Goal: Task Accomplishment & Management: Manage account settings

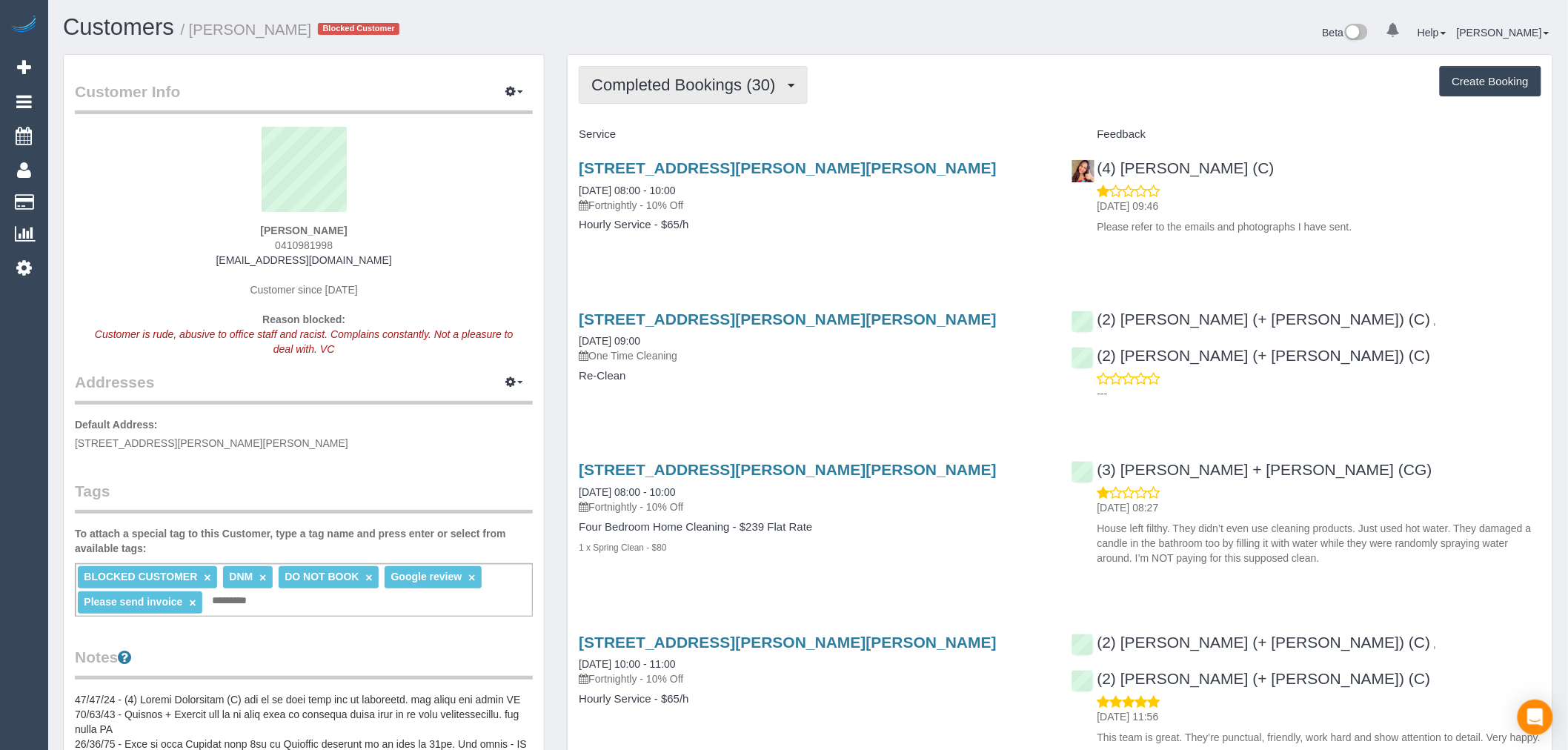
click at [775, 85] on span "Completed Bookings (30)" at bounding box center [686, 85] width 191 height 19
click at [1491, 80] on button "Create Booking" at bounding box center [1490, 82] width 102 height 31
select select "VIC"
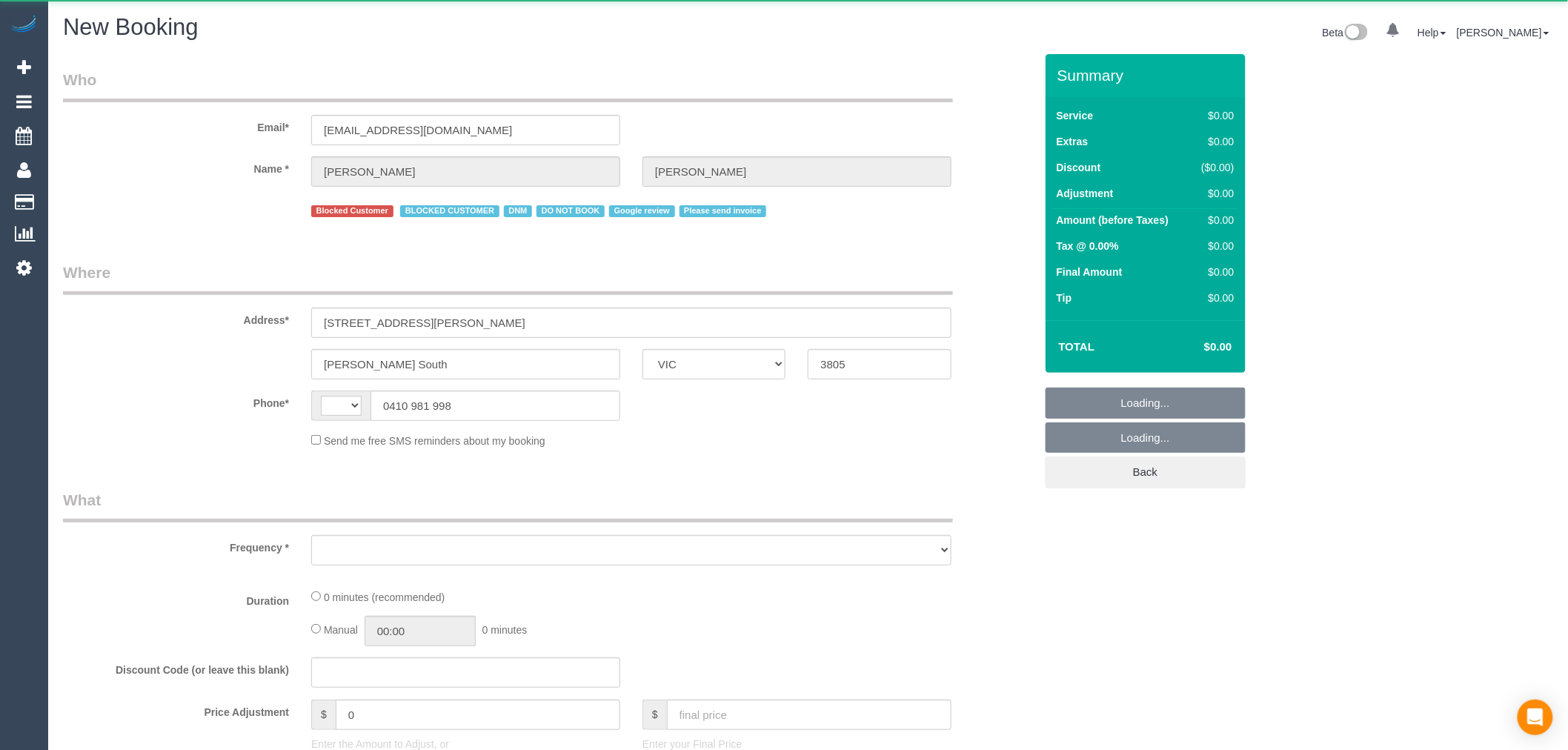
select select "string:AU"
select select "object:7168"
select select "string:stripe-pm_1Mfurr2GScqysDRVBbX54aRy"
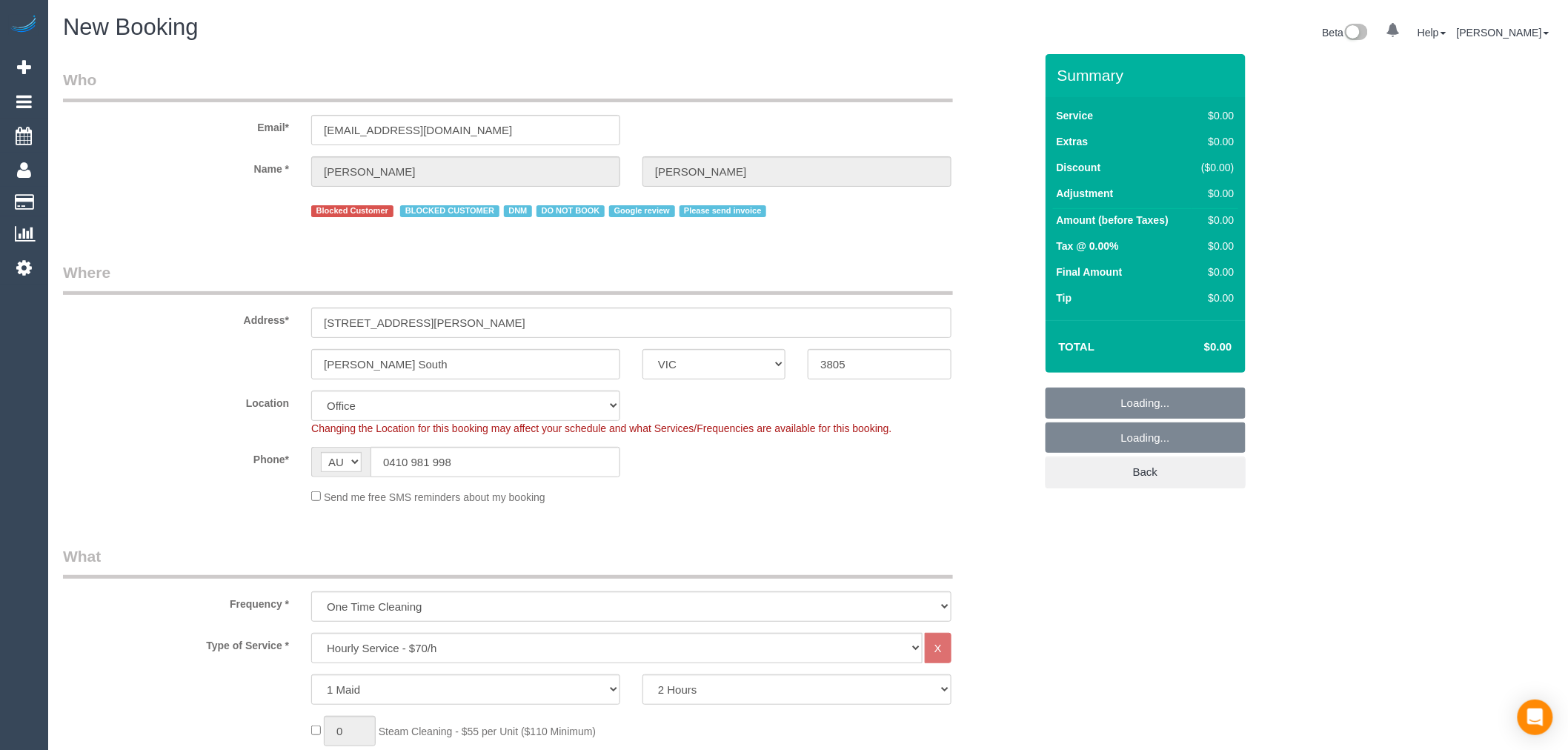
select select "object:8746"
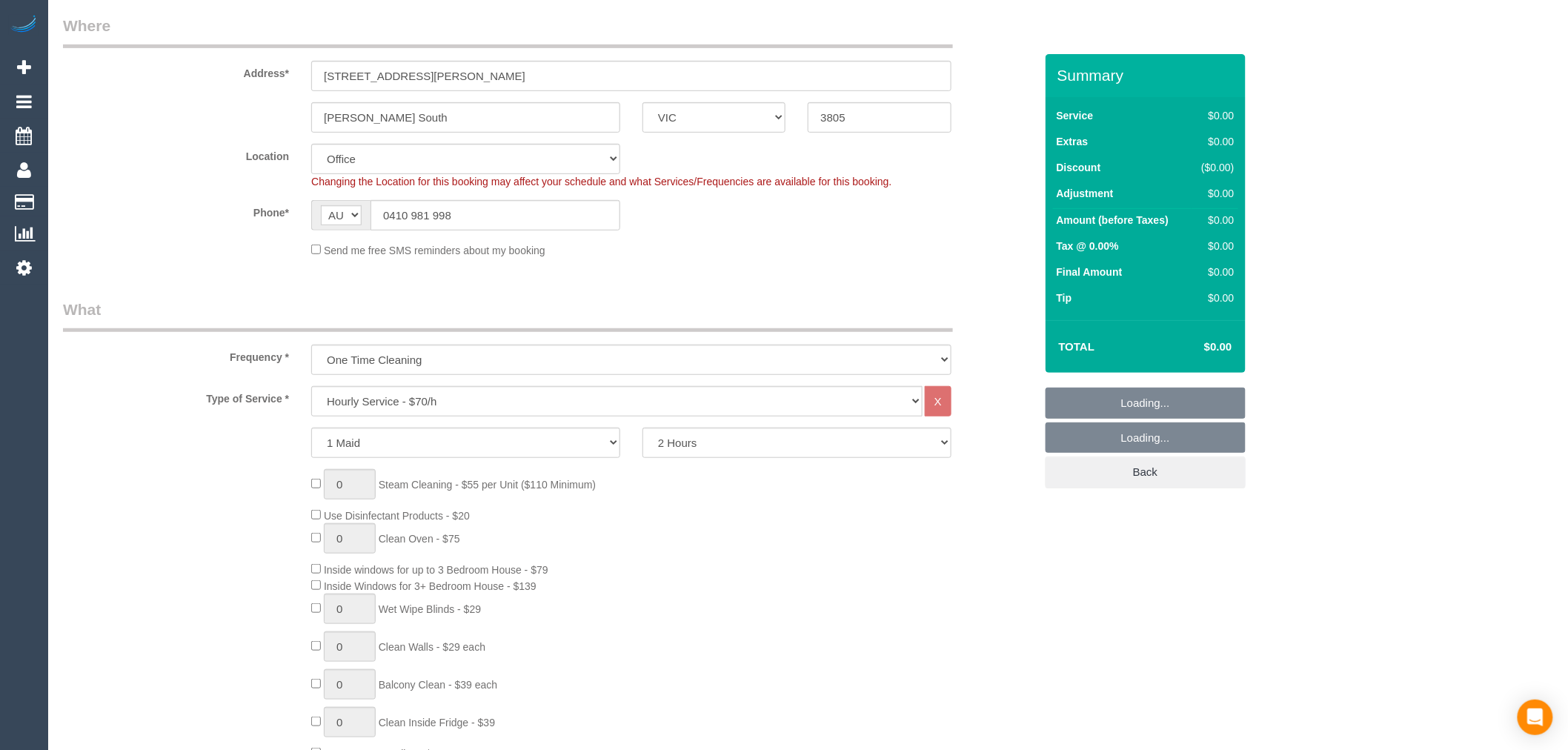
select select "52"
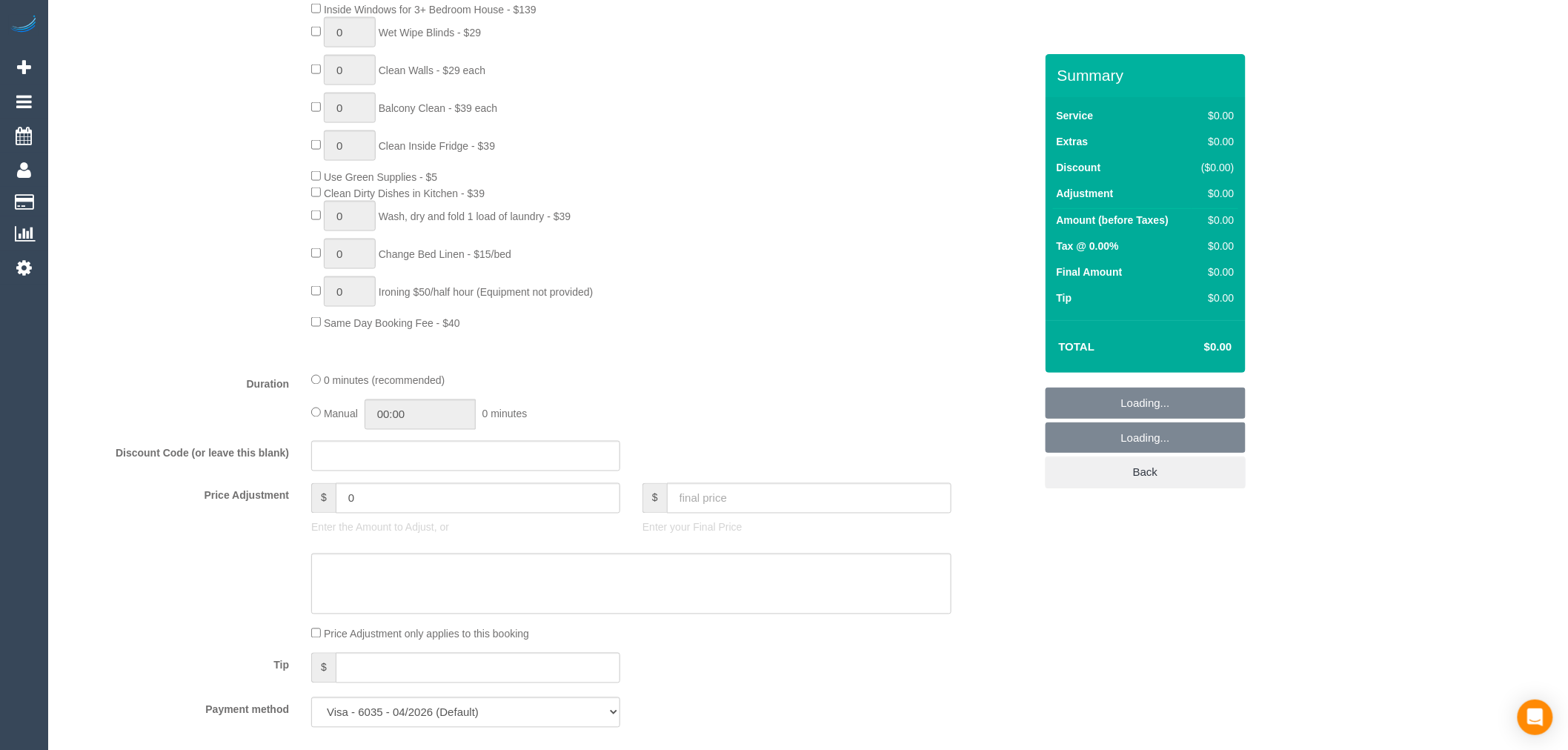
select select "object:8751"
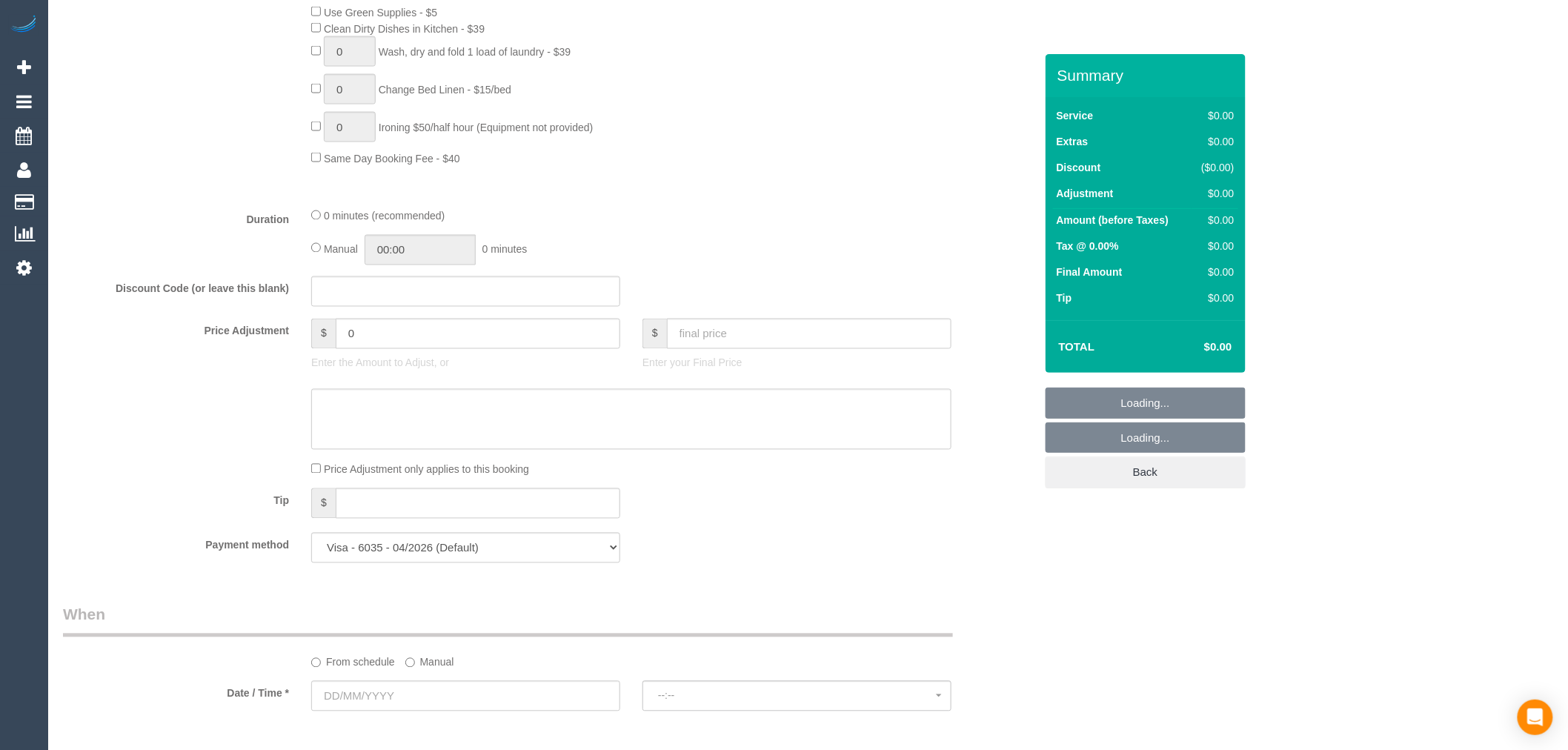
scroll to position [1016, 0]
click at [496, 561] on select "Visa - 6035 - 04/2026 (Default) Add Credit Card ─────────────── Cash Check Payp…" at bounding box center [466, 547] width 309 height 30
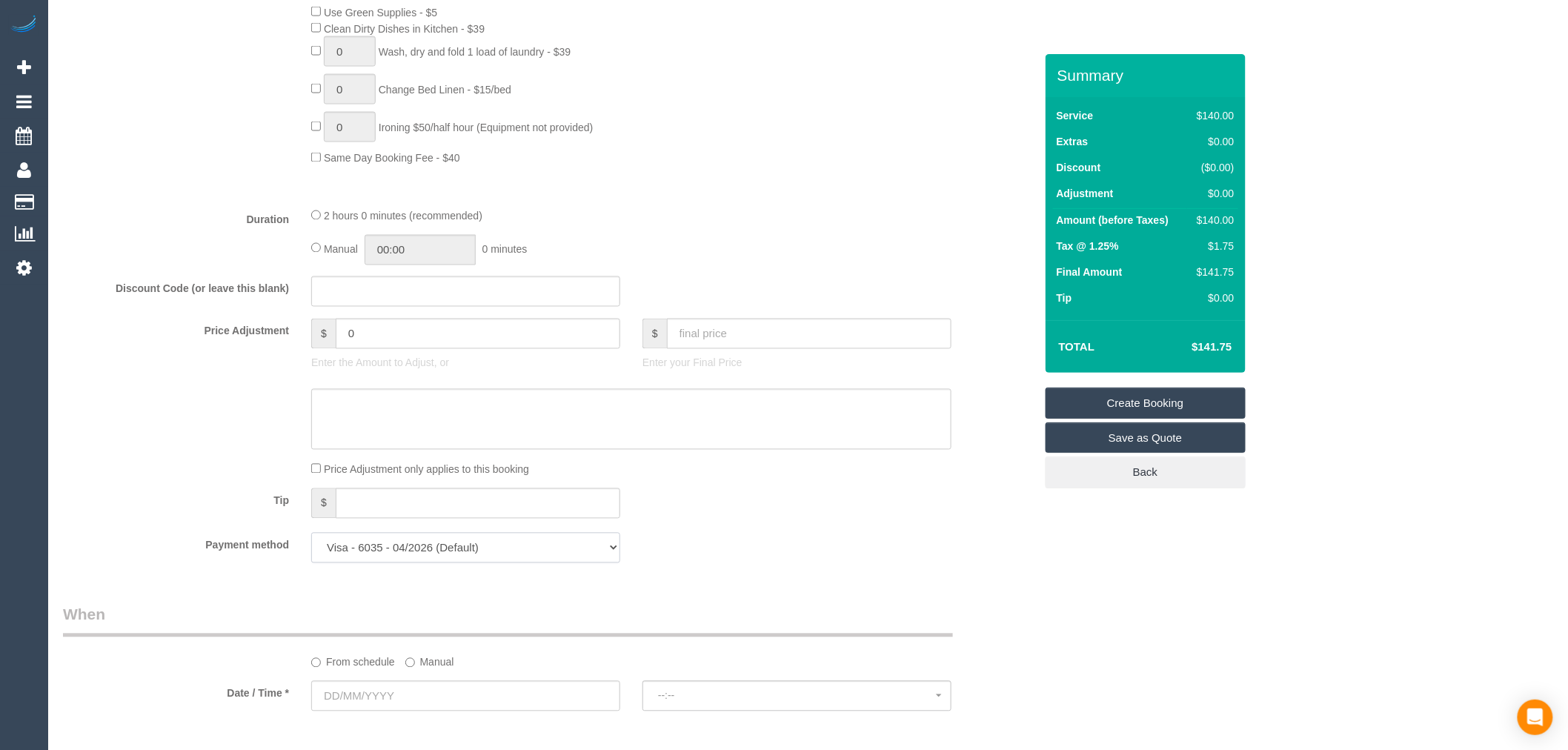
select select "string:stripe"
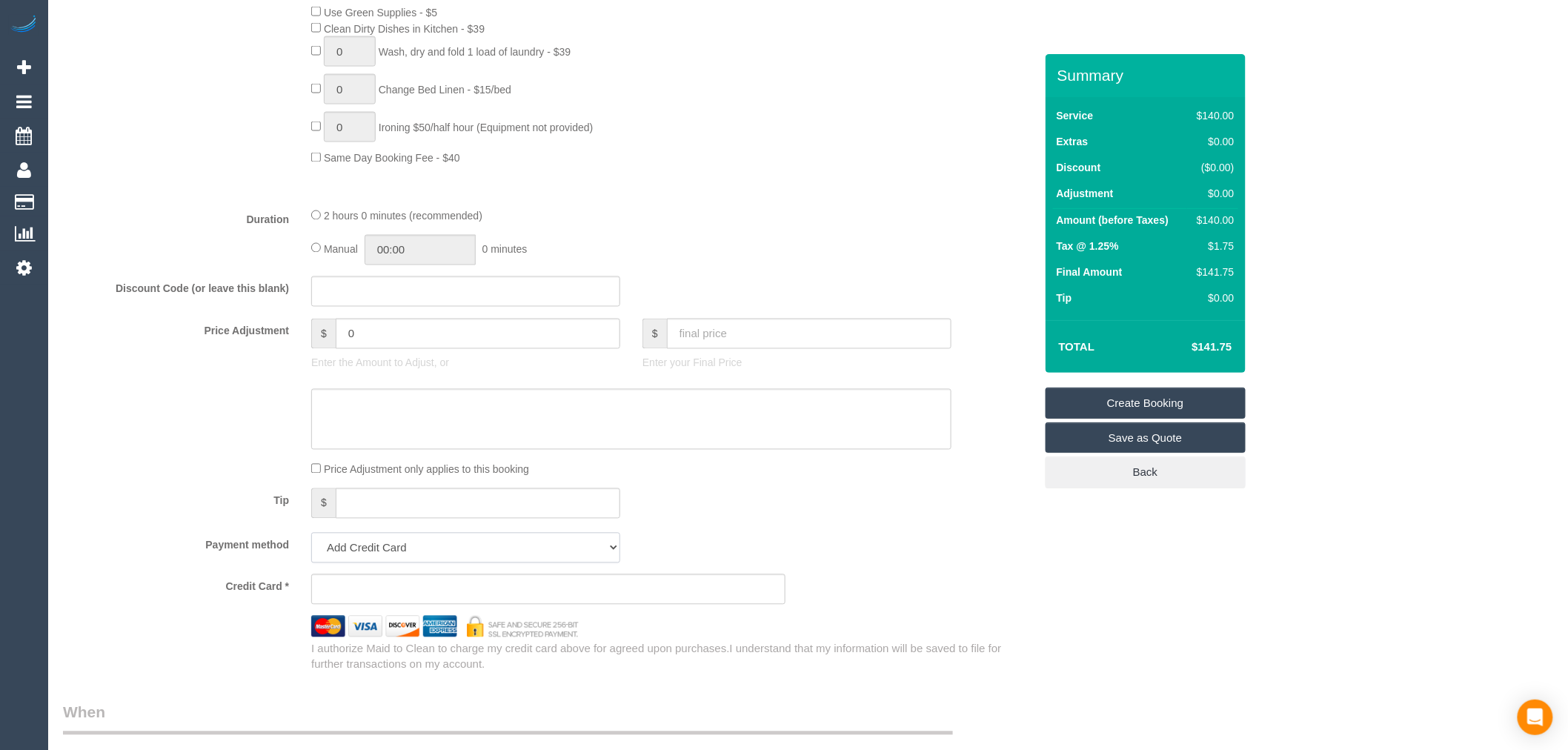
scroll to position [1114, 0]
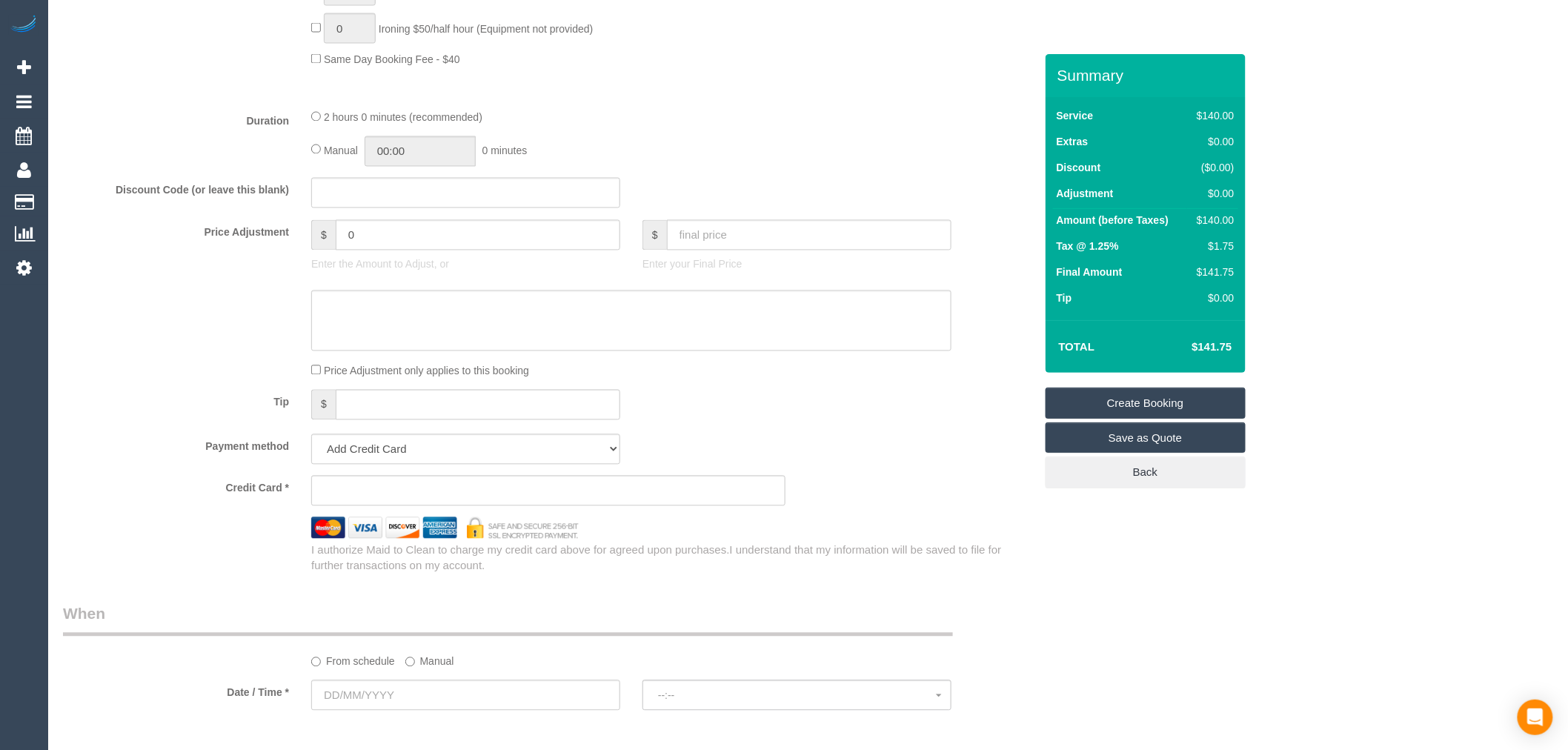
click at [849, 423] on div "Tip $" at bounding box center [549, 406] width 994 height 33
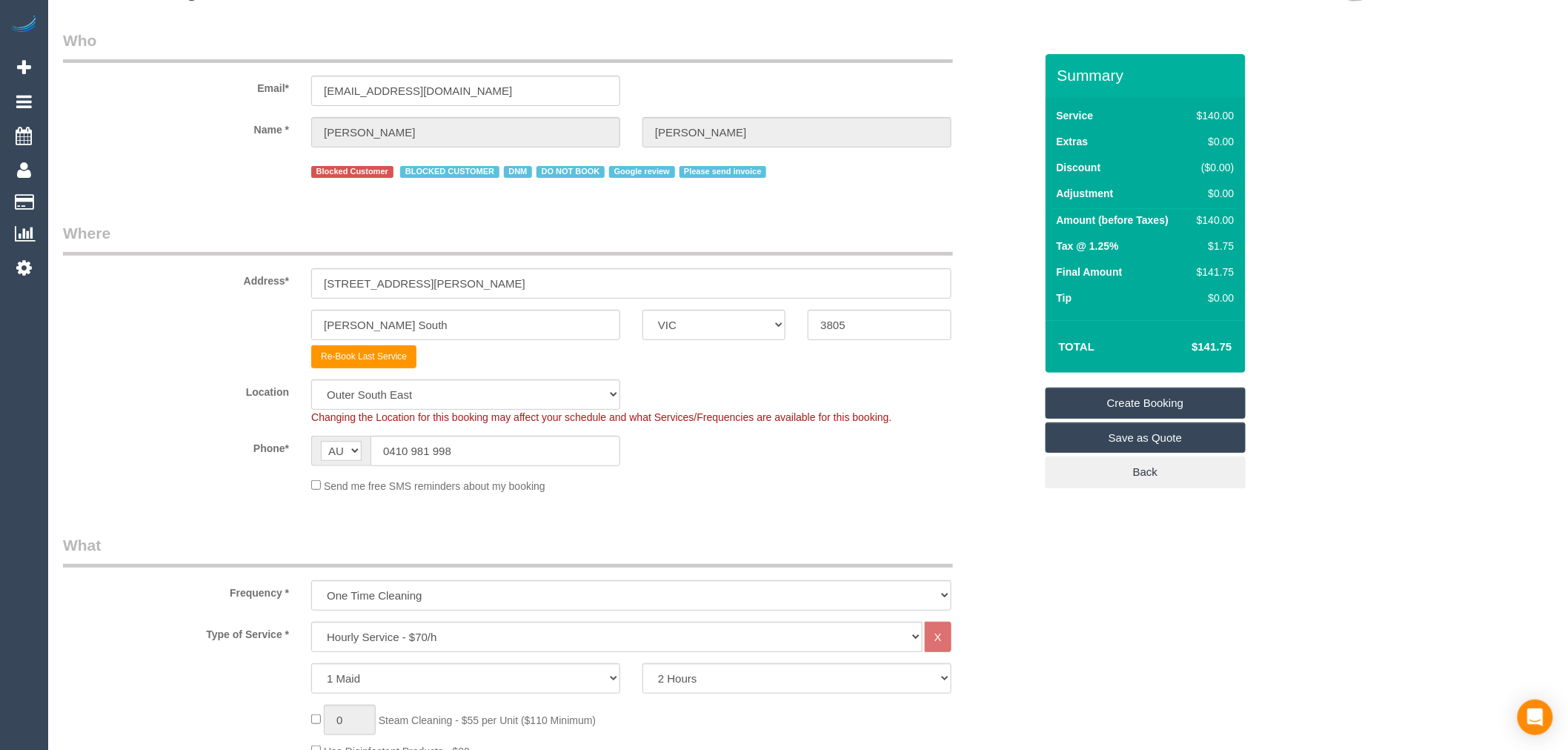
scroll to position [0, 0]
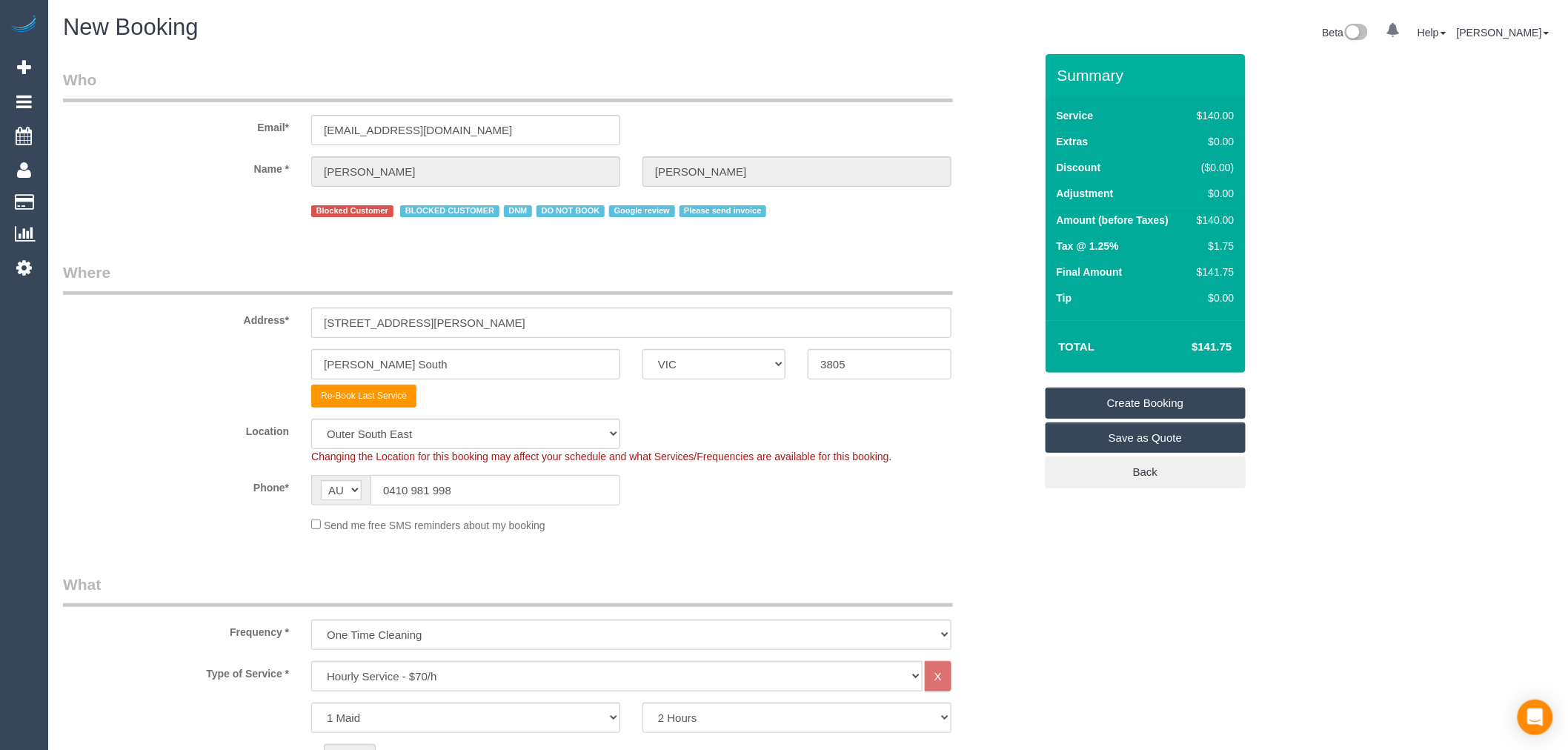
drag, startPoint x: 452, startPoint y: 486, endPoint x: 202, endPoint y: 492, distance: 250.1
click at [202, 492] on div "Phone* AF AL DZ AD AO AI AQ AG AR AM AW AU AT AZ BS BH BD BB BY BE BZ BJ BM BT …" at bounding box center [549, 489] width 994 height 30
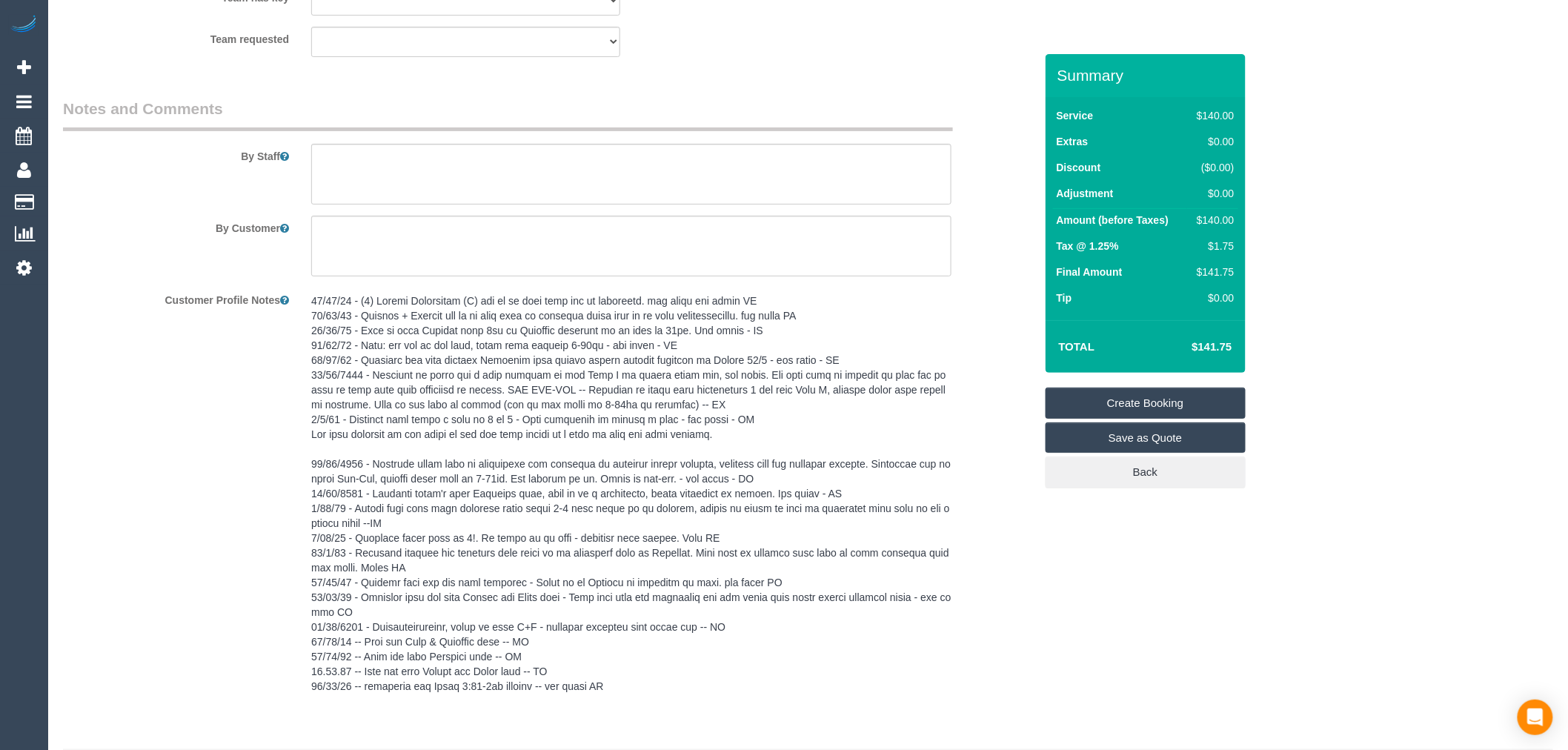
scroll to position [2397, 0]
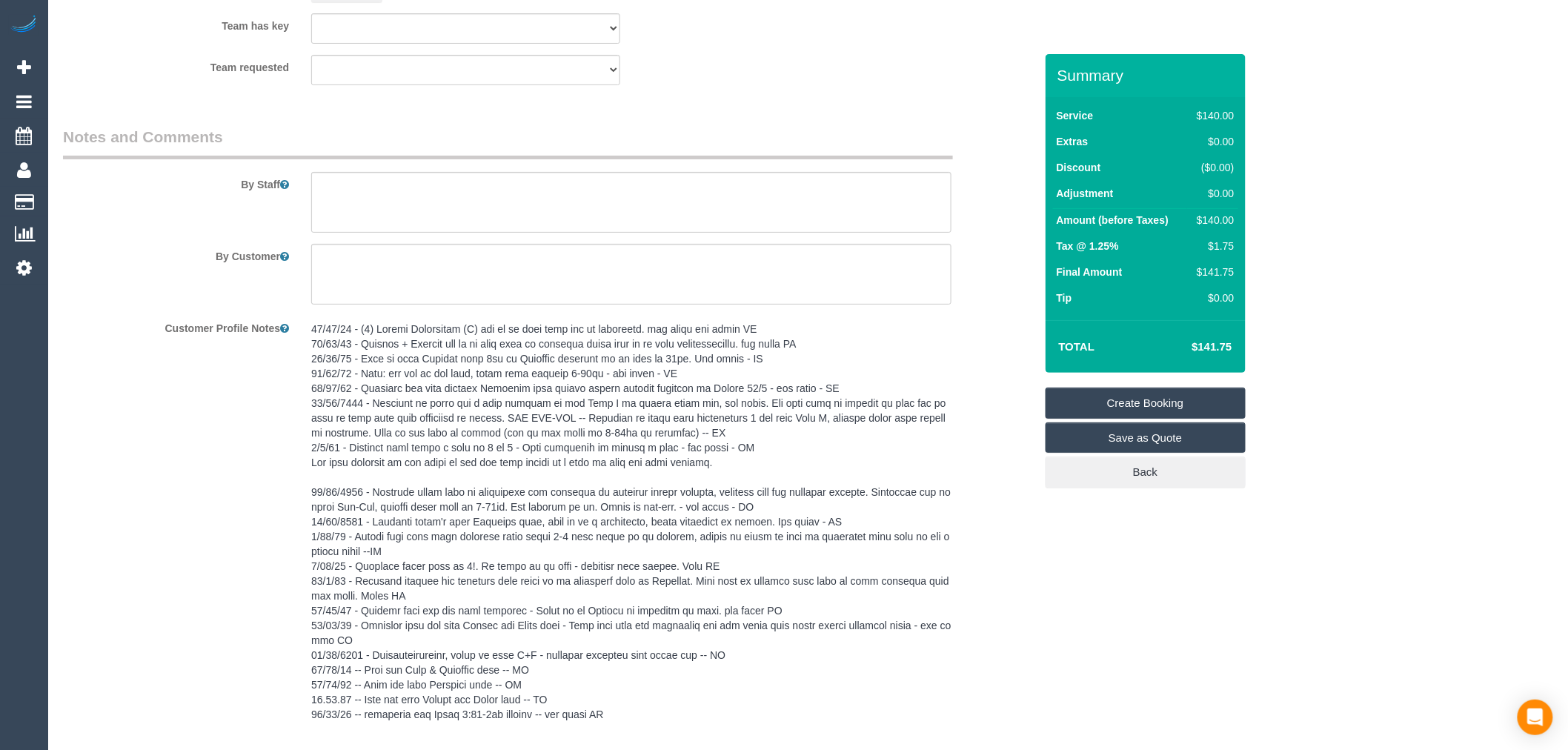
click at [524, 258] on textarea at bounding box center [631, 274] width 640 height 61
click at [518, 228] on textarea at bounding box center [631, 202] width 640 height 61
paste textarea "0410 981 998"
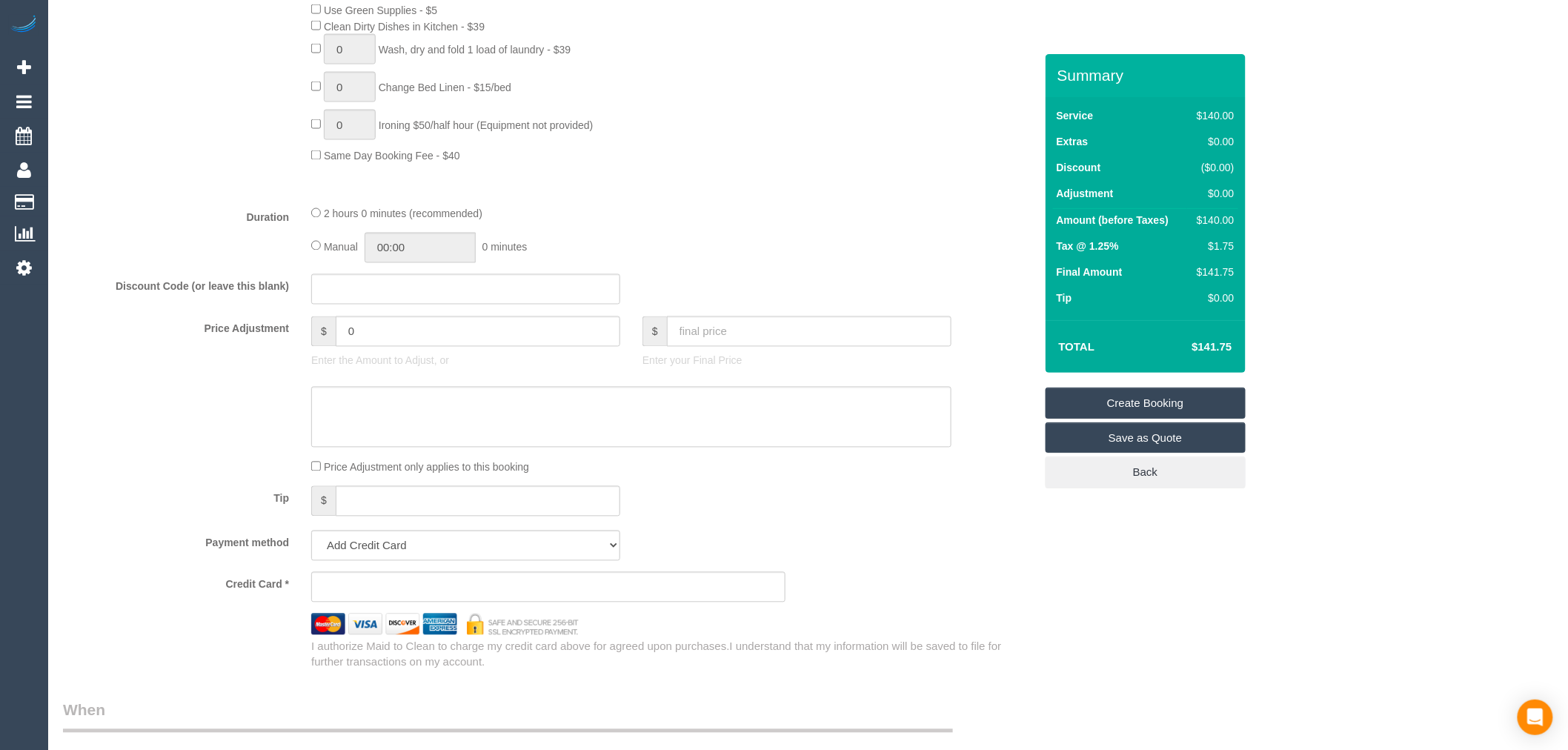
scroll to position [1317, 0]
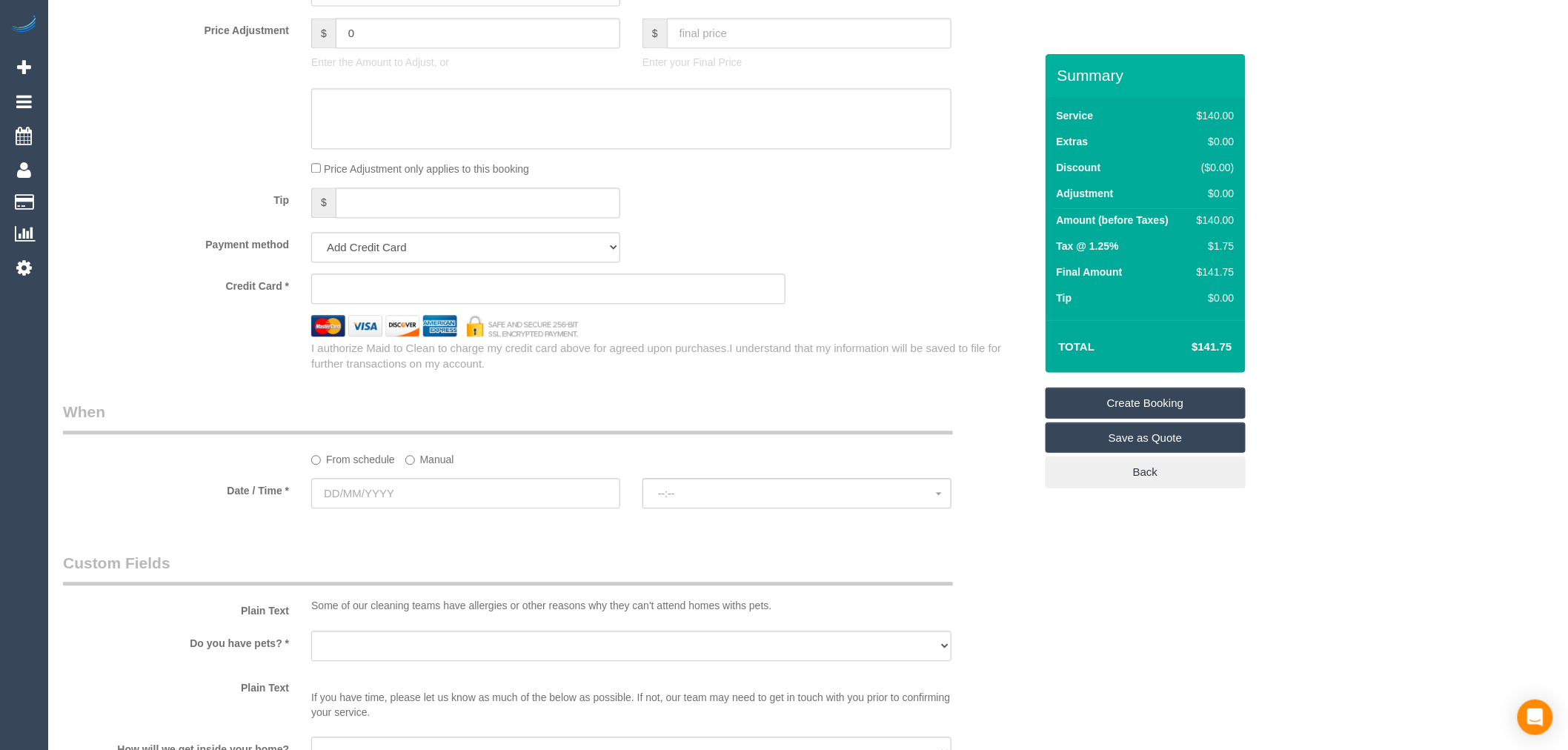
type textarea "Call customer 15 min before arrival: 0410 981 998"
click at [512, 254] on select "Visa - 6035 - 04/2026 (Default) Add Credit Card ─────────────── Cash Check Payp…" at bounding box center [466, 247] width 309 height 30
click at [774, 166] on sui-booking-price-adjustment "Price Adjustment $ 0 Enter the Amount to Adjust, or $ Enter your Final Price Pr…" at bounding box center [549, 97] width 972 height 158
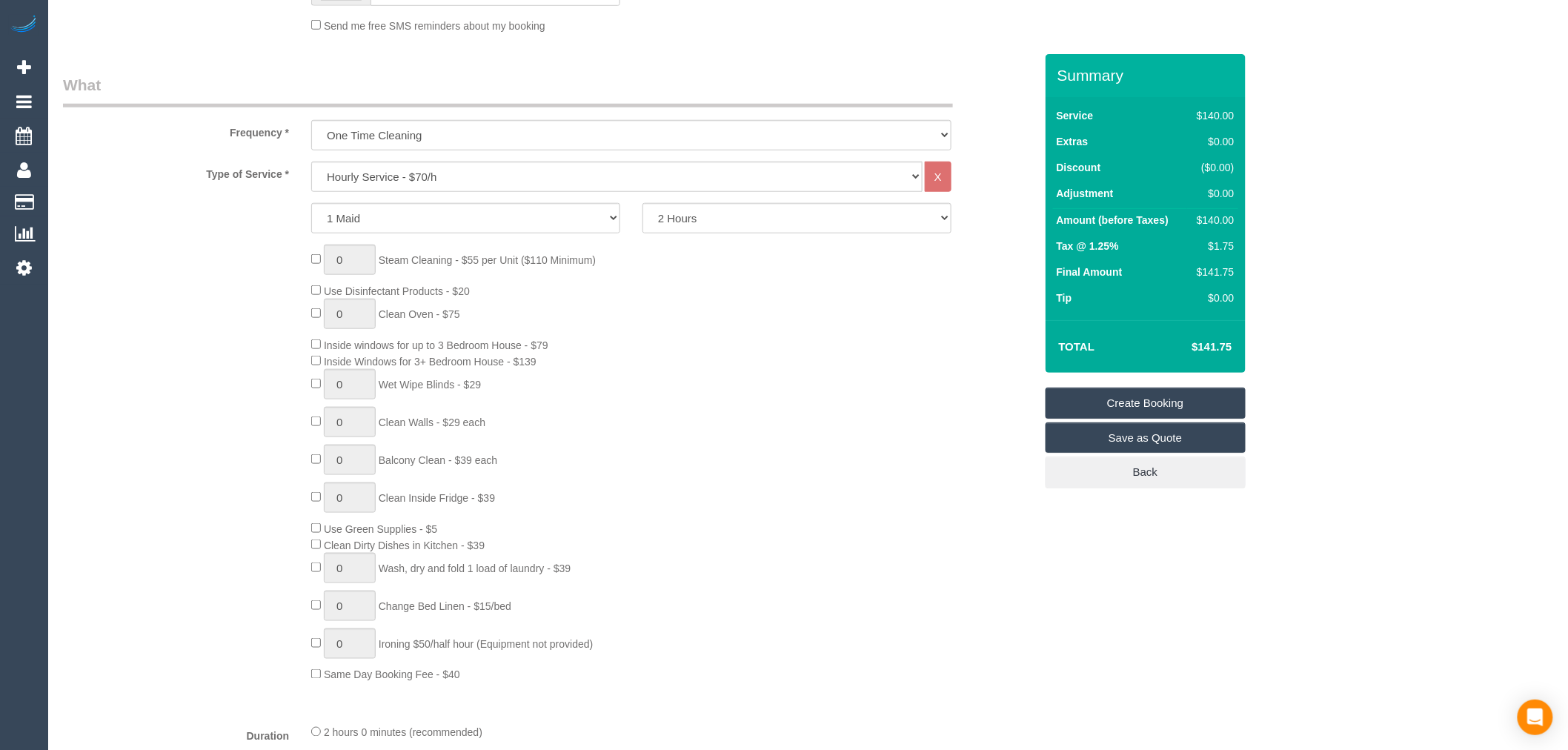
scroll to position [247, 0]
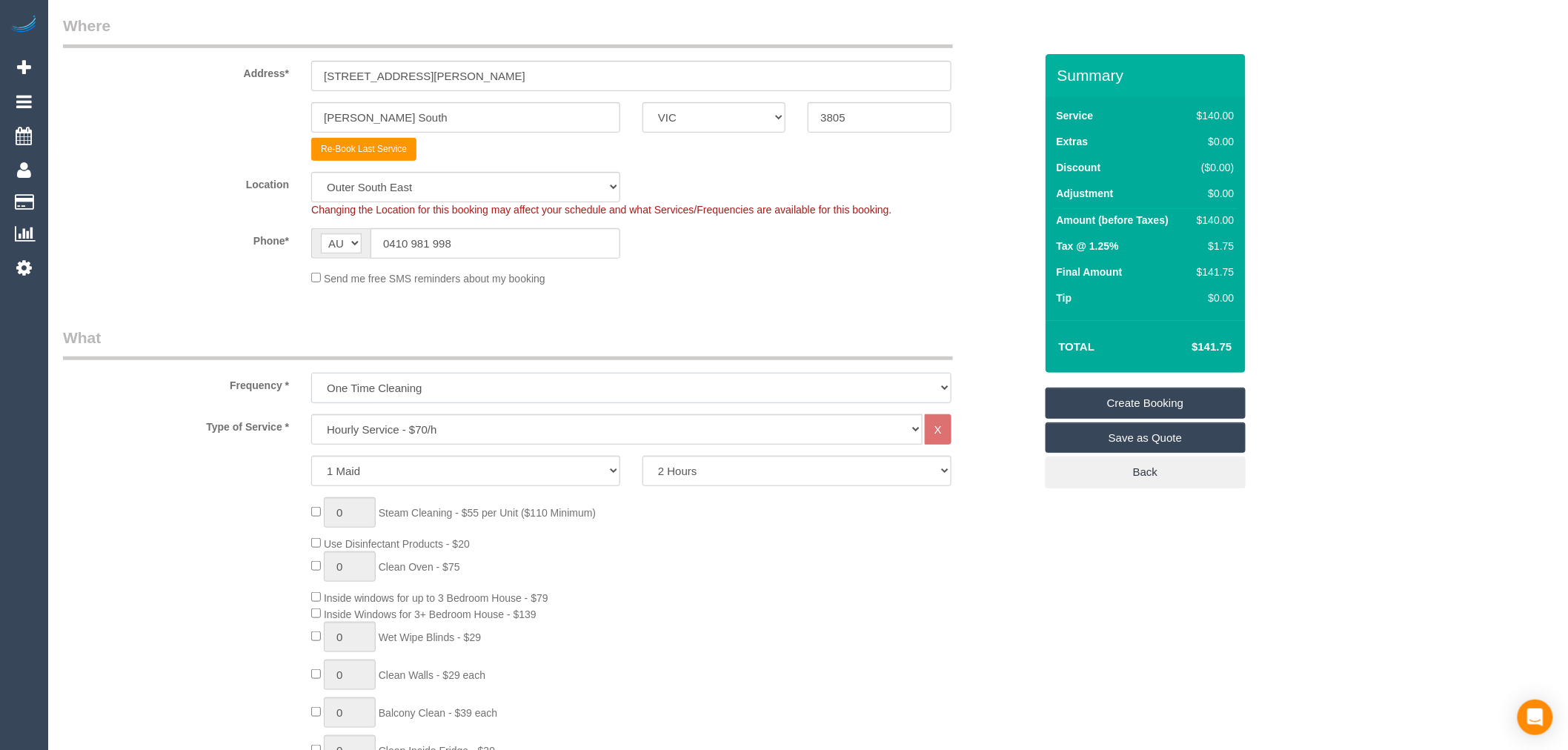
click at [588, 382] on select "One Time Cleaning Weekly - 10% Off - 10.00% (0% for the First Booking) Fortnigh…" at bounding box center [631, 388] width 640 height 30
select select "object:8753"
click at [311, 375] on select "One Time Cleaning Weekly - 10% Off - 10.00% (0% for the First Booking) Fortnigh…" at bounding box center [631, 388] width 640 height 30
click at [244, 393] on label "Frequency *" at bounding box center [176, 382] width 248 height 20
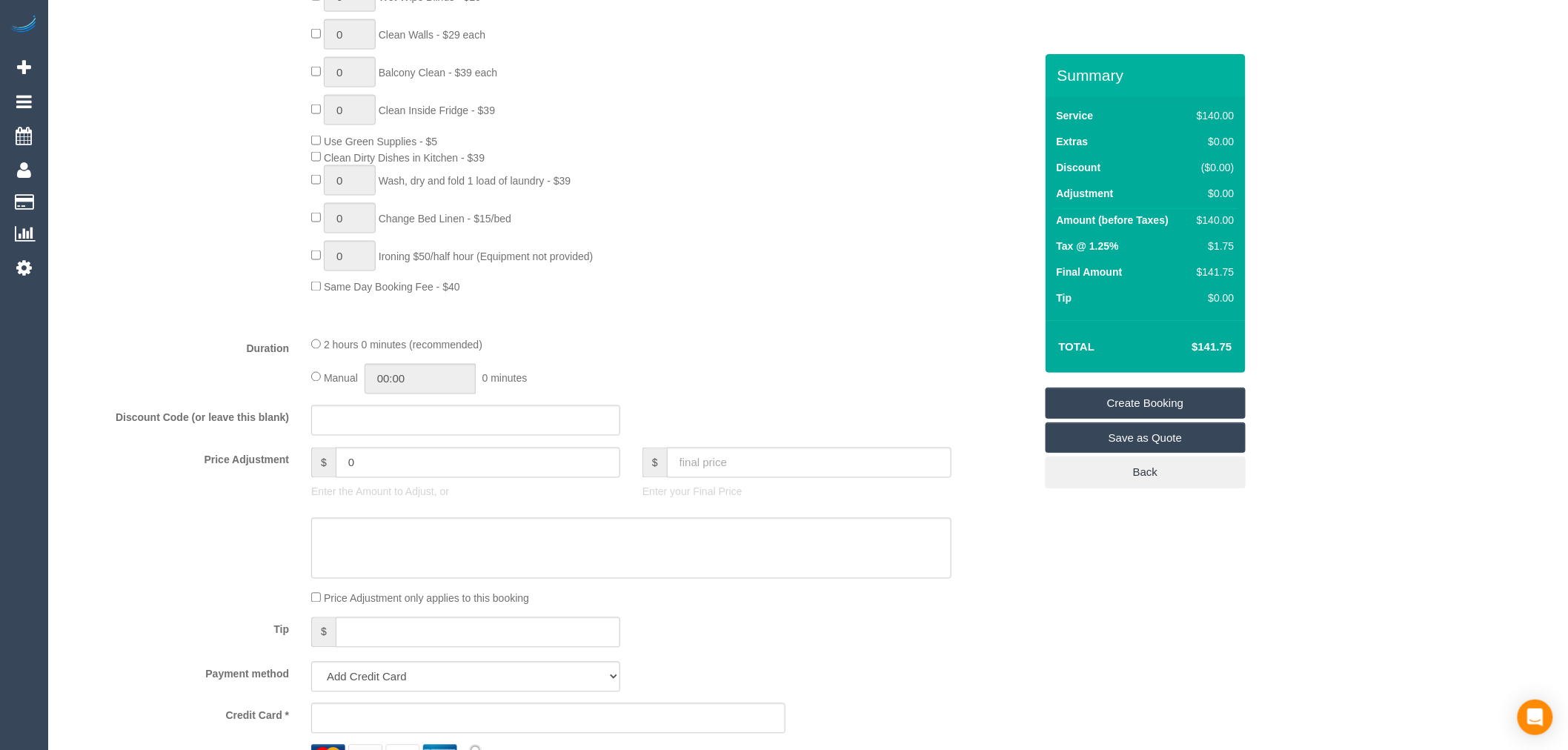
scroll to position [905, 0]
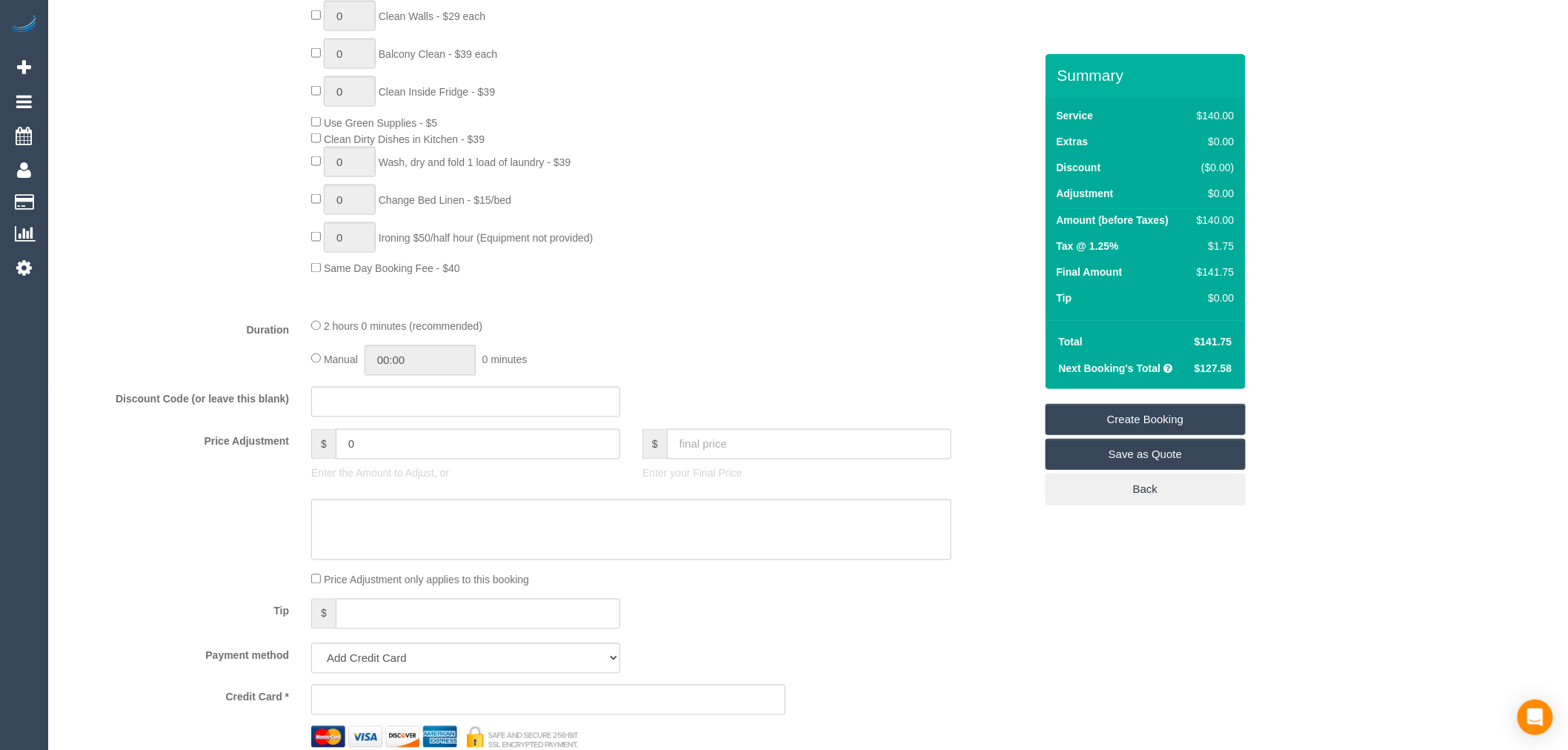
drag, startPoint x: 446, startPoint y: 437, endPoint x: 326, endPoint y: 436, distance: 120.0
click at [326, 436] on fieldset "What Frequency * One Time Cleaning Weekly - 10% Off - 10.00% (0% for the First …" at bounding box center [549, 225] width 972 height 1114
click at [466, 460] on input "0" at bounding box center [478, 444] width 284 height 30
drag, startPoint x: 417, startPoint y: 456, endPoint x: 218, endPoint y: 457, distance: 199.0
click at [218, 456] on div "Price Adjustment $ 0 Enter the Amount to Adjust, or $ Enter your Final Price" at bounding box center [549, 459] width 994 height 59
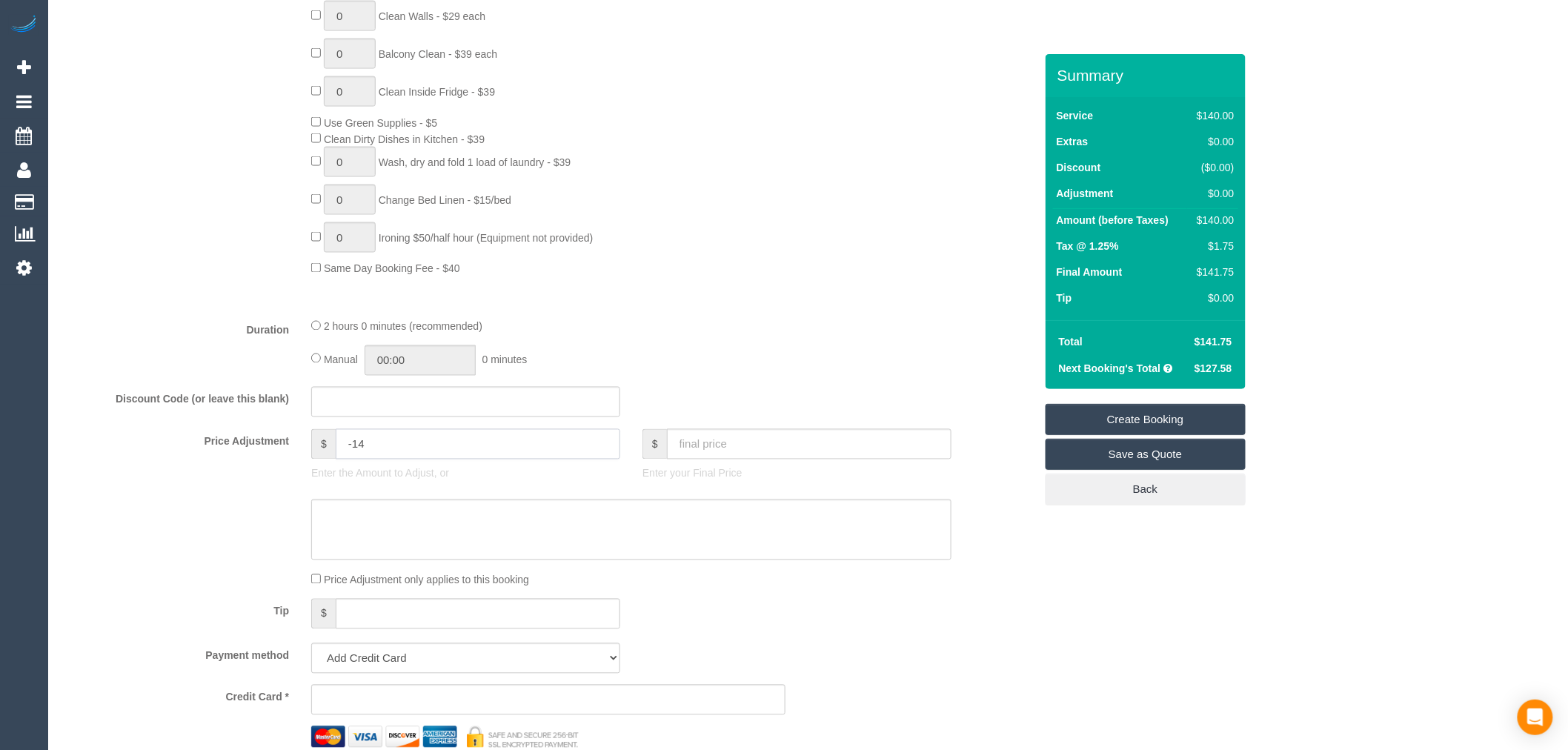
type input "-14"
drag, startPoint x: 388, startPoint y: 583, endPoint x: 374, endPoint y: 550, distance: 35.8
click at [383, 585] on div "Price Adjustment only applies to this booking" at bounding box center [631, 579] width 663 height 16
click at [374, 550] on textarea at bounding box center [631, 529] width 640 height 61
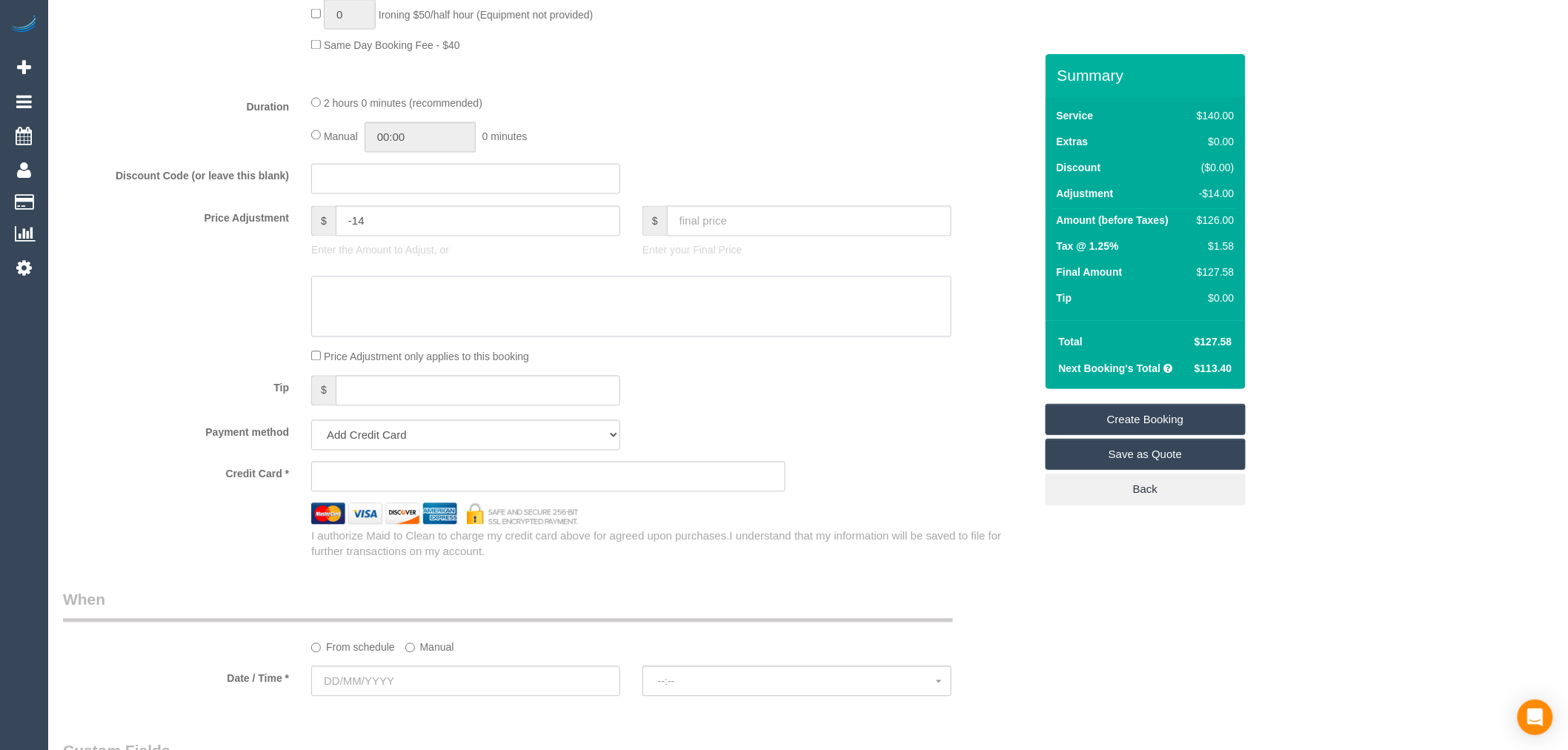
scroll to position [1152, 0]
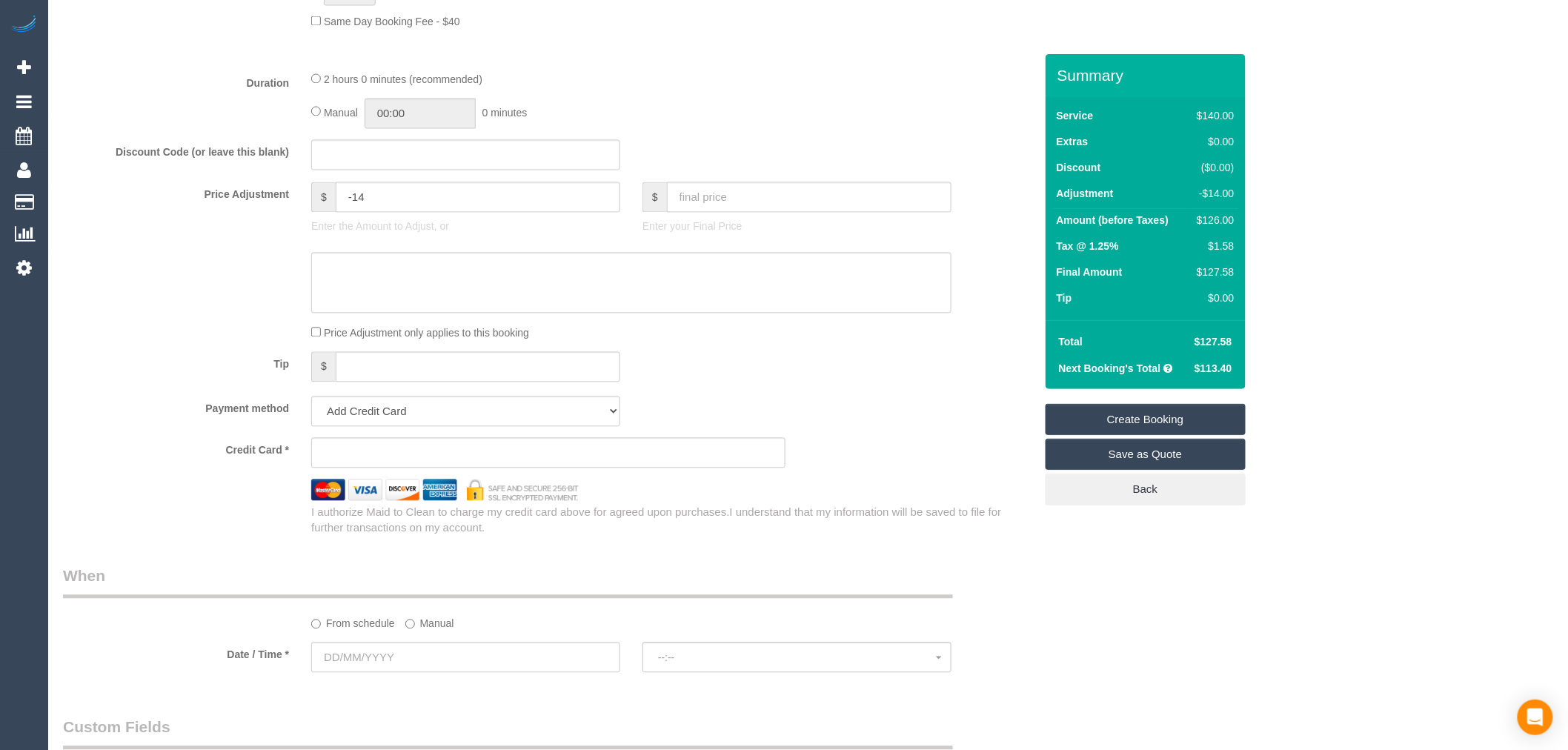
click at [430, 630] on label "Manual" at bounding box center [430, 621] width 49 height 20
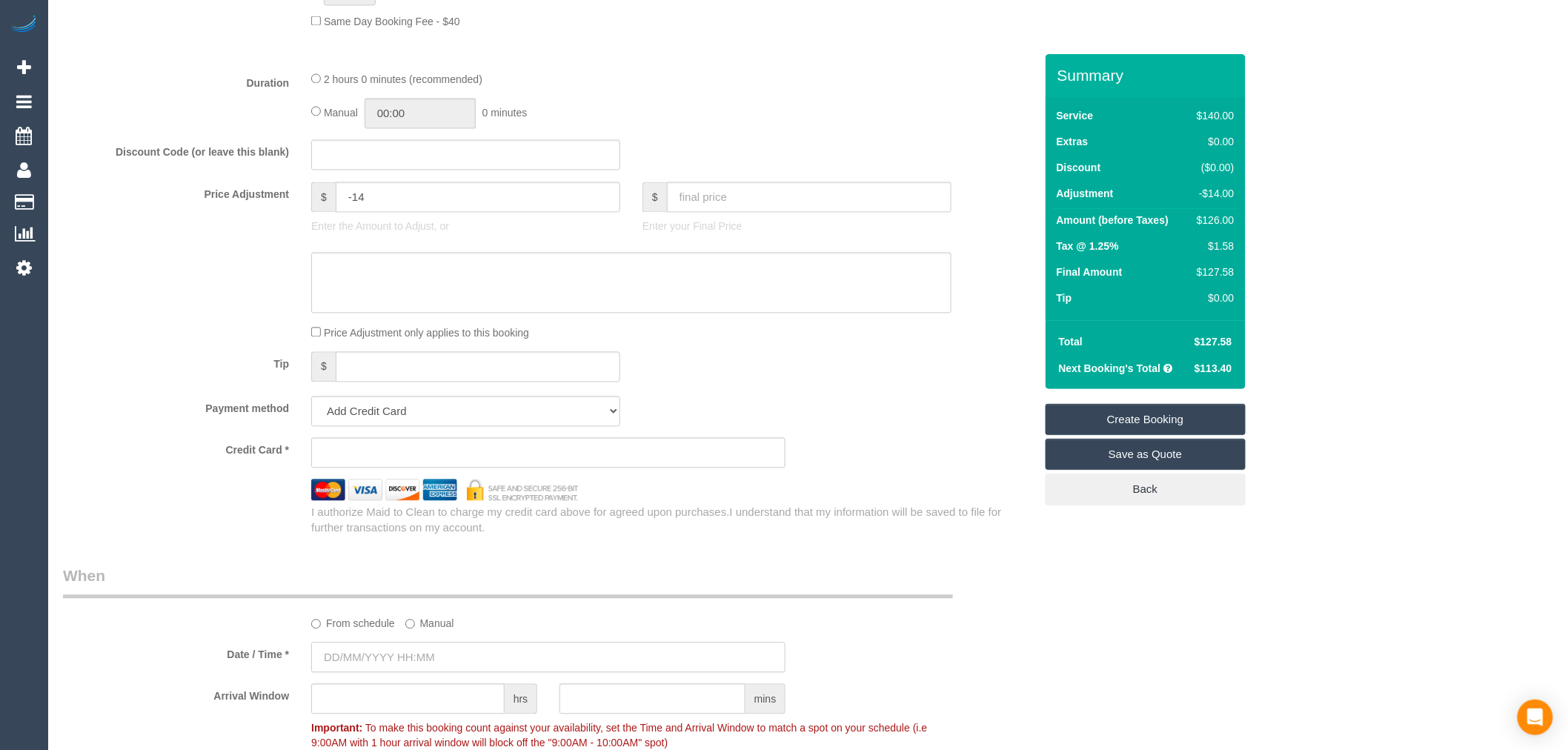
click at [435, 669] on input "text" at bounding box center [548, 657] width 475 height 30
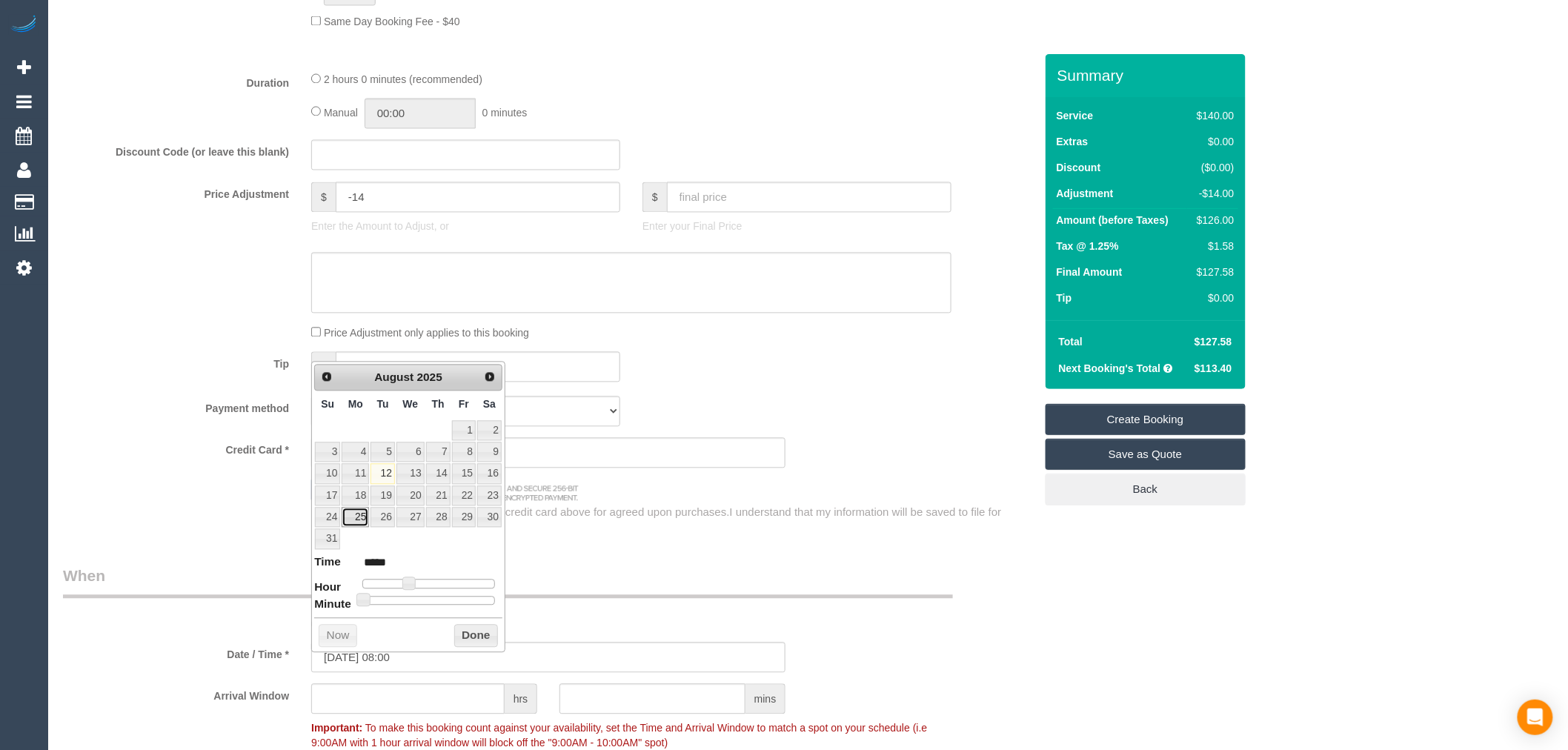
click at [356, 512] on link "25" at bounding box center [355, 517] width 27 height 20
type input "25/08/2025 07:00"
type input "*****"
click at [404, 587] on span at bounding box center [403, 584] width 13 height 13
click at [495, 645] on button "Done" at bounding box center [476, 636] width 44 height 24
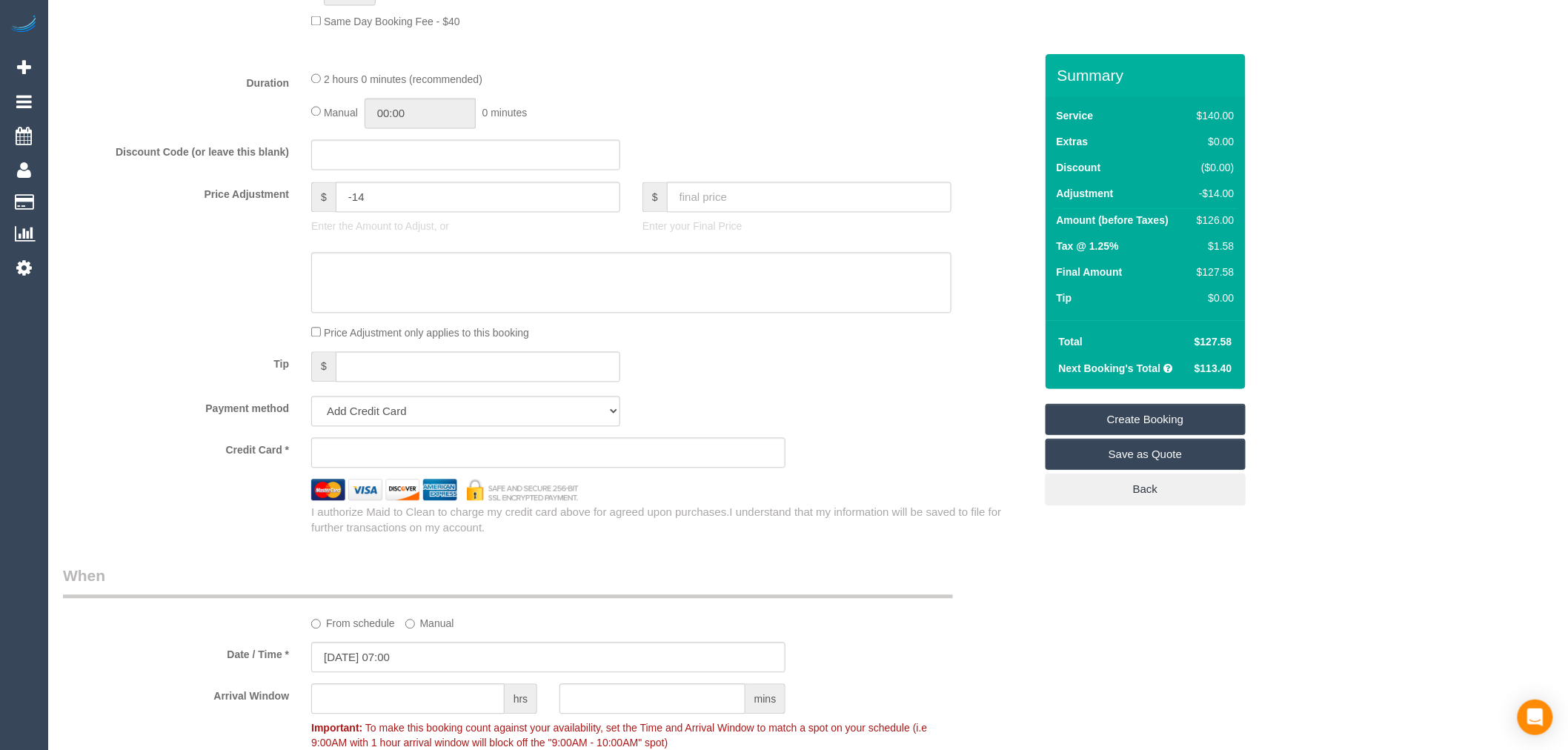
click at [434, 691] on sui-booking-spot "From schedule Manual Date / Time * 25/08/2025 07:00 Arrival Window hrs mins Imp…" at bounding box center [549, 661] width 972 height 192
click at [434, 704] on input "text" at bounding box center [408, 699] width 193 height 30
type input "1"
click at [790, 673] on div "25/08/2025 07:00" at bounding box center [548, 657] width 496 height 30
click at [830, 670] on div "Date / Time * 25/08/2025 07:00" at bounding box center [549, 657] width 994 height 30
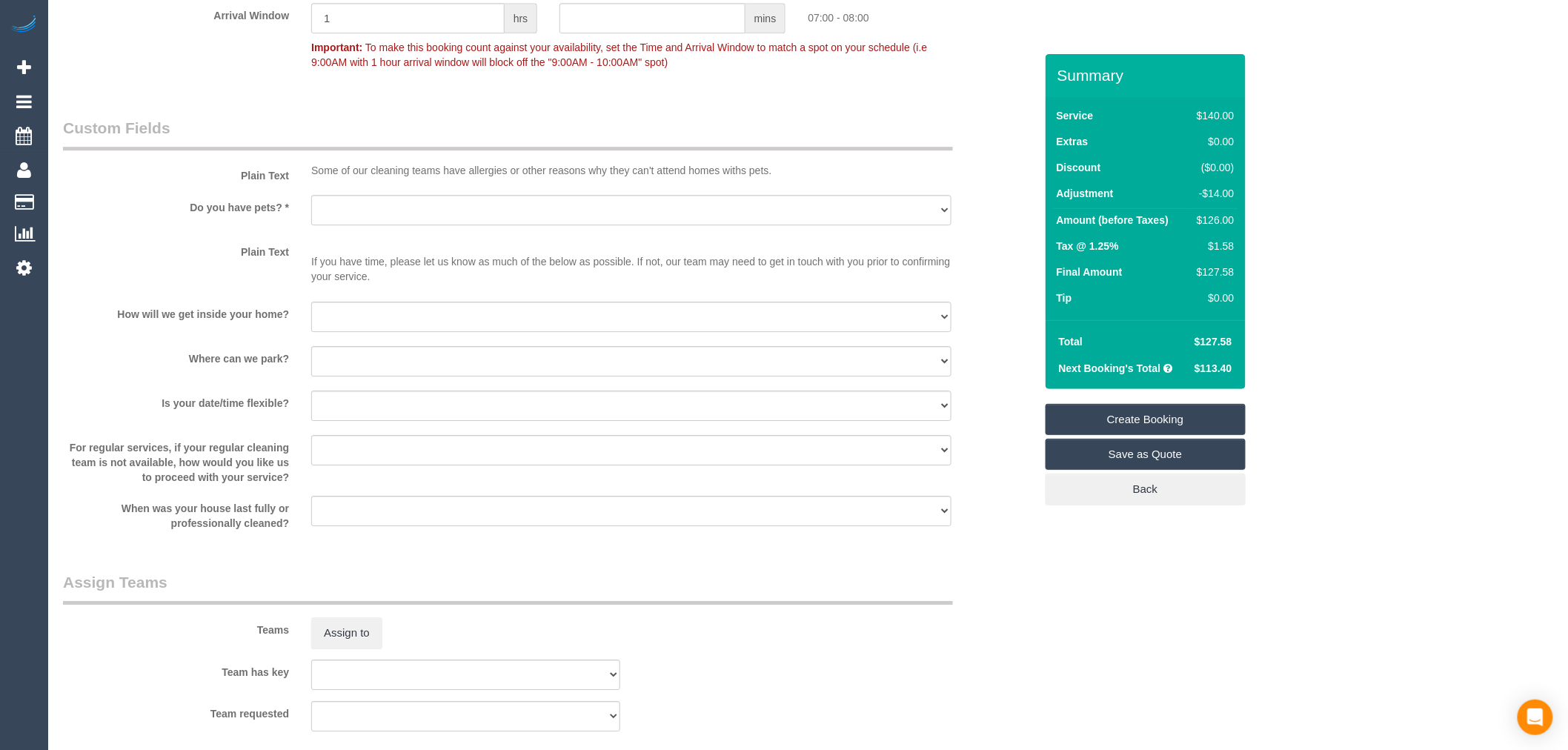
scroll to position [1646, 0]
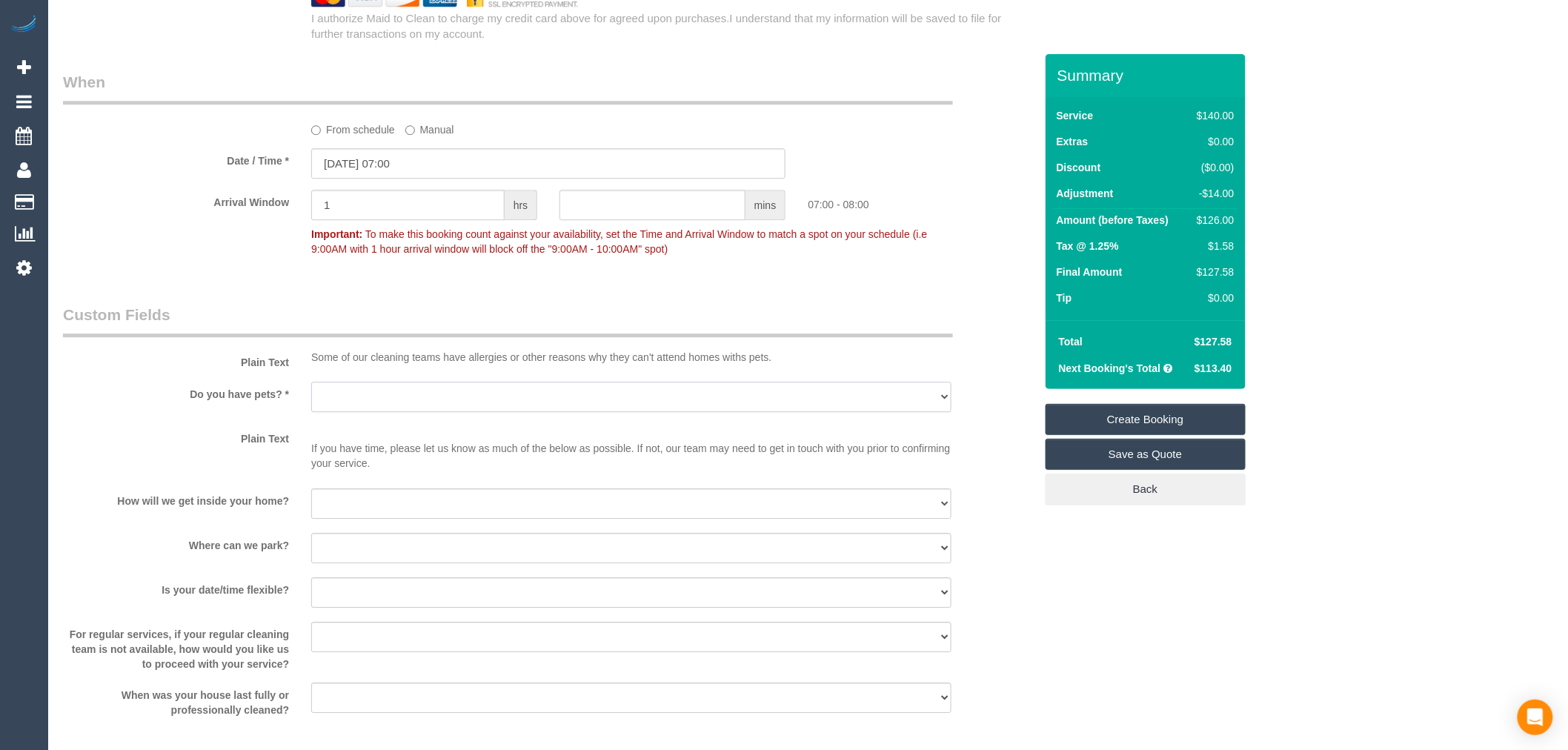
click at [423, 395] on select "Yes - Cats Yes - Dogs No pets Yes - Dogs and Cats Yes - Other" at bounding box center [631, 397] width 640 height 30
select select "number:27"
click at [311, 393] on select "Yes - Cats Yes - Dogs No pets Yes - Dogs and Cats Yes - Other" at bounding box center [631, 397] width 640 height 30
click at [390, 518] on select "I will be home Key will be left (please provide details below) Lock box/Access …" at bounding box center [631, 503] width 640 height 30
select select "number:14"
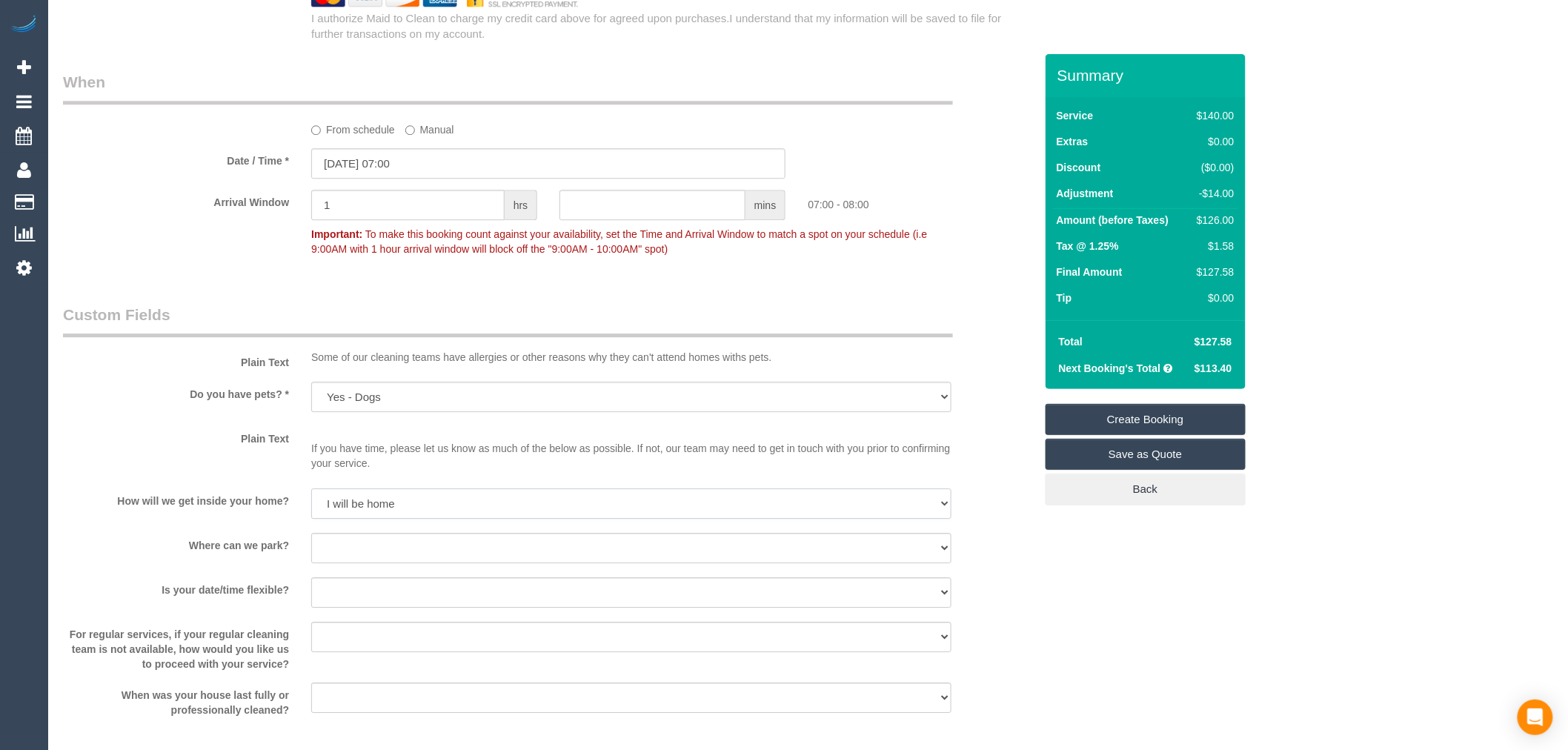
click at [311, 499] on select "I will be home Key will be left (please provide details below) Lock box/Access …" at bounding box center [631, 503] width 640 height 30
click at [354, 561] on select "I will provide parking on-site Free street parking Paid street parking (cost wi…" at bounding box center [631, 547] width 640 height 30
select select "number:19"
click at [311, 544] on select "I will provide parking on-site Free street parking Paid street parking (cost wi…" at bounding box center [631, 547] width 640 height 30
click at [158, 521] on div "How will we get inside your home? I will be home Key will be left (please provi…" at bounding box center [549, 504] width 994 height 33
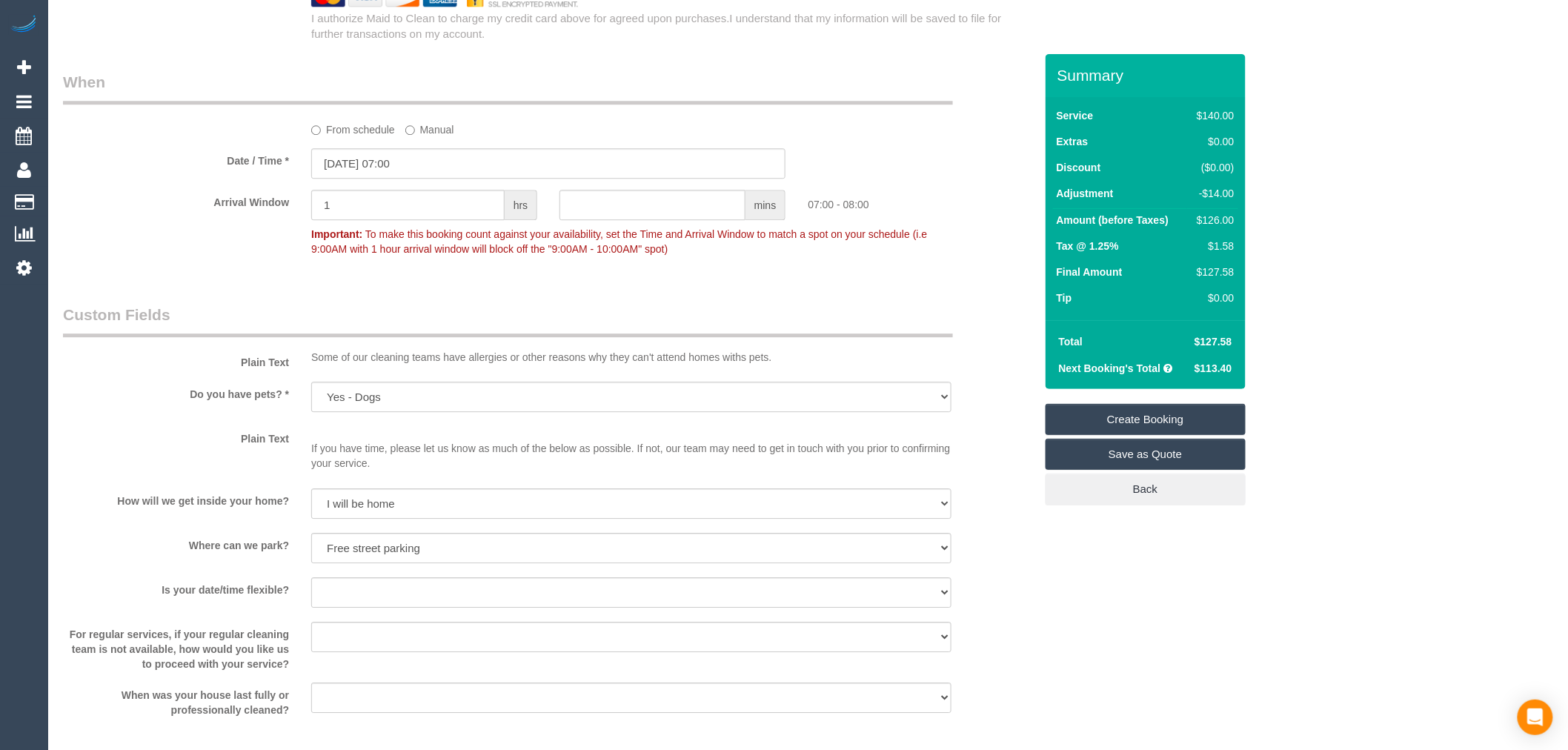
scroll to position [1810, 0]
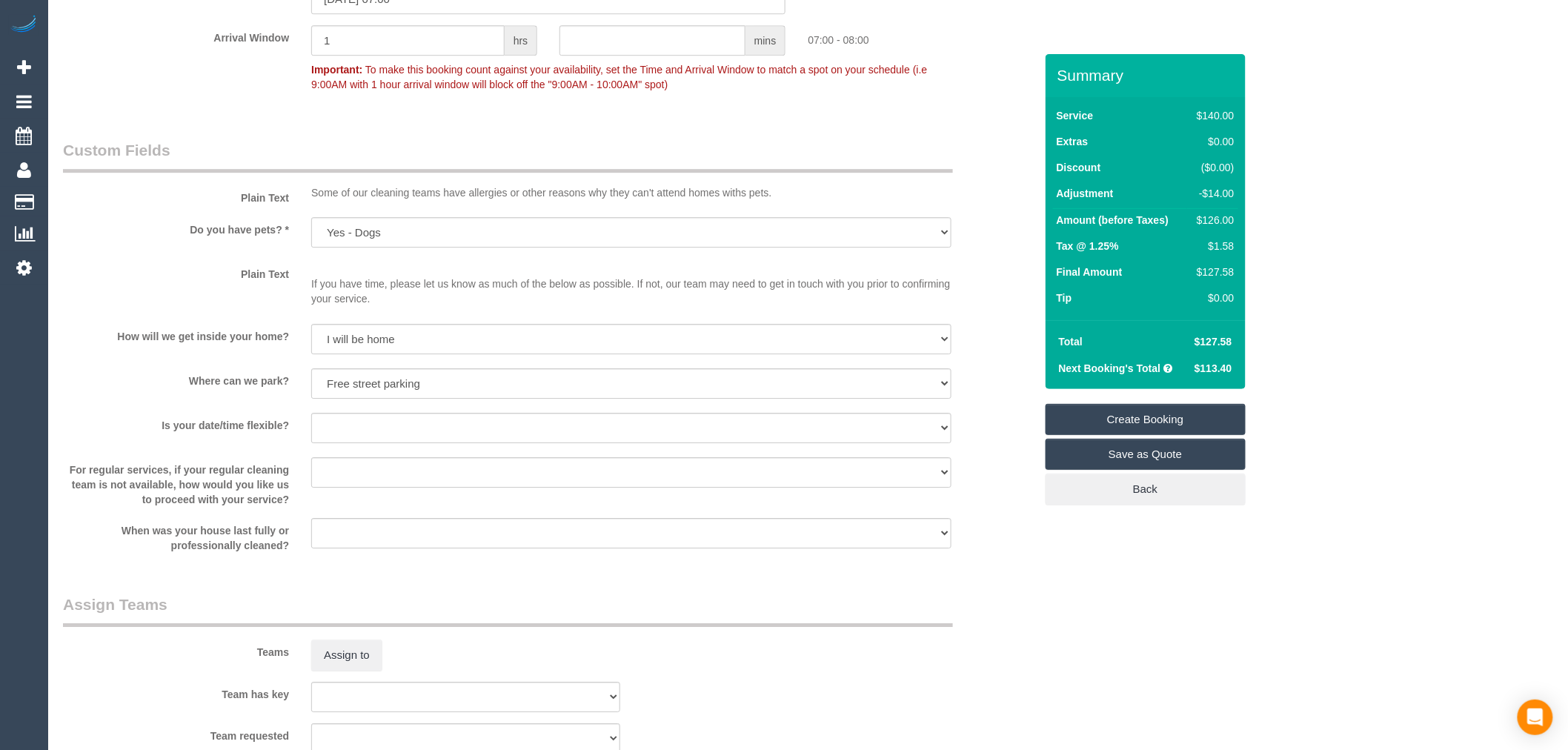
click at [443, 419] on sui-booking-custom-fields "Plain Text Some of our cleaning teams have allergies or other reasons why they …" at bounding box center [549, 346] width 972 height 414
click at [450, 443] on select "Yes - date and time Yes - date but not time Yes - time but not date No - No fle…" at bounding box center [631, 428] width 640 height 30
click at [311, 423] on select "Yes - date and time Yes - date but not time Yes - time but not date No - No fle…" at bounding box center [631, 428] width 640 height 30
click at [345, 487] on select "Arrange a cleaner to cover and do not bother you Arrange a cleaner to cover and…" at bounding box center [631, 472] width 640 height 30
click at [366, 463] on sui-booking-custom-fields "Plain Text Some of our cleaning teams have allergies or other reasons why they …" at bounding box center [549, 346] width 972 height 414
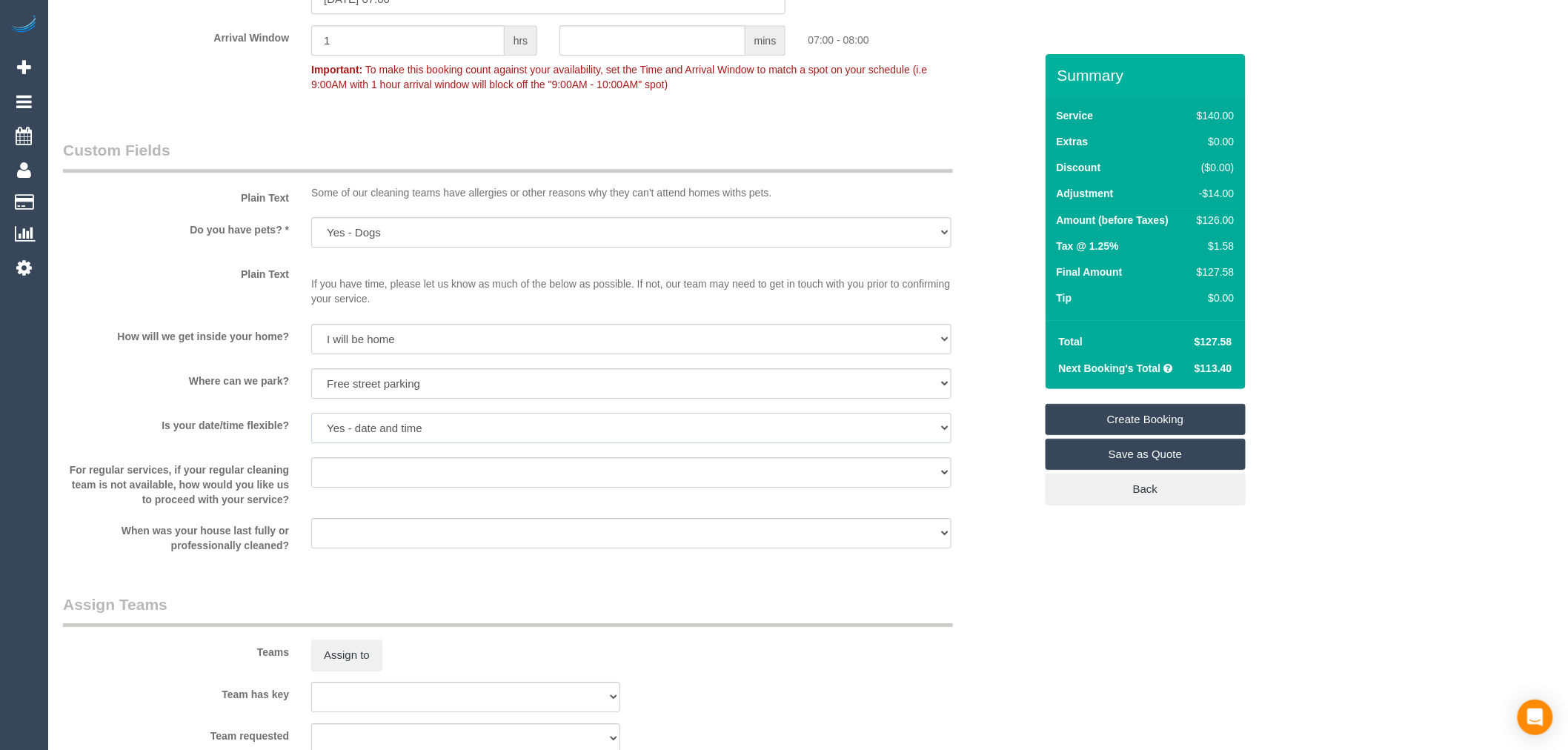
click at [354, 437] on select "Yes - date and time Yes - date but not time Yes - time but not date No - No fle…" at bounding box center [631, 428] width 640 height 30
select select "number:24"
click at [311, 423] on select "Yes - date and time Yes - date but not time Yes - time but not date No - No fle…" at bounding box center [631, 428] width 640 height 30
click at [341, 484] on select "Arrange a cleaner to cover and do not bother you Arrange a cleaner to cover and…" at bounding box center [631, 472] width 640 height 30
select select "number:35"
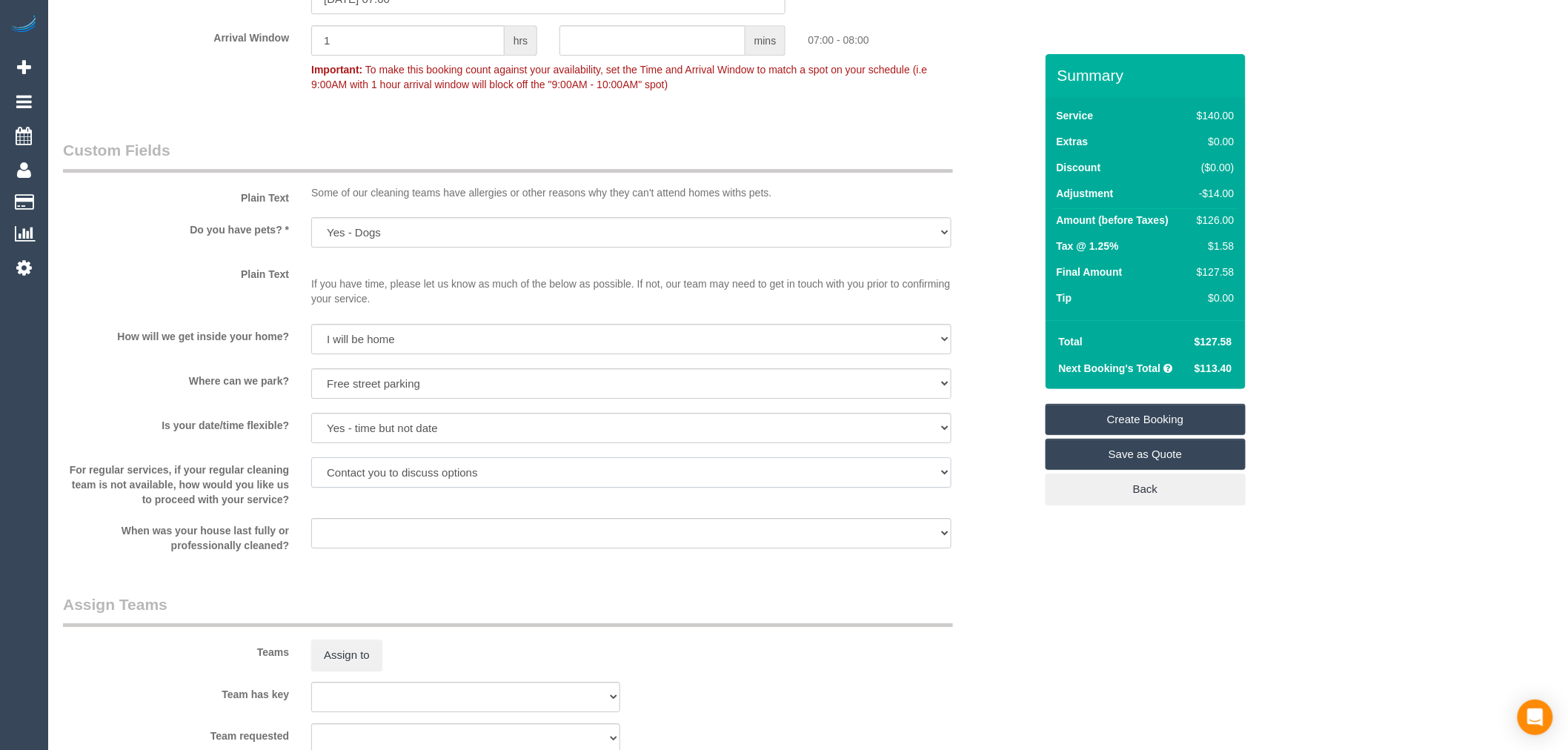
click at [311, 468] on select "Arrange a cleaner to cover and do not bother you Arrange a cleaner to cover and…" at bounding box center [631, 472] width 640 height 30
click at [395, 543] on select "Within 1-2 weeks Within 2-4 weeks Within 1-4 months Over 4 months ago" at bounding box center [631, 532] width 640 height 30
select select "number:12"
click at [311, 528] on select "Within 1-2 weeks Within 2-4 weeks Within 1-4 months Over 4 months ago" at bounding box center [631, 532] width 640 height 30
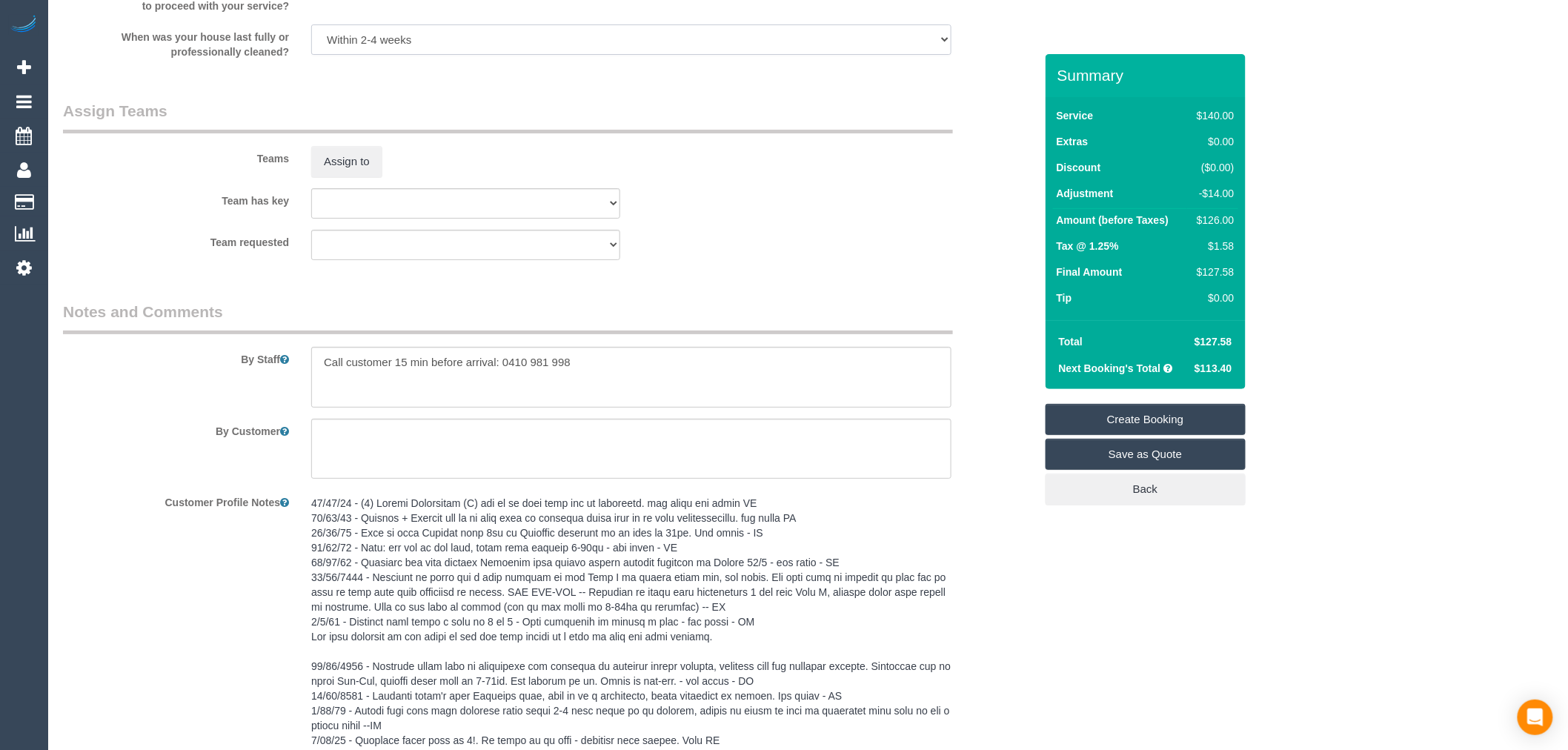
scroll to position [2305, 0]
click at [676, 361] on textarea at bounding box center [631, 376] width 640 height 61
click at [508, 399] on textarea at bounding box center [631, 376] width 640 height 61
click at [511, 407] on textarea at bounding box center [631, 376] width 640 height 61
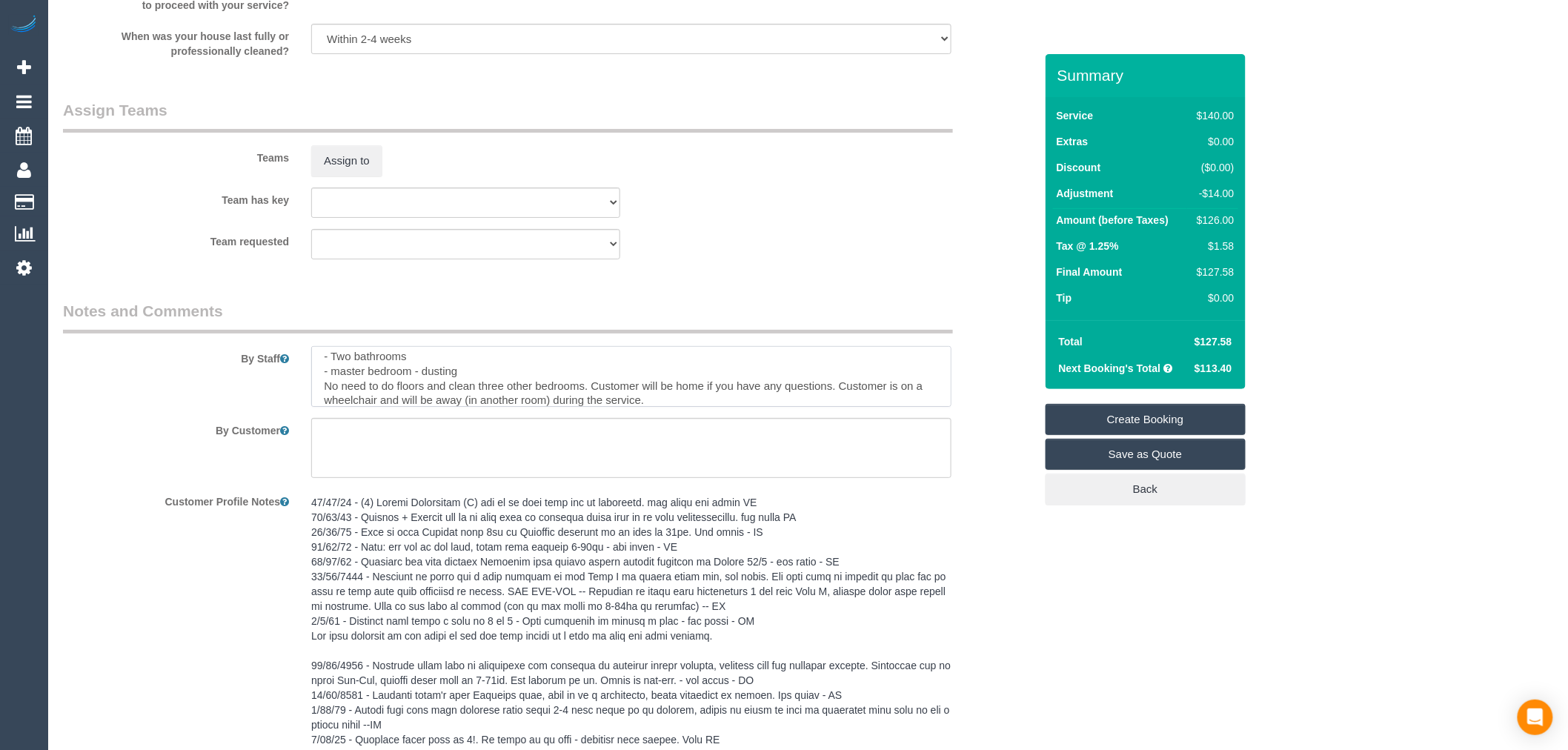
scroll to position [0, 0]
type textarea "Call customer 15 min before arrival: 0410 981 998 Priorities: - Kitchen - Two b…"
click at [796, 270] on fieldset "Assign Teams Teams Assign to Team has key (0) Office (1) Helen Trickett (FT) (1…" at bounding box center [549, 185] width 972 height 171
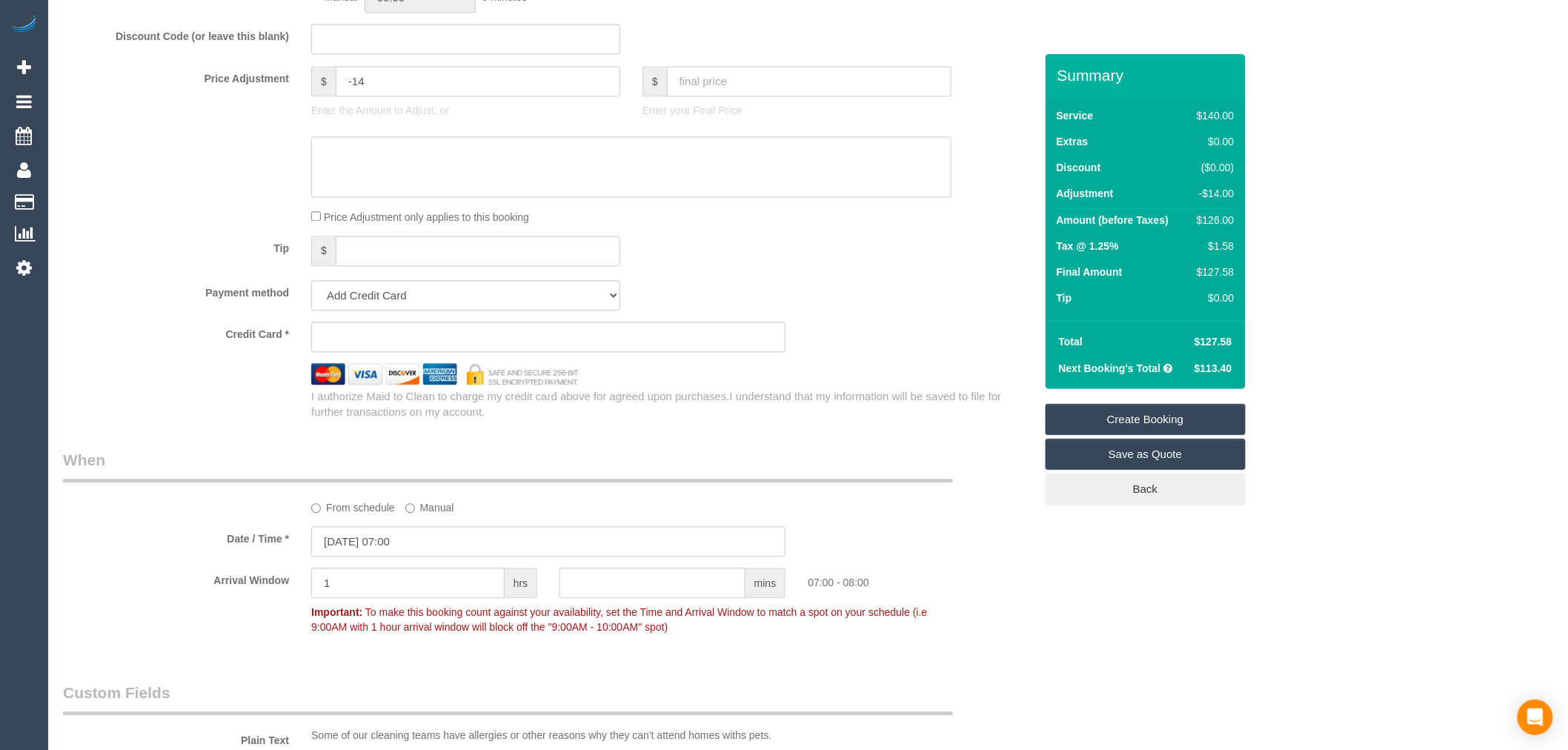
scroll to position [1326, 0]
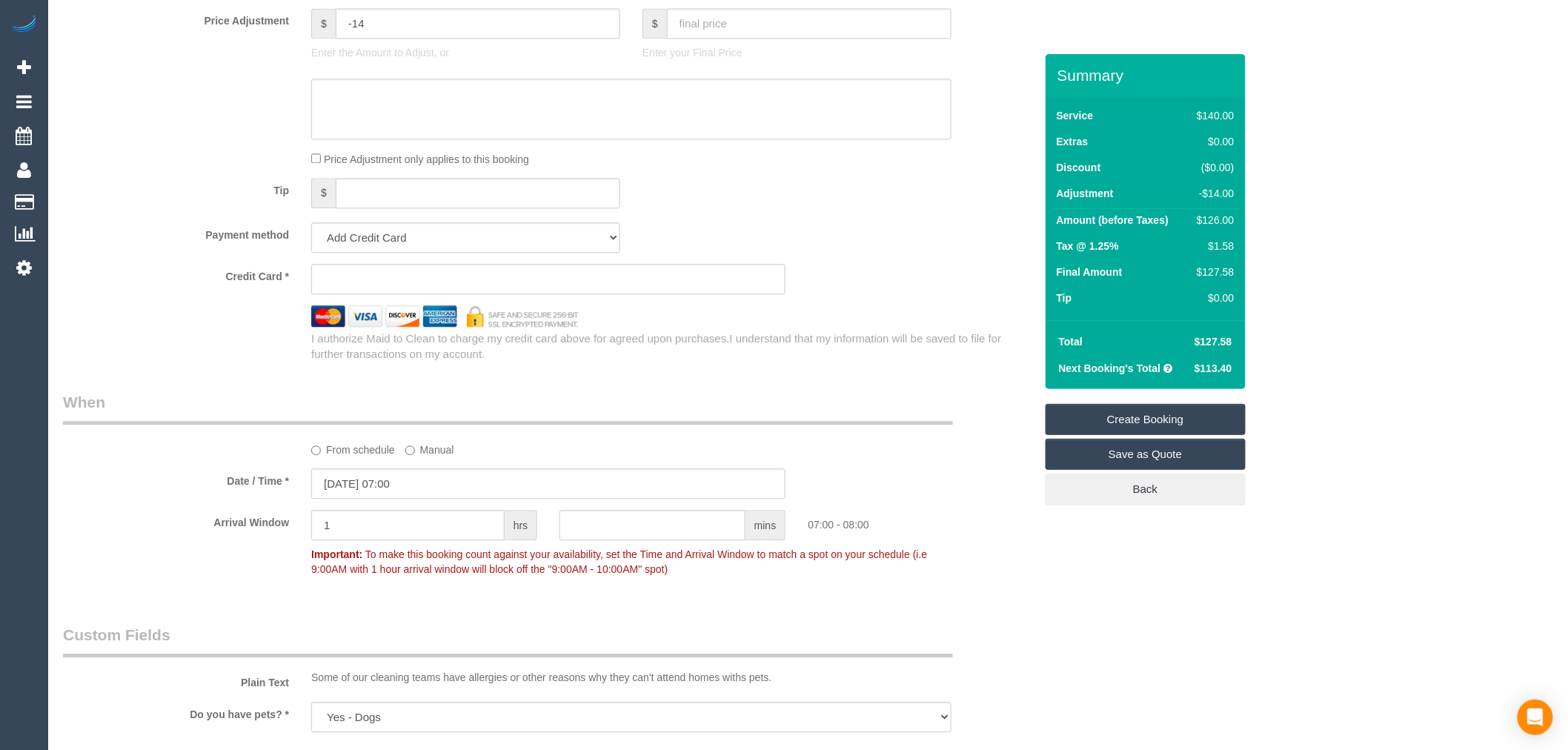
click at [1194, 408] on link "Create Booking" at bounding box center [1145, 420] width 200 height 31
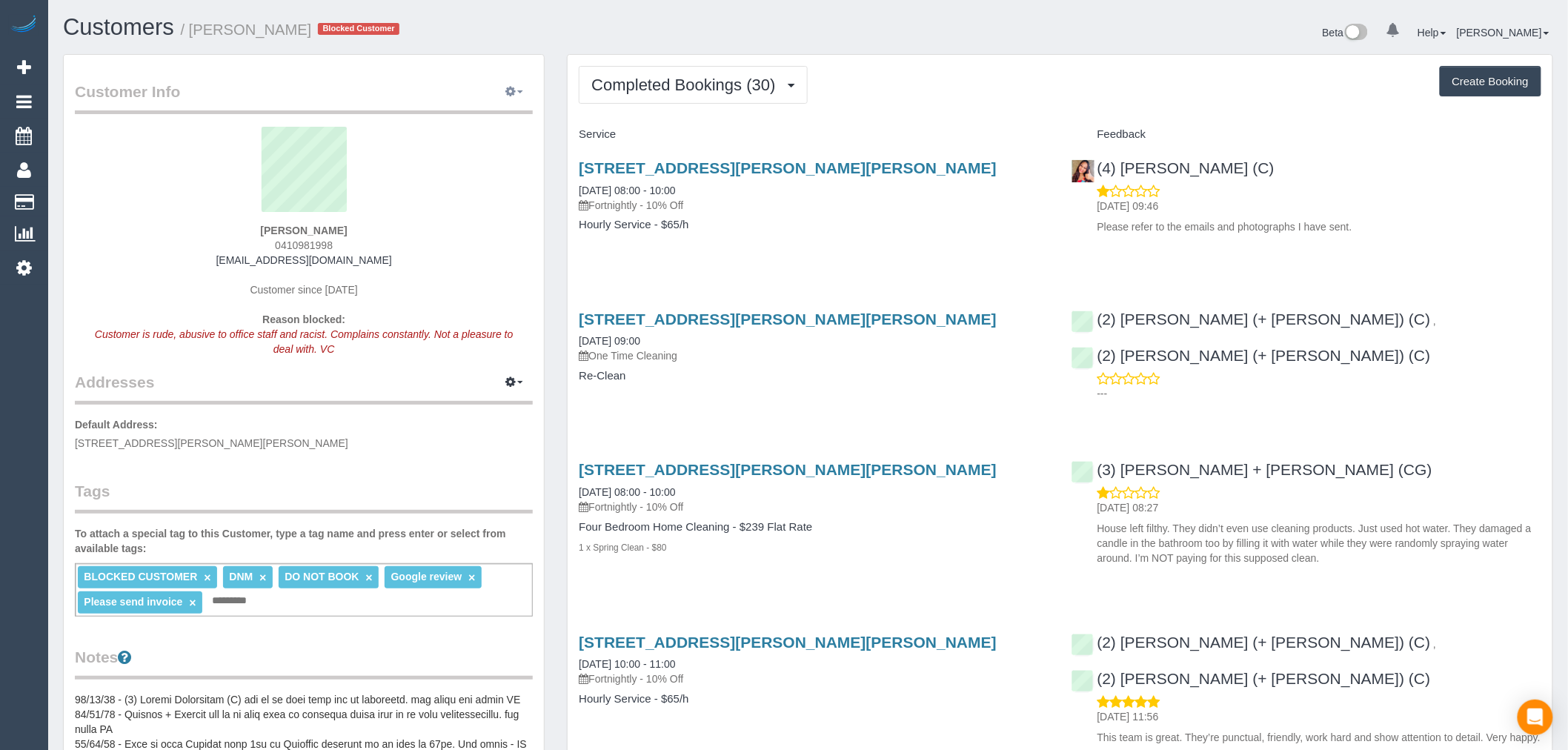
click at [501, 92] on button "button" at bounding box center [514, 92] width 37 height 23
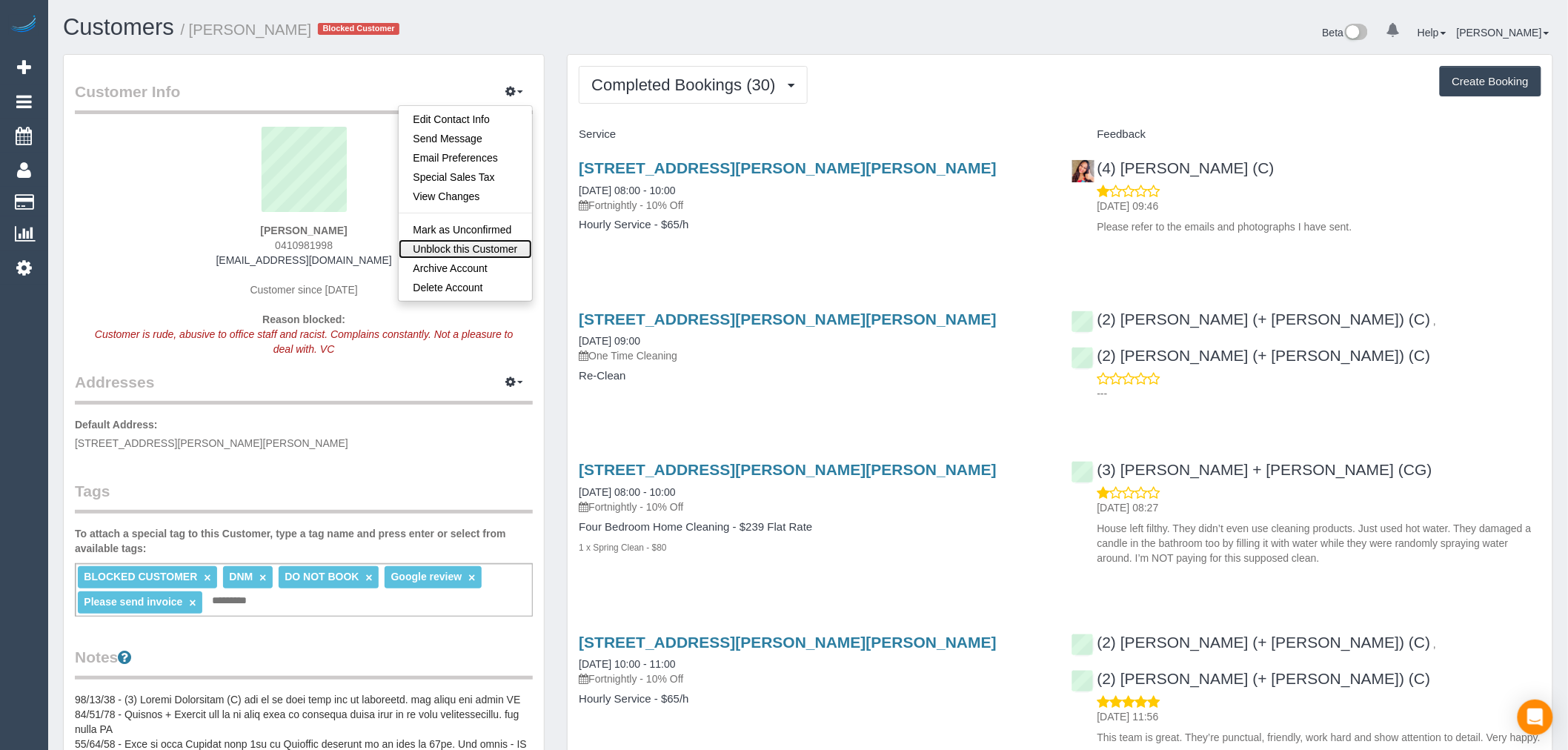
click at [486, 245] on link "Unblock this Customer" at bounding box center [466, 249] width 134 height 19
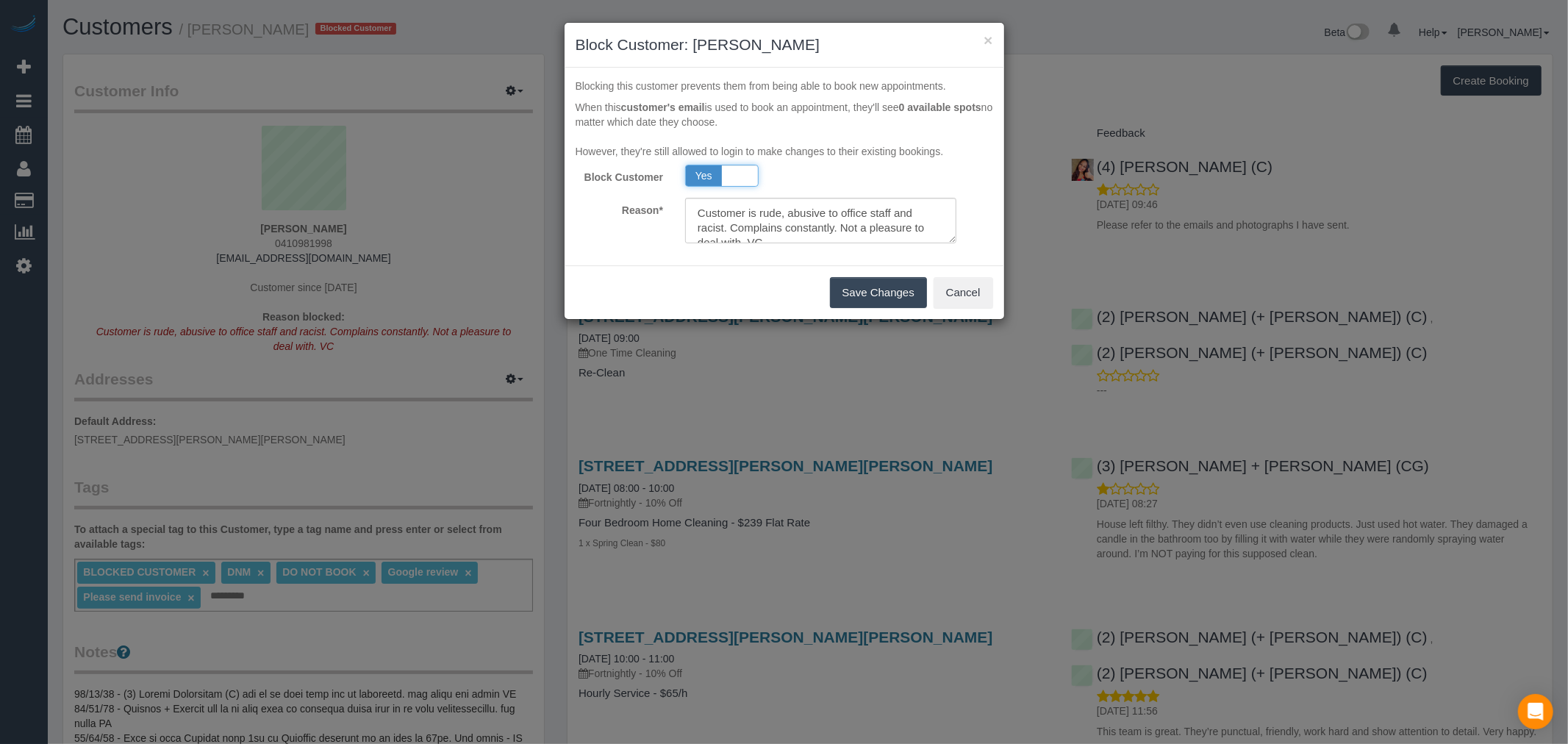
click at [704, 170] on span "Yes" at bounding box center [704, 175] width 36 height 21
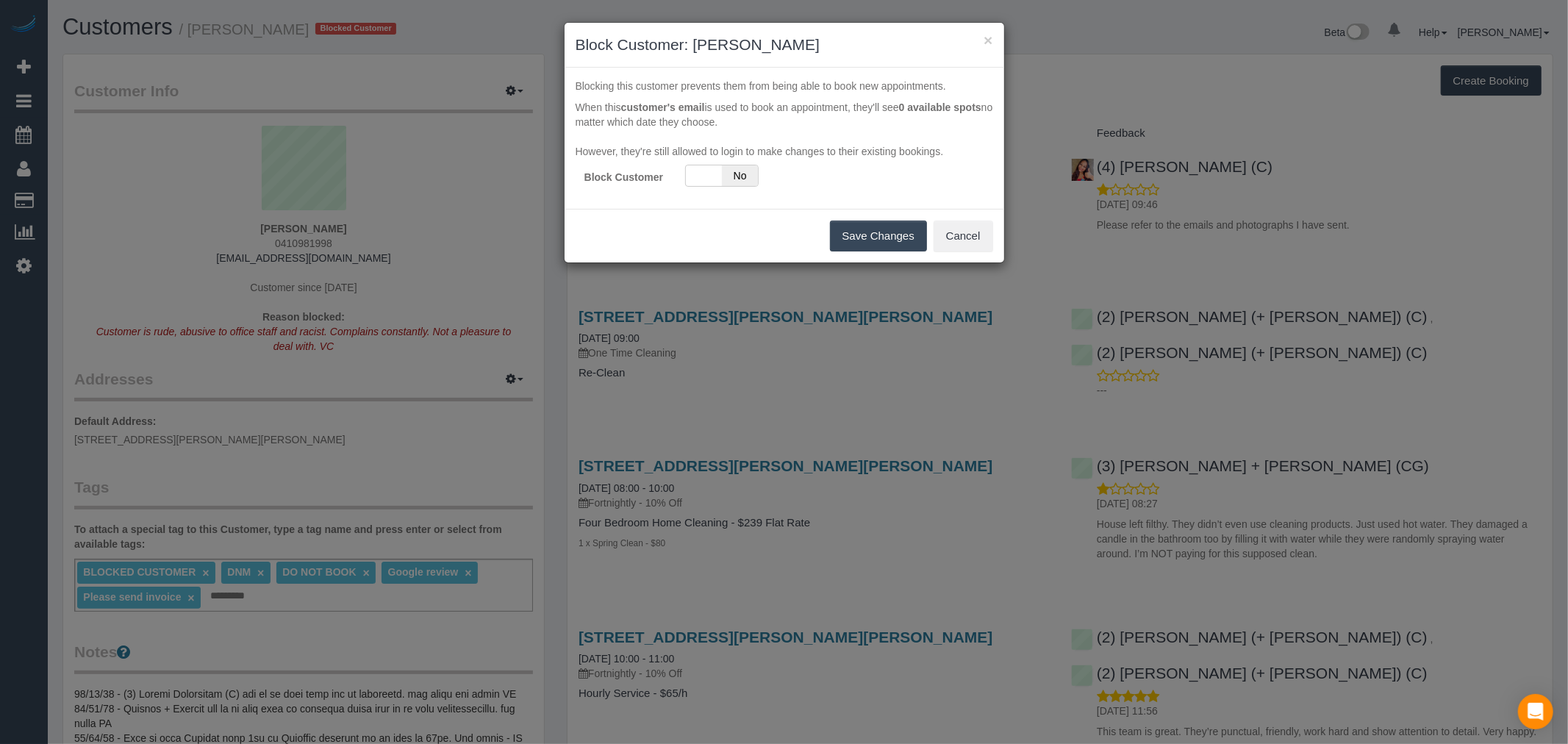
click at [877, 241] on button "Save Changes" at bounding box center [878, 236] width 97 height 31
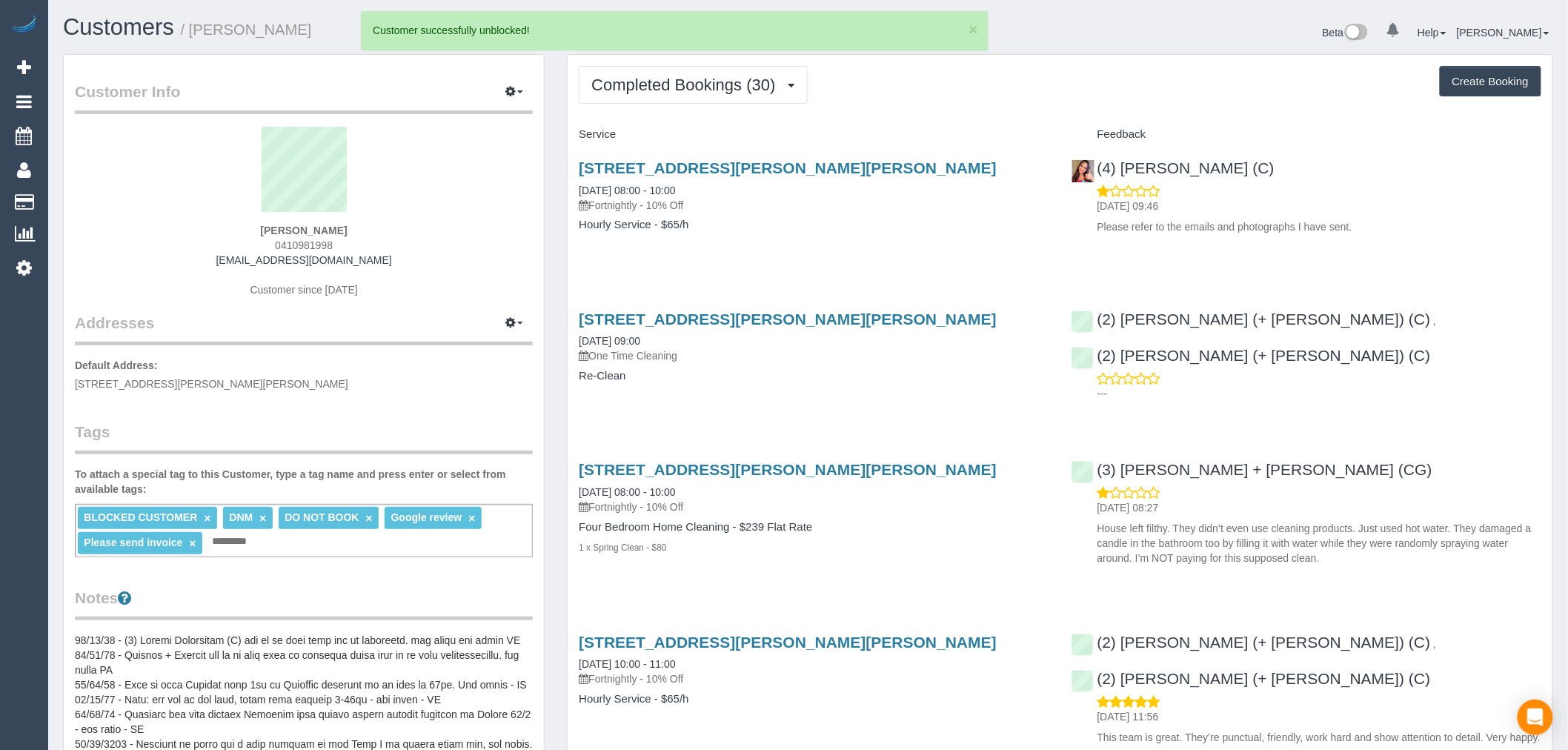
click at [205, 518] on link "×" at bounding box center [206, 518] width 7 height 13
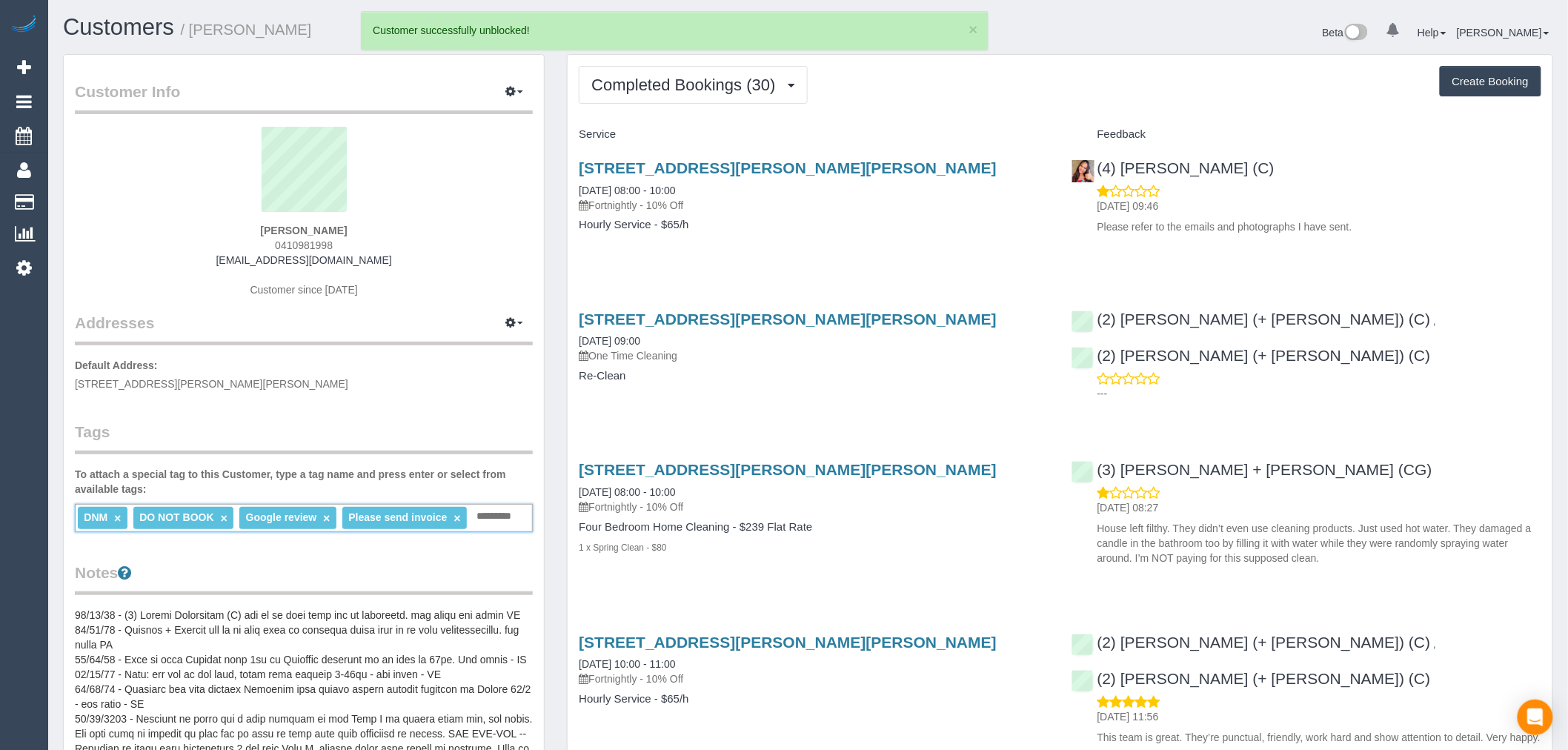
click at [221, 517] on link "×" at bounding box center [224, 518] width 7 height 13
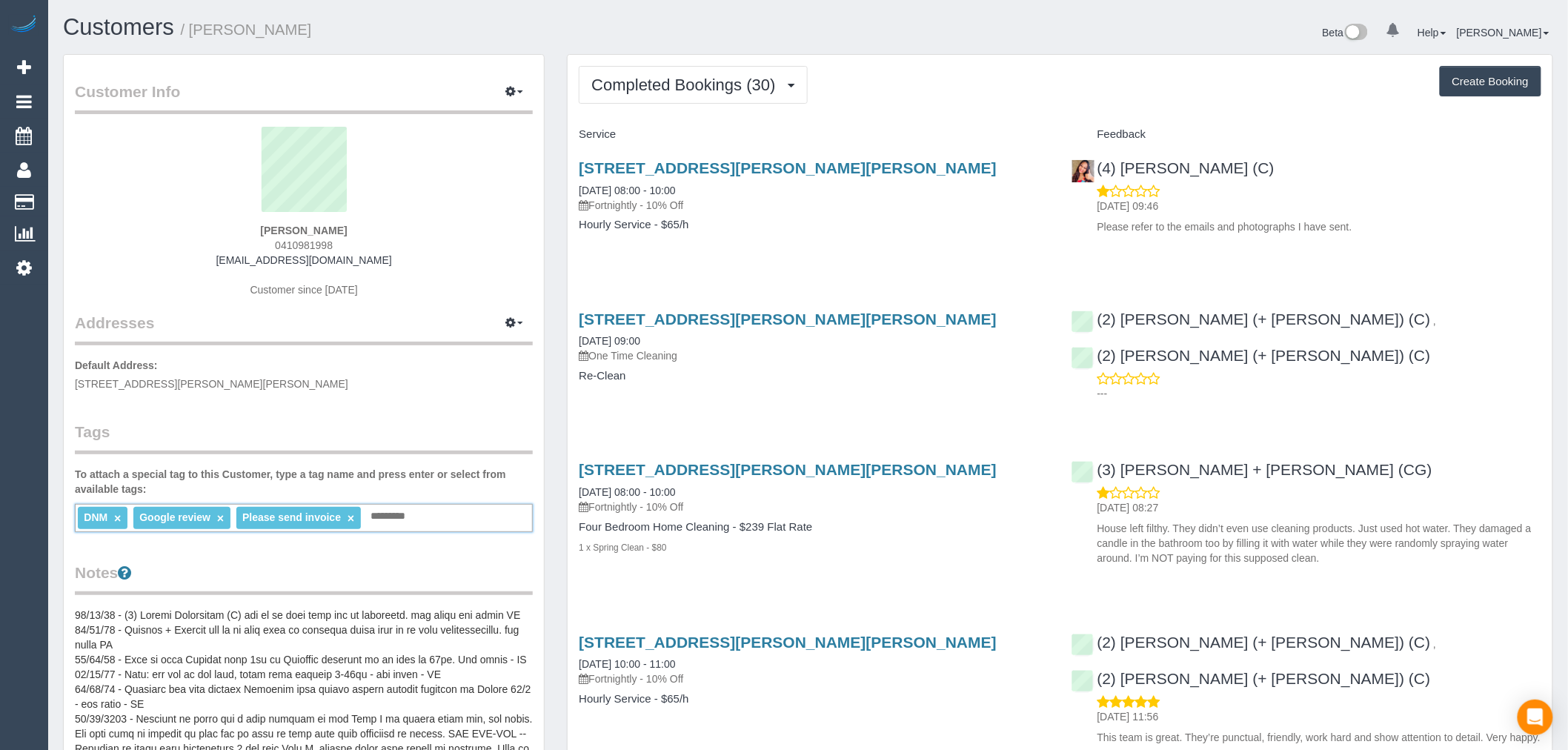
click at [354, 518] on link "×" at bounding box center [351, 518] width 7 height 13
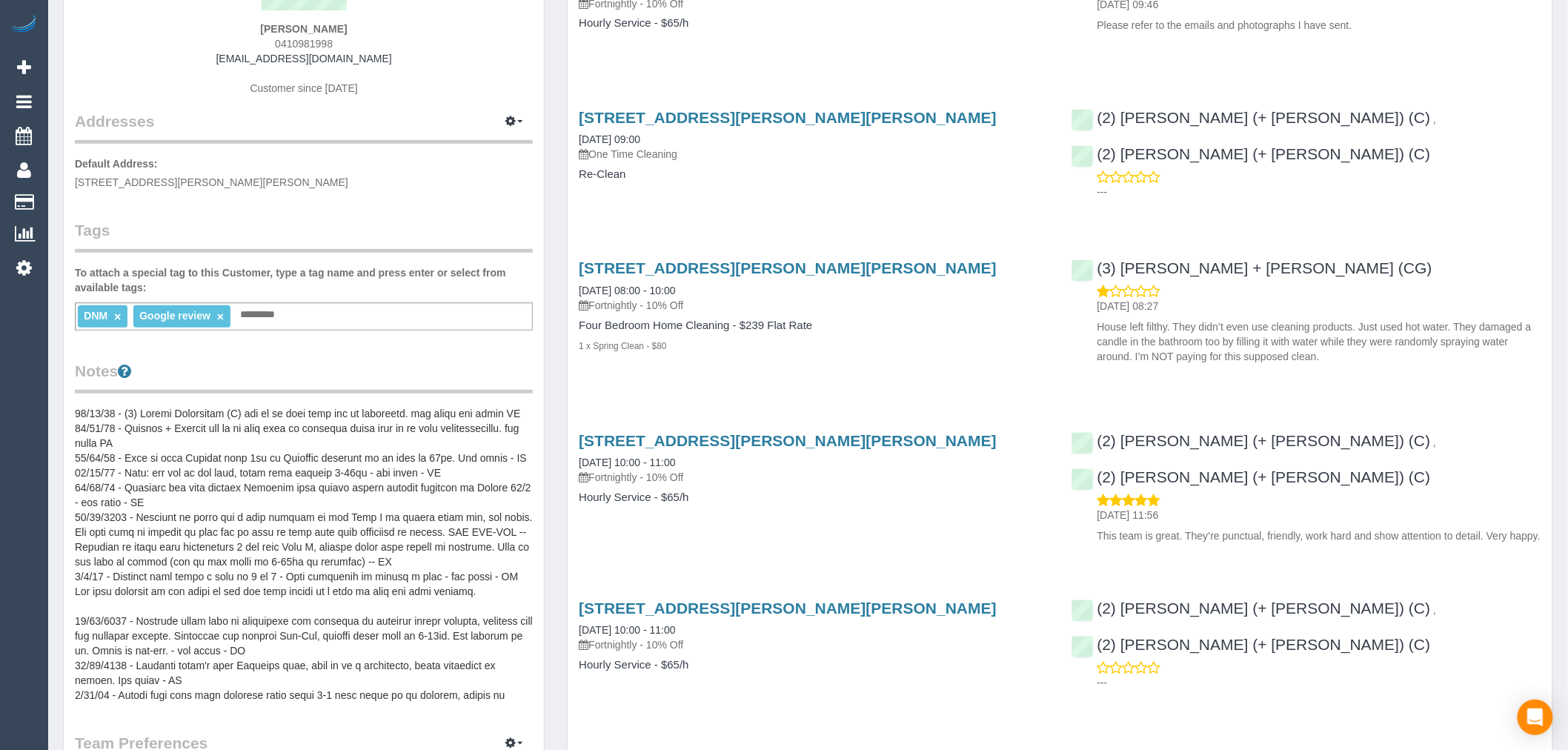
scroll to position [247, 0]
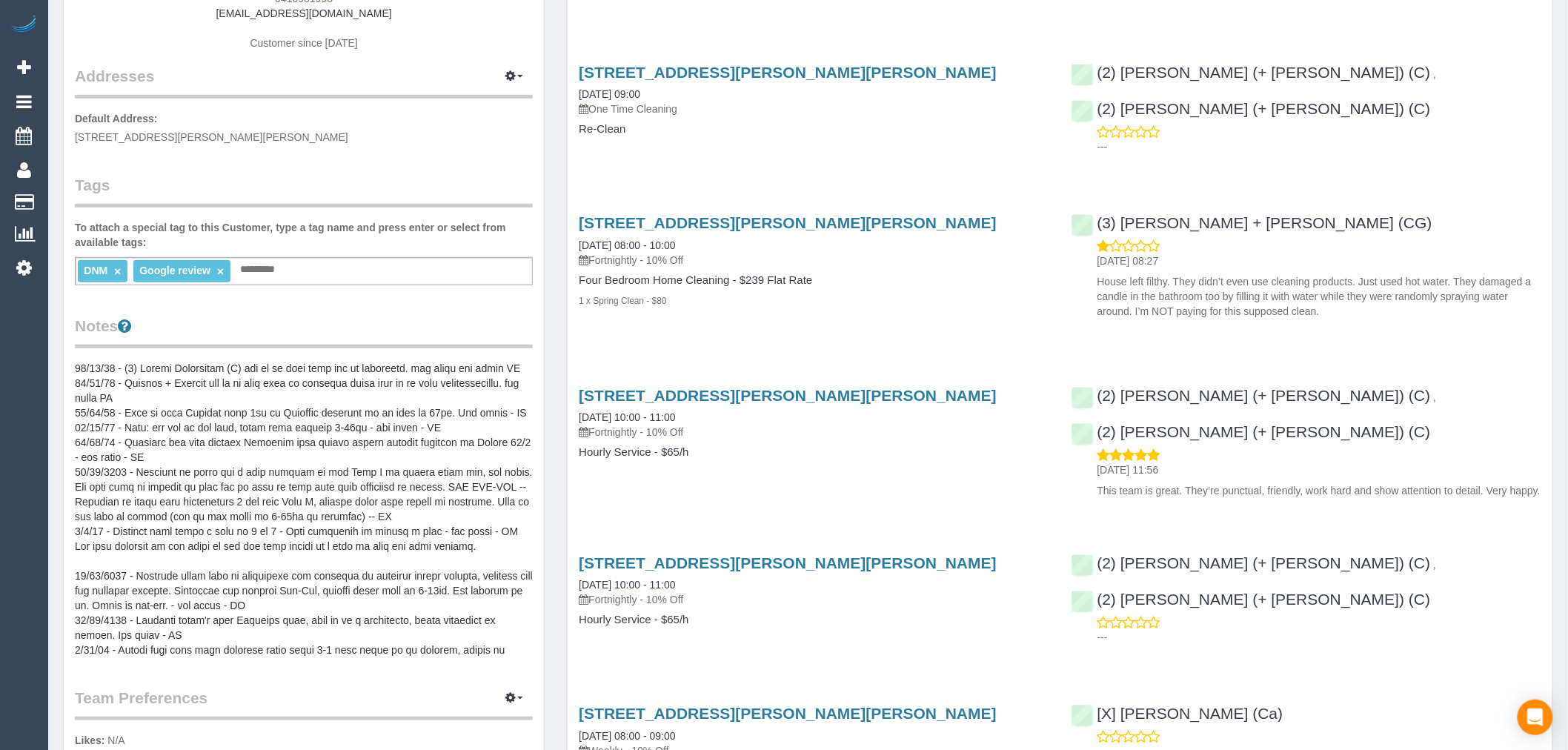
click at [108, 394] on pre at bounding box center [304, 509] width 458 height 296
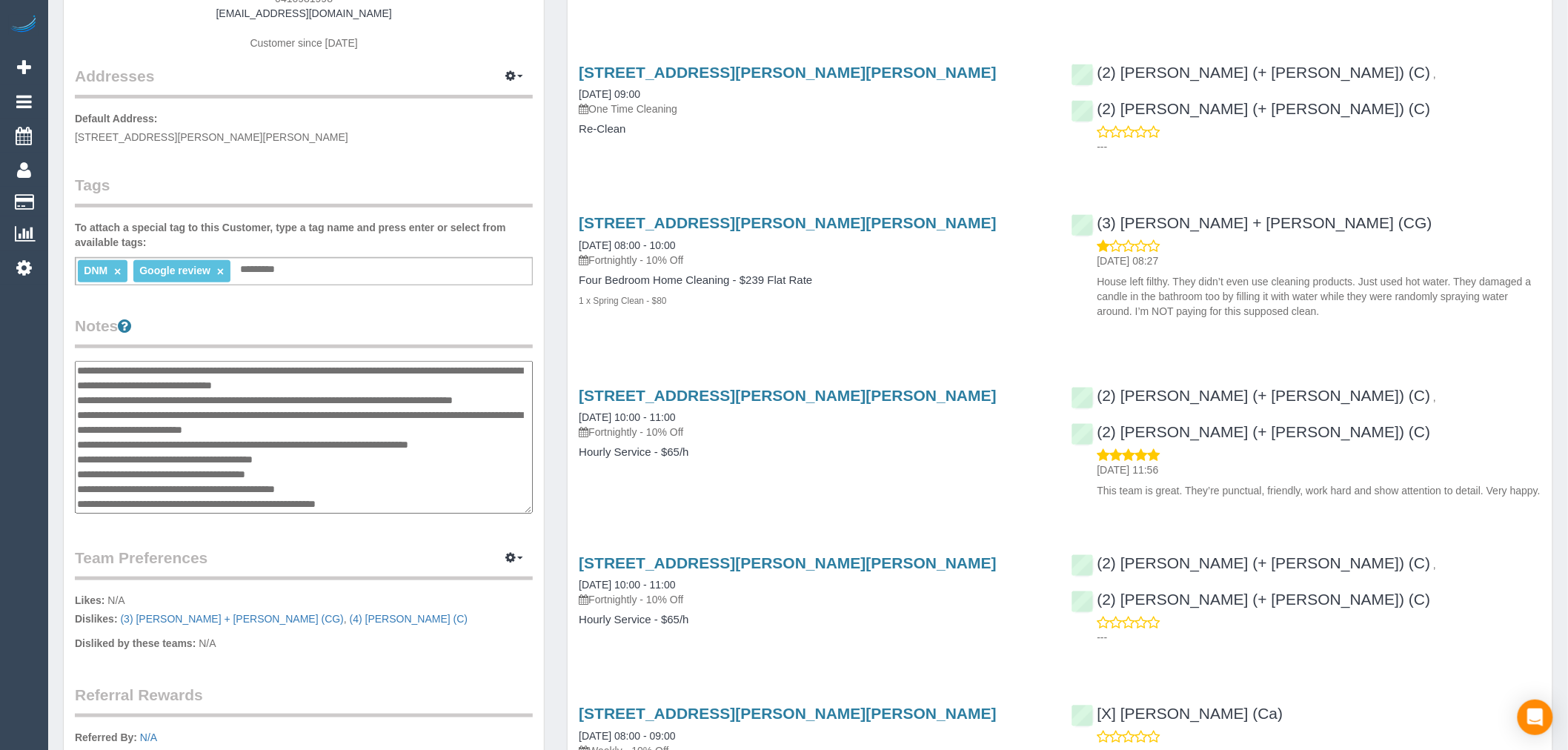
click at [77, 372] on textarea at bounding box center [304, 437] width 458 height 153
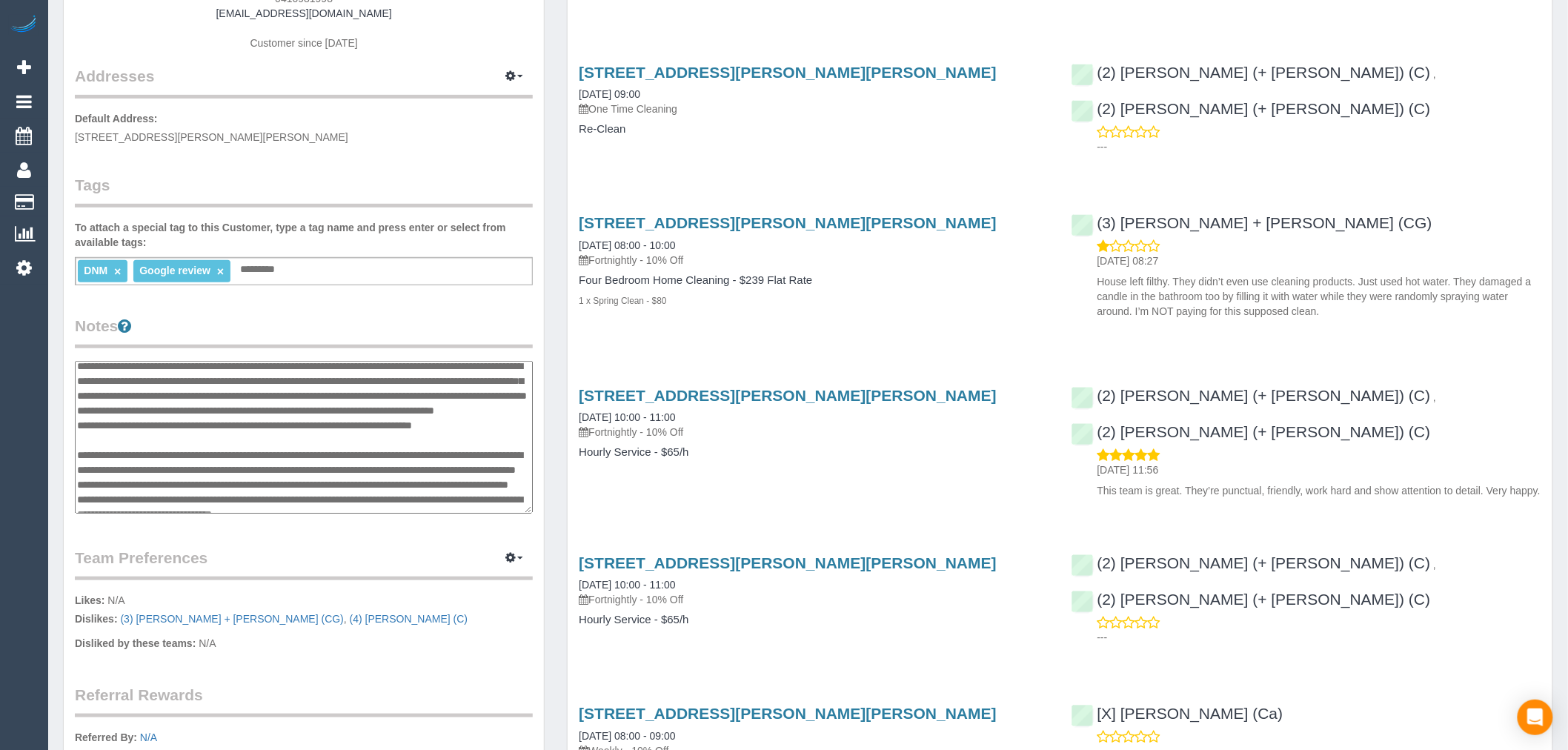
scroll to position [0, 0]
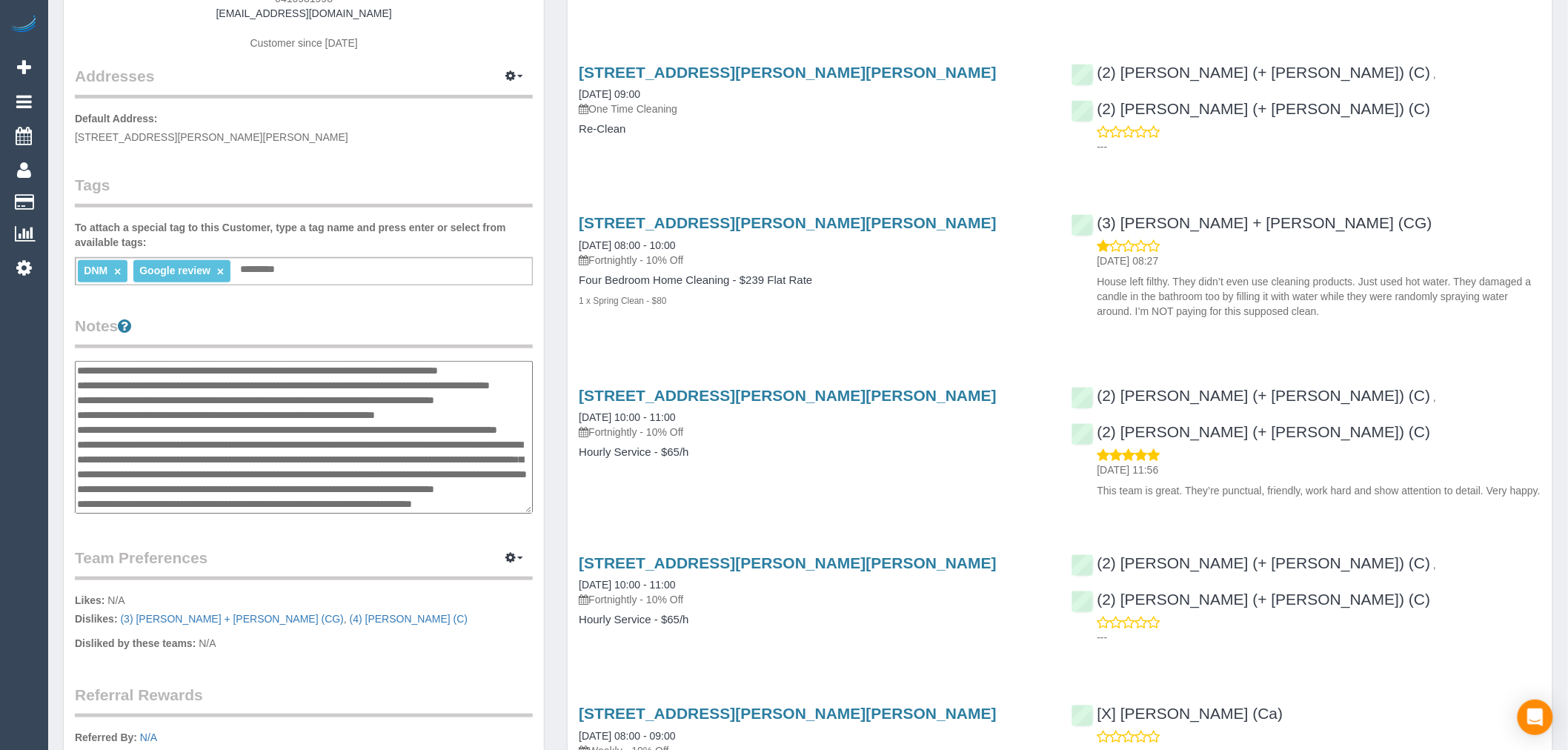
click at [76, 362] on textarea at bounding box center [304, 437] width 458 height 153
paste textarea "**********"
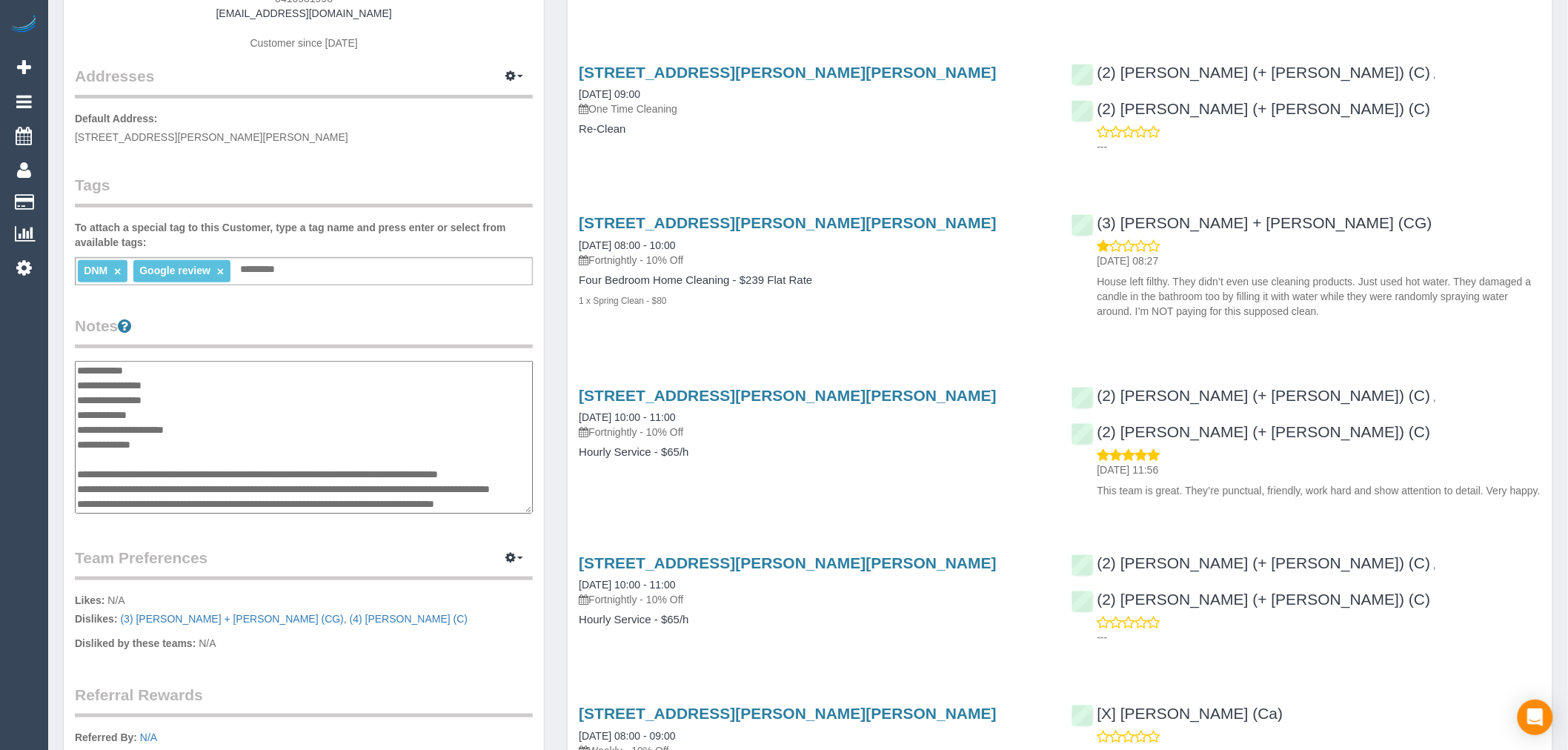
type textarea "**********"
click at [158, 356] on div "Notes" at bounding box center [304, 416] width 458 height 202
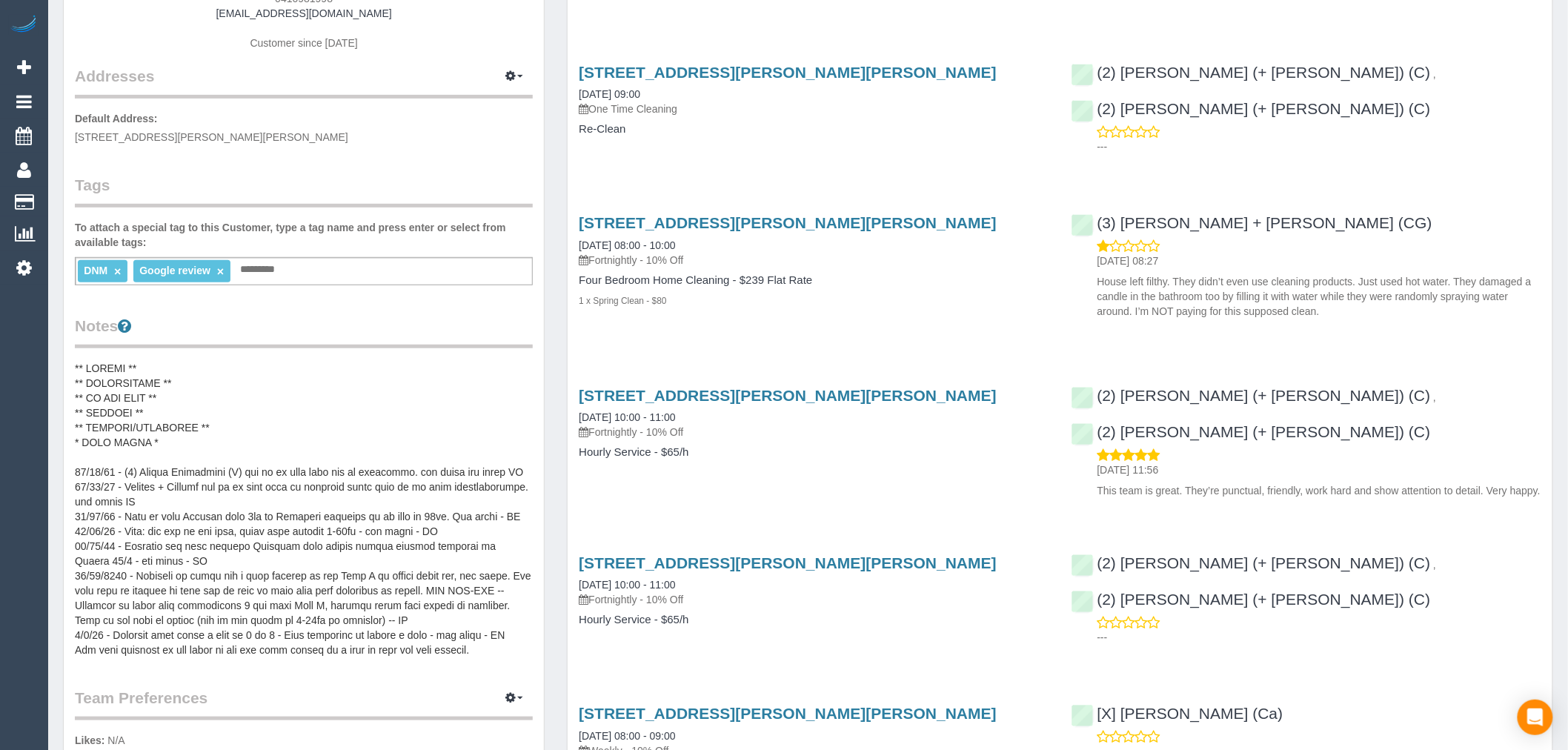
click at [164, 361] on pre at bounding box center [304, 509] width 458 height 296
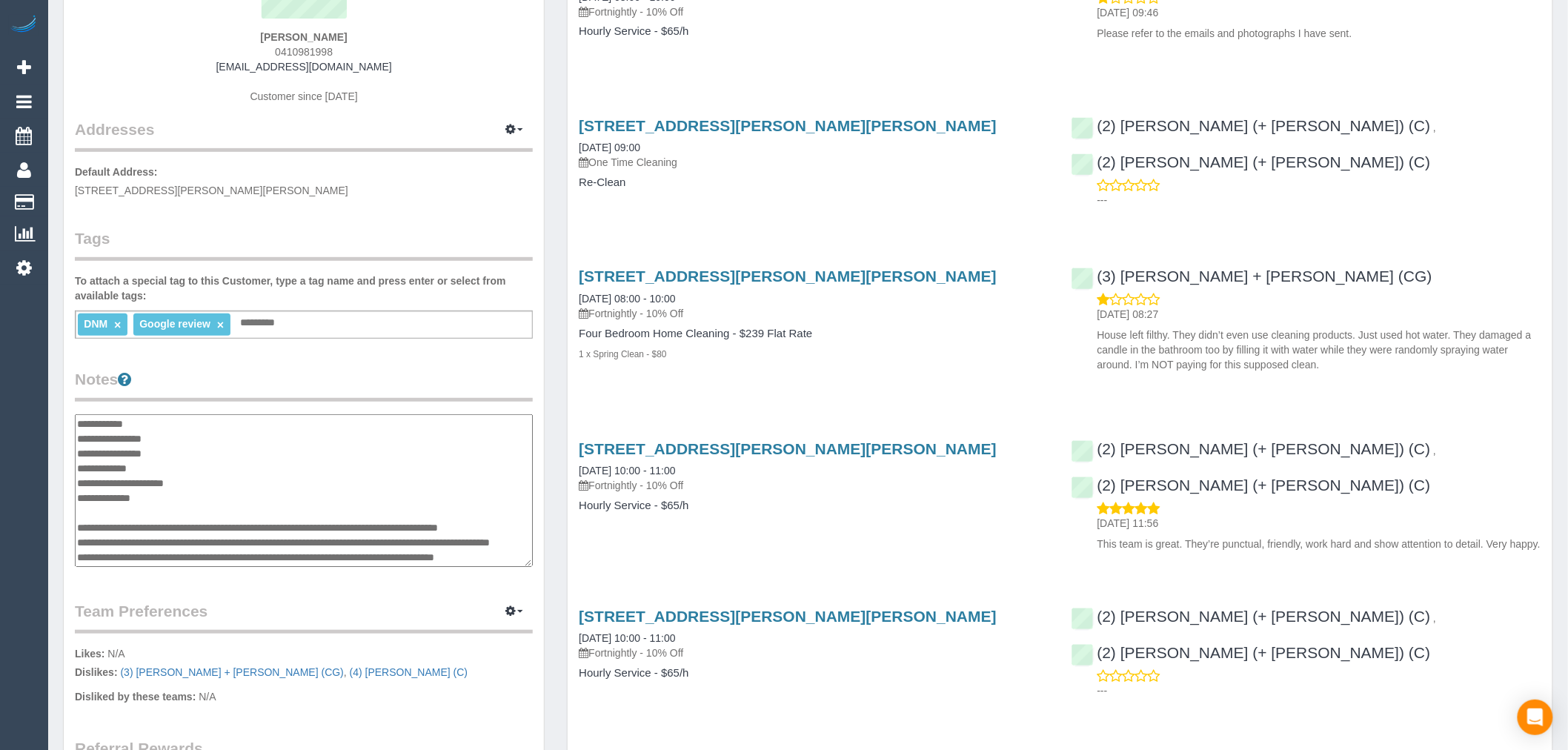
scroll to position [164, 0]
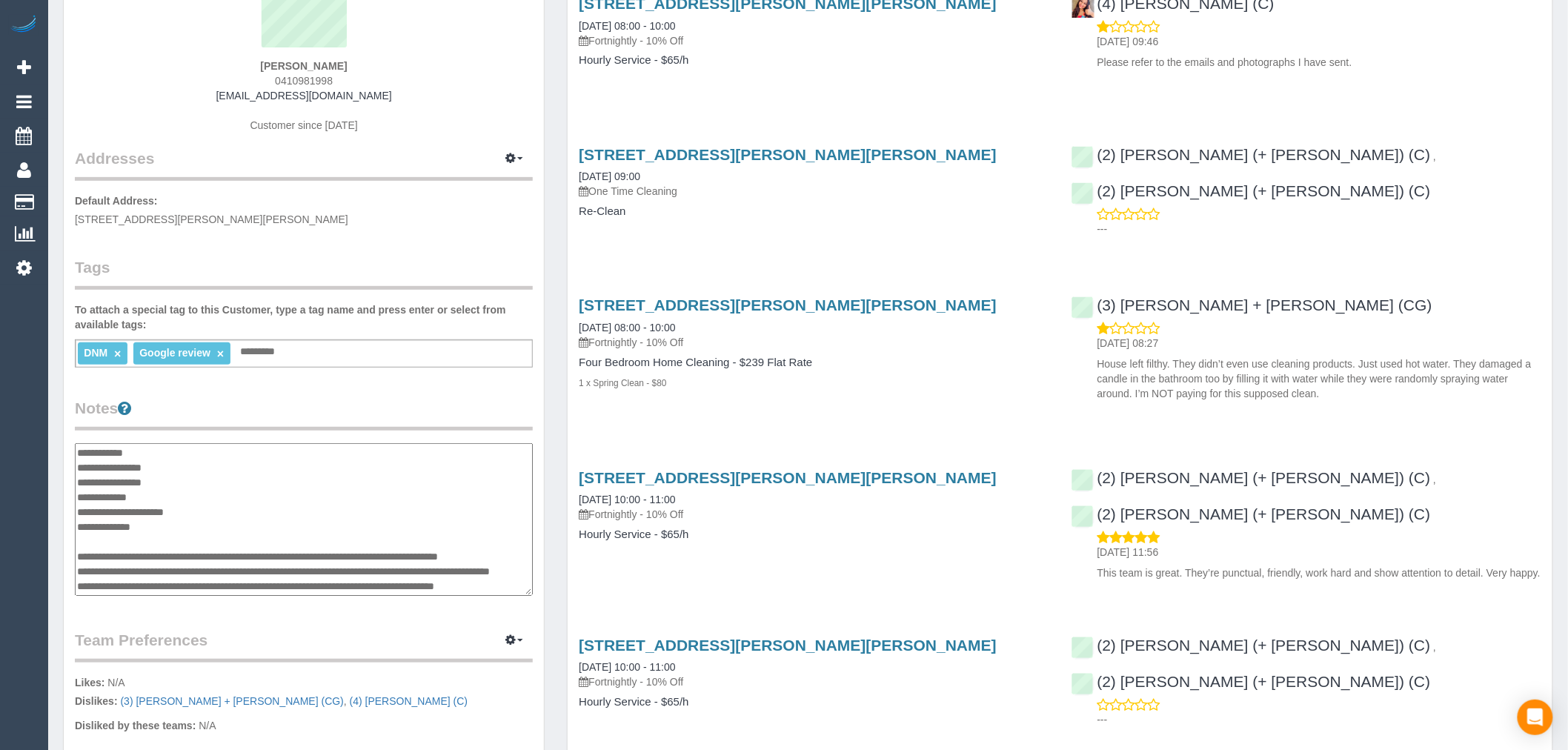
click at [176, 449] on textarea at bounding box center [304, 520] width 458 height 153
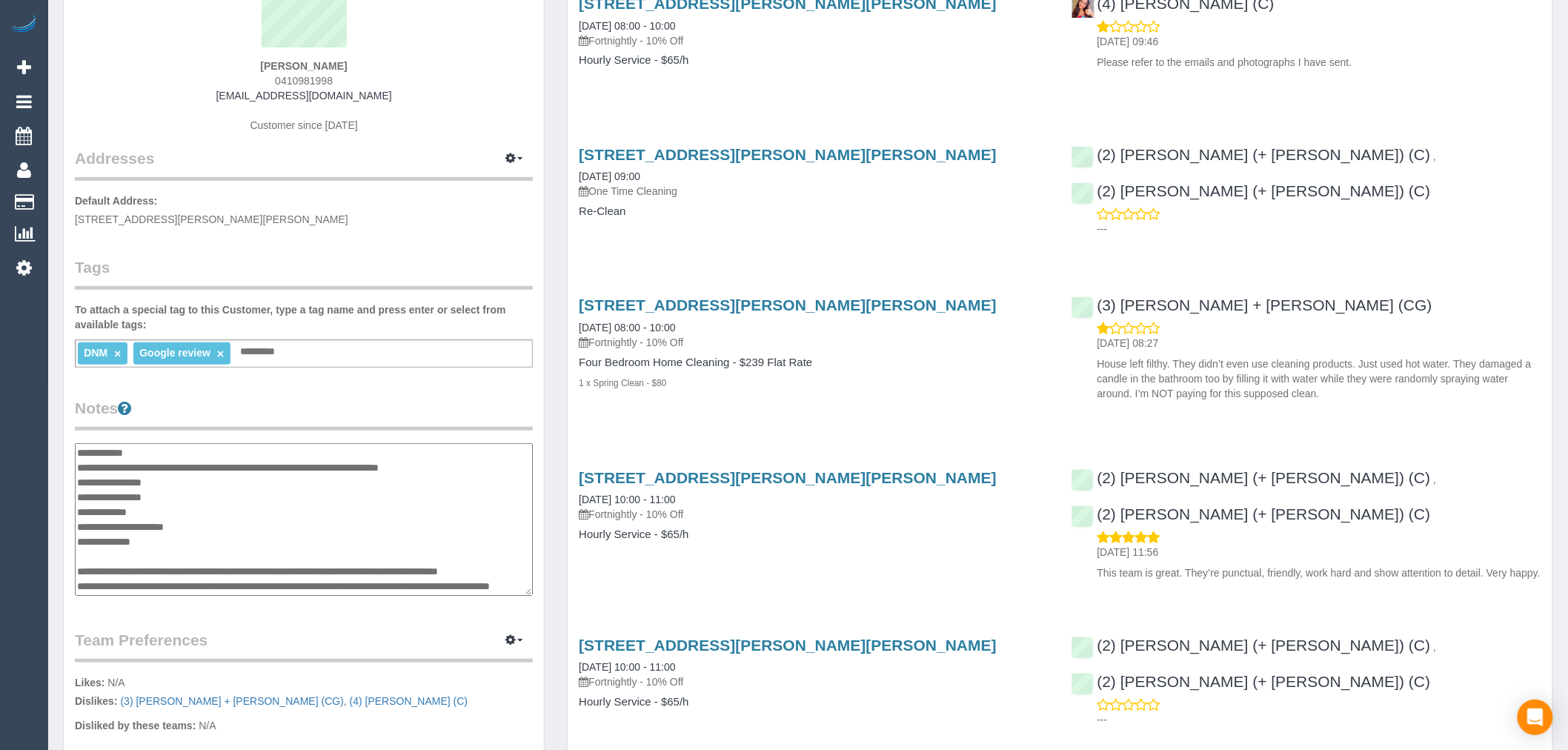
click at [175, 500] on textarea at bounding box center [304, 520] width 458 height 153
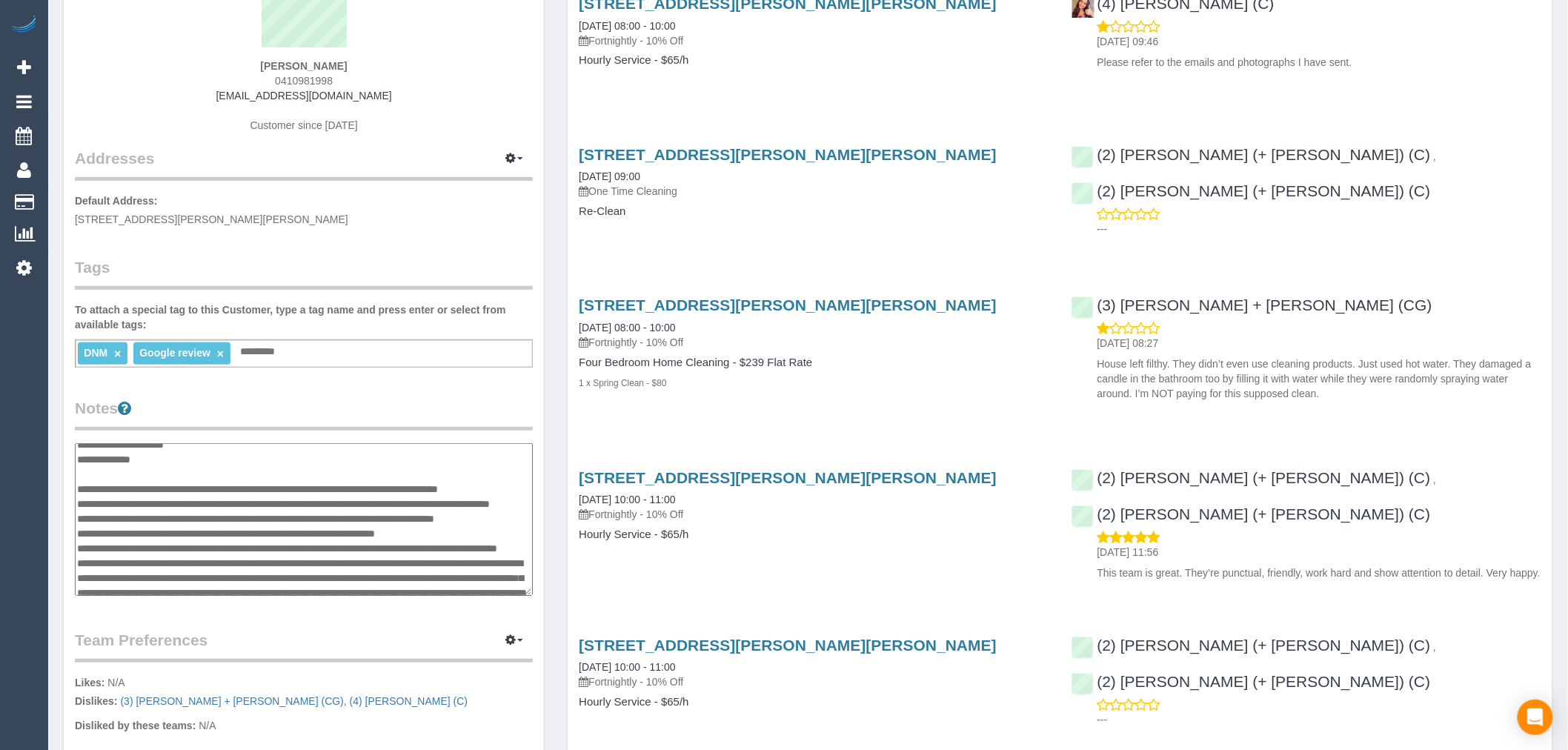
scroll to position [0, 0]
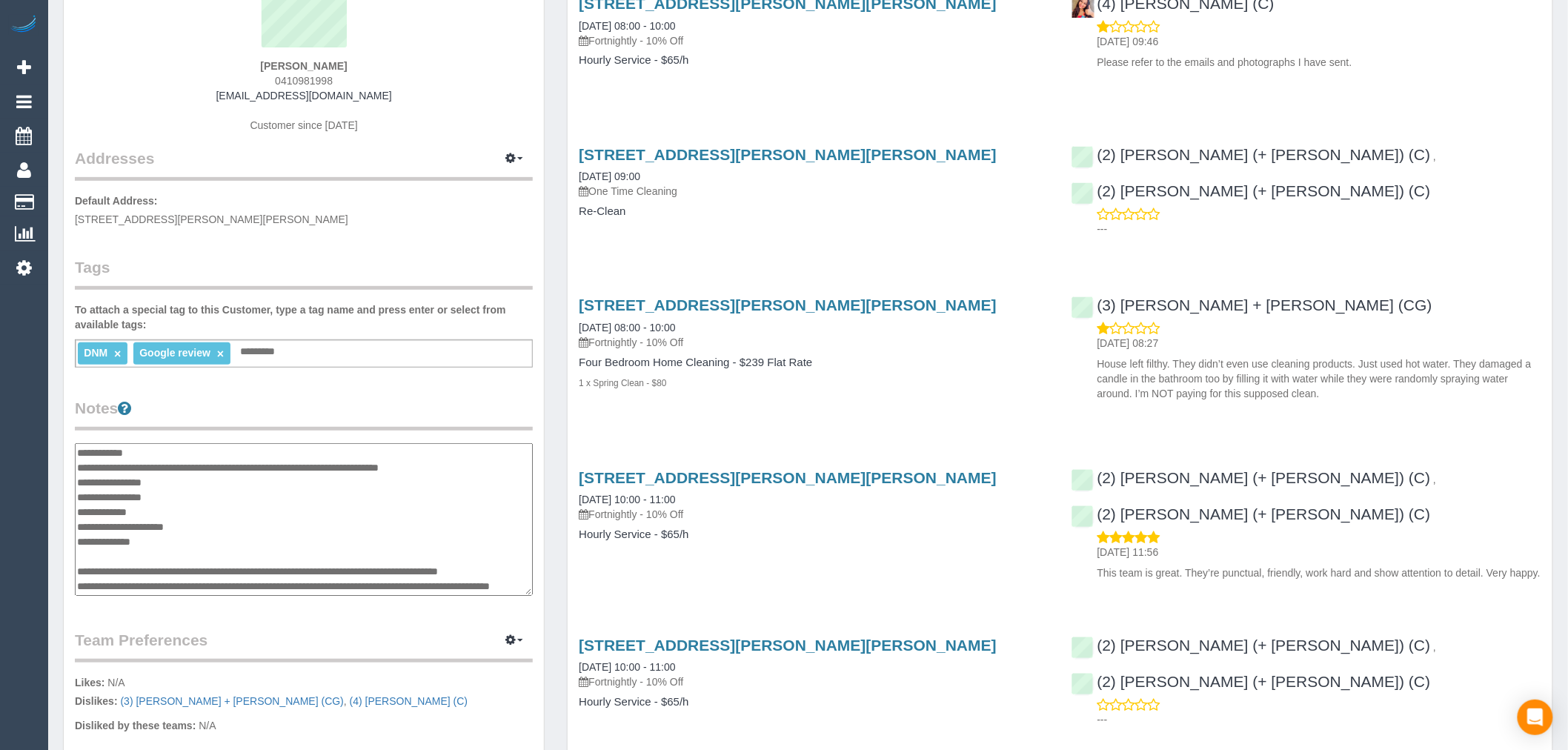
drag, startPoint x: 107, startPoint y: 585, endPoint x: 76, endPoint y: 566, distance: 36.4
click at [76, 566] on textarea at bounding box center [304, 520] width 458 height 153
click at [183, 489] on textarea at bounding box center [304, 520] width 458 height 153
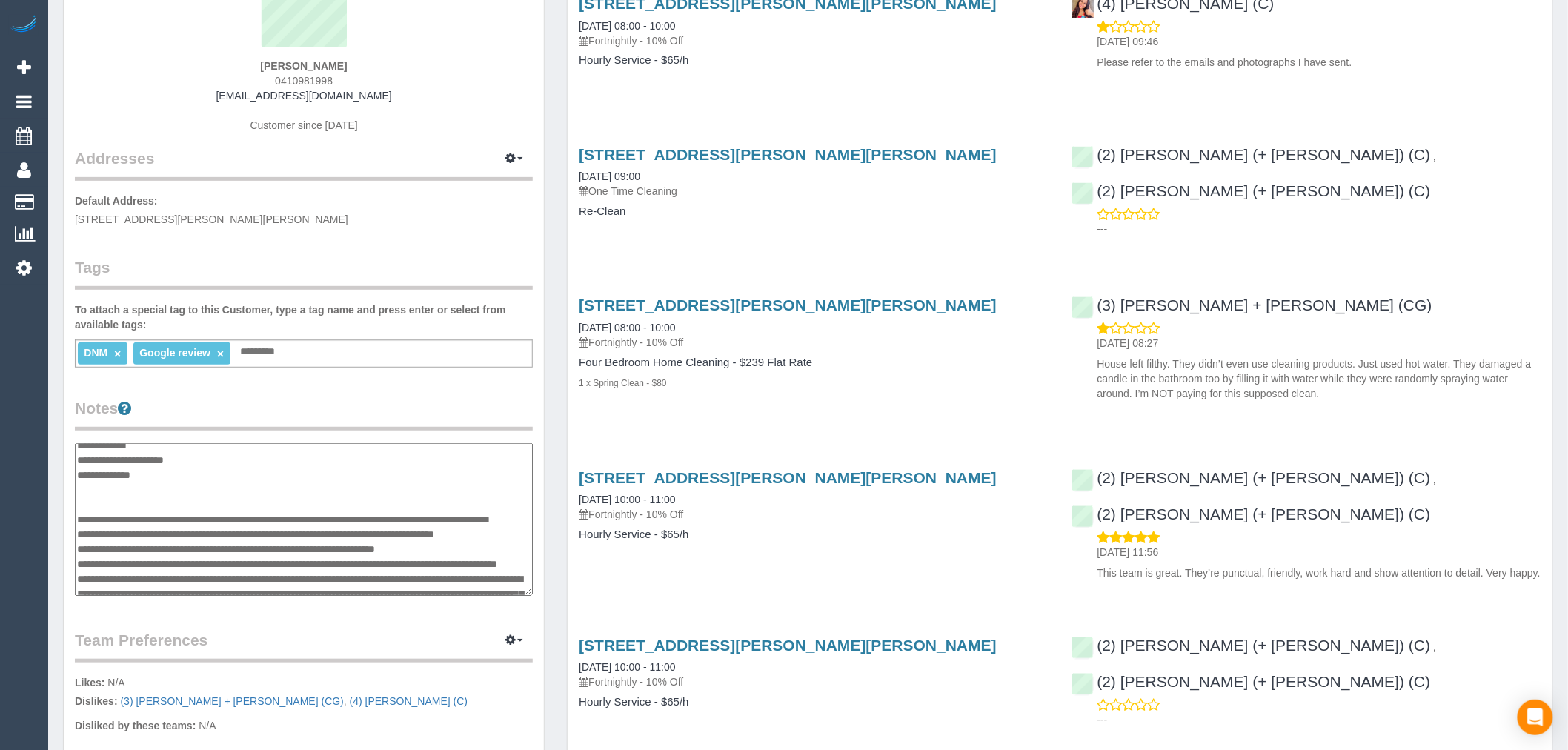
scroll to position [82, 0]
drag, startPoint x: 250, startPoint y: 544, endPoint x: 77, endPoint y: 535, distance: 173.2
click at [77, 535] on textarea at bounding box center [304, 520] width 458 height 153
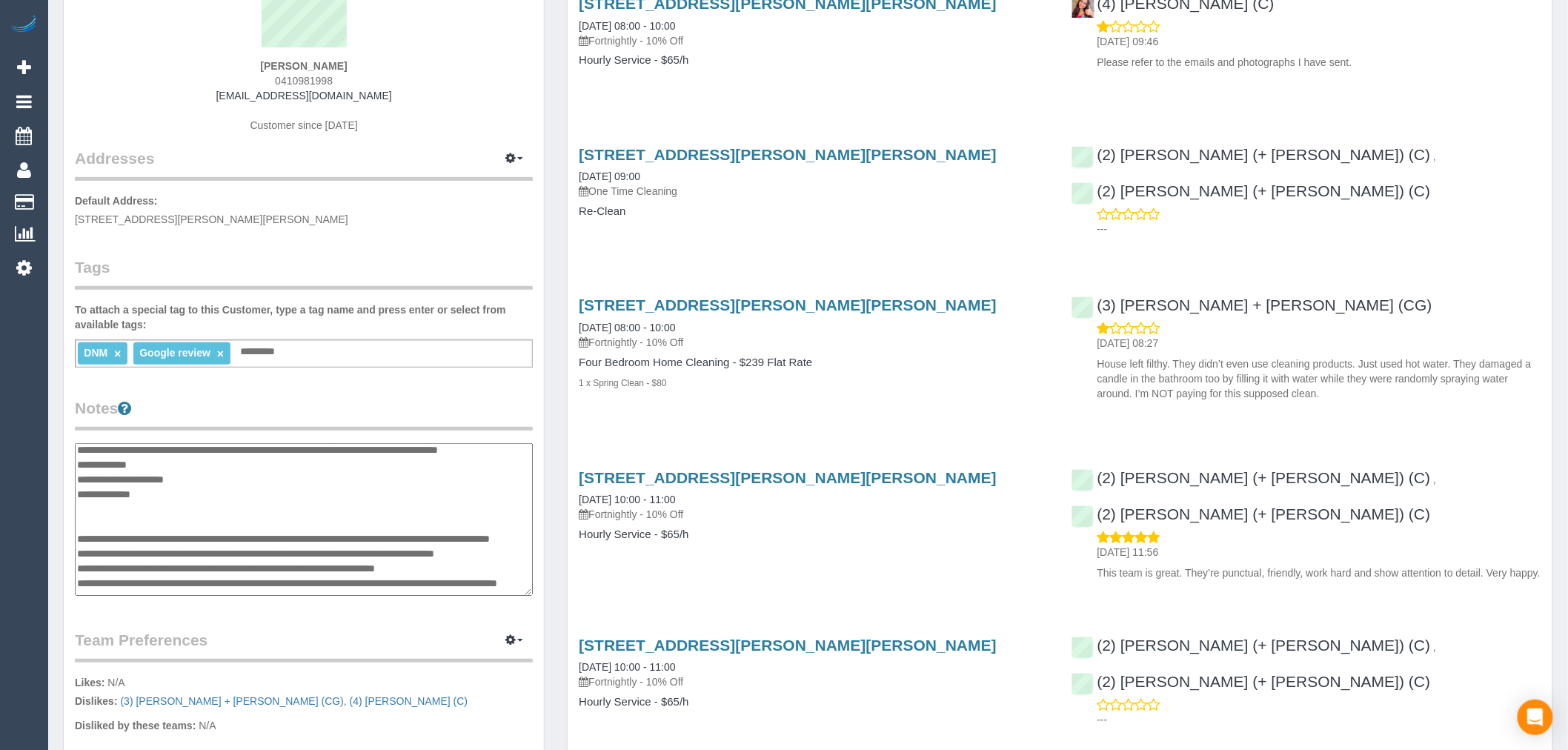
scroll to position [0, 0]
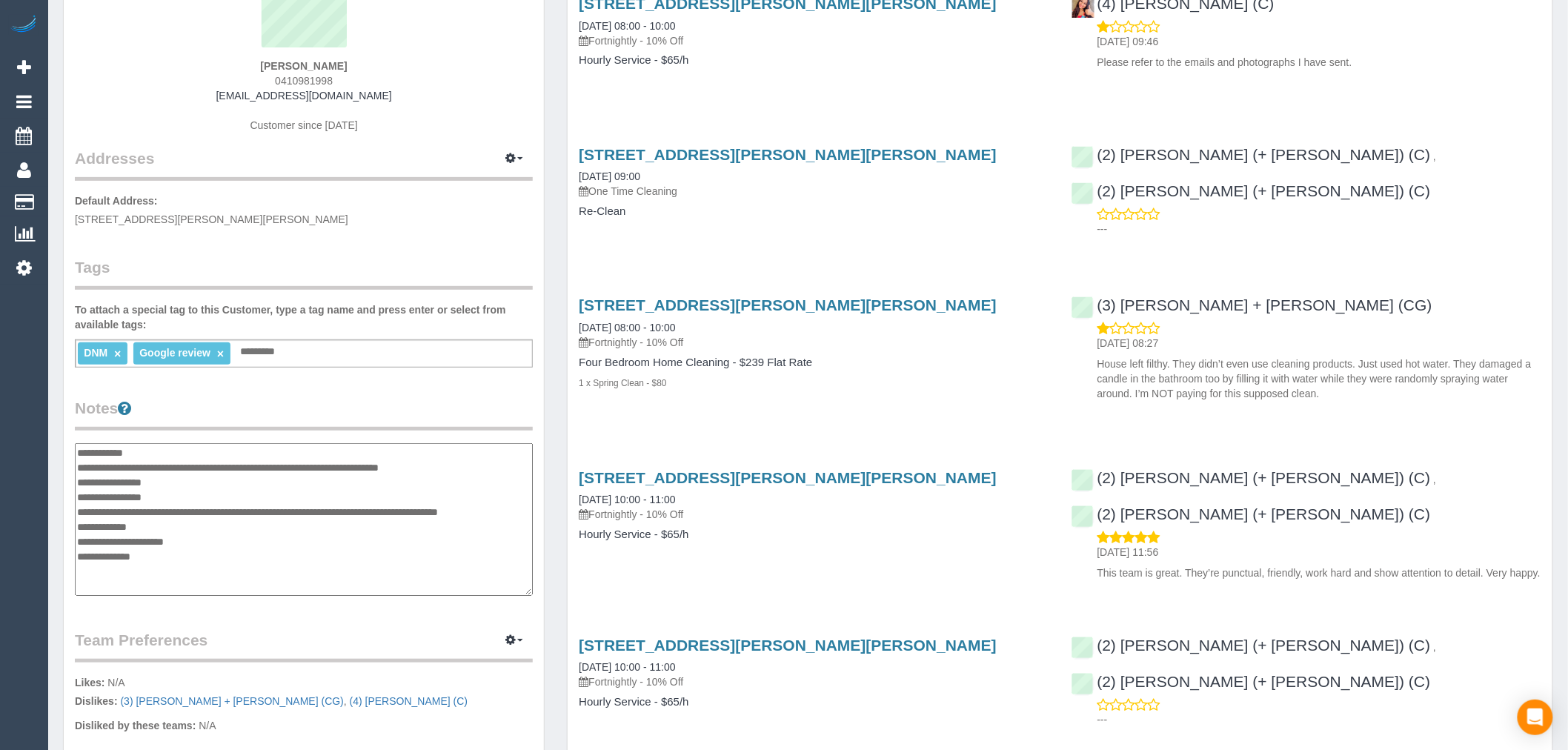
click at [175, 526] on textarea at bounding box center [304, 520] width 458 height 153
type textarea "**********"
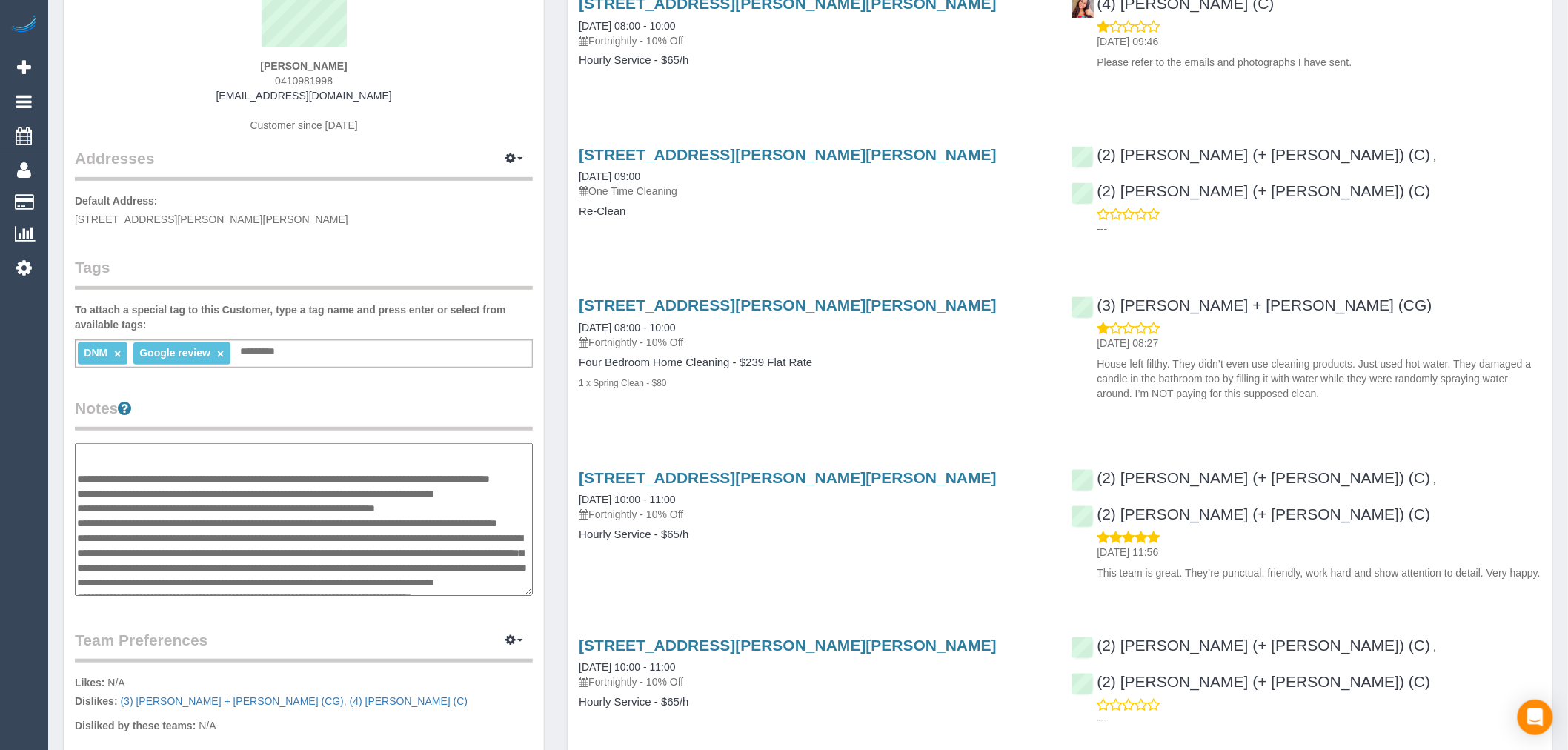
scroll to position [164, 0]
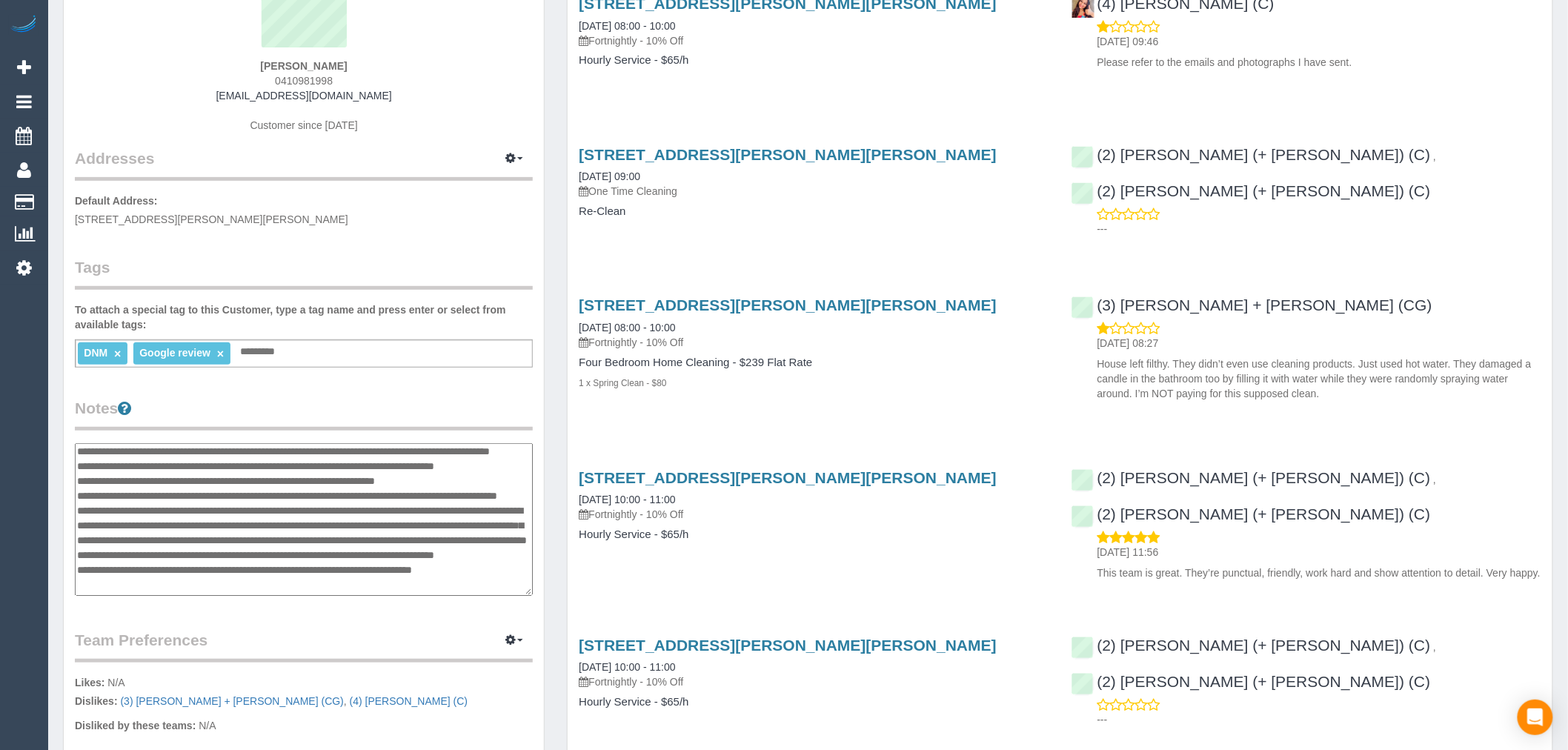
drag, startPoint x: 265, startPoint y: 490, endPoint x: 68, endPoint y: 472, distance: 197.8
click at [68, 472] on div "Customer Info Edit Contact Info Send Message Email Preferences Special Sales Ta…" at bounding box center [304, 454] width 480 height 1128
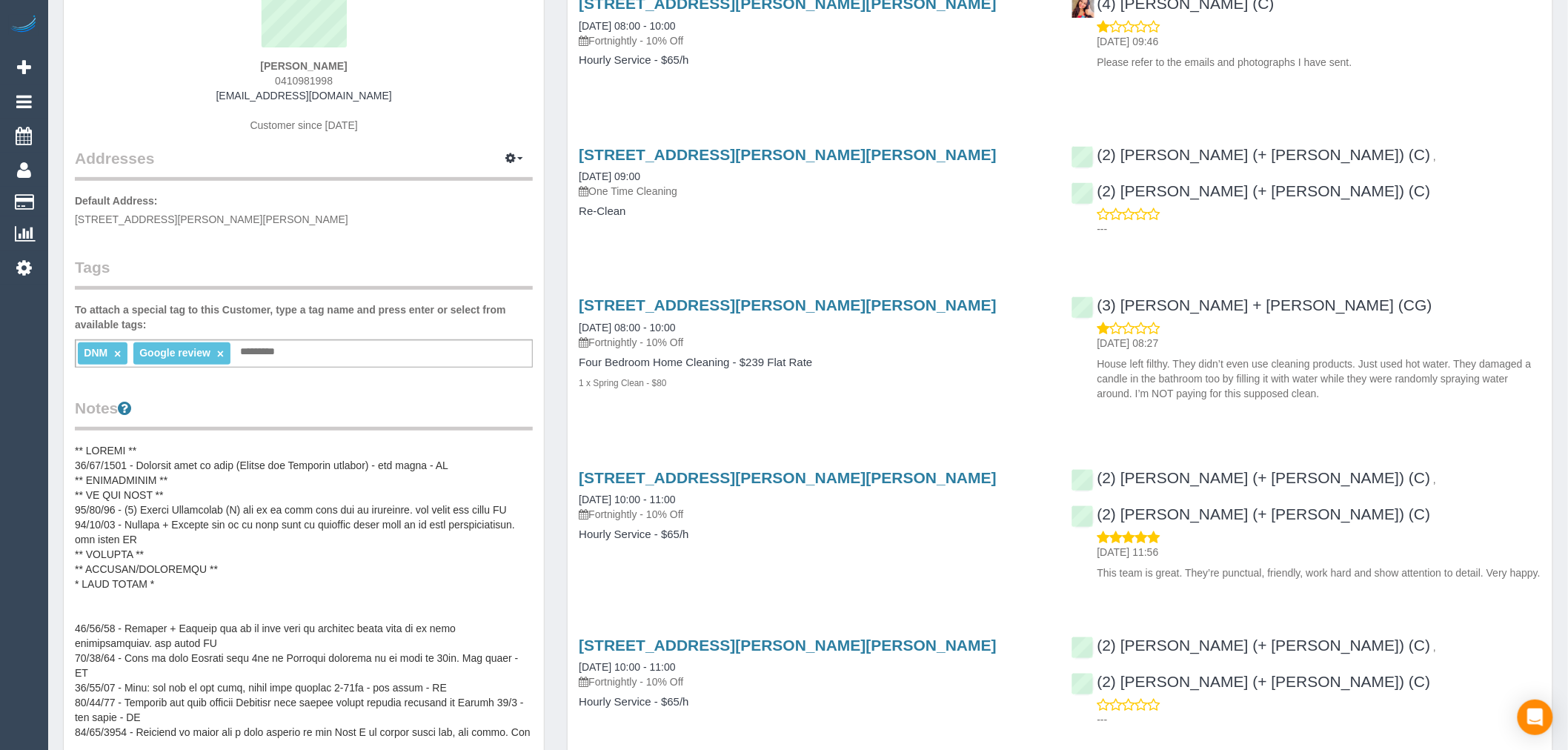
click at [455, 661] on pre at bounding box center [304, 591] width 458 height 296
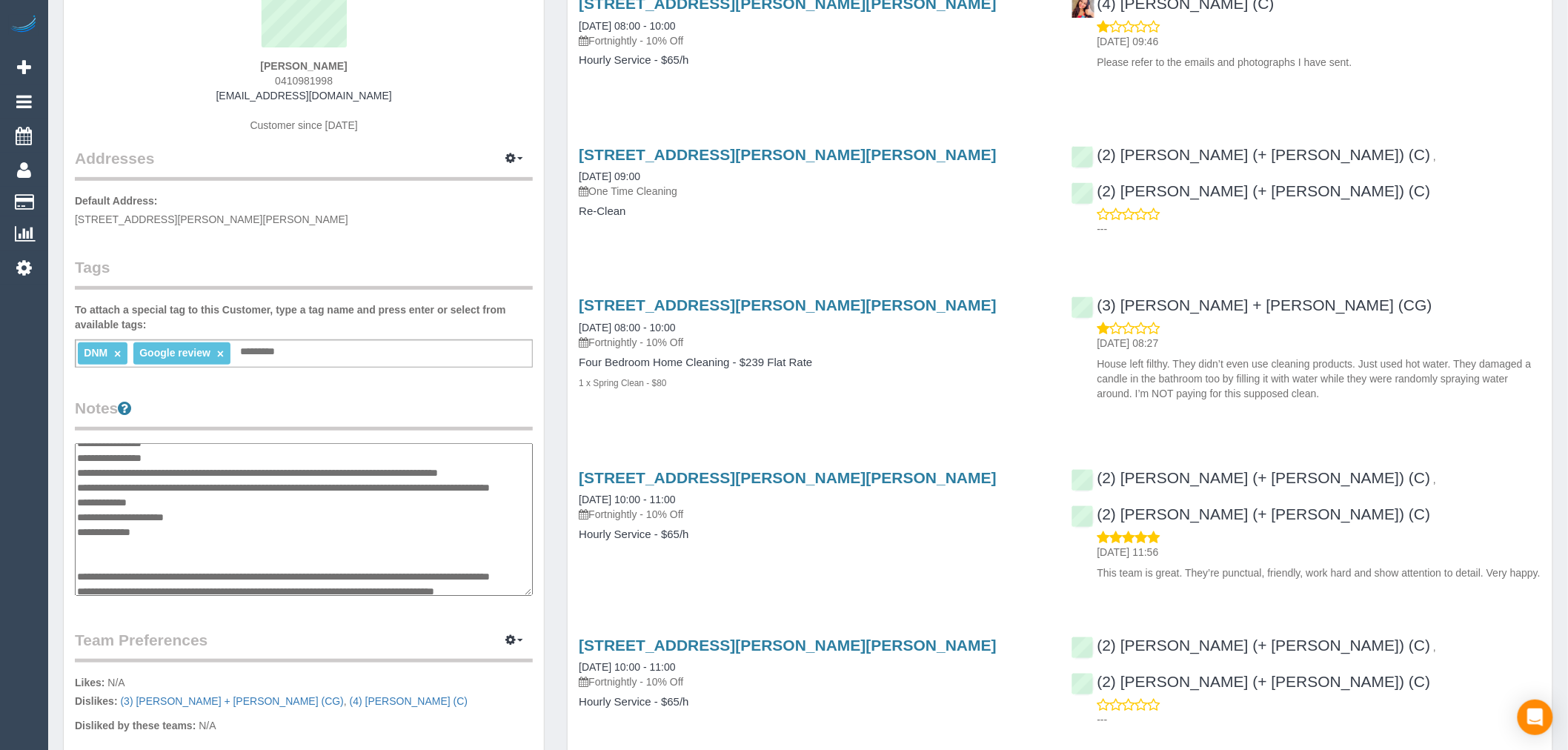
scroll to position [122, 0]
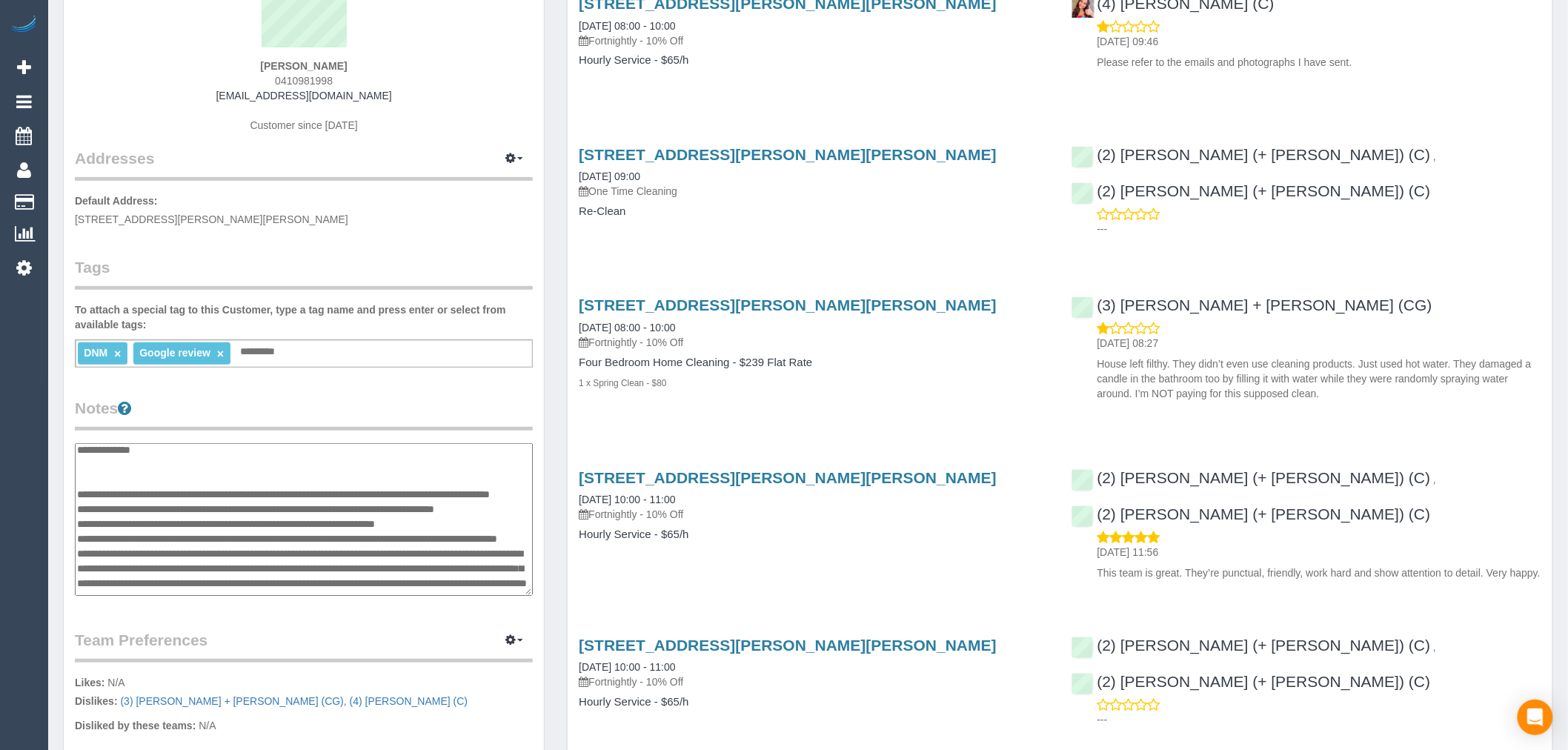
click at [424, 538] on textarea at bounding box center [304, 520] width 458 height 153
click at [472, 557] on textarea at bounding box center [304, 520] width 458 height 153
click at [455, 548] on textarea at bounding box center [304, 520] width 458 height 153
drag, startPoint x: 237, startPoint y: 529, endPoint x: 82, endPoint y: 498, distance: 158.1
click at [82, 498] on textarea at bounding box center [304, 520] width 458 height 153
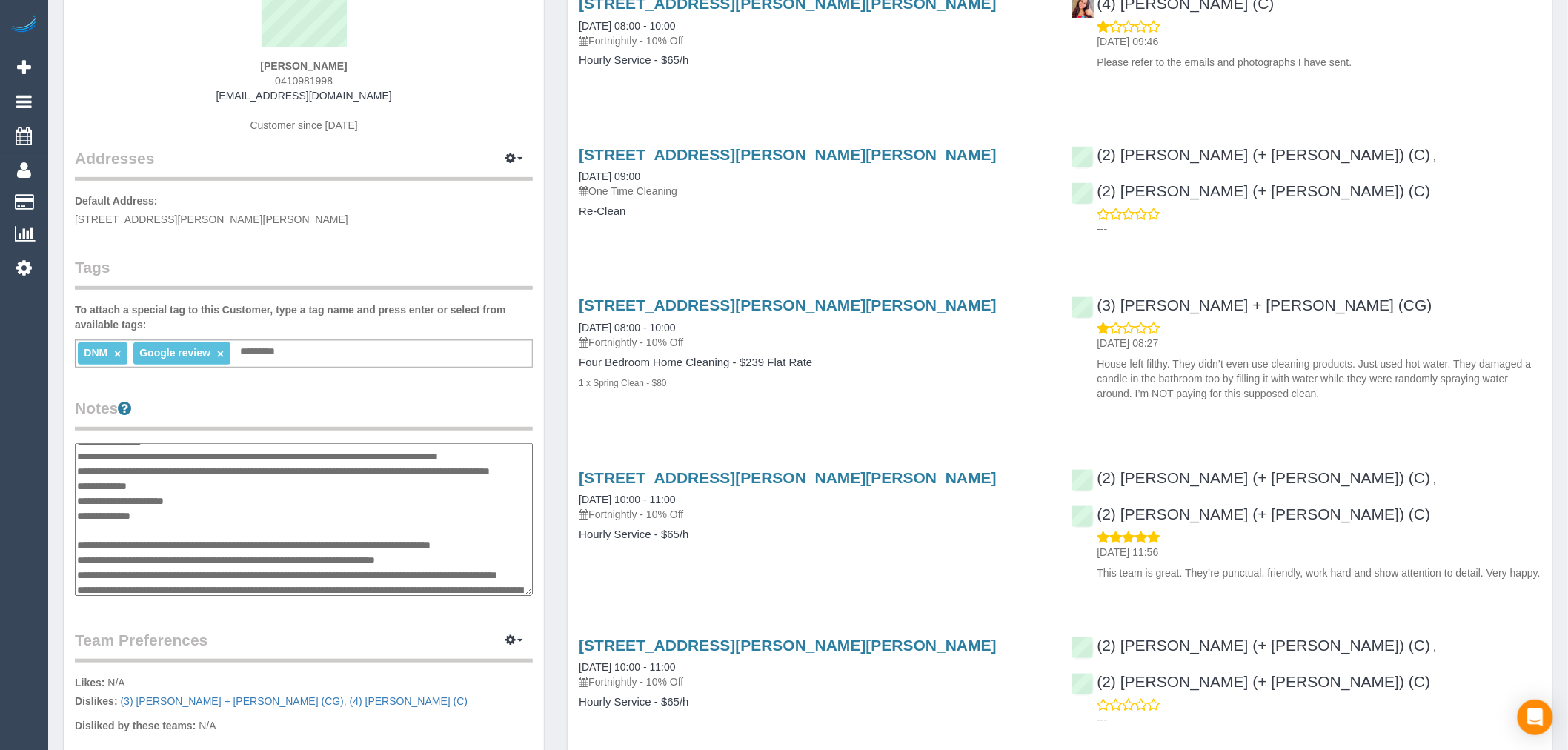
scroll to position [82, 0]
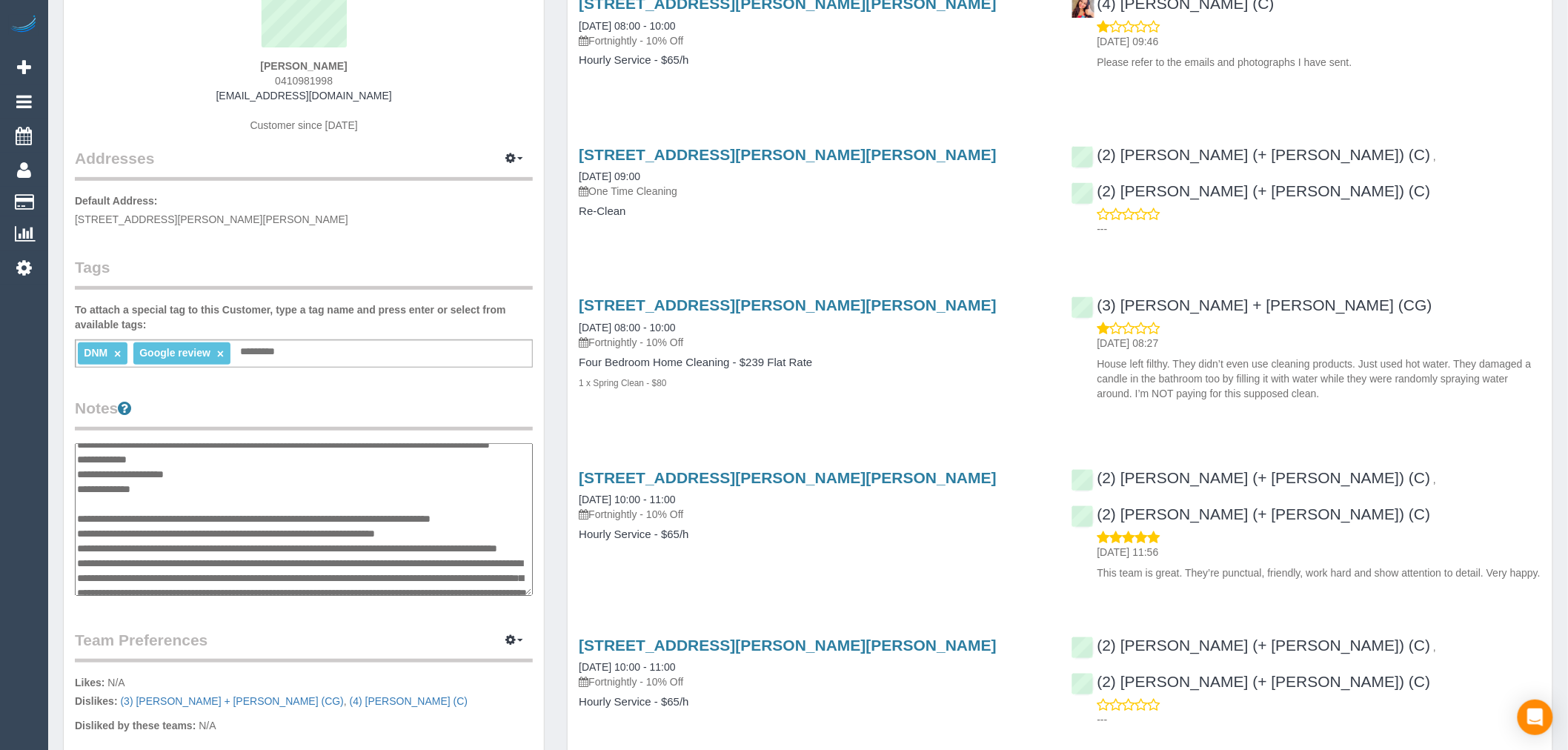
drag, startPoint x: 131, startPoint y: 558, endPoint x: 78, endPoint y: 544, distance: 54.8
click at [78, 544] on textarea at bounding box center [304, 520] width 458 height 153
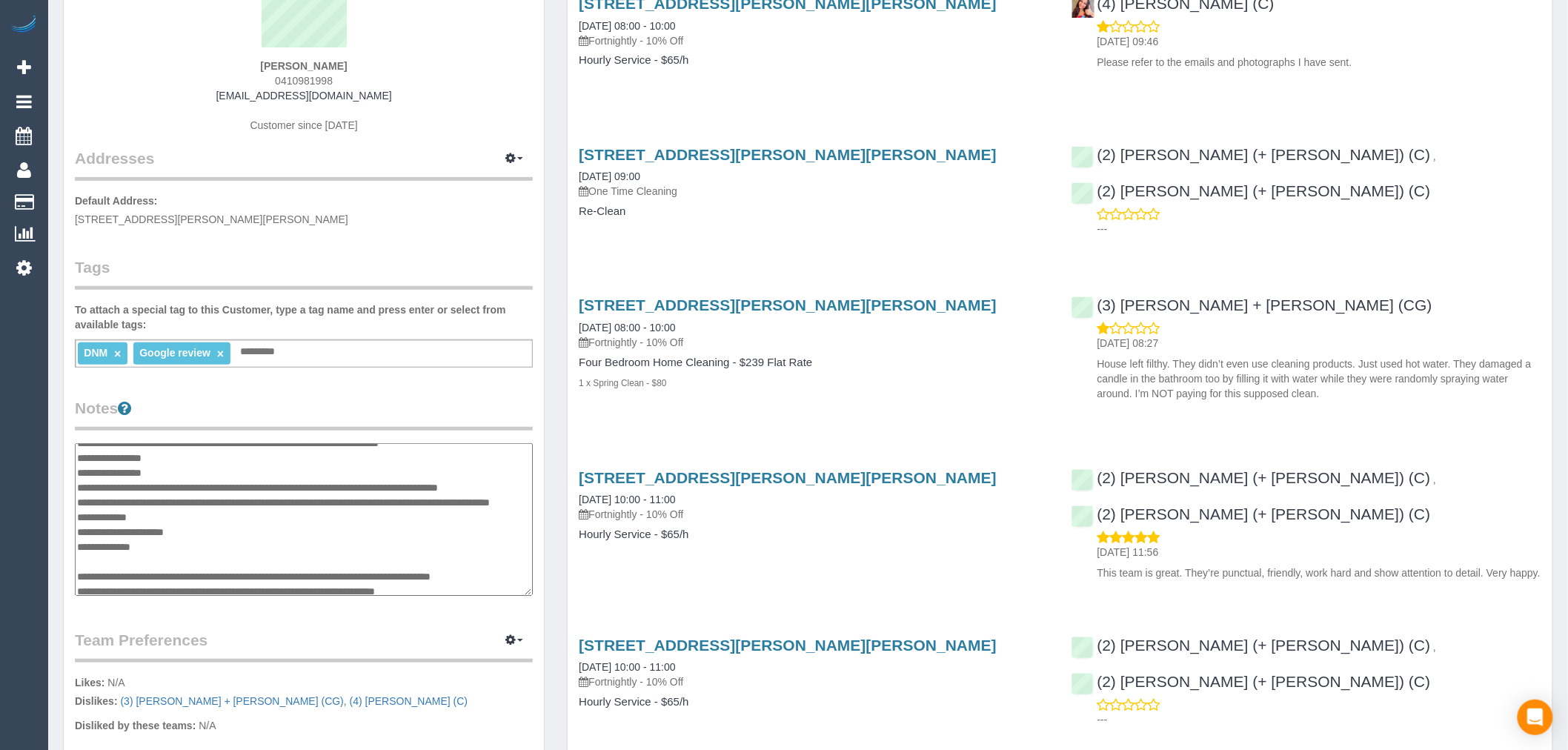
scroll to position [0, 0]
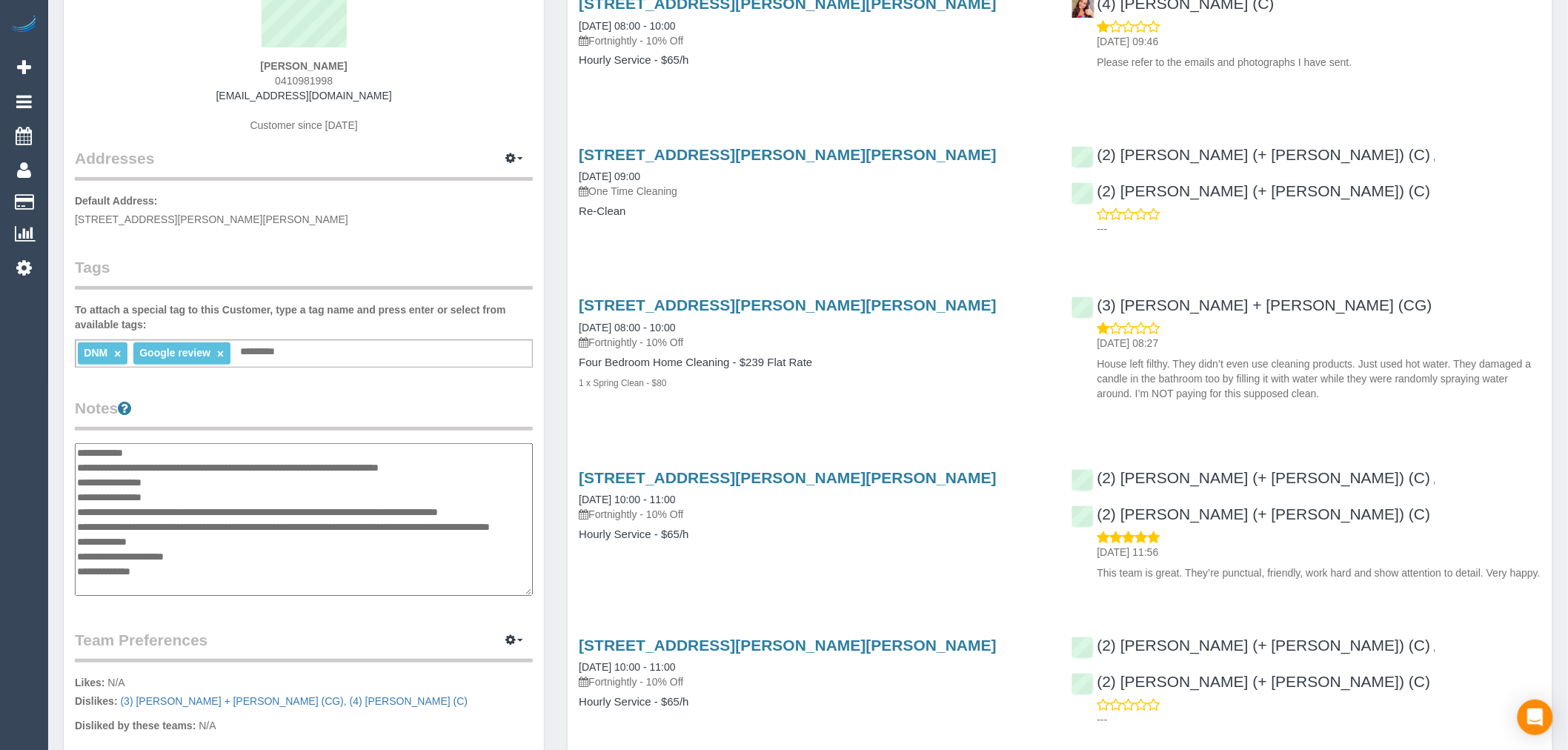
click at [194, 482] on textarea at bounding box center [304, 520] width 458 height 153
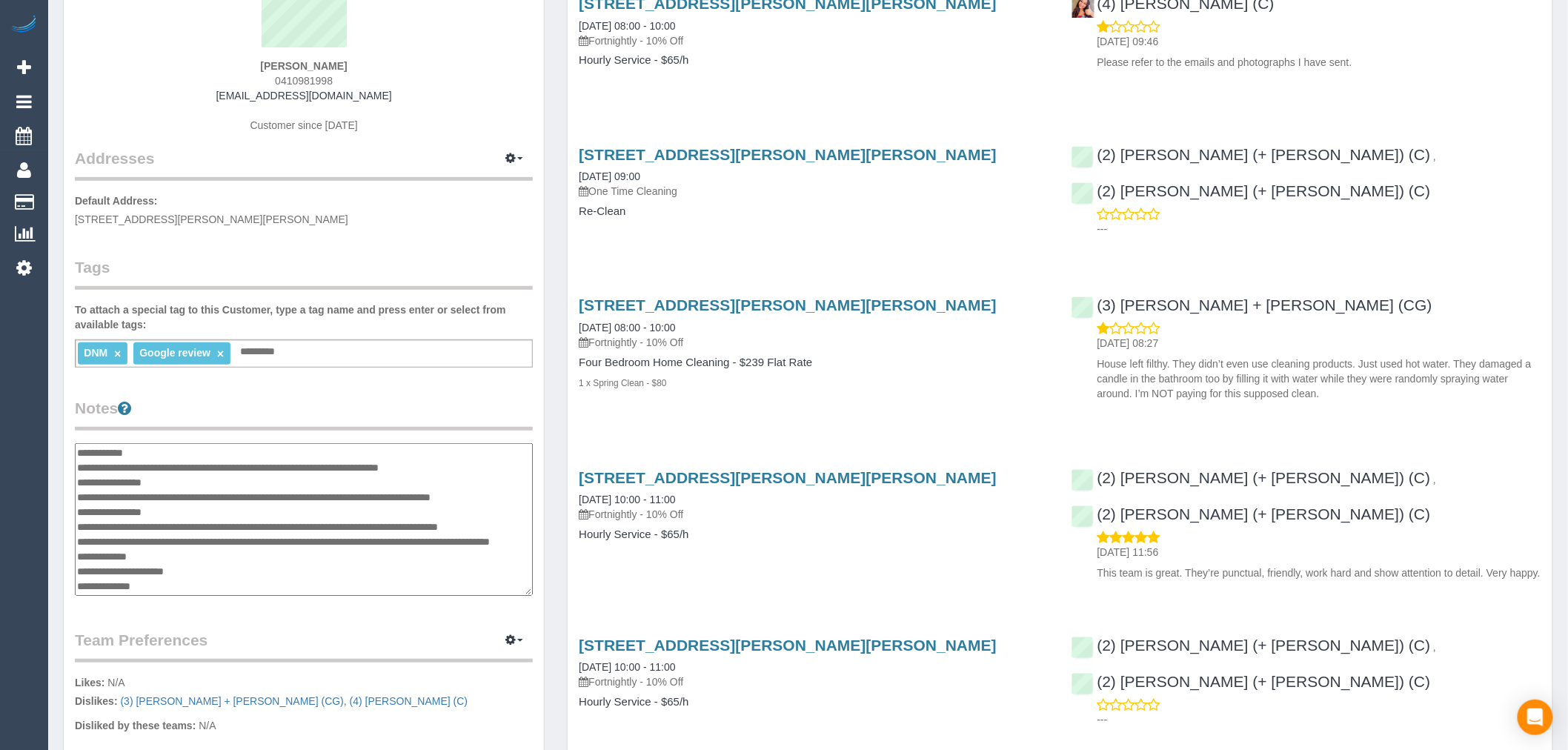
drag, startPoint x: 105, startPoint y: 496, endPoint x: 82, endPoint y: 497, distance: 23.0
click at [82, 497] on textarea at bounding box center [304, 520] width 458 height 153
click at [94, 509] on textarea at bounding box center [304, 520] width 458 height 153
click at [212, 516] on textarea at bounding box center [304, 520] width 458 height 153
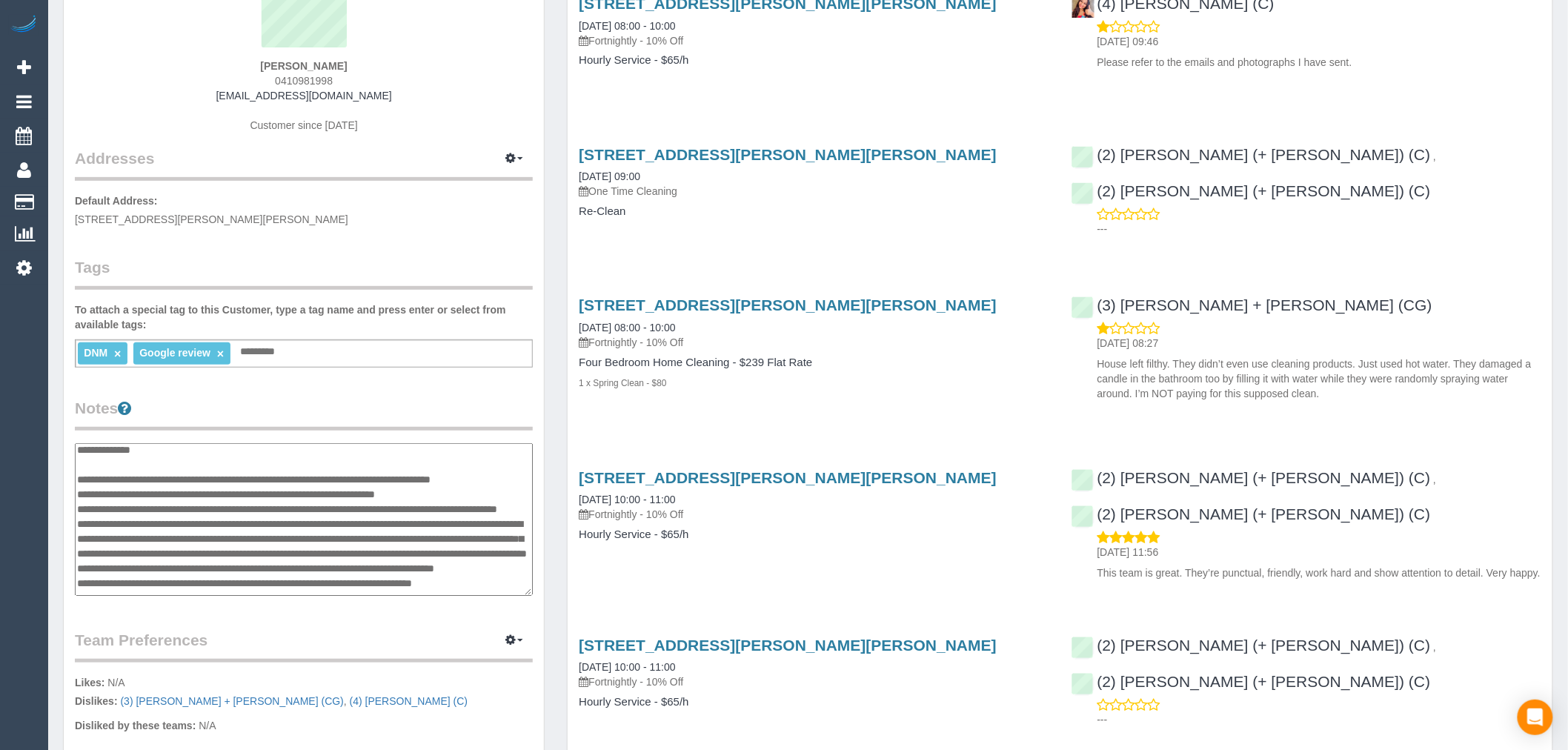
scroll to position [164, 0]
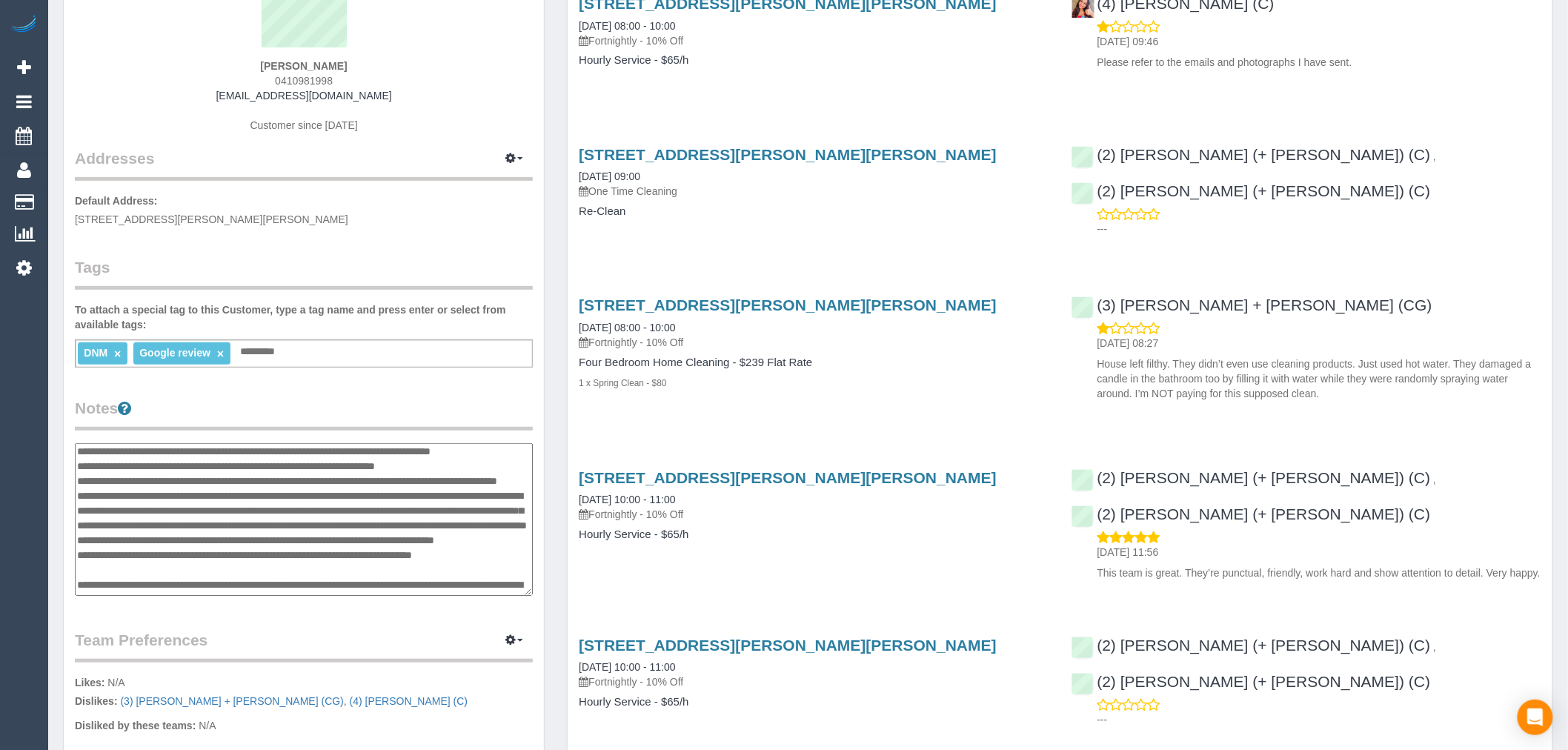
drag, startPoint x: 150, startPoint y: 509, endPoint x: 75, endPoint y: 483, distance: 79.4
click at [75, 483] on textarea at bounding box center [304, 520] width 458 height 153
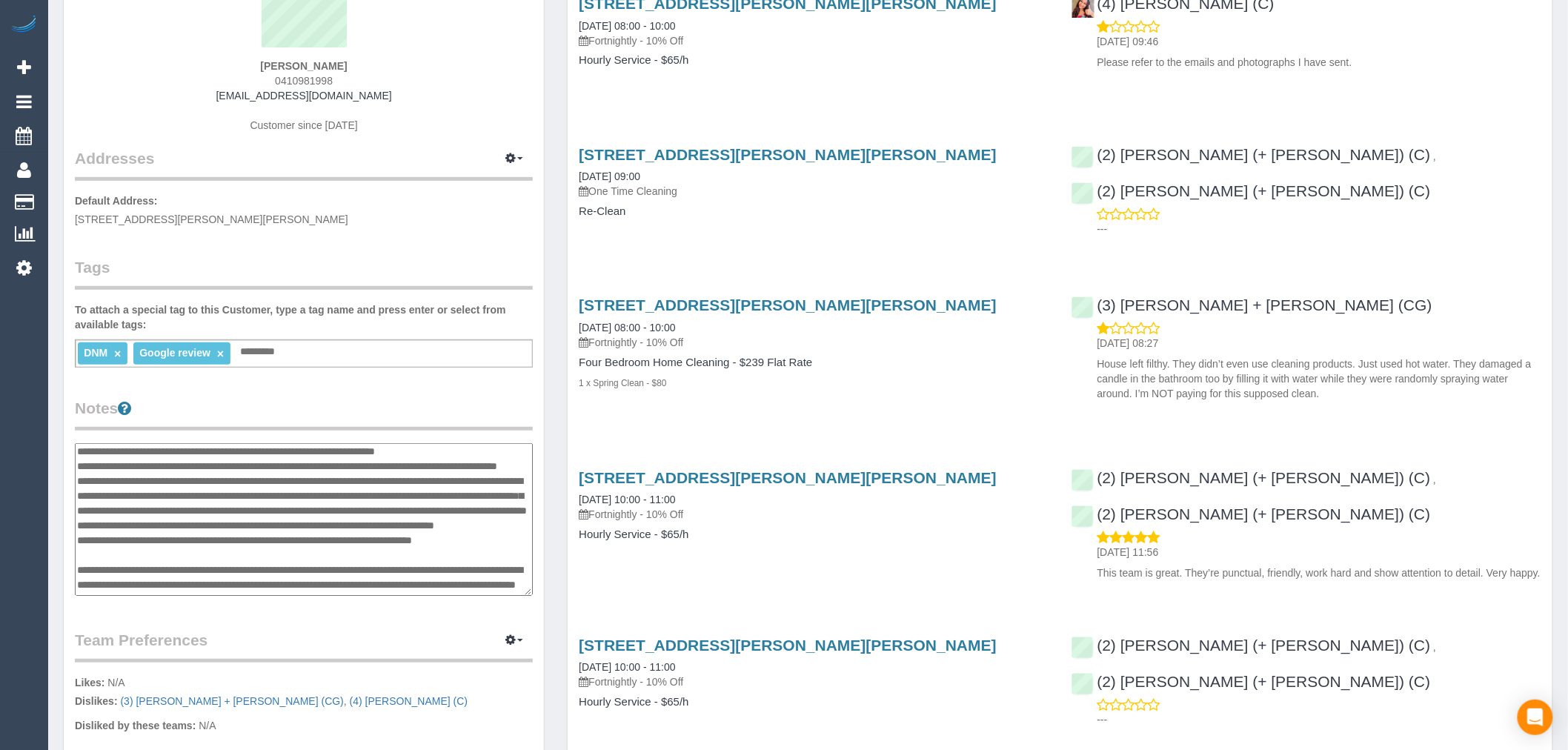
drag, startPoint x: 486, startPoint y: 492, endPoint x: 238, endPoint y: 495, distance: 248.0
click at [238, 495] on textarea at bounding box center [304, 520] width 458 height 153
click at [225, 526] on textarea at bounding box center [304, 520] width 458 height 153
drag, startPoint x: 189, startPoint y: 517, endPoint x: 124, endPoint y: 514, distance: 65.1
click at [124, 514] on textarea at bounding box center [304, 520] width 458 height 153
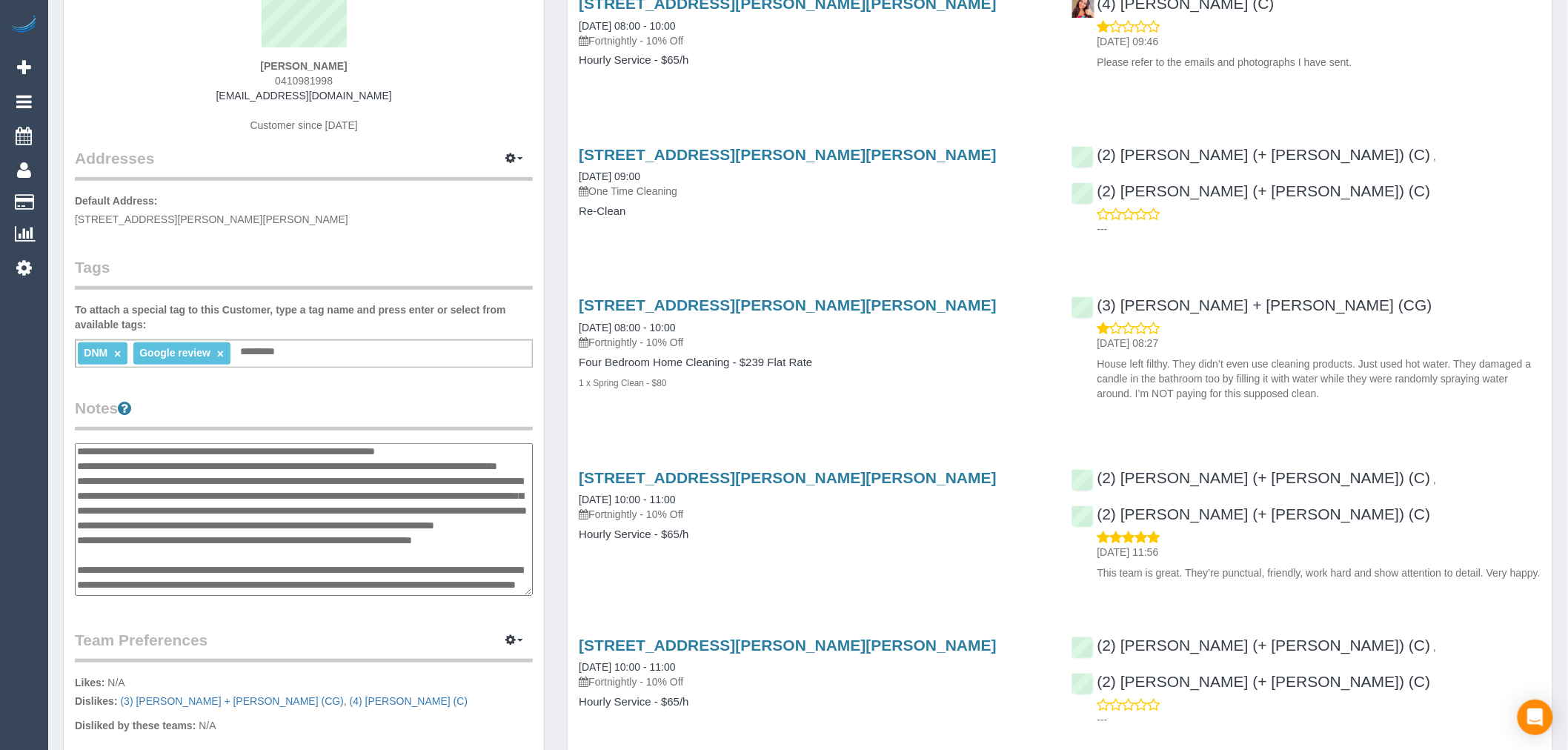
drag, startPoint x: 427, startPoint y: 506, endPoint x: 82, endPoint y: 489, distance: 345.4
click at [82, 489] on textarea at bounding box center [304, 520] width 458 height 153
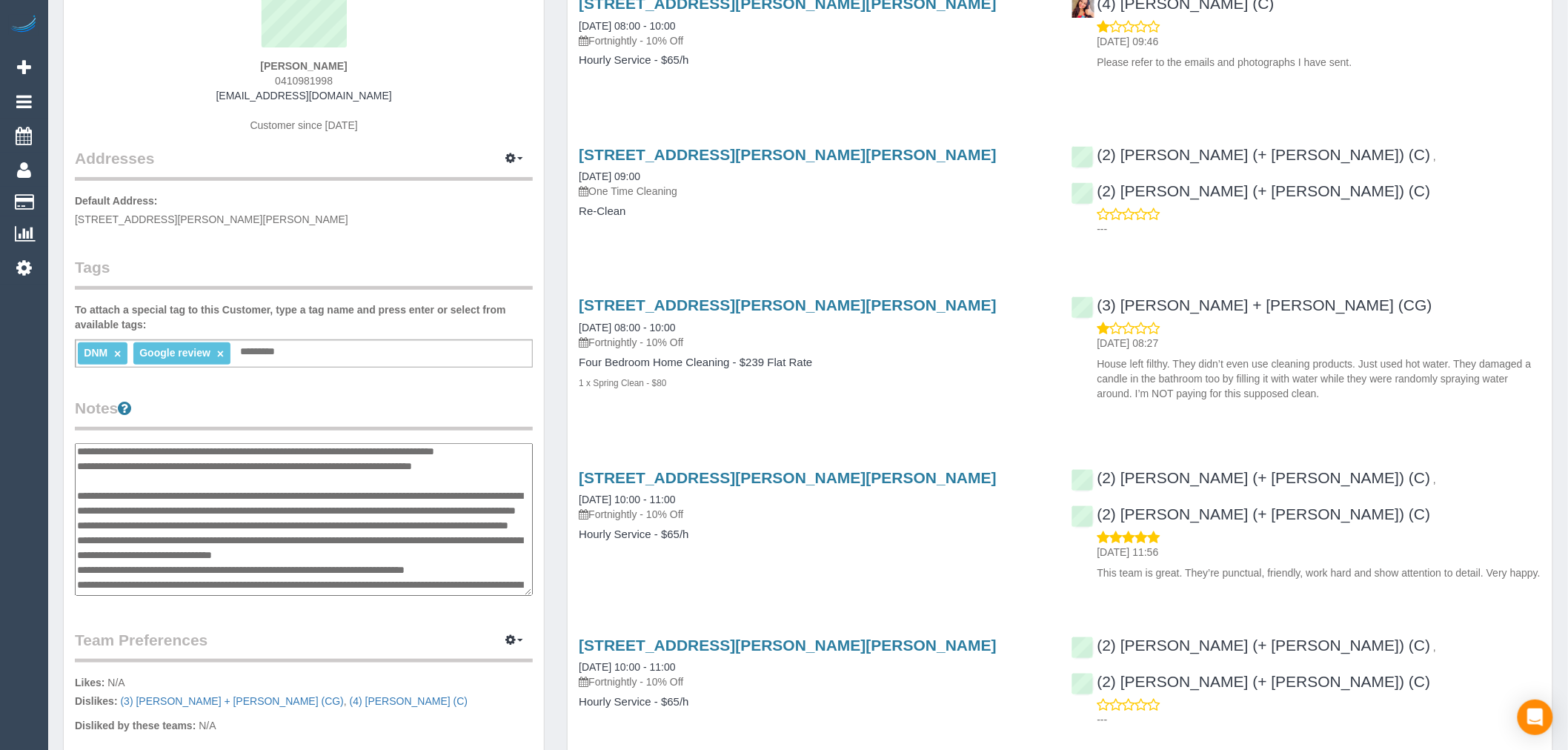
drag, startPoint x: 501, startPoint y: 509, endPoint x: 80, endPoint y: 484, distance: 421.7
click at [80, 484] on textarea at bounding box center [304, 520] width 458 height 153
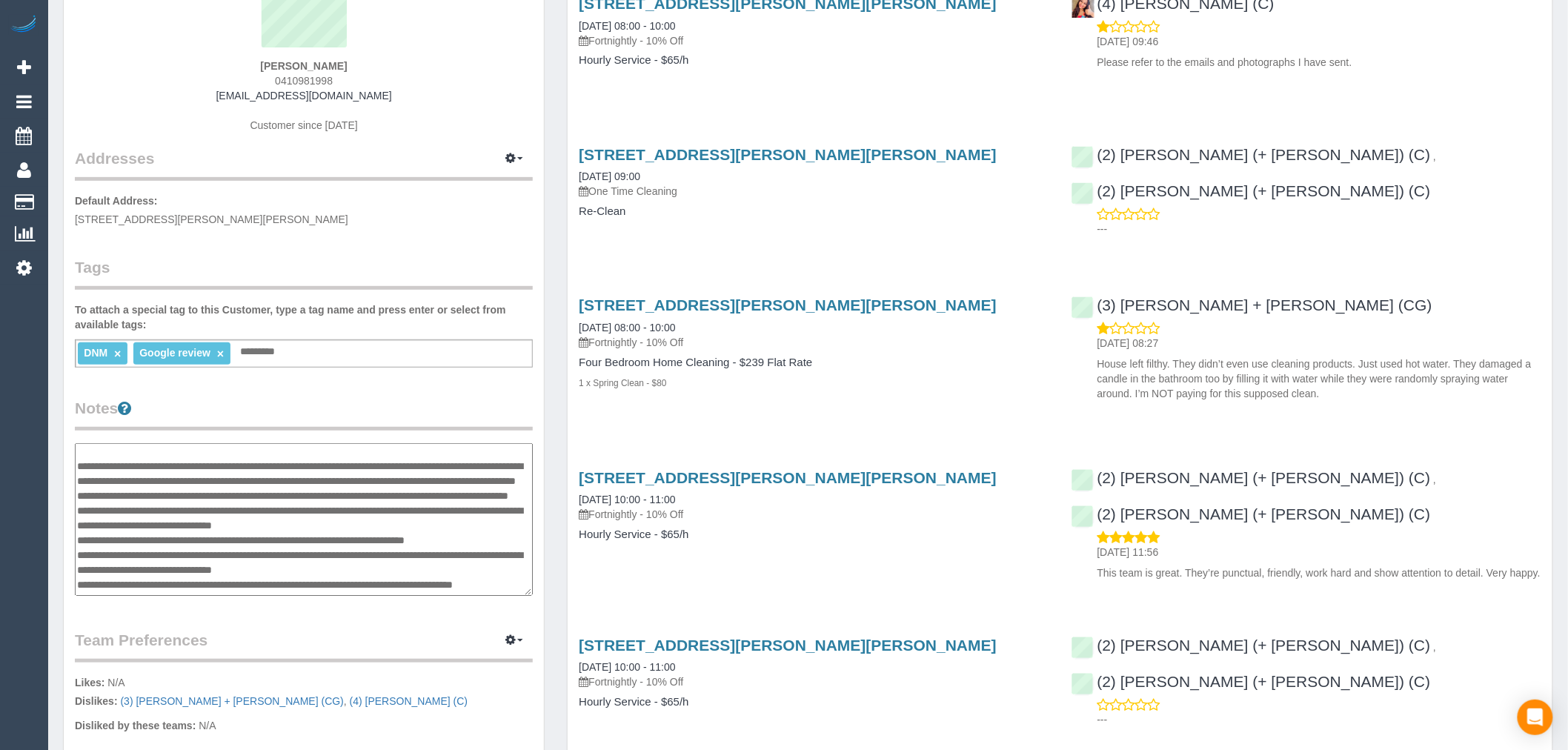
type textarea "**********"
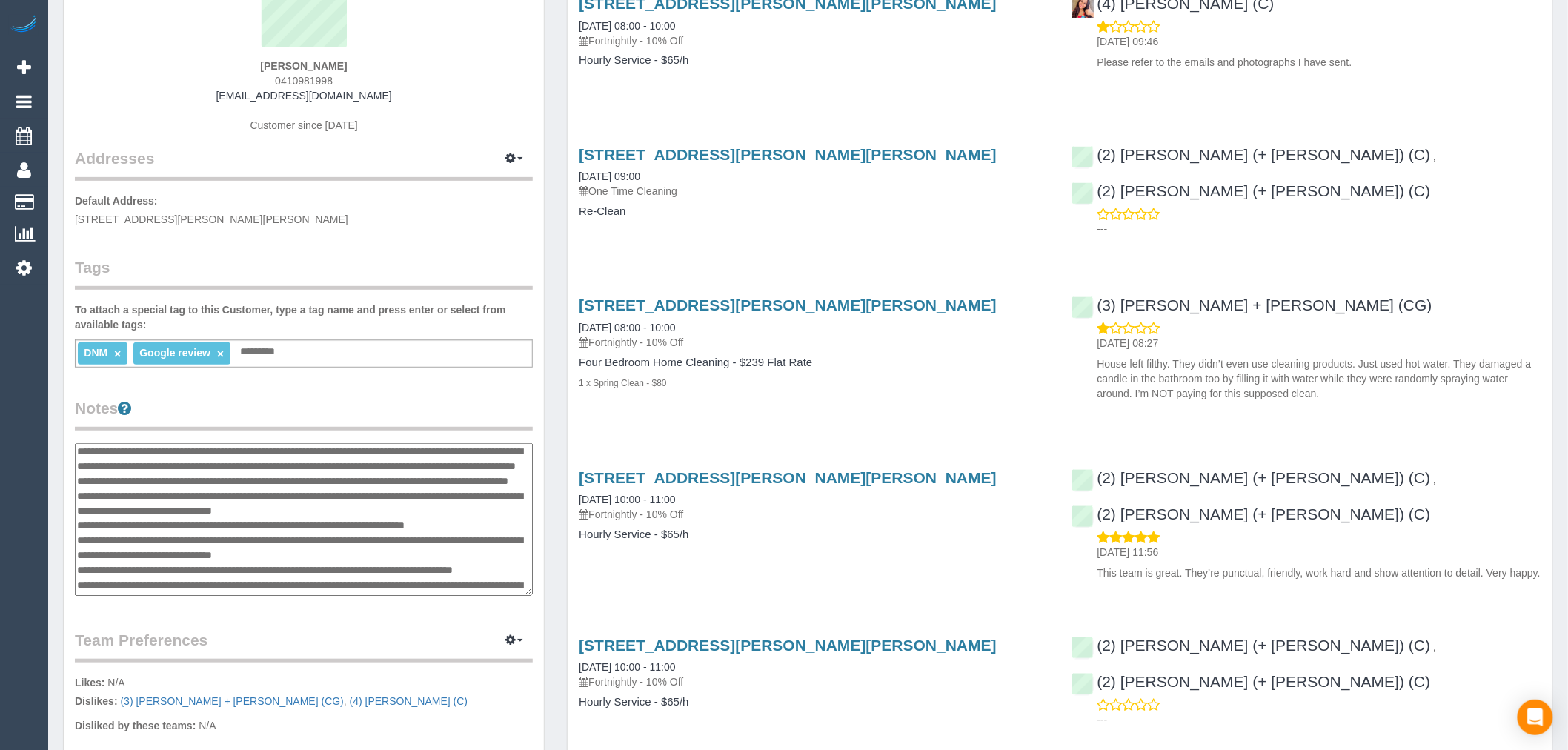
drag, startPoint x: 389, startPoint y: 521, endPoint x: 59, endPoint y: 491, distance: 331.4
click at [59, 491] on div "Customer Info Edit Contact Info Send Message Email Preferences Special Sales Ta…" at bounding box center [304, 461] width 504 height 1144
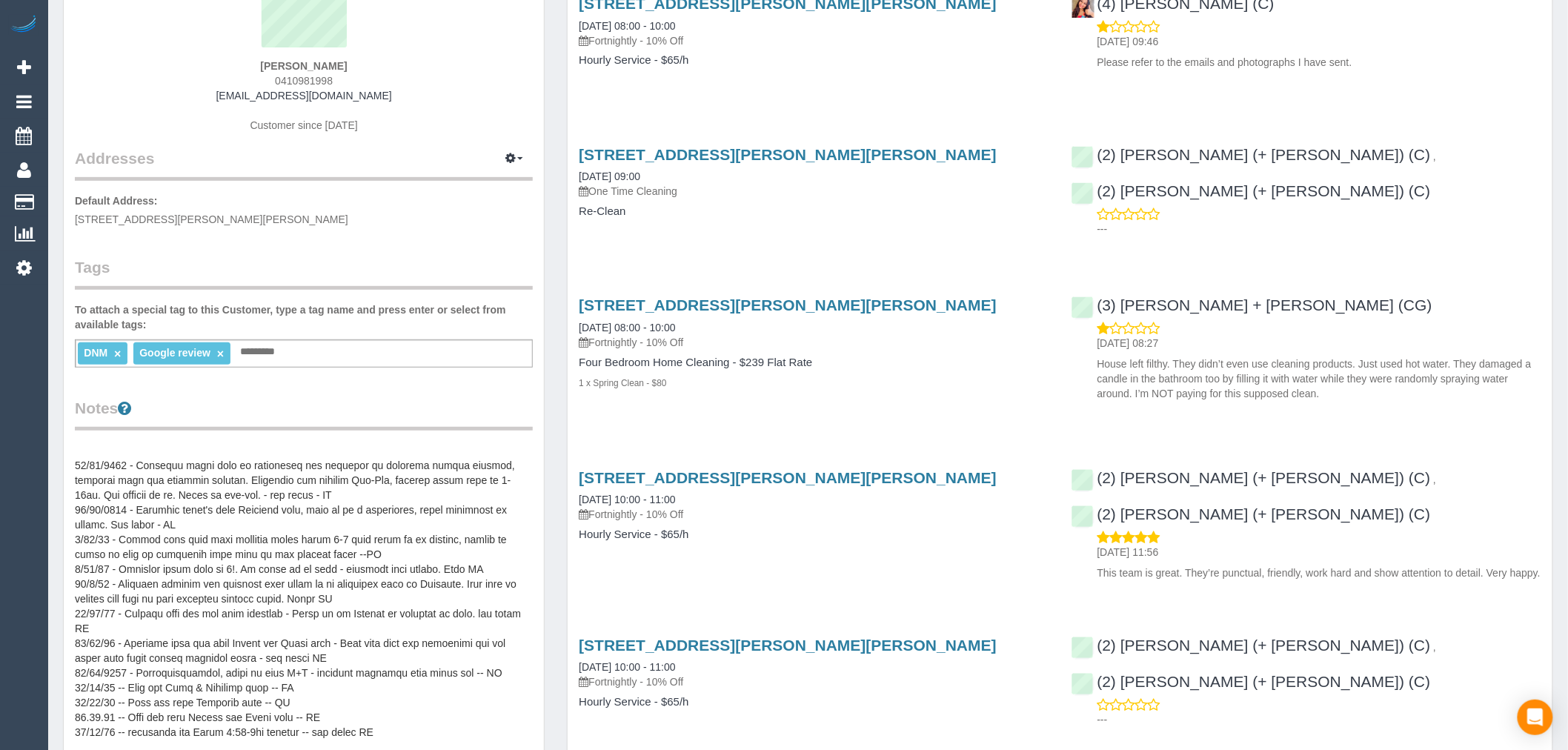
click at [157, 511] on pre at bounding box center [304, 591] width 458 height 296
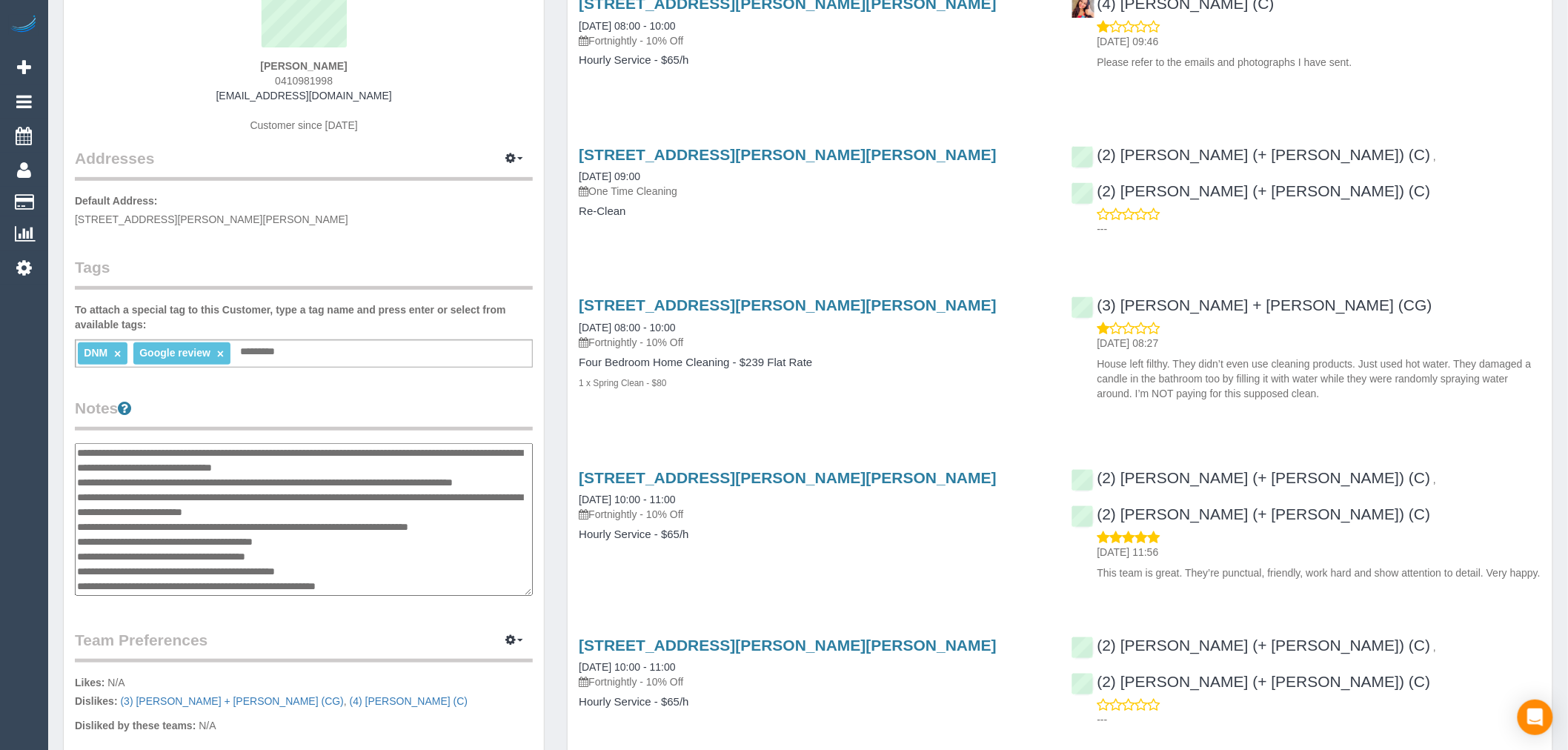
scroll to position [175, 0]
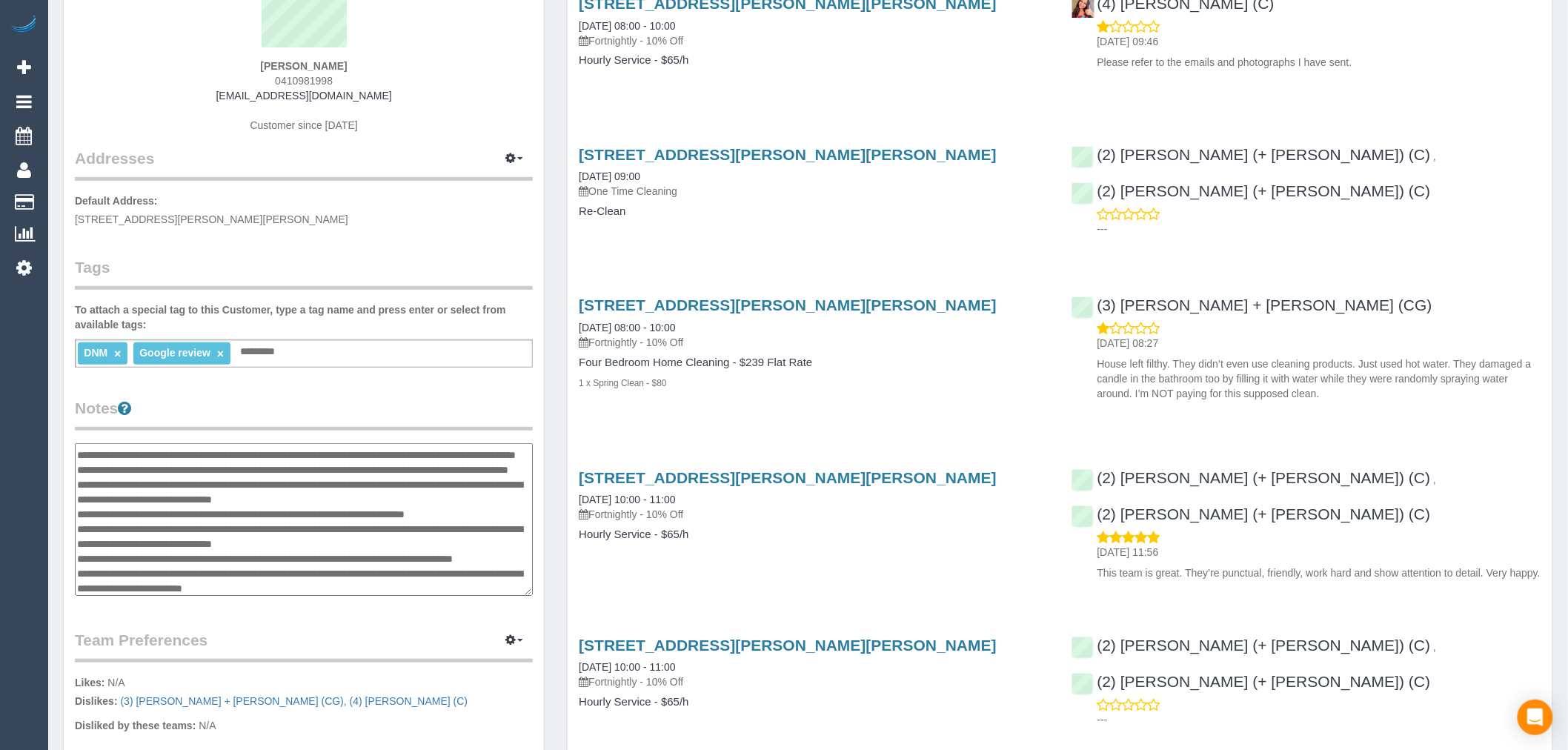
drag, startPoint x: 77, startPoint y: 480, endPoint x: 396, endPoint y: 506, distance: 320.1
click at [396, 506] on textarea at bounding box center [304, 520] width 458 height 153
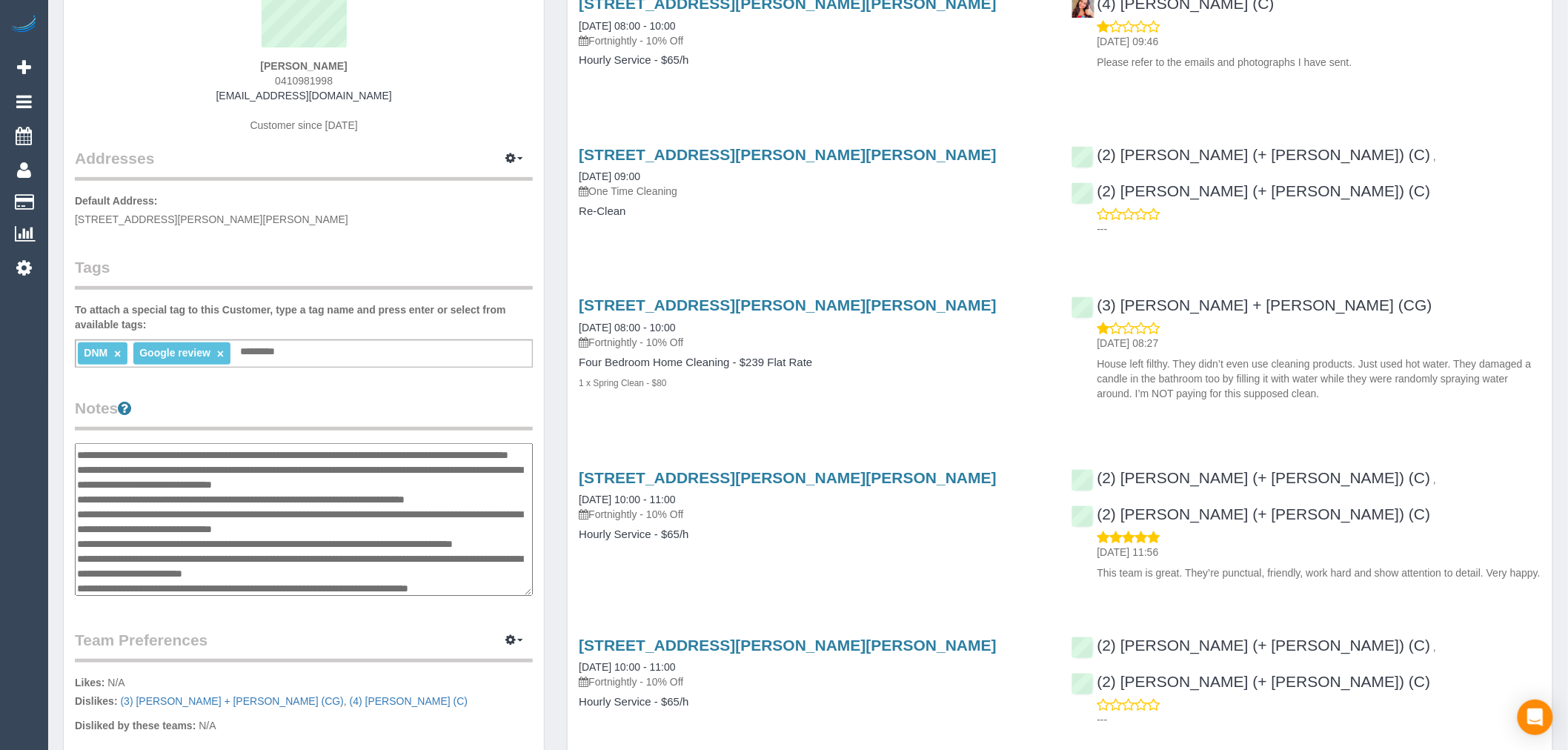
drag, startPoint x: 205, startPoint y: 513, endPoint x: 78, endPoint y: 494, distance: 128.4
click at [78, 494] on textarea at bounding box center [304, 520] width 458 height 153
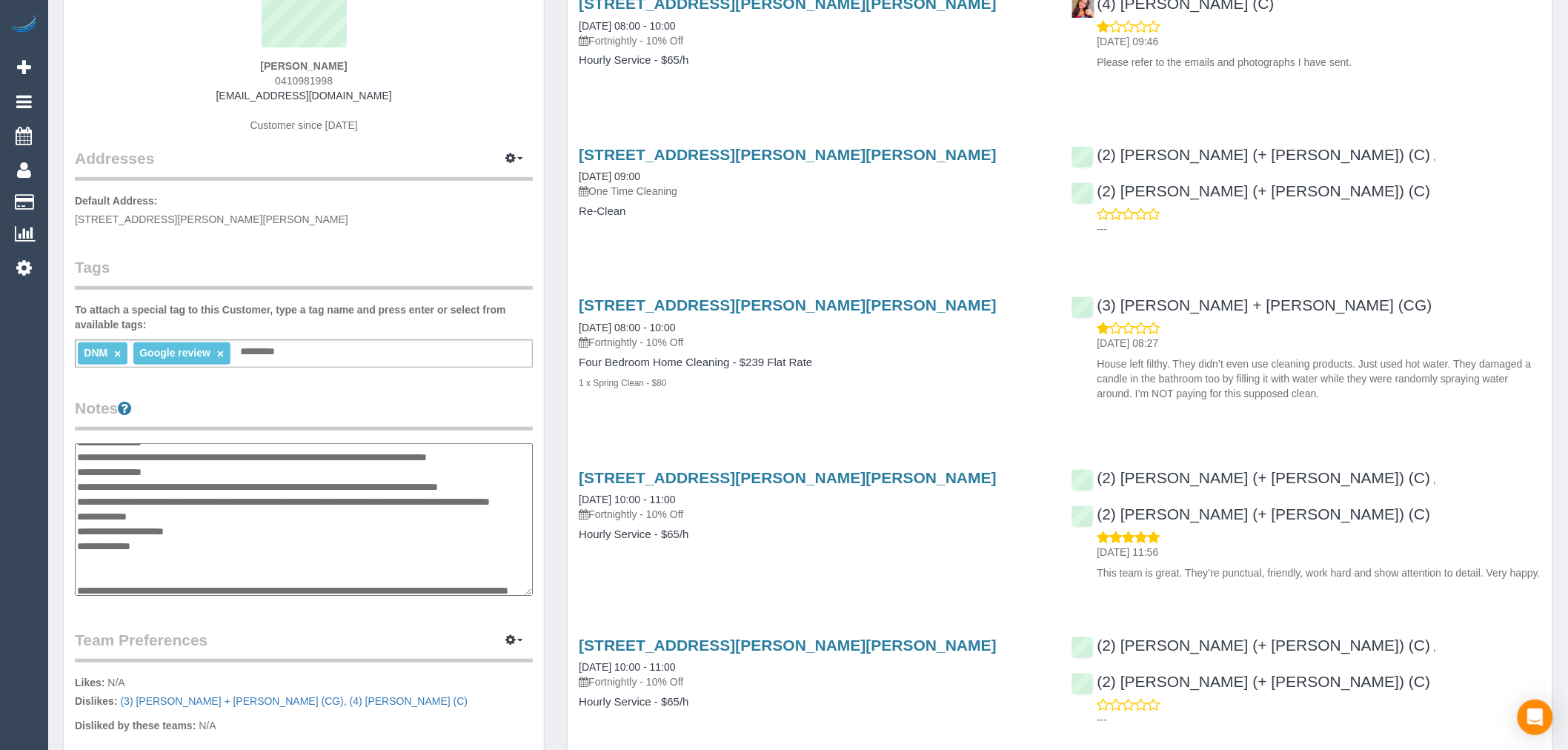
scroll to position [11, 0]
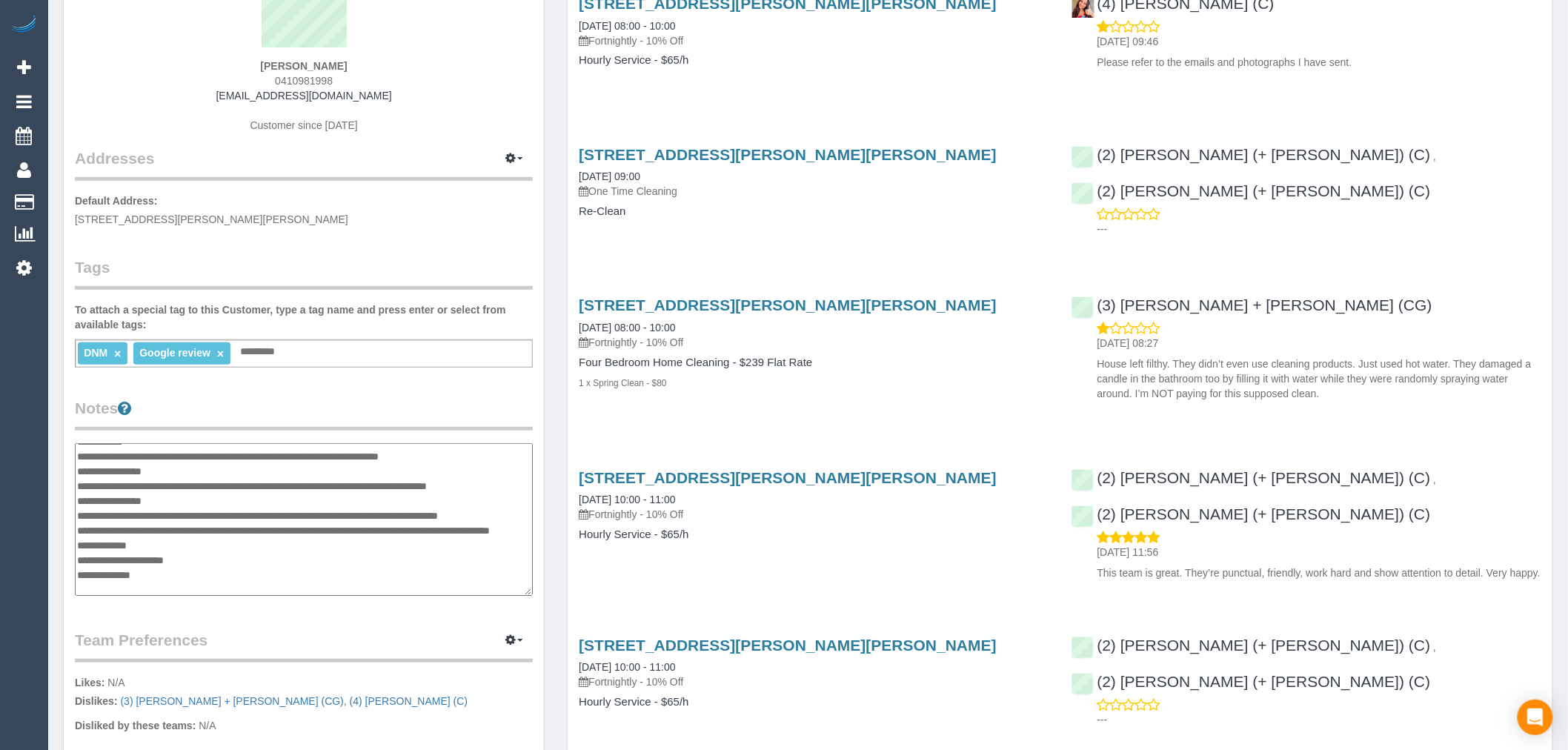
click at [253, 567] on textarea at bounding box center [304, 520] width 458 height 153
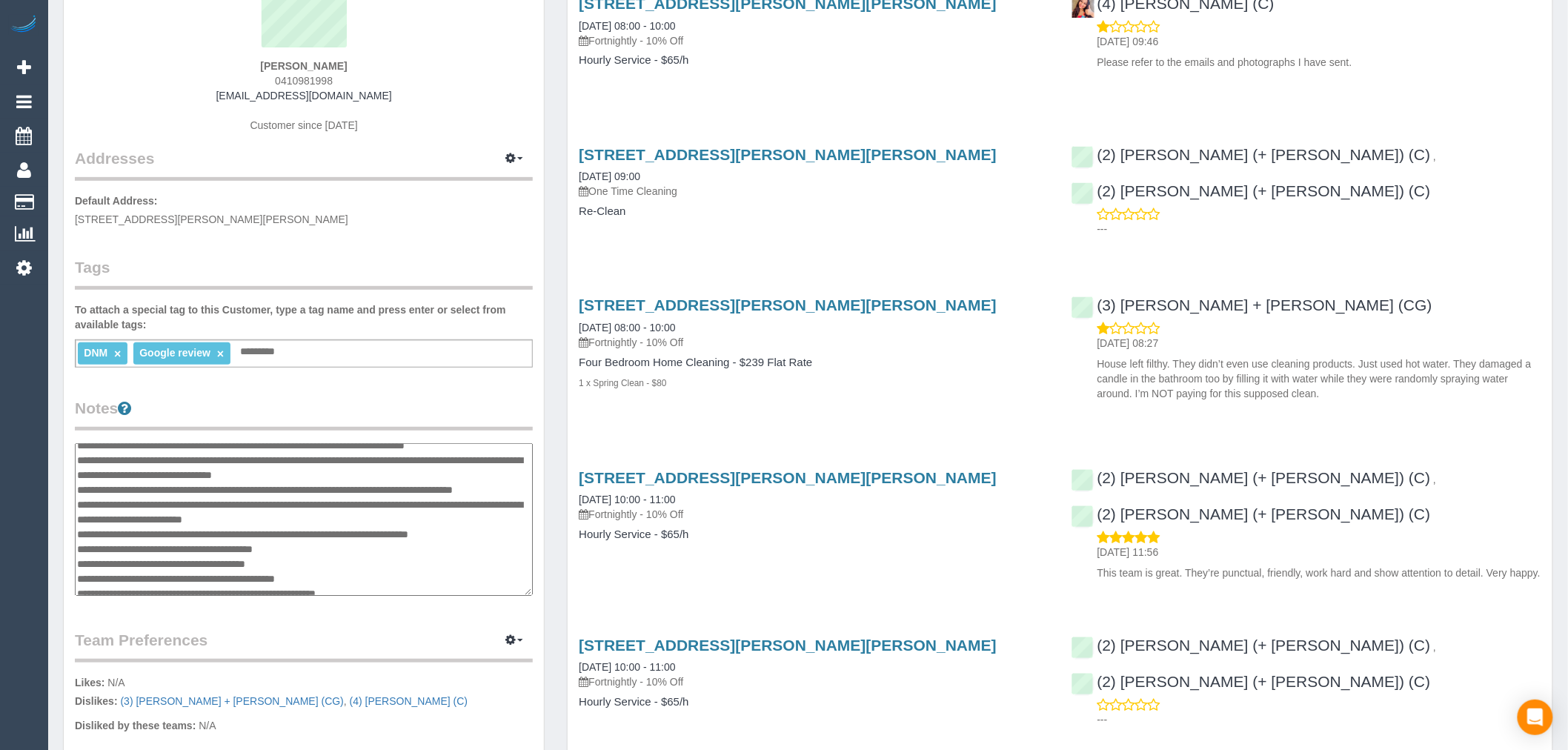
scroll to position [273, 0]
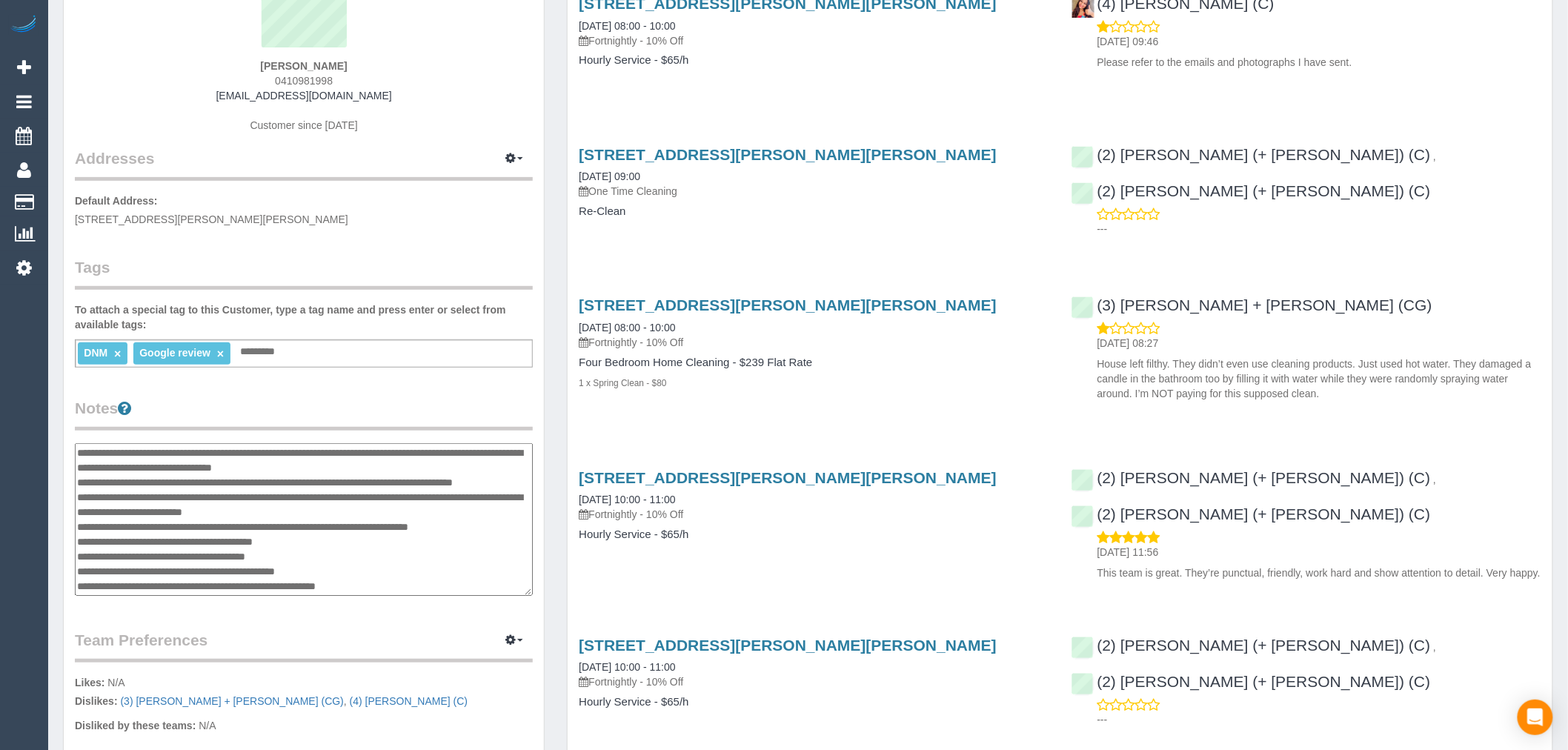
drag, startPoint x: 78, startPoint y: 512, endPoint x: 507, endPoint y: 472, distance: 430.9
click at [507, 472] on textarea at bounding box center [304, 520] width 458 height 153
drag, startPoint x: 393, startPoint y: 523, endPoint x: 79, endPoint y: 498, distance: 315.0
click at [79, 498] on textarea at bounding box center [304, 520] width 458 height 153
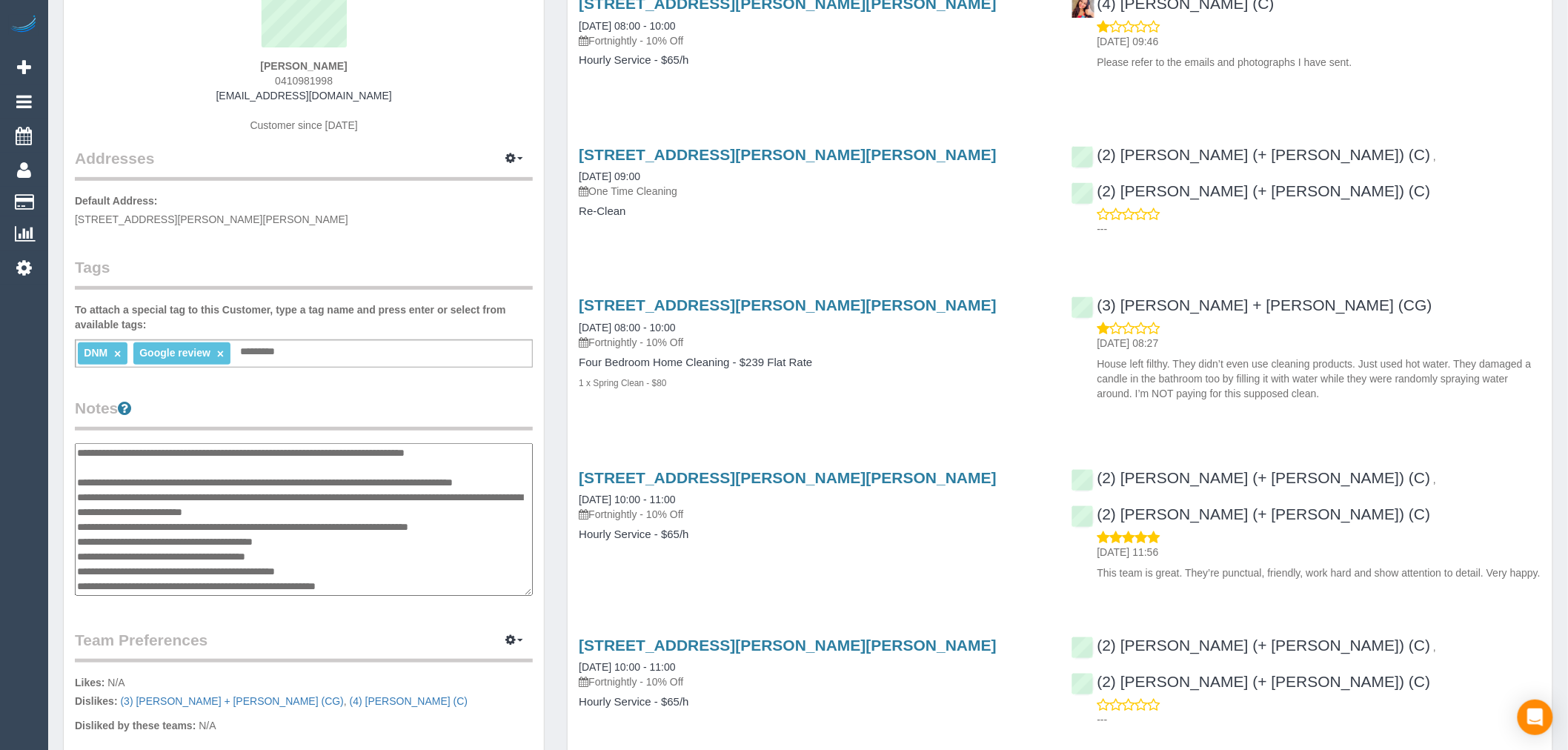
type textarea "**********"
drag, startPoint x: 176, startPoint y: 512, endPoint x: 73, endPoint y: 504, distance: 103.3
click at [73, 504] on div "Customer Info Edit Contact Info Send Message Email Preferences Special Sales Ta…" at bounding box center [304, 454] width 480 height 1128
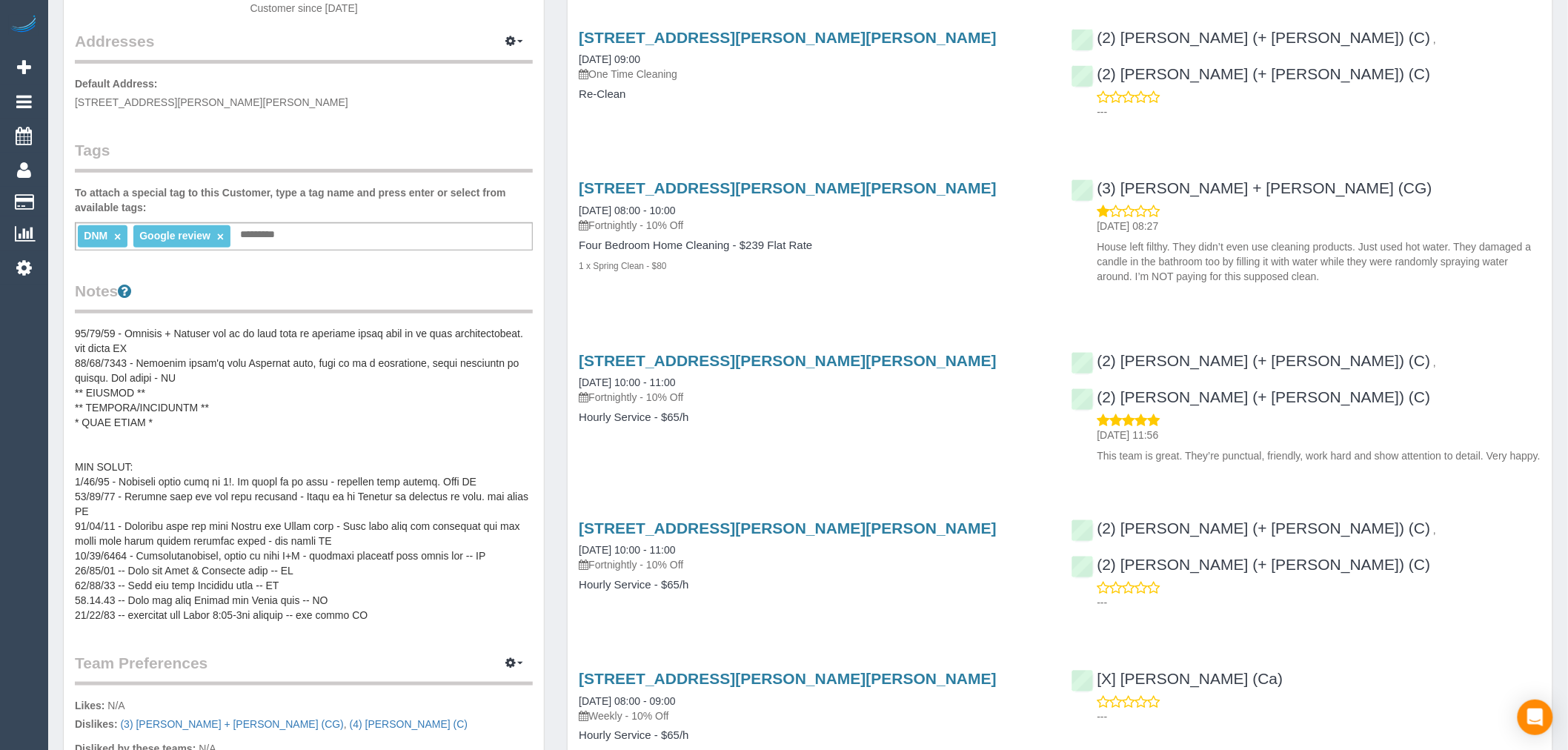
scroll to position [329, 0]
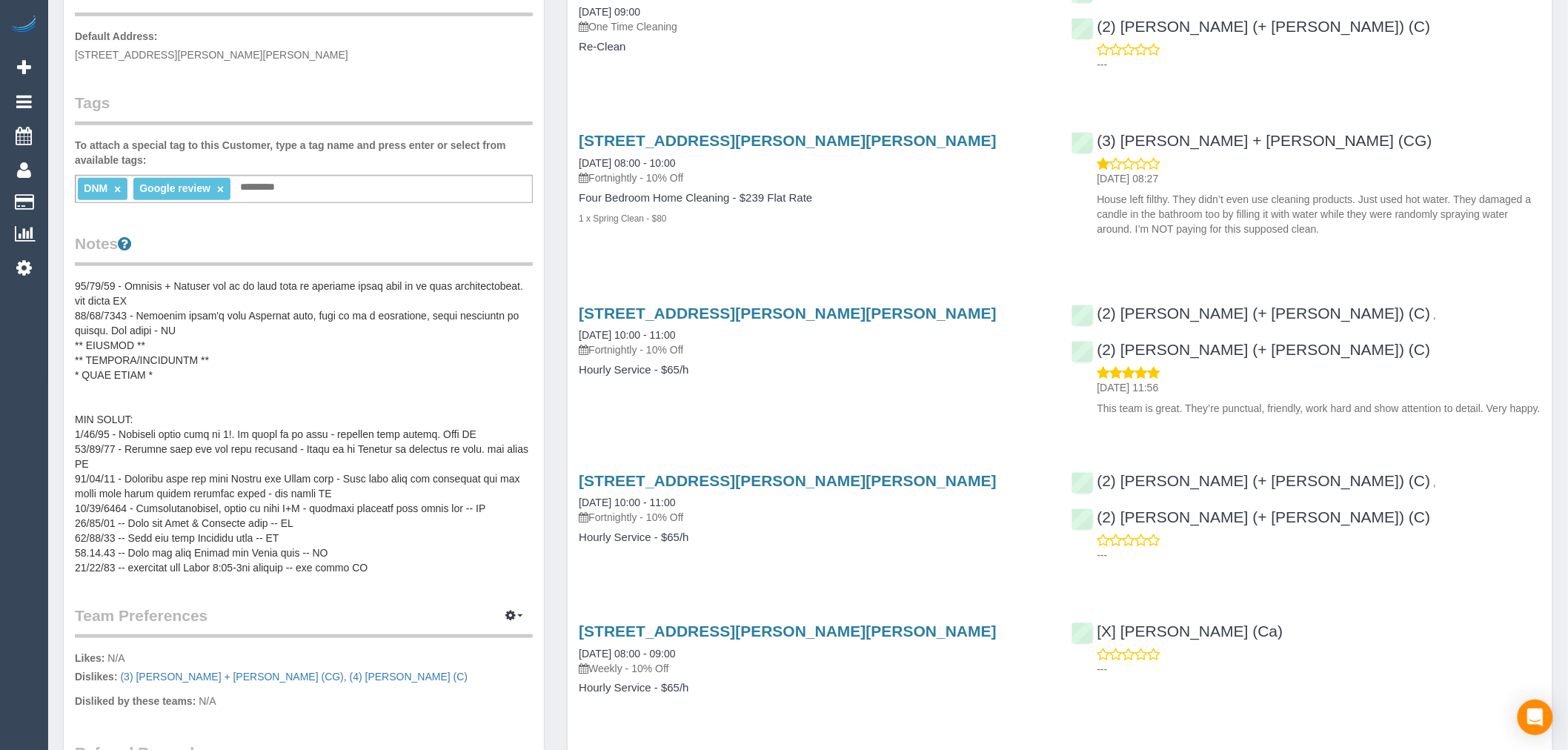
click at [349, 495] on pre at bounding box center [304, 426] width 458 height 296
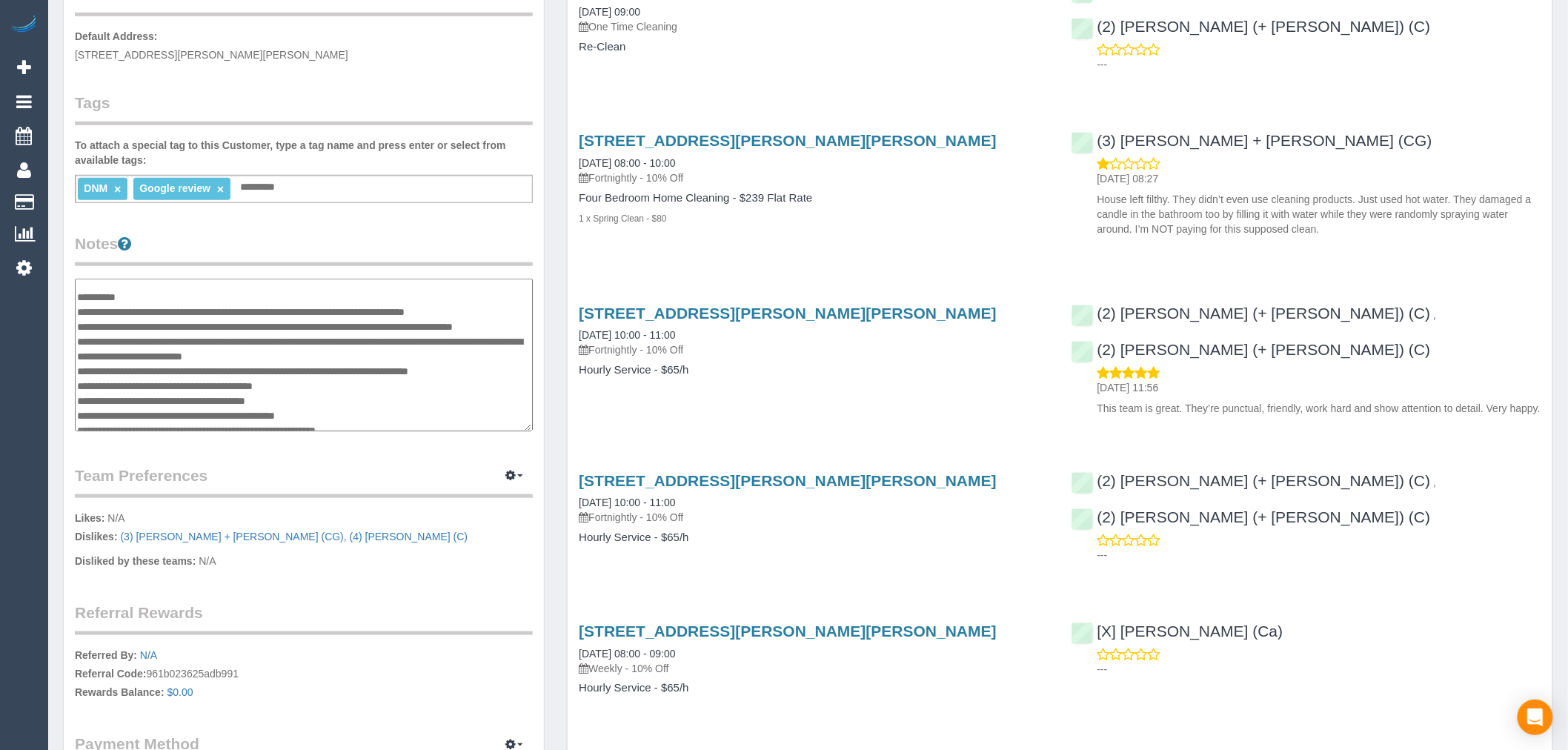
scroll to position [267, 0]
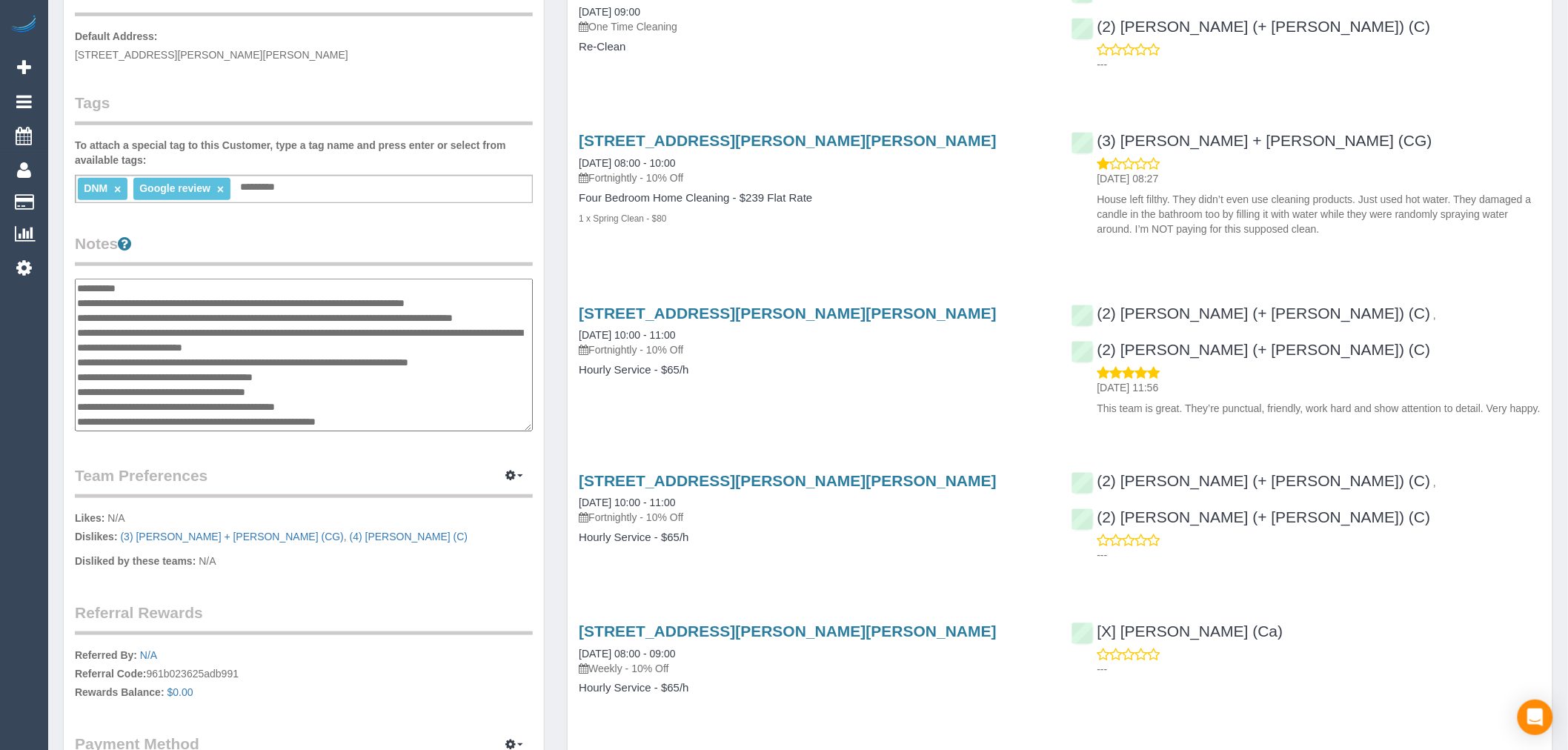
drag, startPoint x: 351, startPoint y: 402, endPoint x: 72, endPoint y: 376, distance: 280.2
click at [72, 376] on div "Customer Info Edit Contact Info Send Message Email Preferences Special Sales Ta…" at bounding box center [304, 290] width 480 height 1128
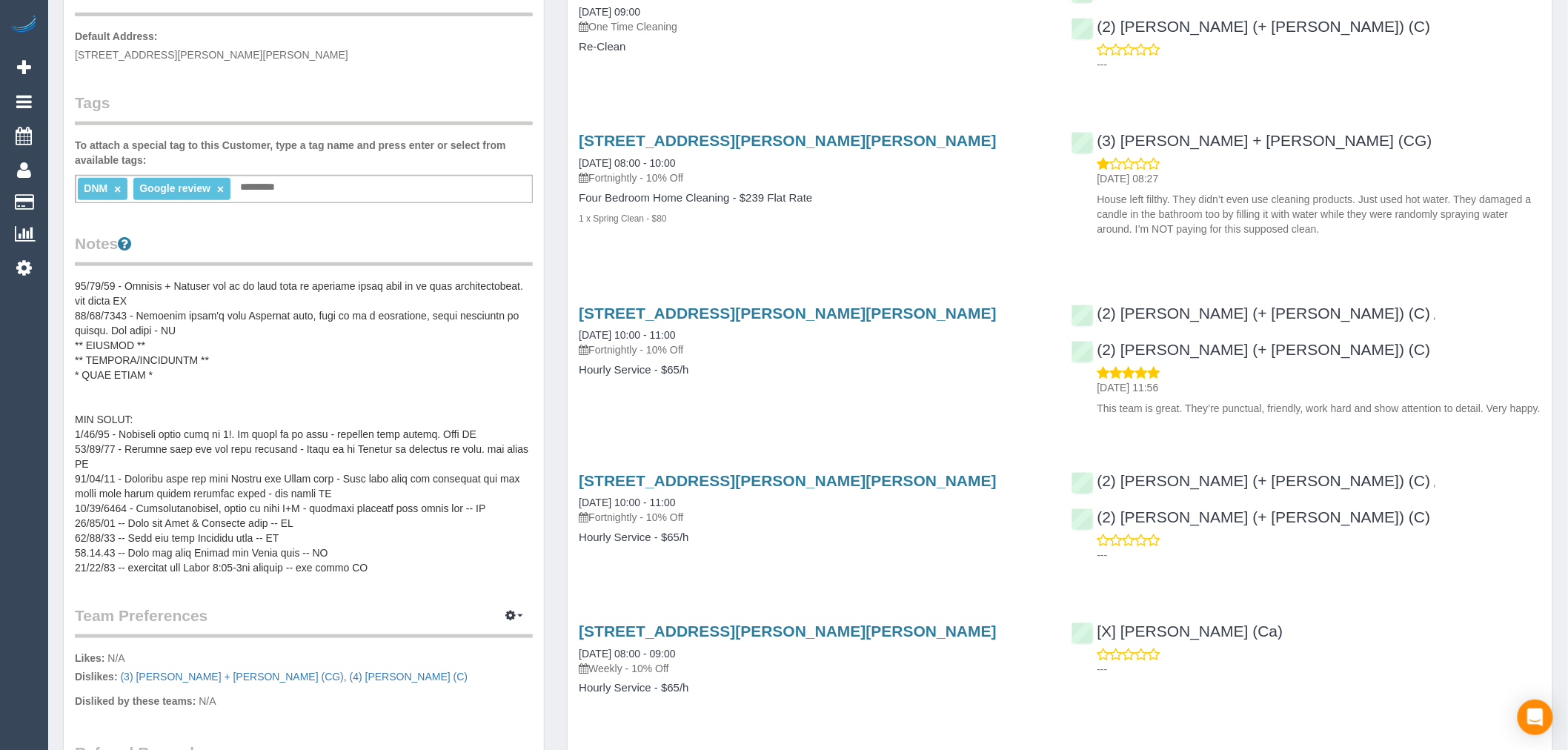
click at [74, 515] on div "Customer Info Edit Contact Info Send Message Email Preferences Special Sales Ta…" at bounding box center [304, 360] width 480 height 1268
drag, startPoint x: 77, startPoint y: 517, endPoint x: 334, endPoint y: 547, distance: 258.7
click at [334, 547] on pre at bounding box center [304, 426] width 458 height 296
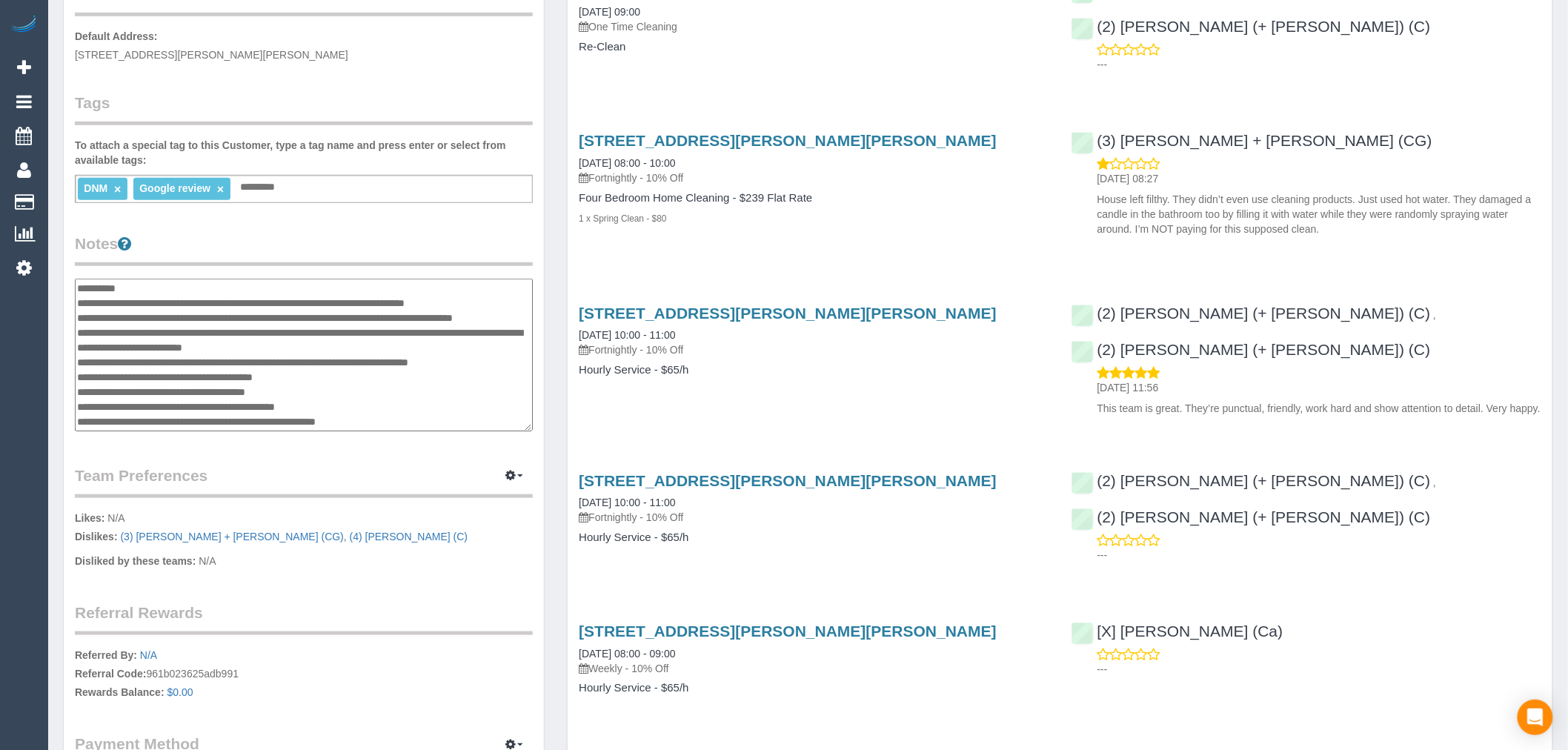
drag, startPoint x: 347, startPoint y: 404, endPoint x: 79, endPoint y: 368, distance: 270.4
click at [79, 368] on textarea at bounding box center [304, 355] width 458 height 153
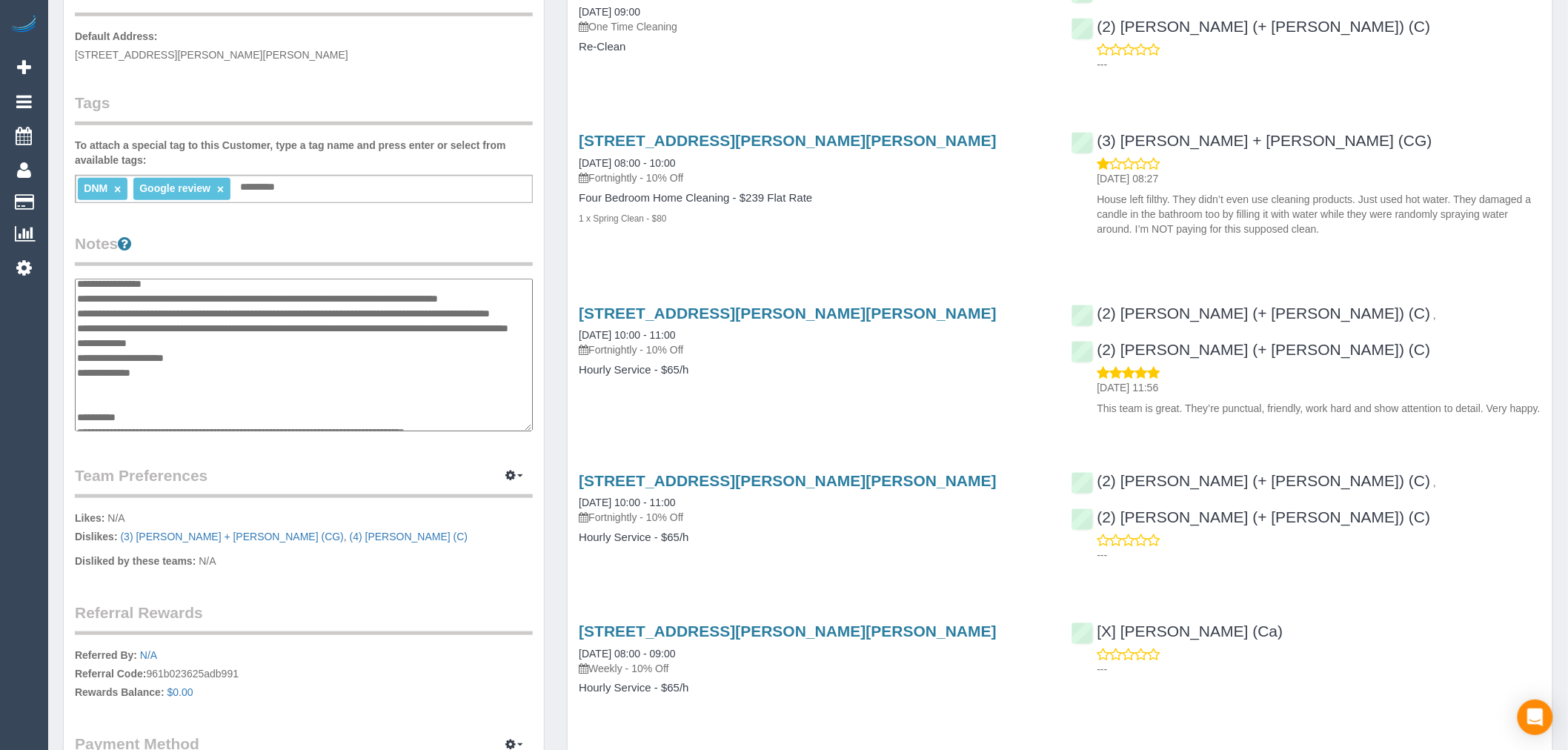
scroll to position [102, 0]
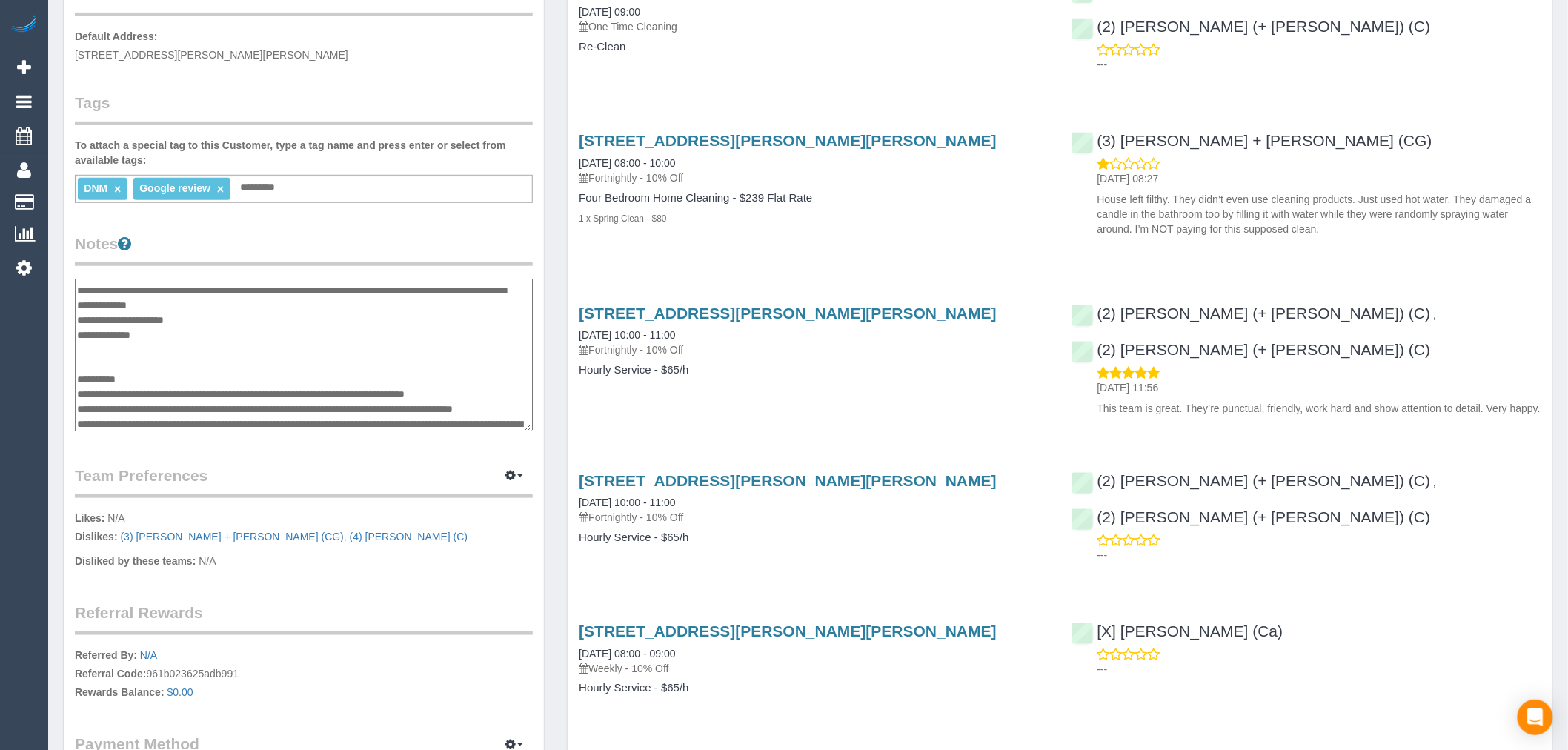
click at [195, 342] on textarea at bounding box center [304, 355] width 458 height 153
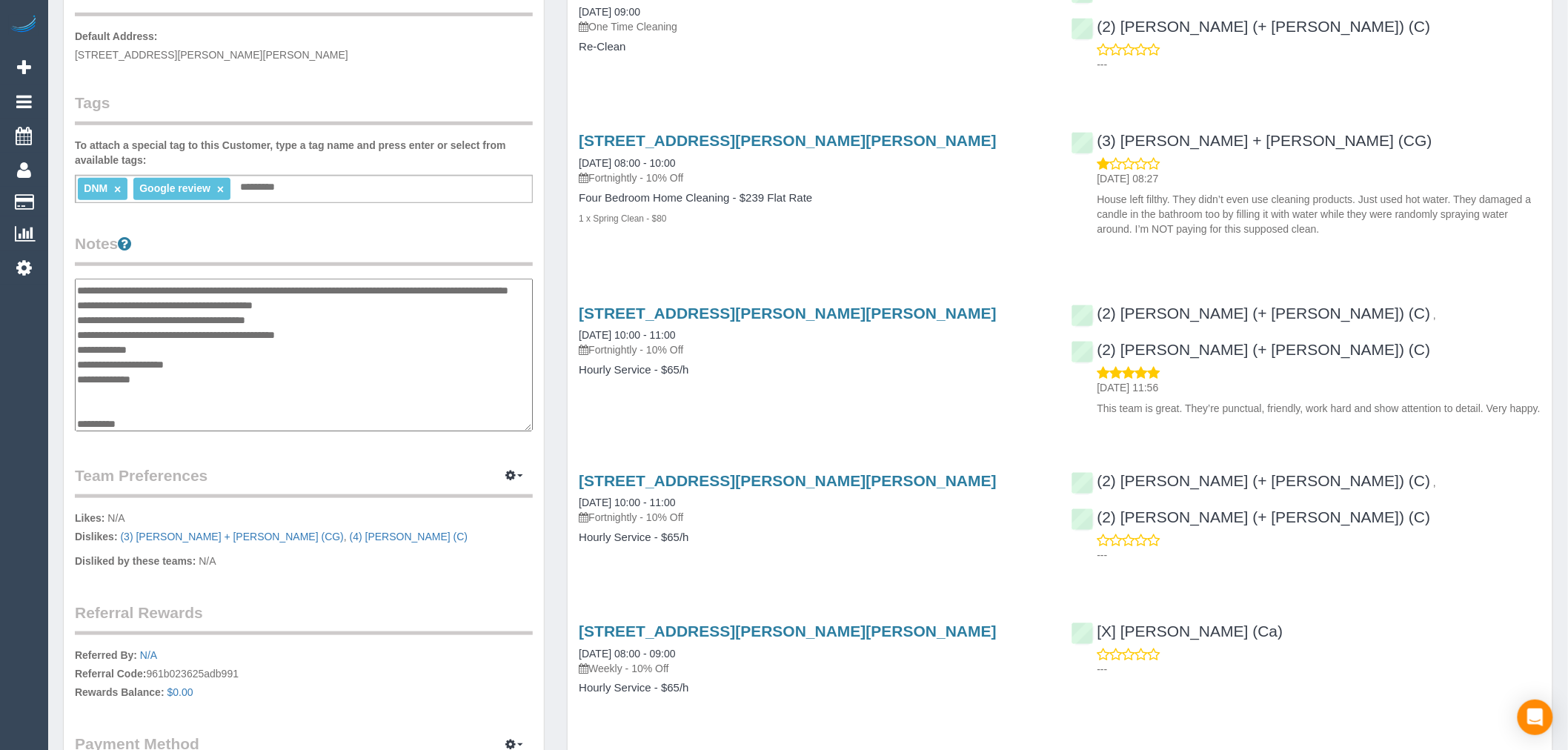
drag, startPoint x: 304, startPoint y: 374, endPoint x: 75, endPoint y: 375, distance: 229.0
click at [75, 375] on textarea at bounding box center [304, 355] width 458 height 153
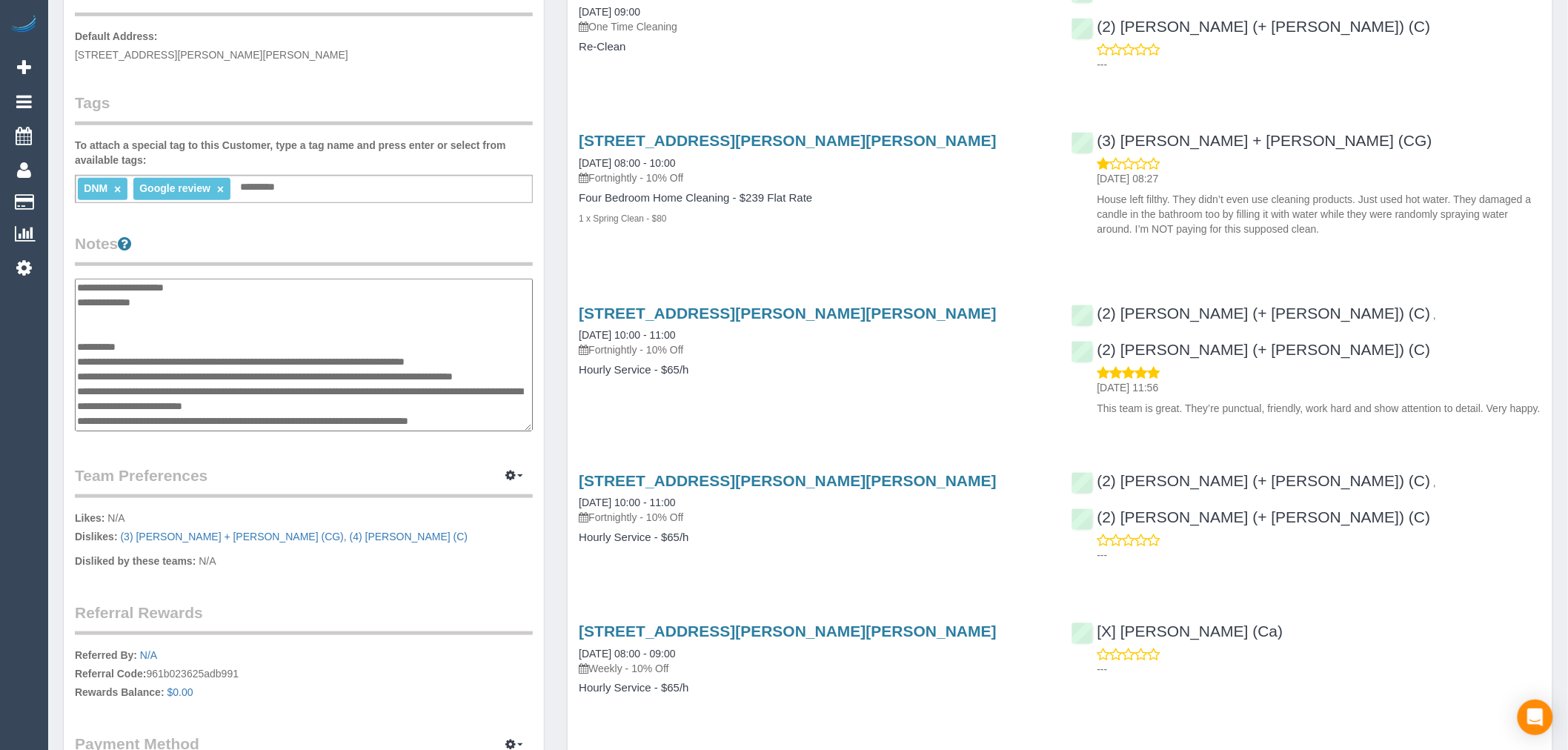
scroll to position [267, 0]
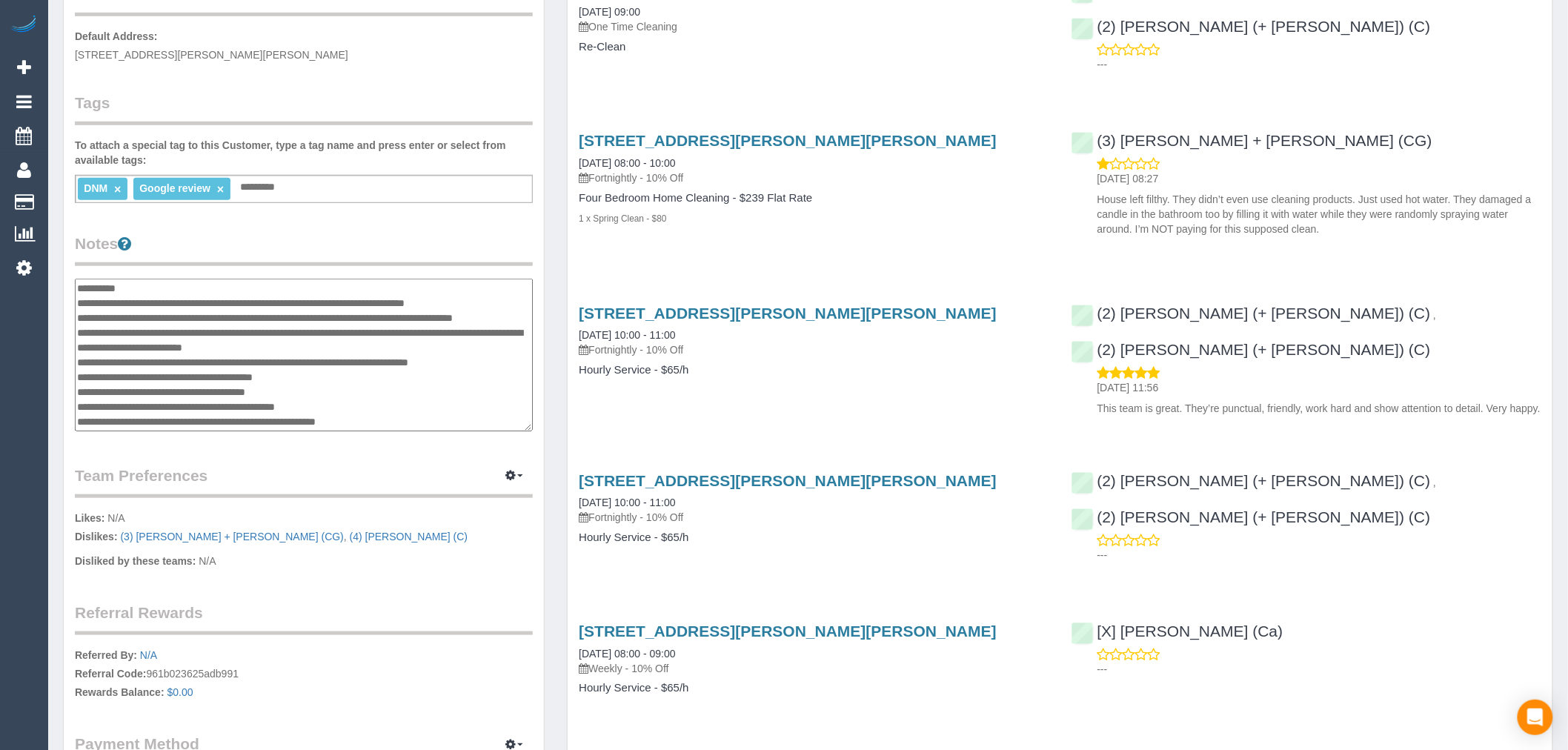
drag, startPoint x: 328, startPoint y: 417, endPoint x: 77, endPoint y: 304, distance: 275.3
click at [77, 304] on textarea at bounding box center [304, 355] width 458 height 153
click at [134, 324] on textarea at bounding box center [304, 355] width 458 height 153
drag, startPoint x: 324, startPoint y: 424, endPoint x: 78, endPoint y: 358, distance: 254.7
click at [78, 358] on textarea at bounding box center [304, 355] width 458 height 153
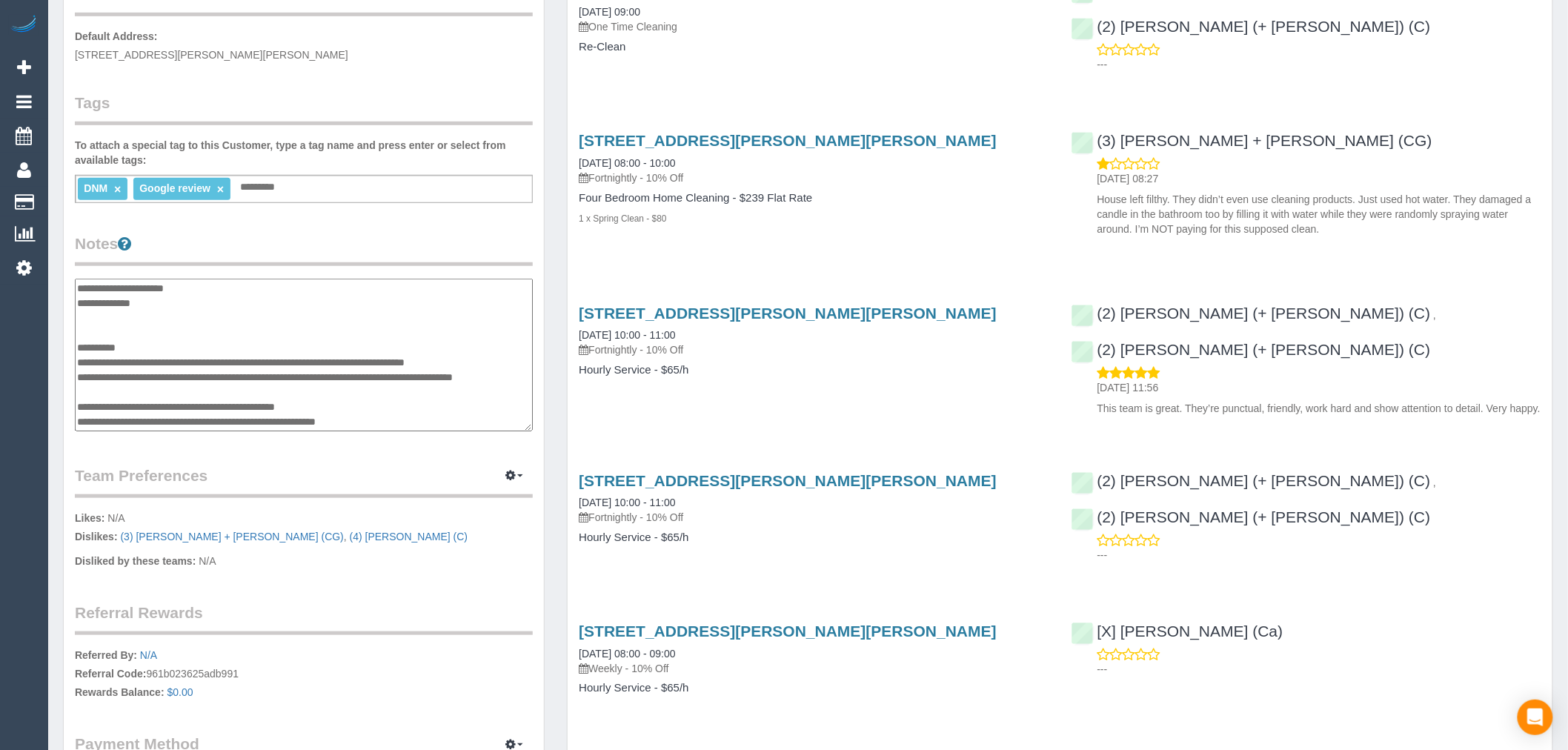
scroll to position [237, 0]
drag, startPoint x: 97, startPoint y: 388, endPoint x: 413, endPoint y: 430, distance: 318.8
click at [413, 430] on textarea at bounding box center [304, 355] width 458 height 153
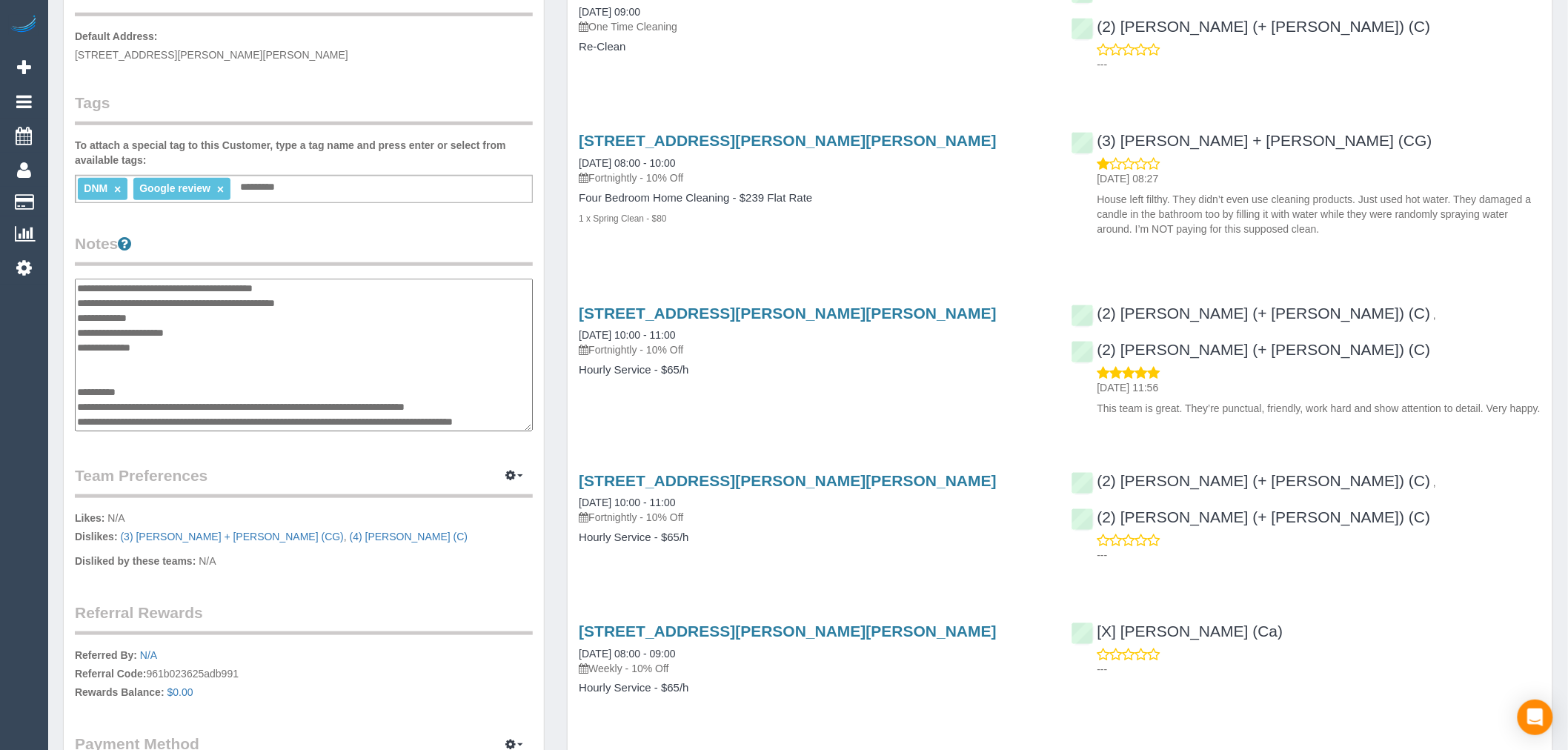
scroll to position [192, 0]
type textarea "**********"
click at [475, 557] on p "Disliked by these teams: N/A" at bounding box center [304, 562] width 458 height 19
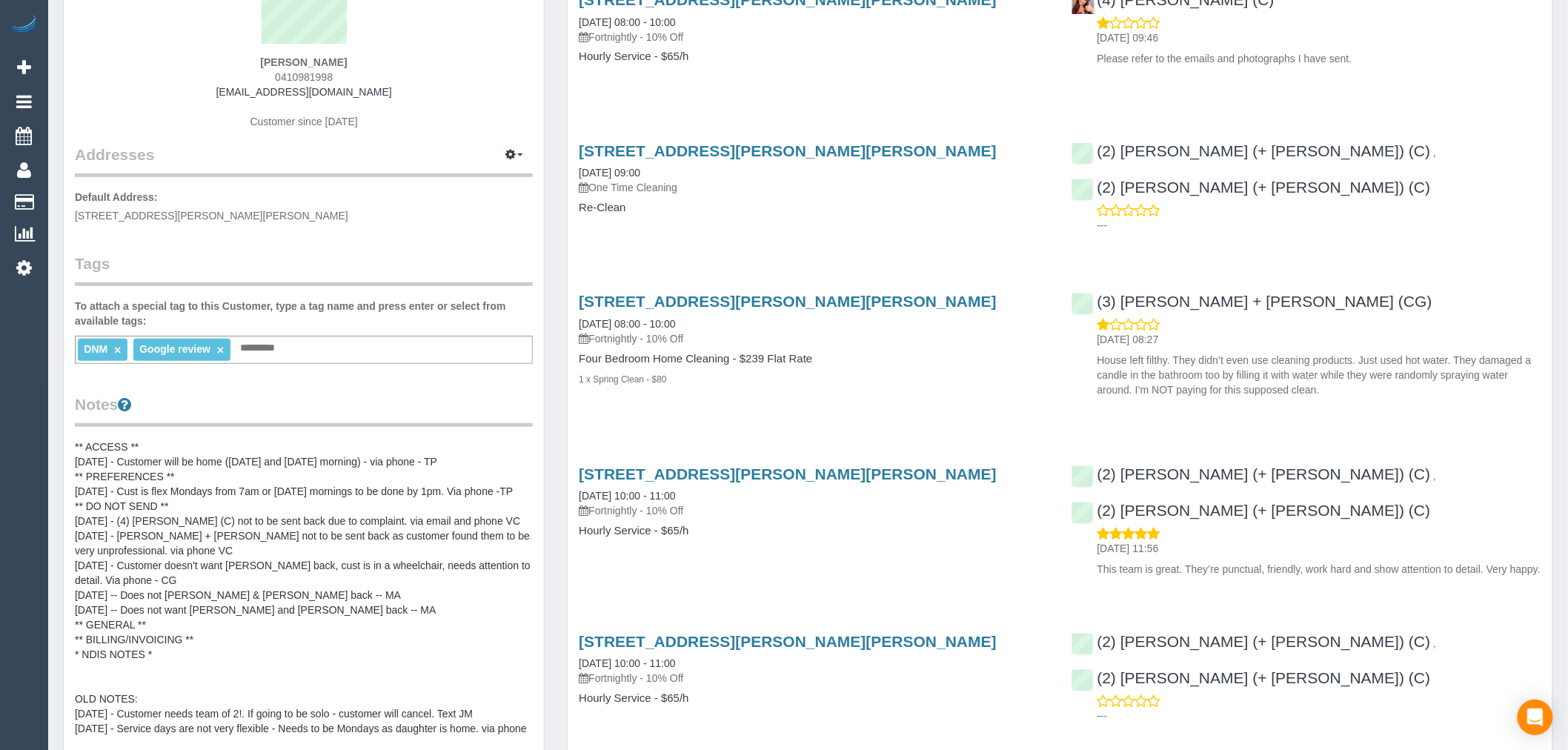
scroll to position [0, 0]
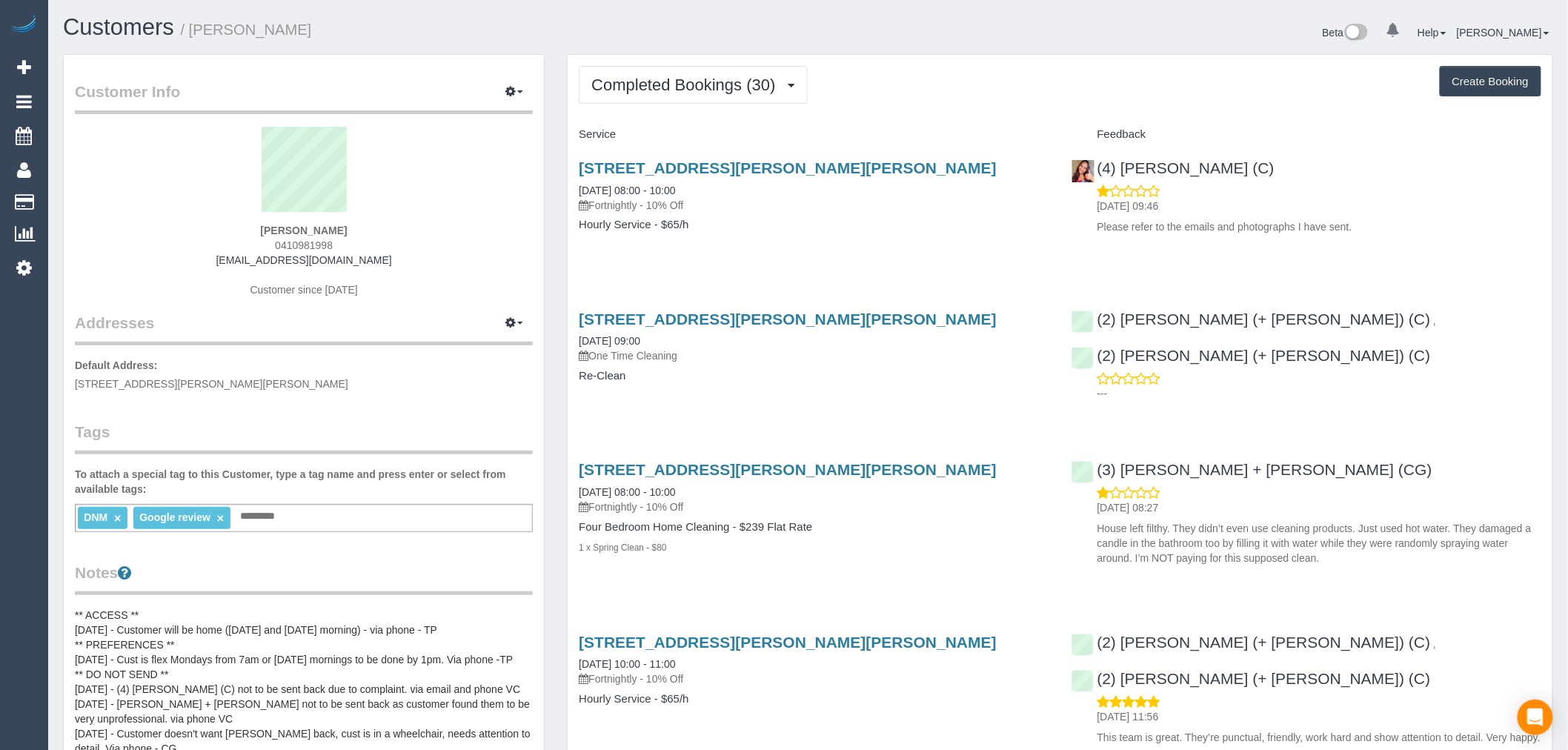
click at [774, 45] on div "Customers / Claire Phillips" at bounding box center [430, 30] width 757 height 32
click at [759, 90] on span "Completed Bookings (30)" at bounding box center [686, 85] width 191 height 19
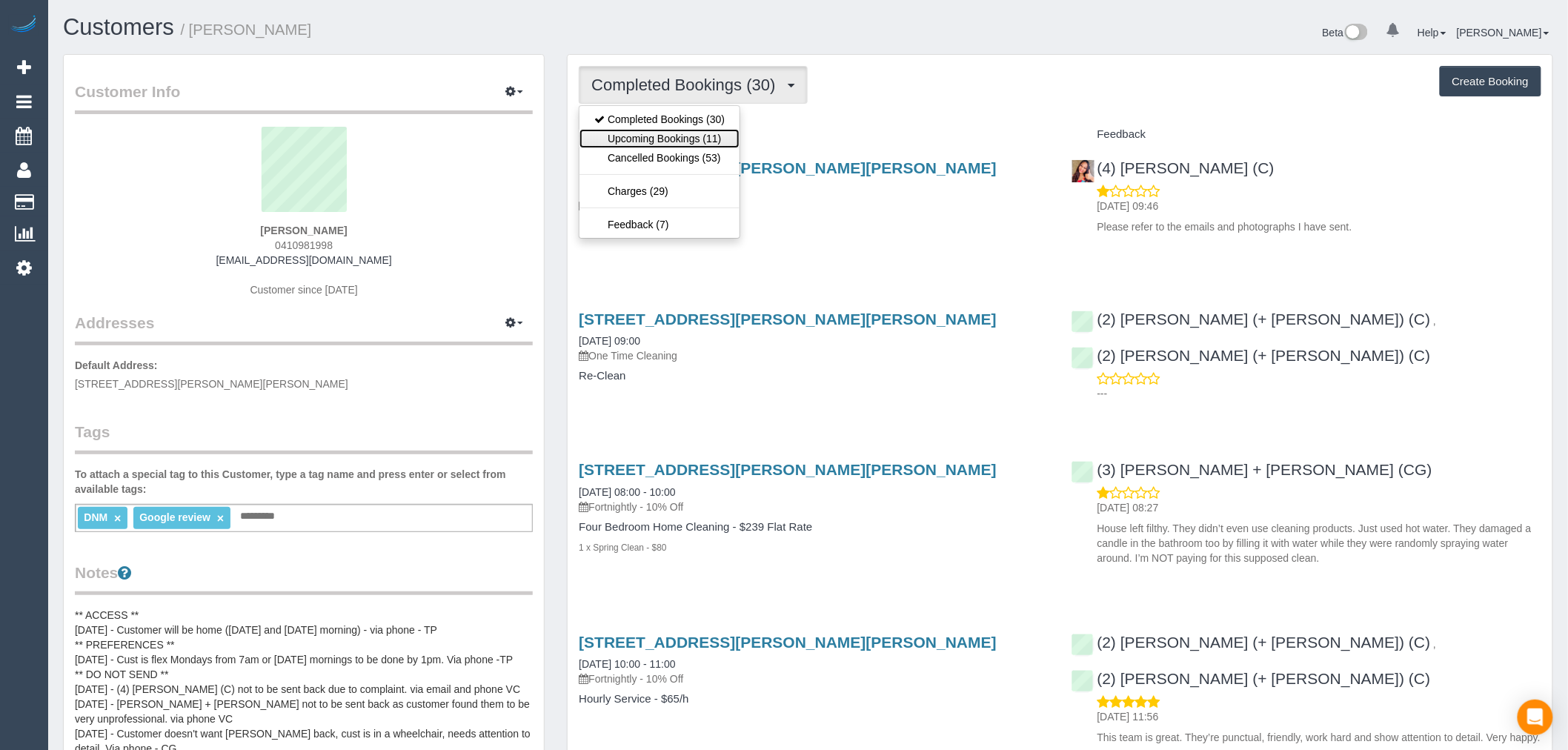
click at [718, 132] on link "Upcoming Bookings (11)" at bounding box center [659, 139] width 160 height 19
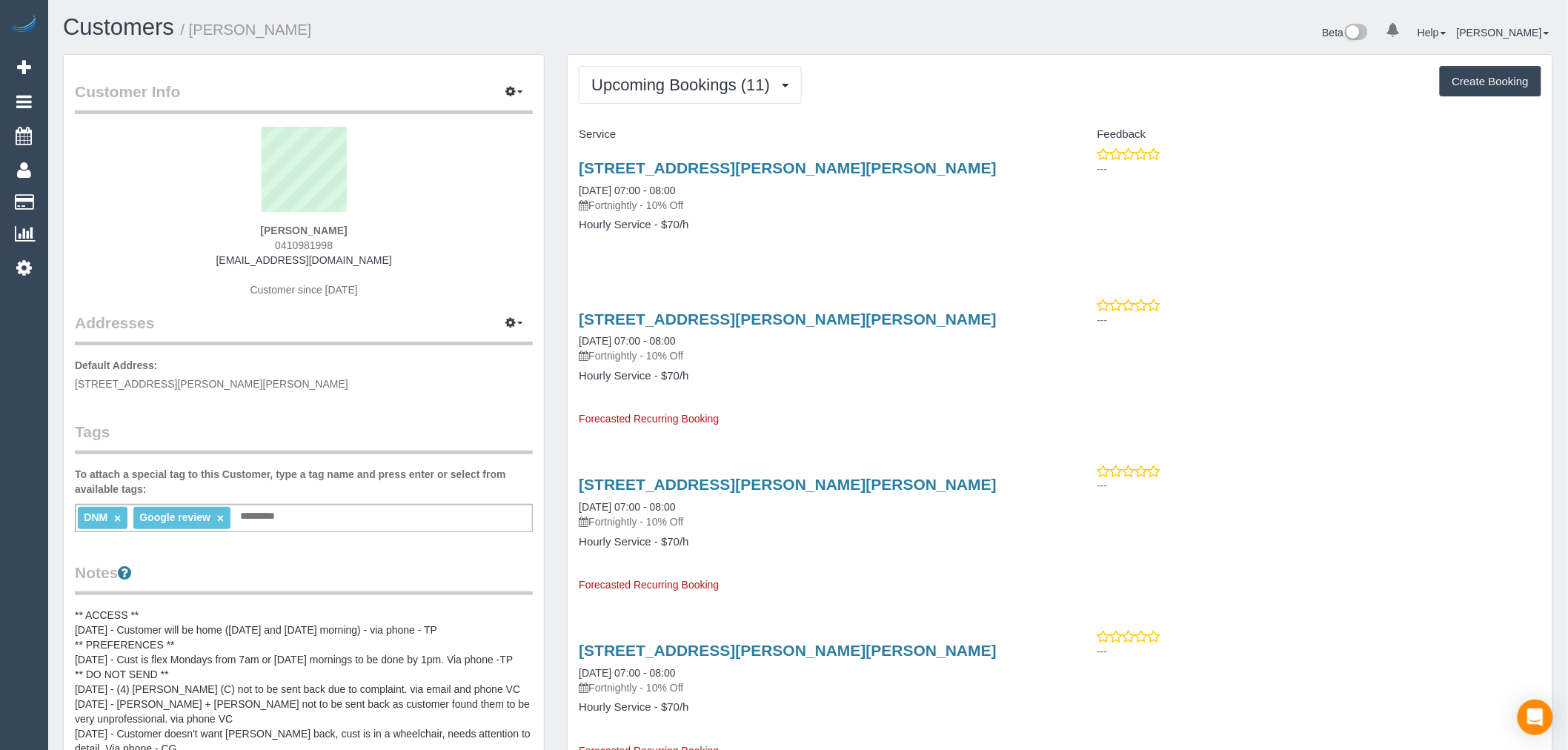
click at [931, 178] on div "112 Harold Keys Dr, Narre Warren South, VIC 3805 25/08/2025 07:00 - 08:00 Fortn…" at bounding box center [813, 186] width 470 height 53
click at [905, 164] on link "112 Harold Keys Dr, Narre Warren South, VIC 3805" at bounding box center [787, 167] width 418 height 17
click at [334, 521] on div "DNM × Google review × Add a tag" at bounding box center [304, 518] width 458 height 28
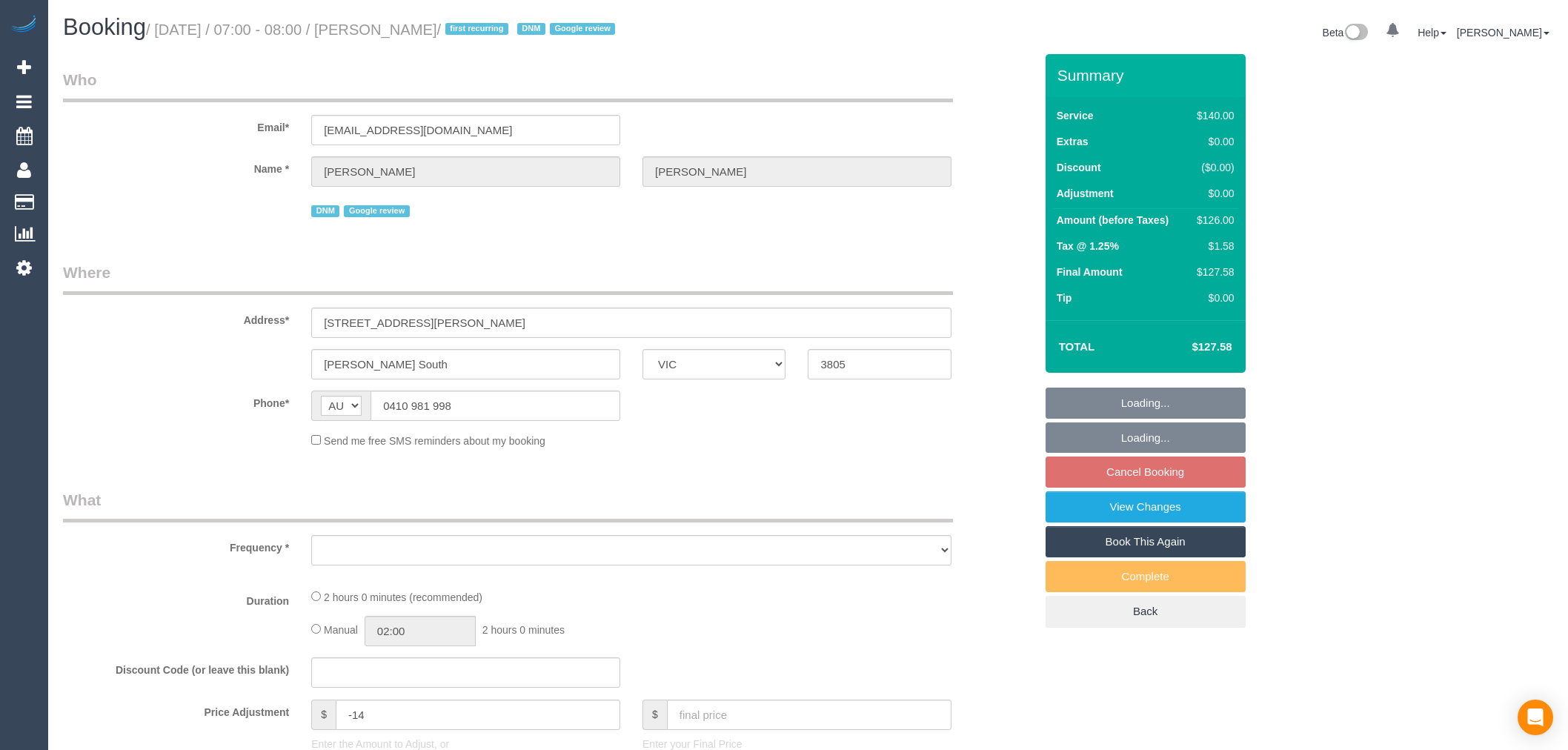
select select "VIC"
select select "number:27"
select select "number:14"
select select "number:19"
select select "number:24"
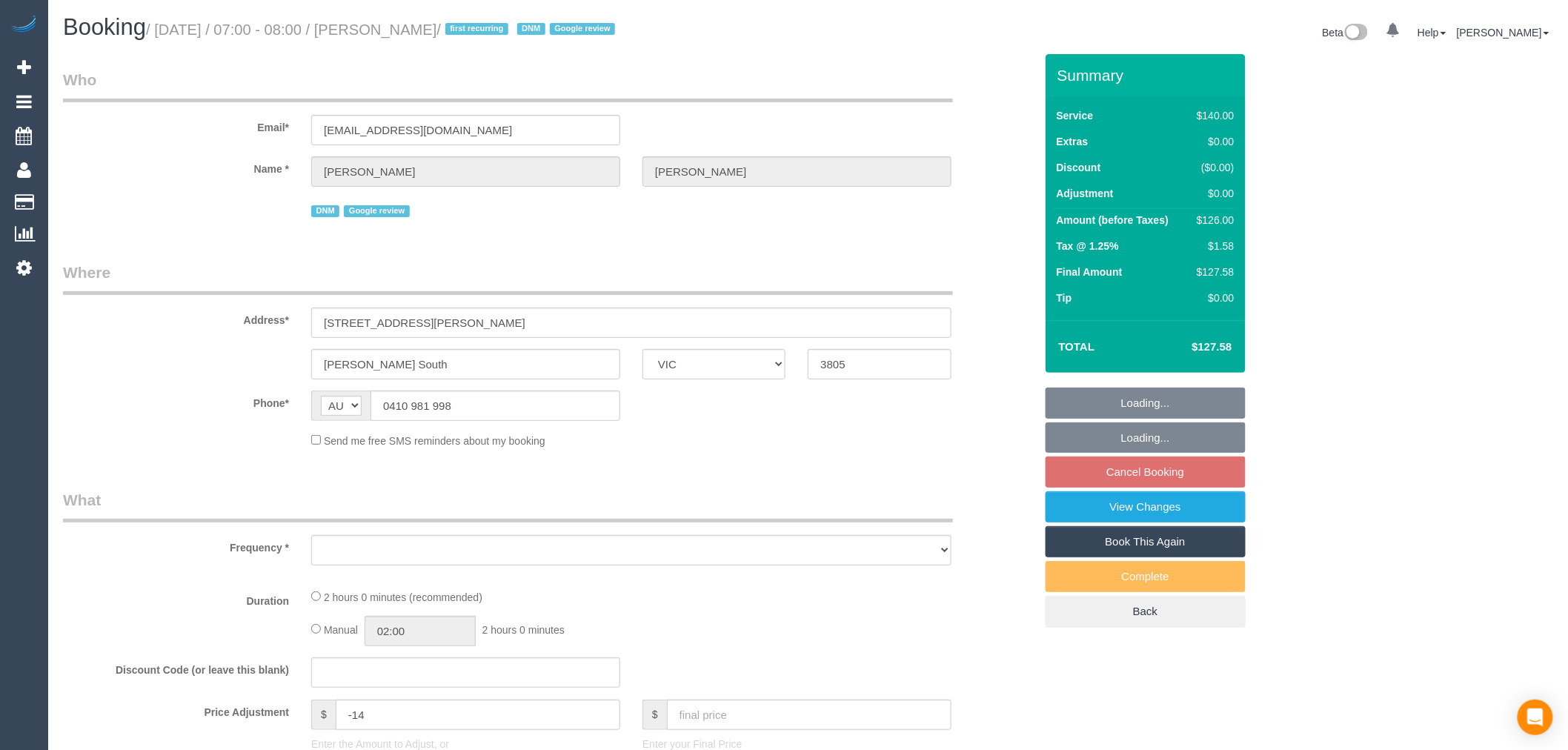
select select "number:35"
select select "number:12"
select select "object:683"
select select "string:stripe-pm_1RvAtc2GScqysDRV5Gp1WbMI"
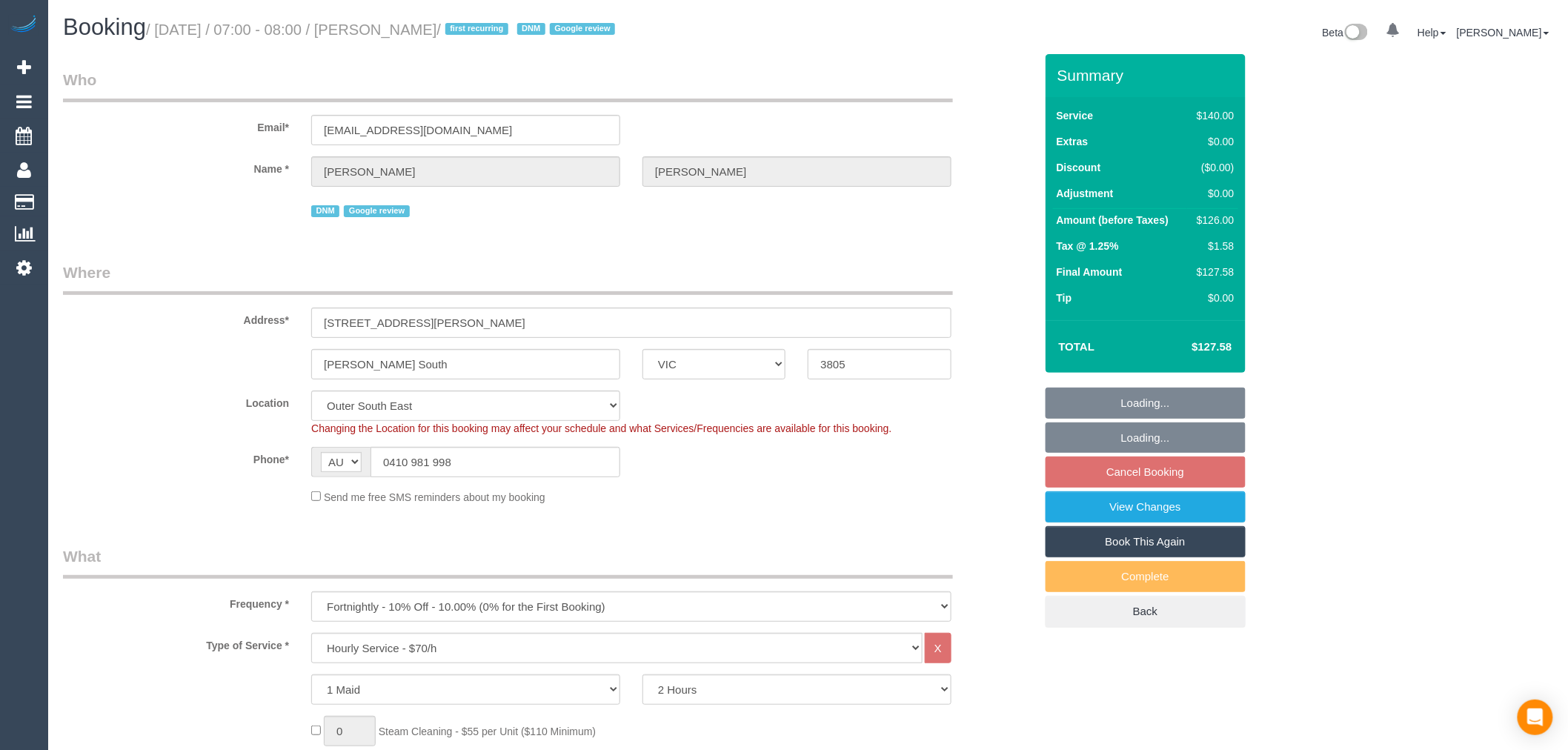
select select "object:1160"
select select "spot1"
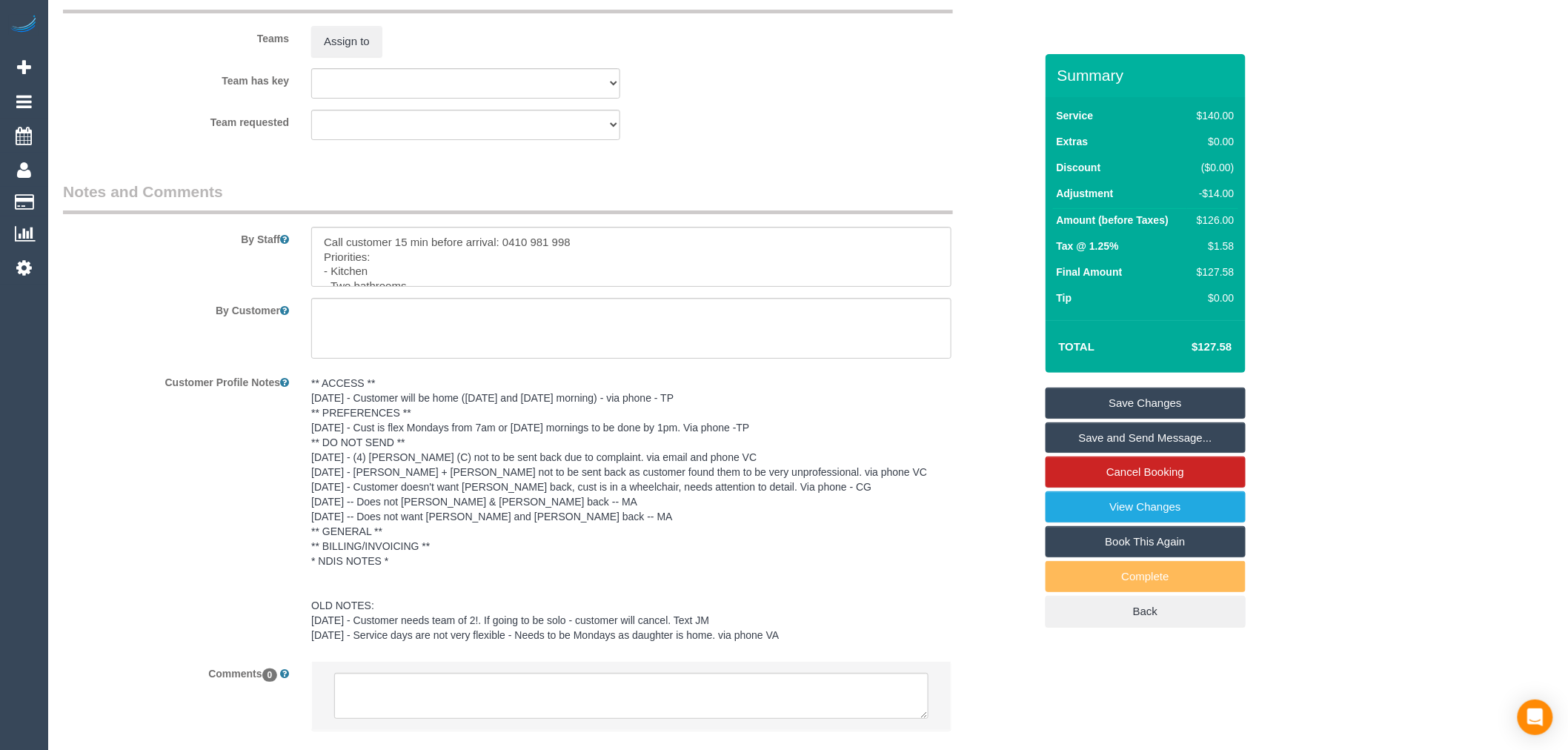
scroll to position [2315, 0]
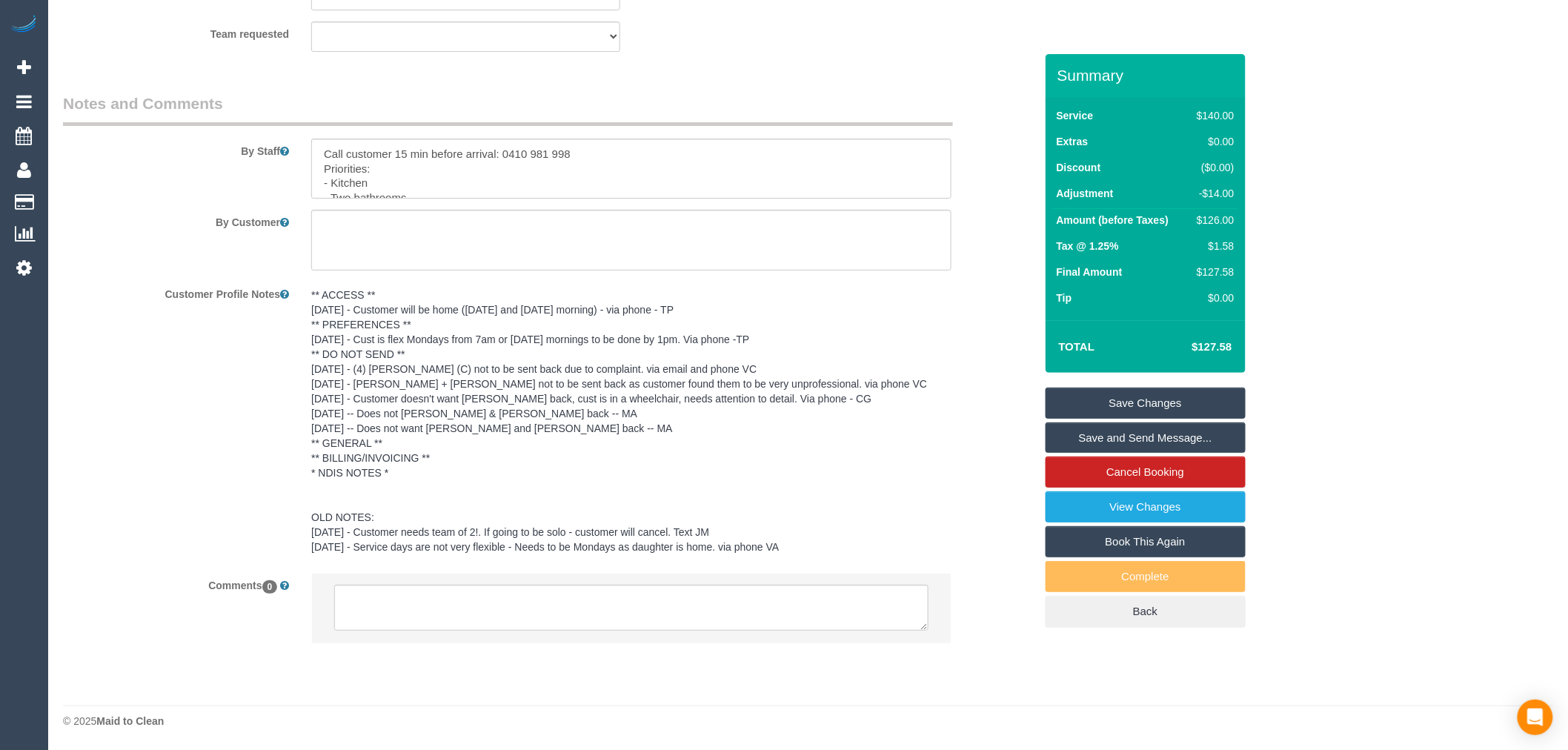
click at [760, 580] on li at bounding box center [631, 607] width 639 height 68
click at [782, 612] on textarea at bounding box center [631, 607] width 594 height 46
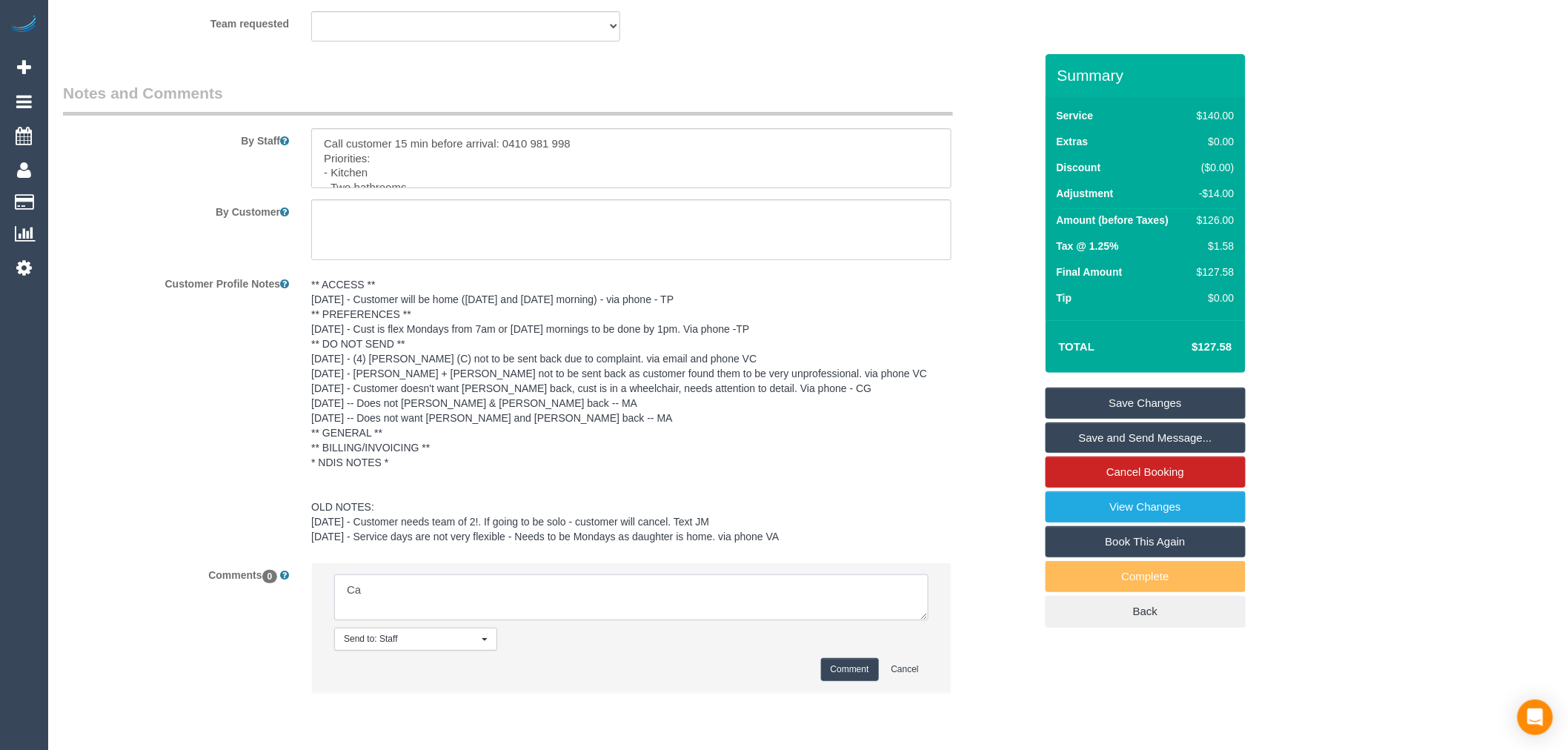
type textarea "C"
type textarea "Please assign [PERSON_NAME] ongoing - conf with BB"
click at [800, 663] on li "Send to: Staff Nothing selected Send to: Staff Send to: Customer Send to: Team …" at bounding box center [631, 627] width 639 height 129
click at [832, 681] on button "Comment" at bounding box center [850, 669] width 58 height 23
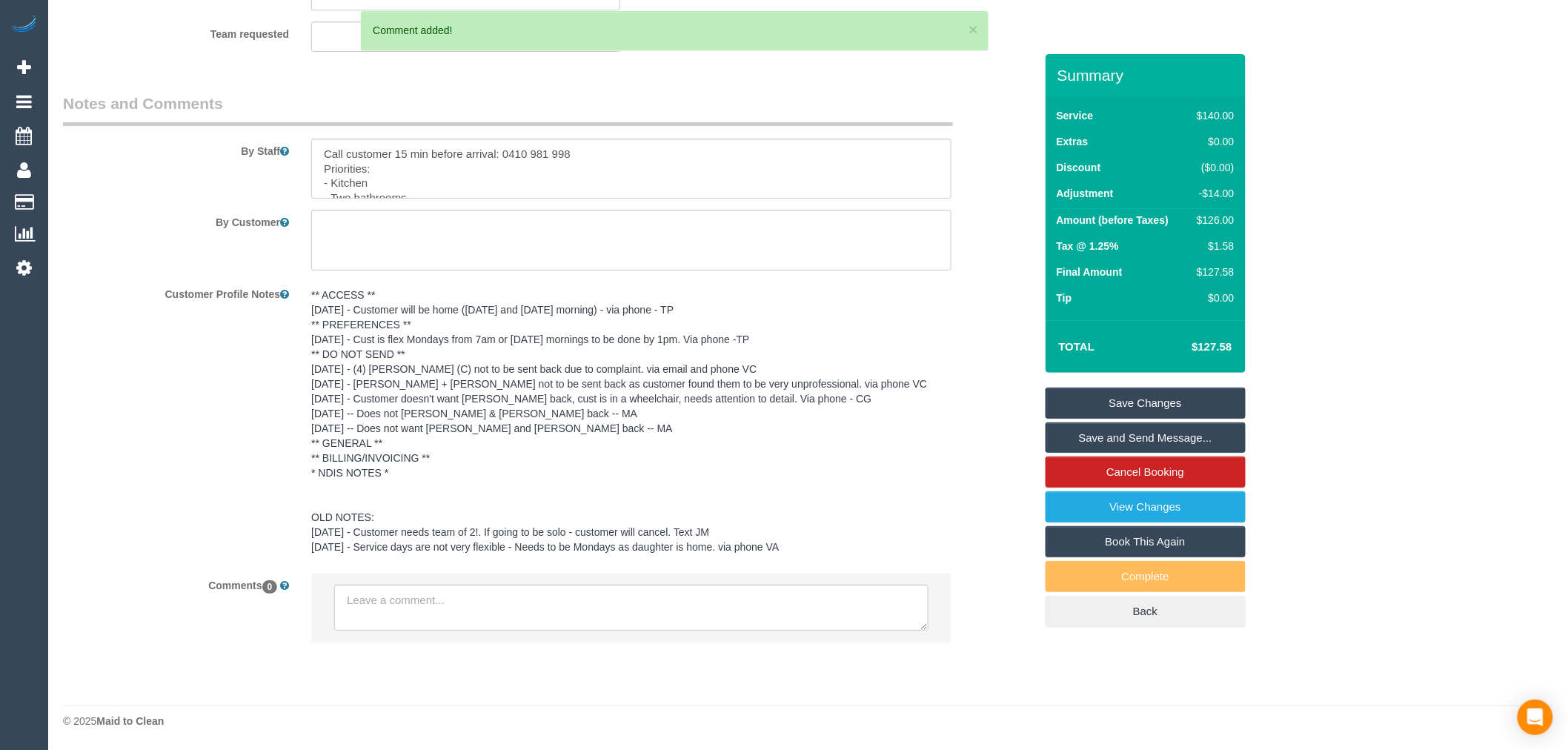
click at [369, 312] on pre "** ACCESS ** [DATE] - Customer will be home ([DATE] and [DATE] morning) - via p…" at bounding box center [631, 420] width 640 height 267
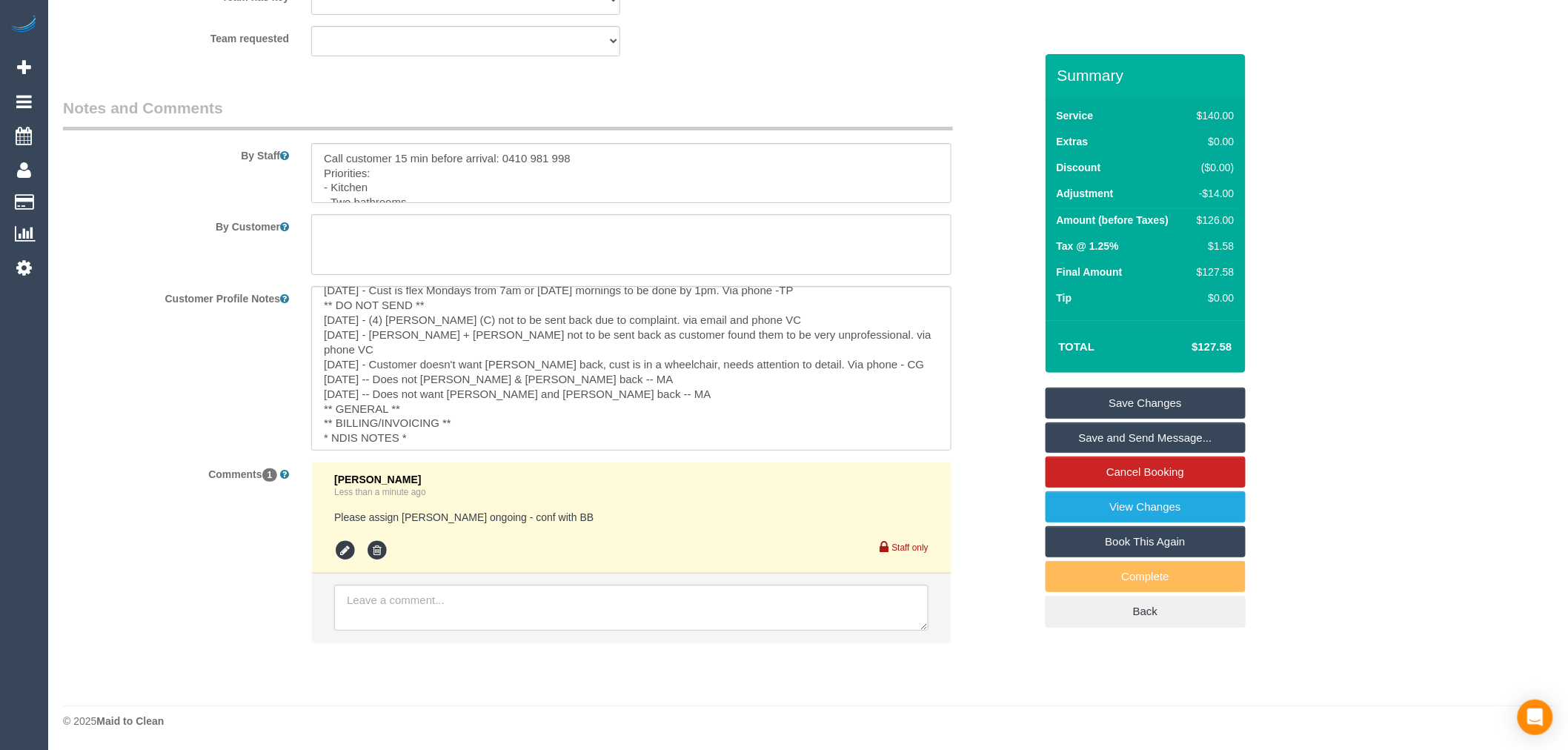
scroll to position [82, 0]
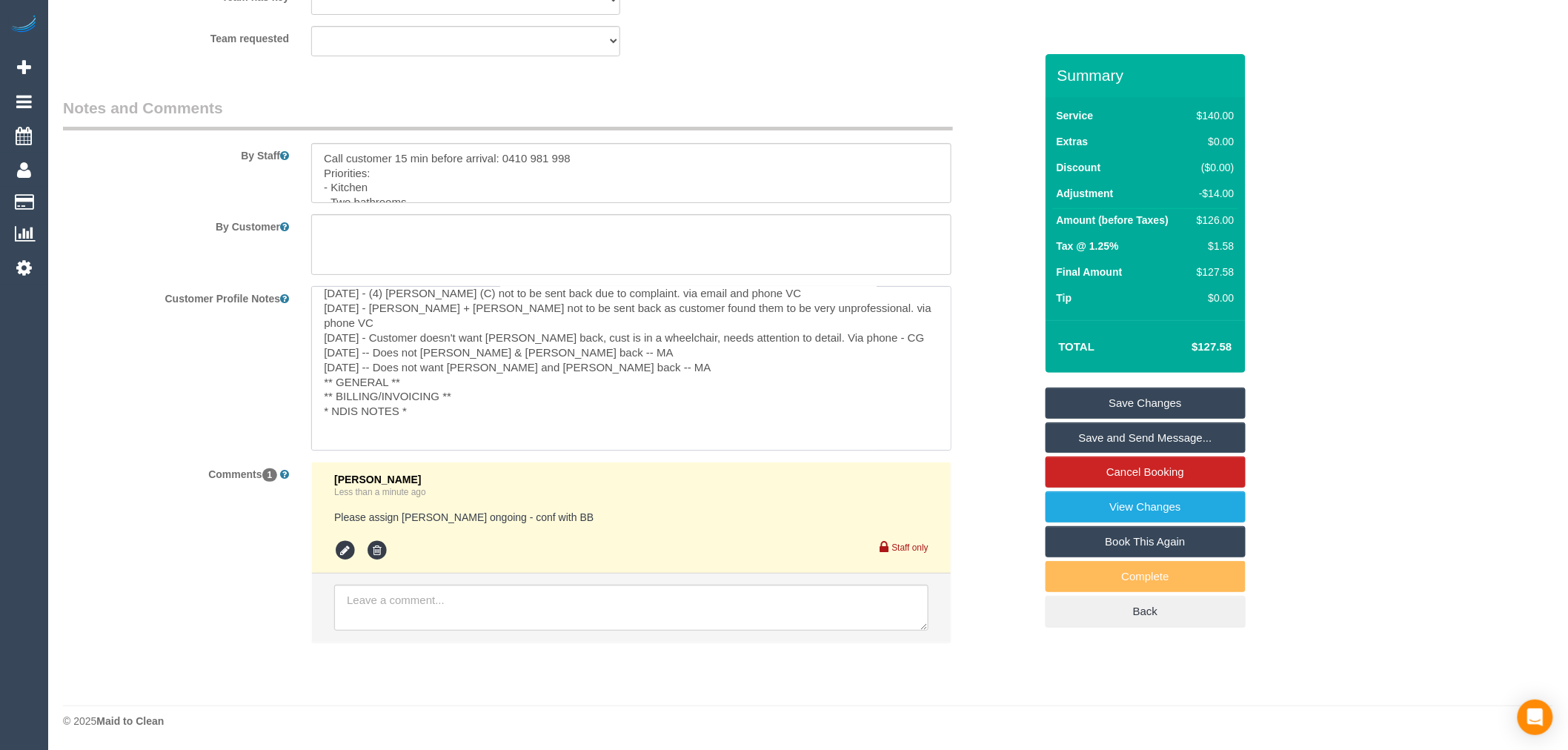
click at [419, 368] on textarea "** ACCESS ** [DATE] - Customer will be home ([DATE] and [DATE] morning) - via p…" at bounding box center [631, 368] width 640 height 163
click at [694, 399] on textarea "** ACCESS ** [DATE] - Customer will be home ([DATE] and [DATE] morning) - via p…" at bounding box center [631, 368] width 640 height 163
click at [694, 364] on textarea "** ACCESS ** [DATE] - Customer will be home ([DATE] and [DATE] morning) - via p…" at bounding box center [631, 368] width 640 height 163
click at [698, 375] on textarea "** ACCESS ** [DATE] - Customer will be home ([DATE] and [DATE] morning) - via p…" at bounding box center [631, 368] width 640 height 163
click at [594, 376] on textarea "** ACCESS ** [DATE] - Customer will be home ([DATE] and [DATE] morning) - via p…" at bounding box center [631, 368] width 640 height 163
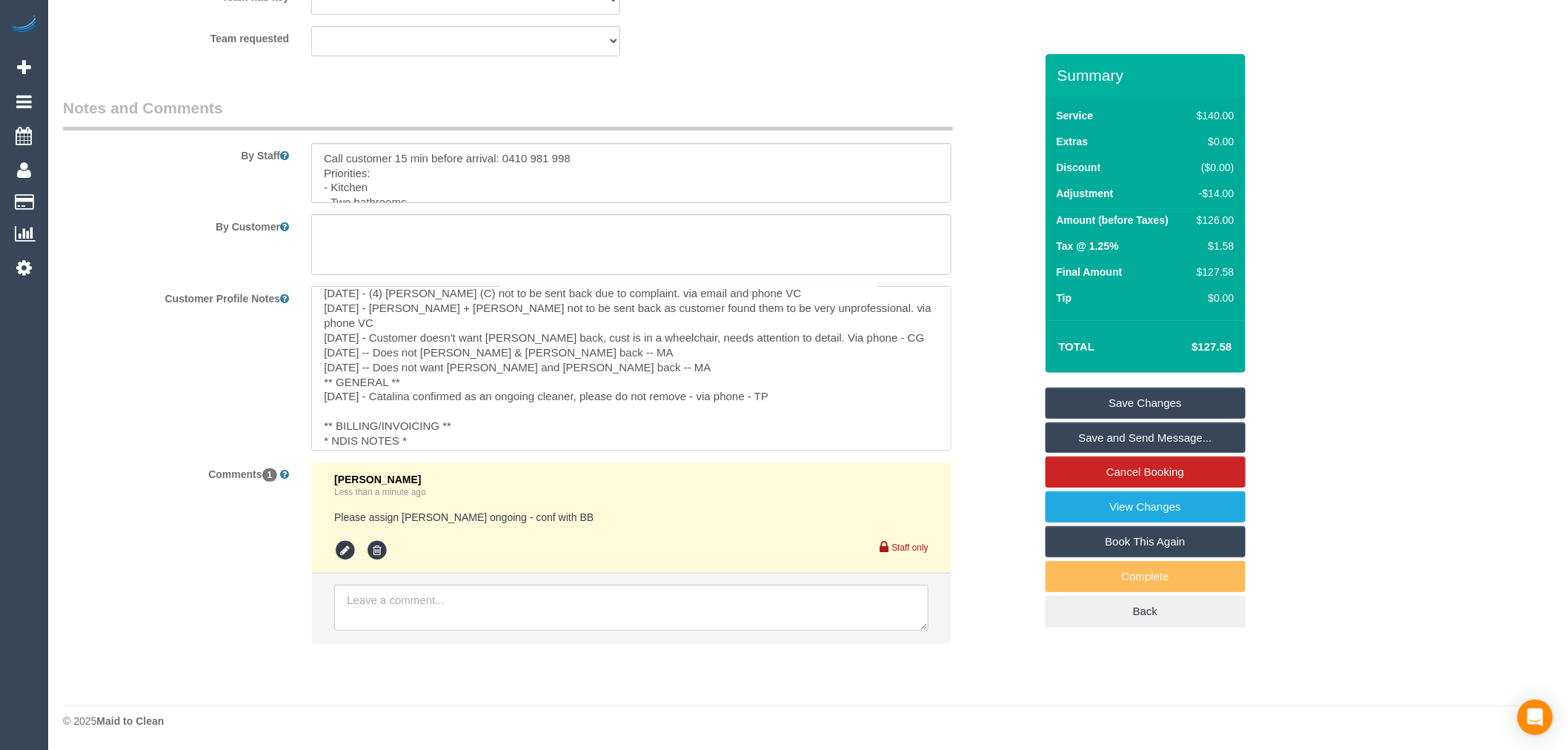
click at [501, 391] on textarea "** ACCESS ** 12/08/2025 - Customer will be home (Monday and Saturday morning) -…" at bounding box center [631, 368] width 640 height 163
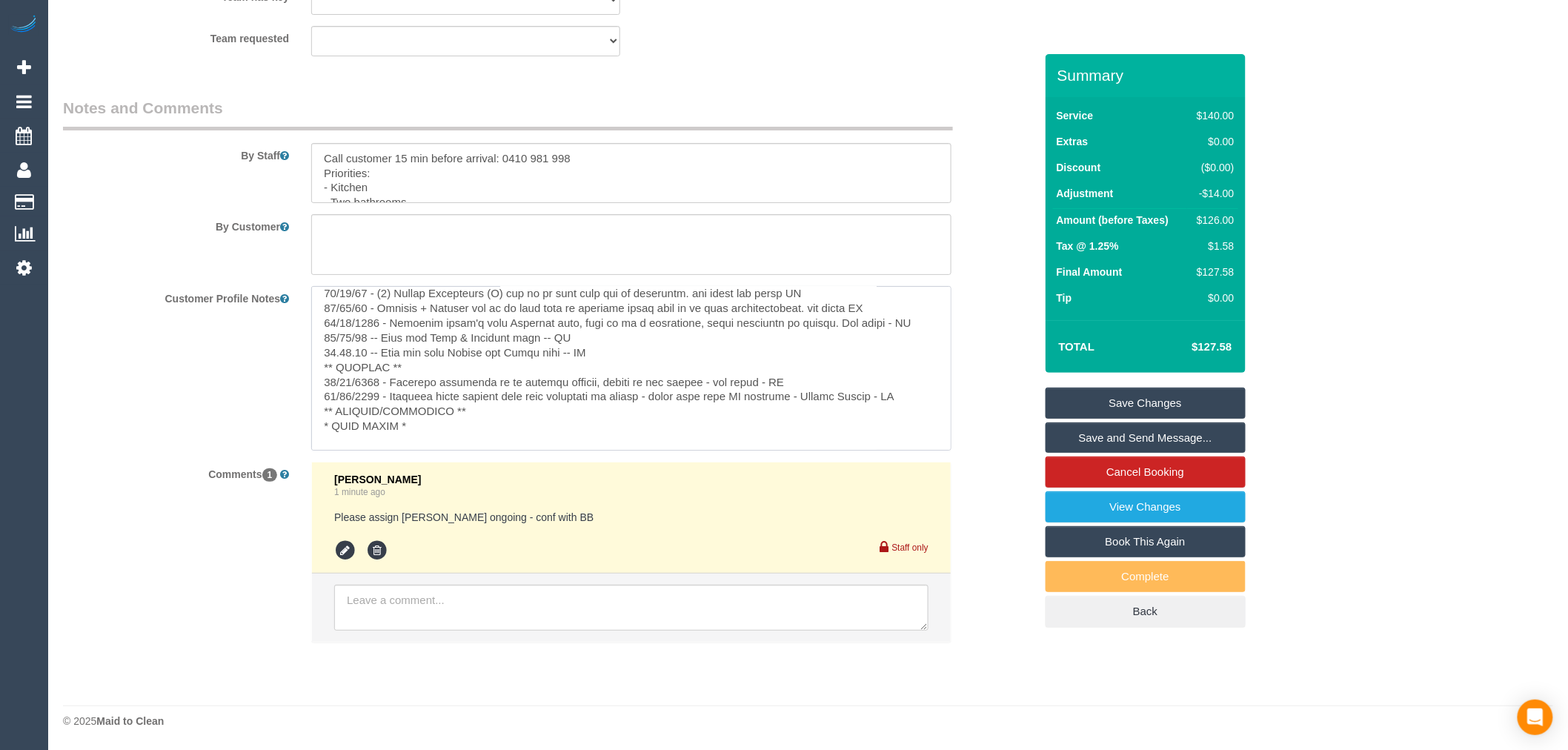
drag, startPoint x: 690, startPoint y: 382, endPoint x: 680, endPoint y: 395, distance: 16.4
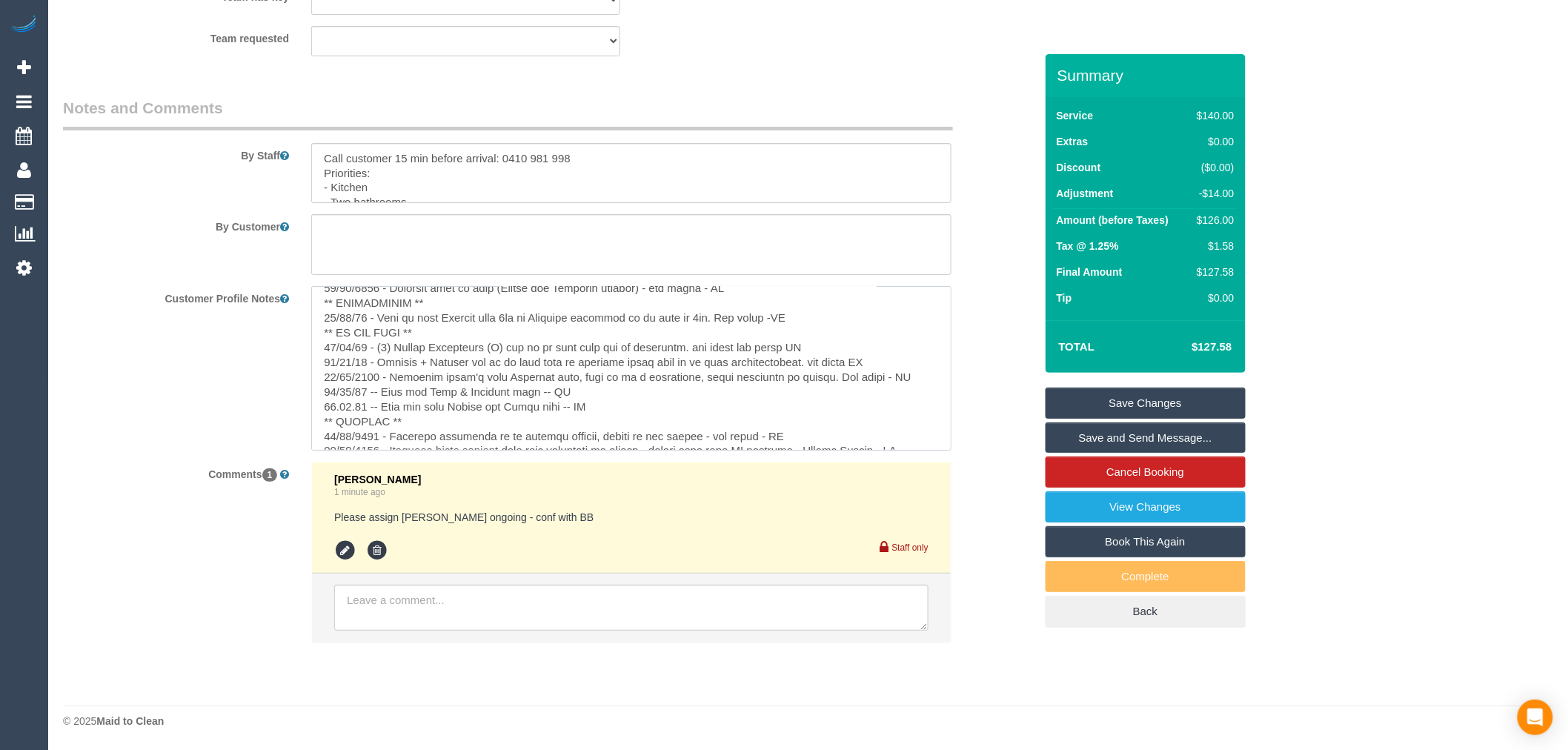
scroll to position [0, 0]
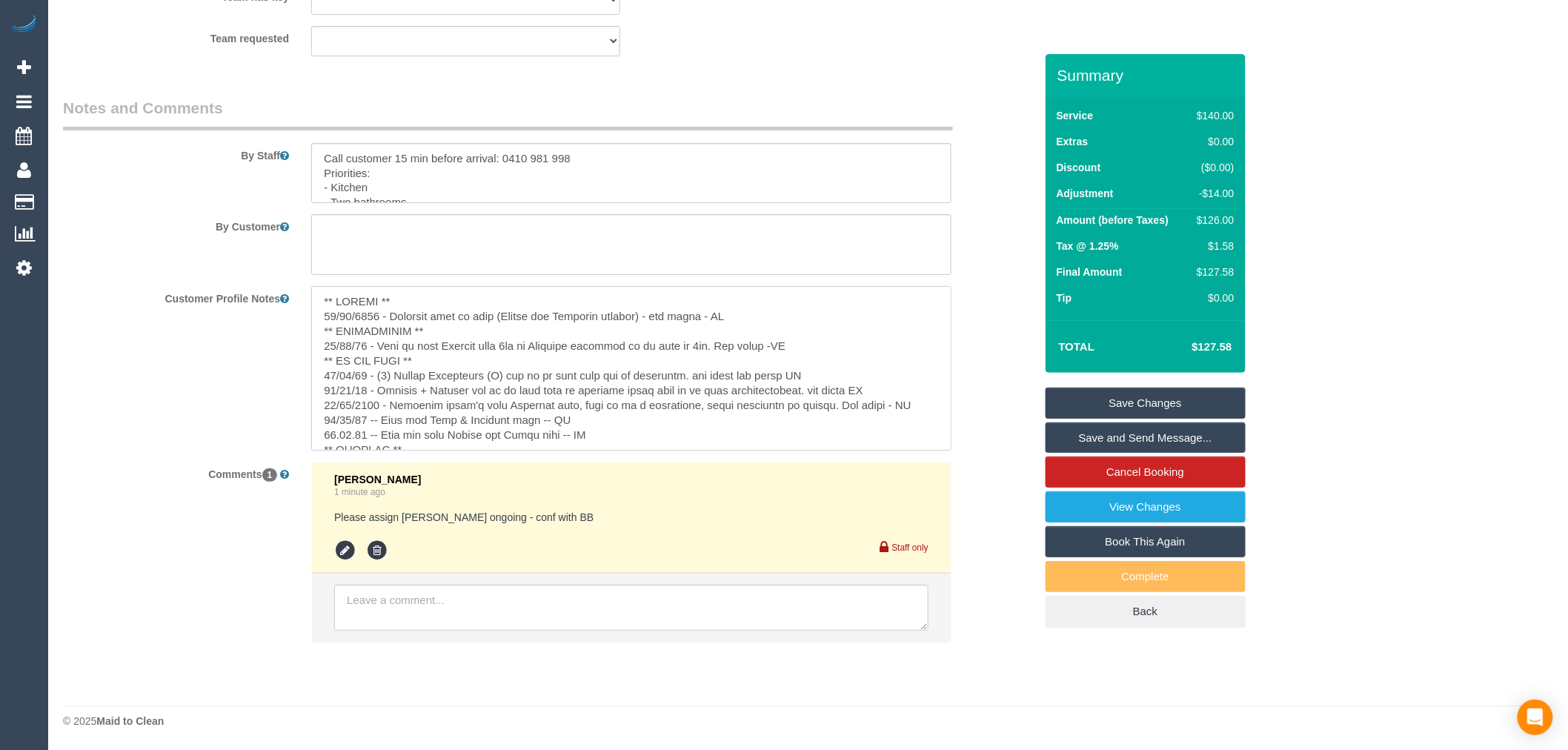
click at [634, 352] on textarea at bounding box center [631, 368] width 640 height 163
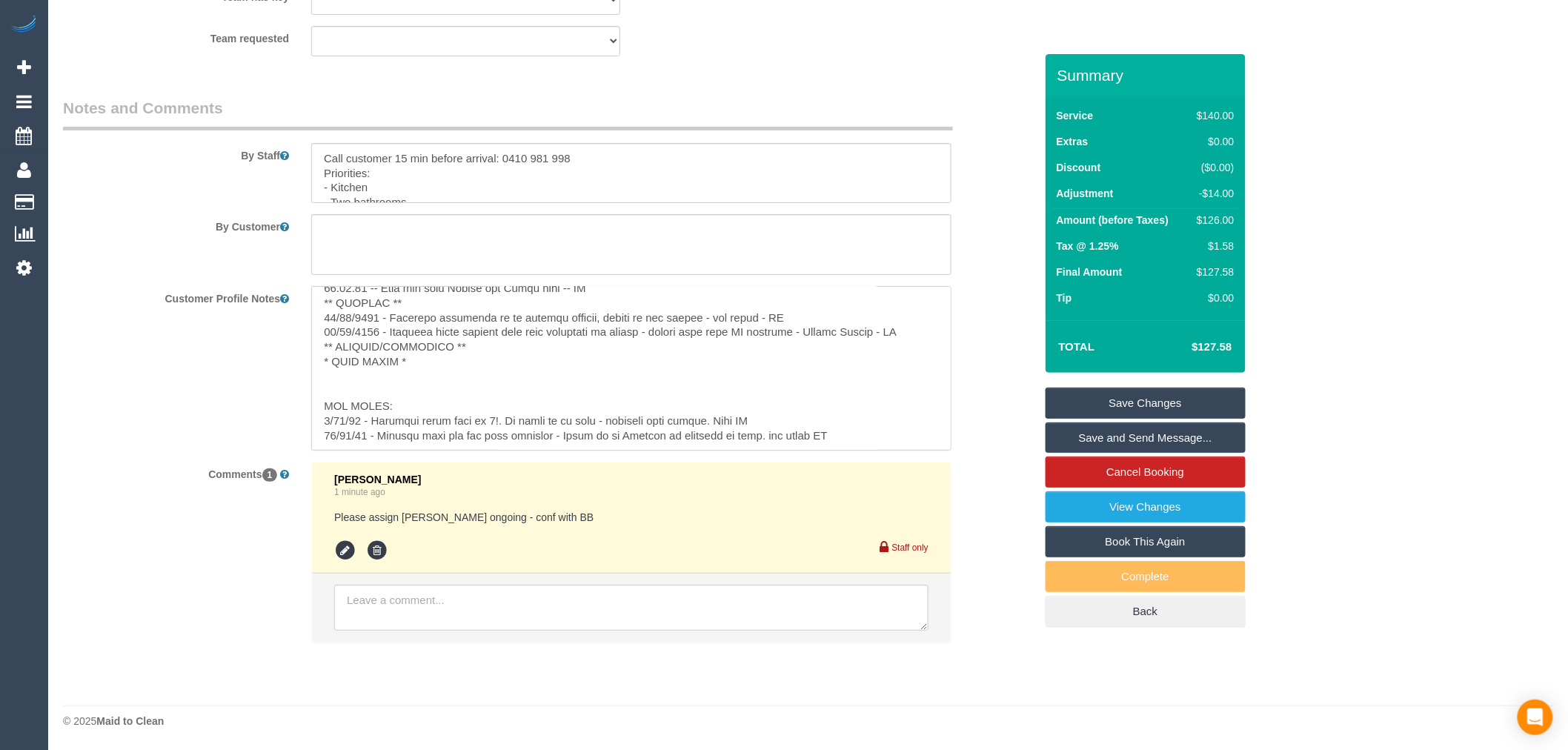
scroll to position [65, 0]
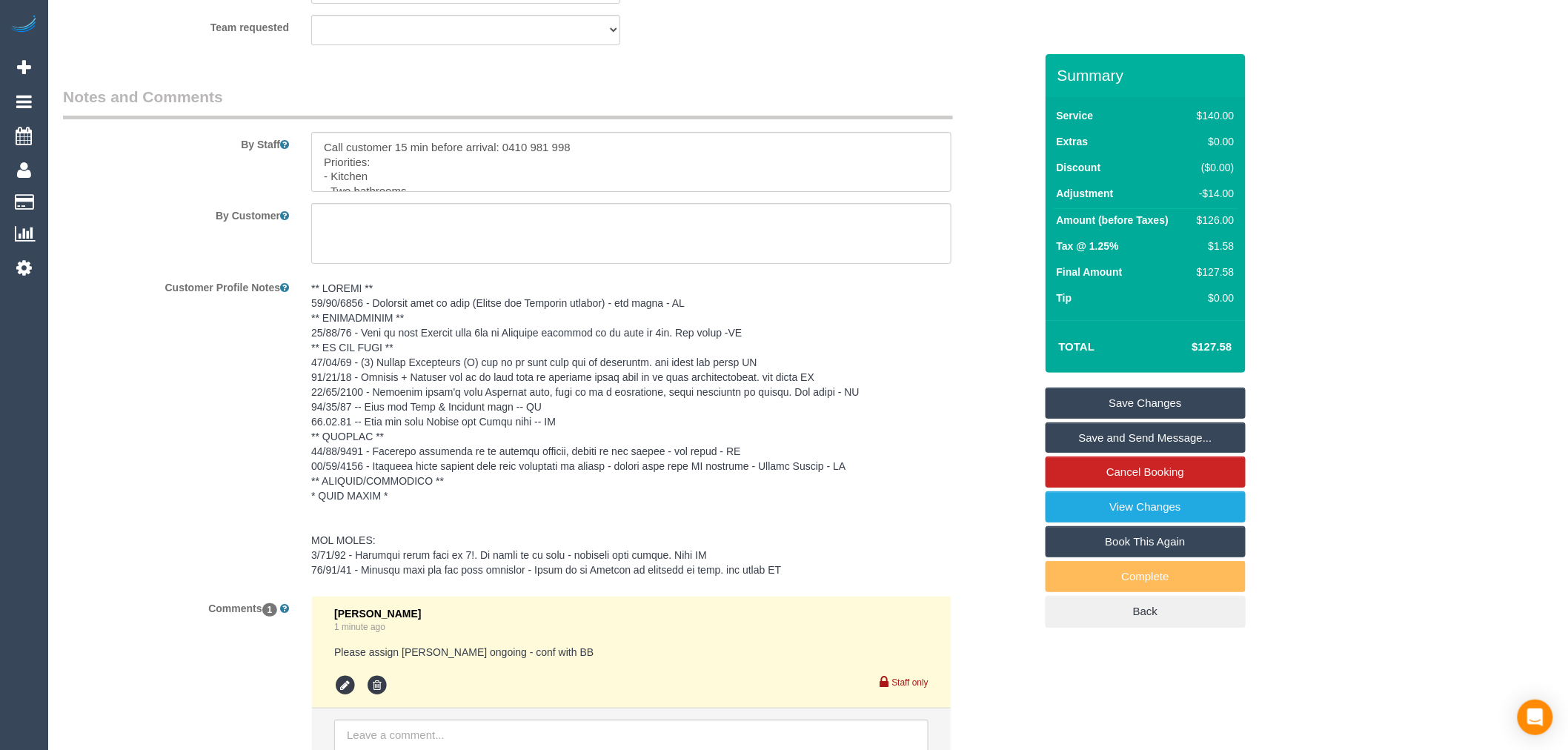
click at [185, 409] on div "Customer Profile Notes" at bounding box center [549, 429] width 994 height 310
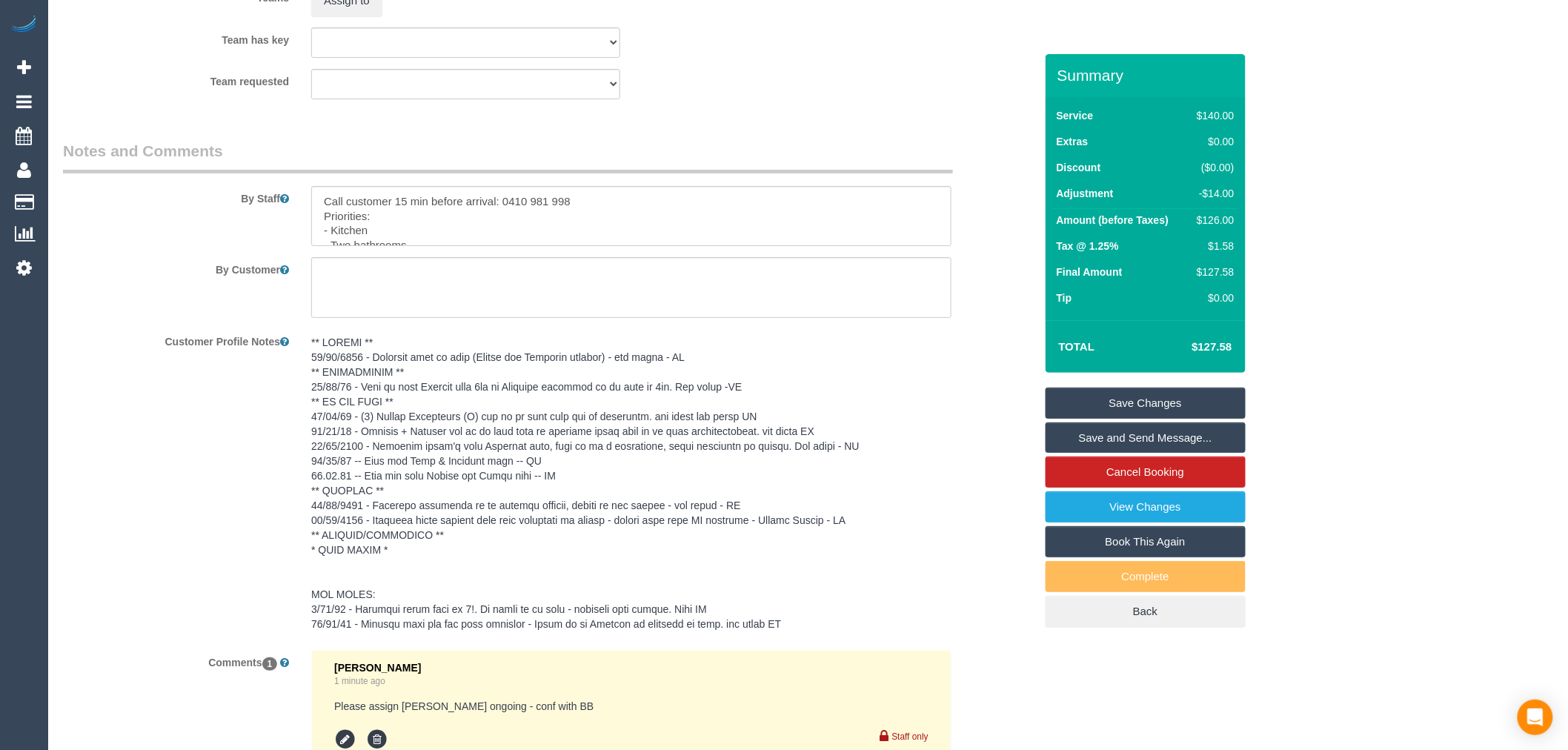
scroll to position [2228, 0]
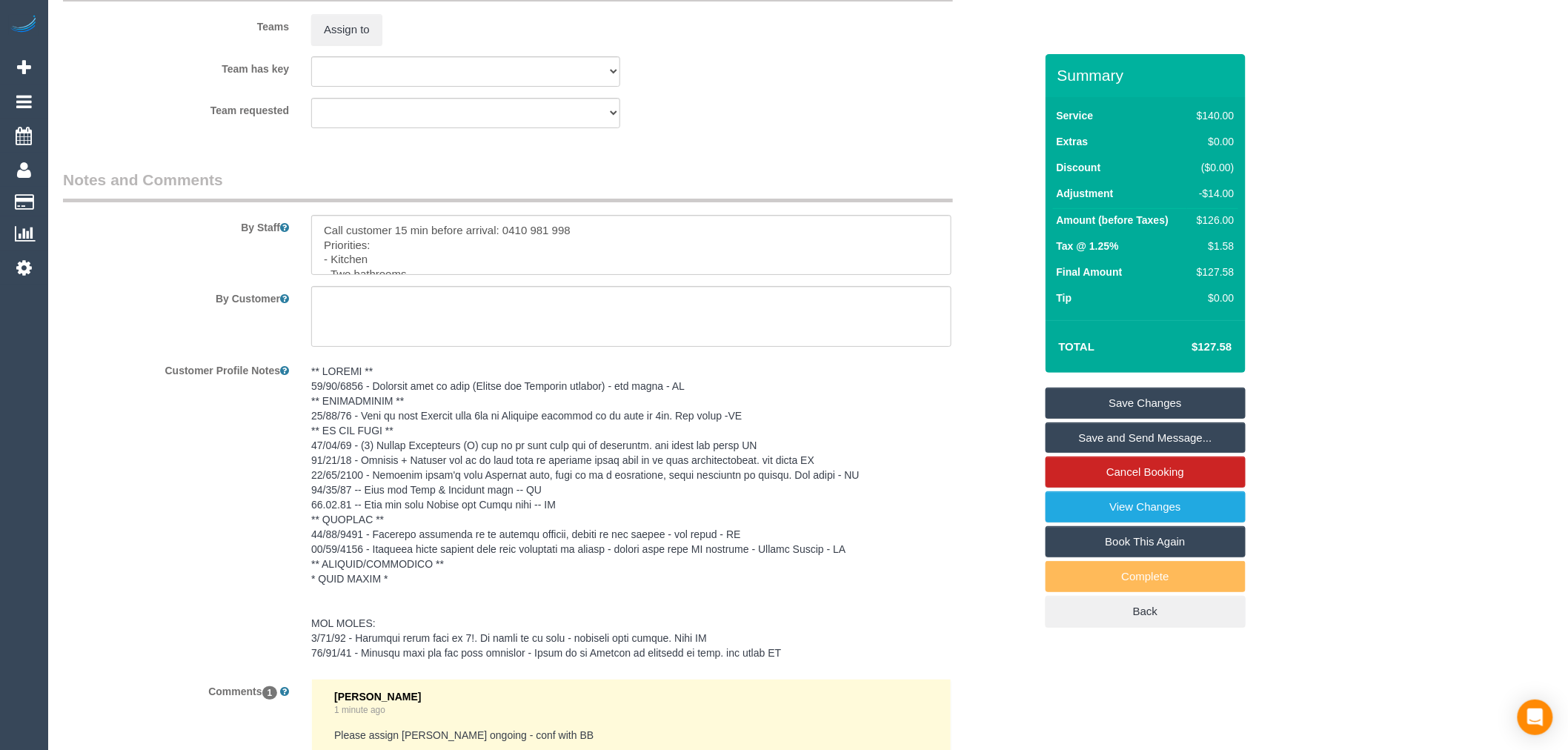
click at [879, 564] on pre at bounding box center [631, 512] width 640 height 296
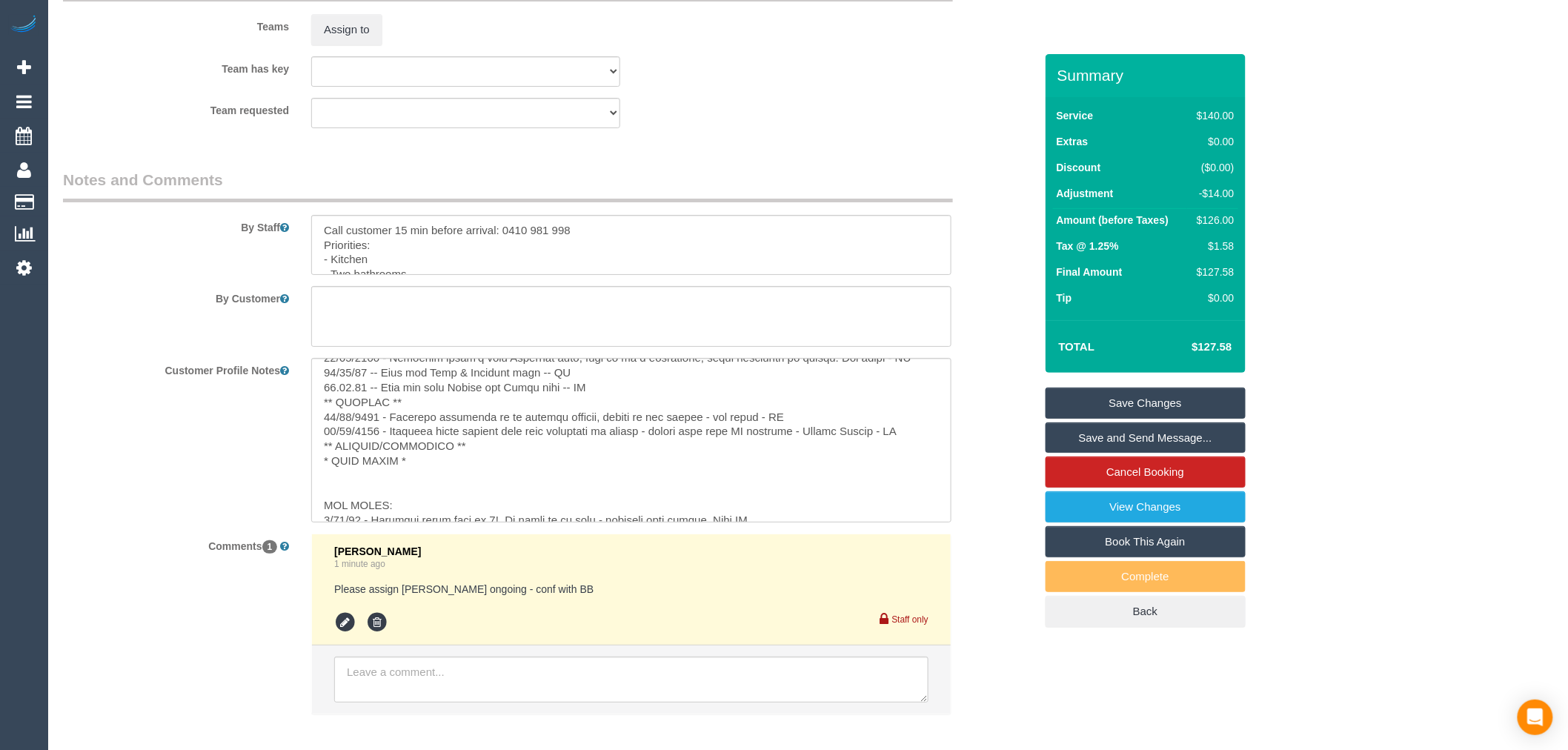
scroll to position [147, 0]
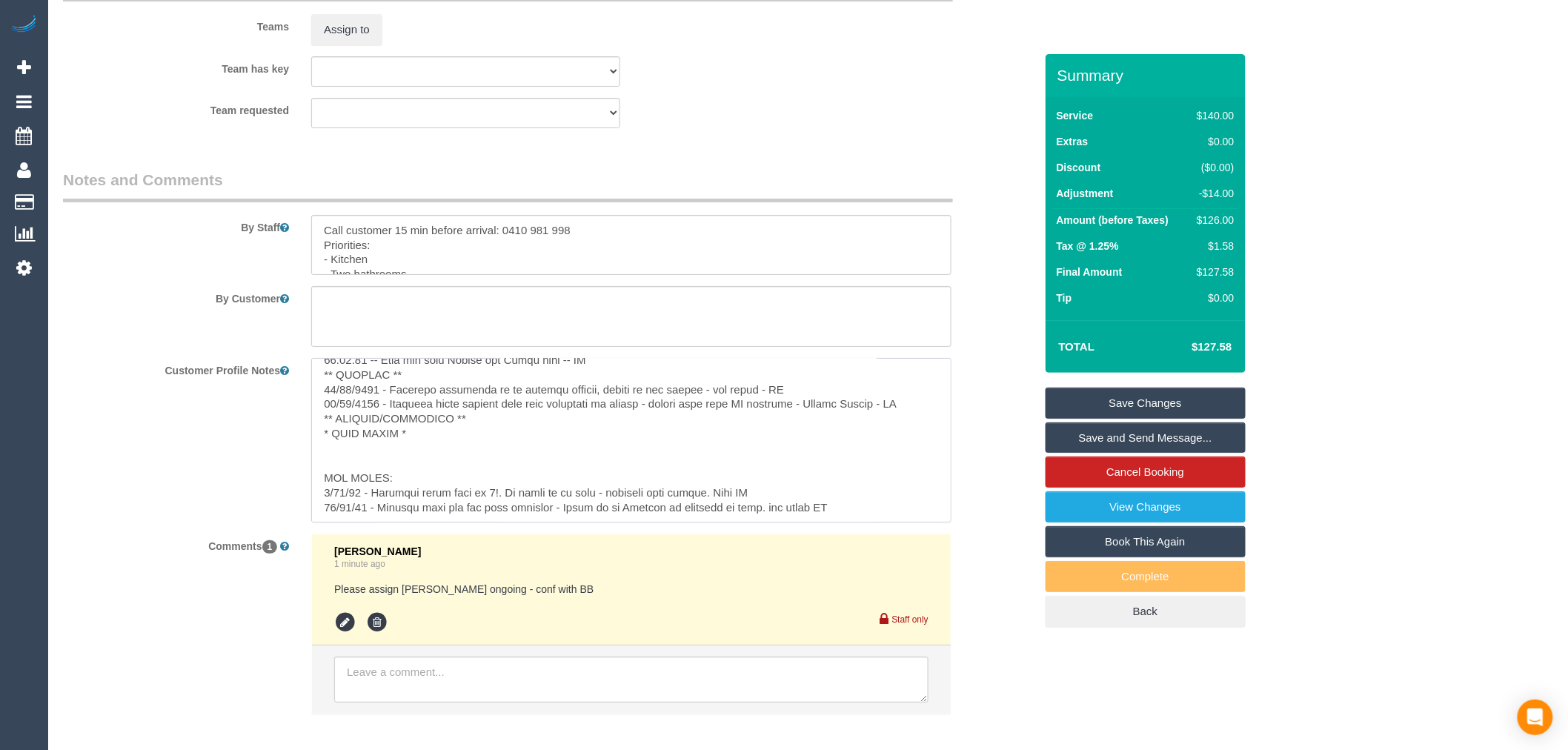
click at [927, 413] on textarea at bounding box center [631, 440] width 640 height 163
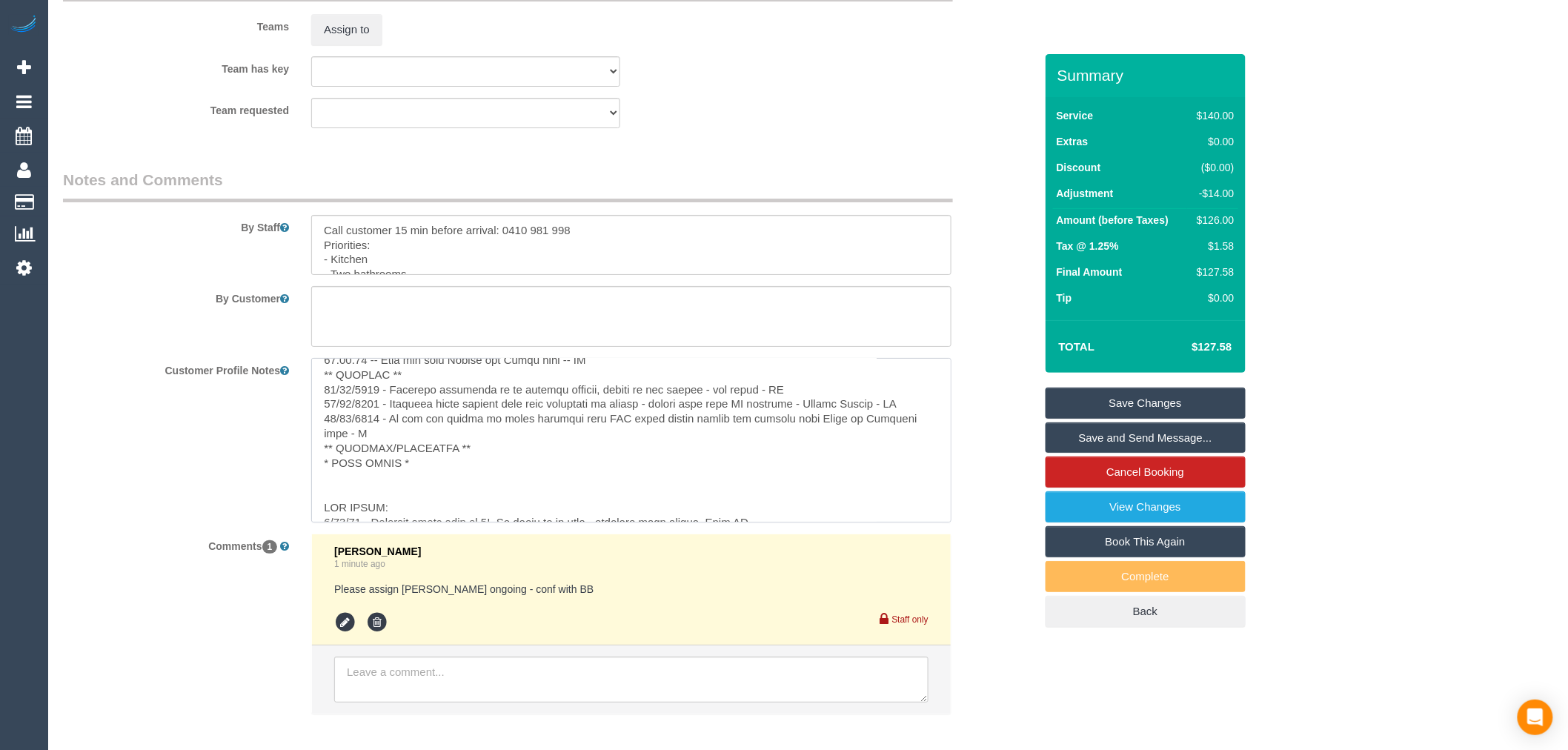
type textarea "** ACCESS ** 12/08/2025 - Customer will be home (Monday and Saturday morning) -…"
click at [137, 438] on div "Customer Profile Notes" at bounding box center [549, 440] width 994 height 163
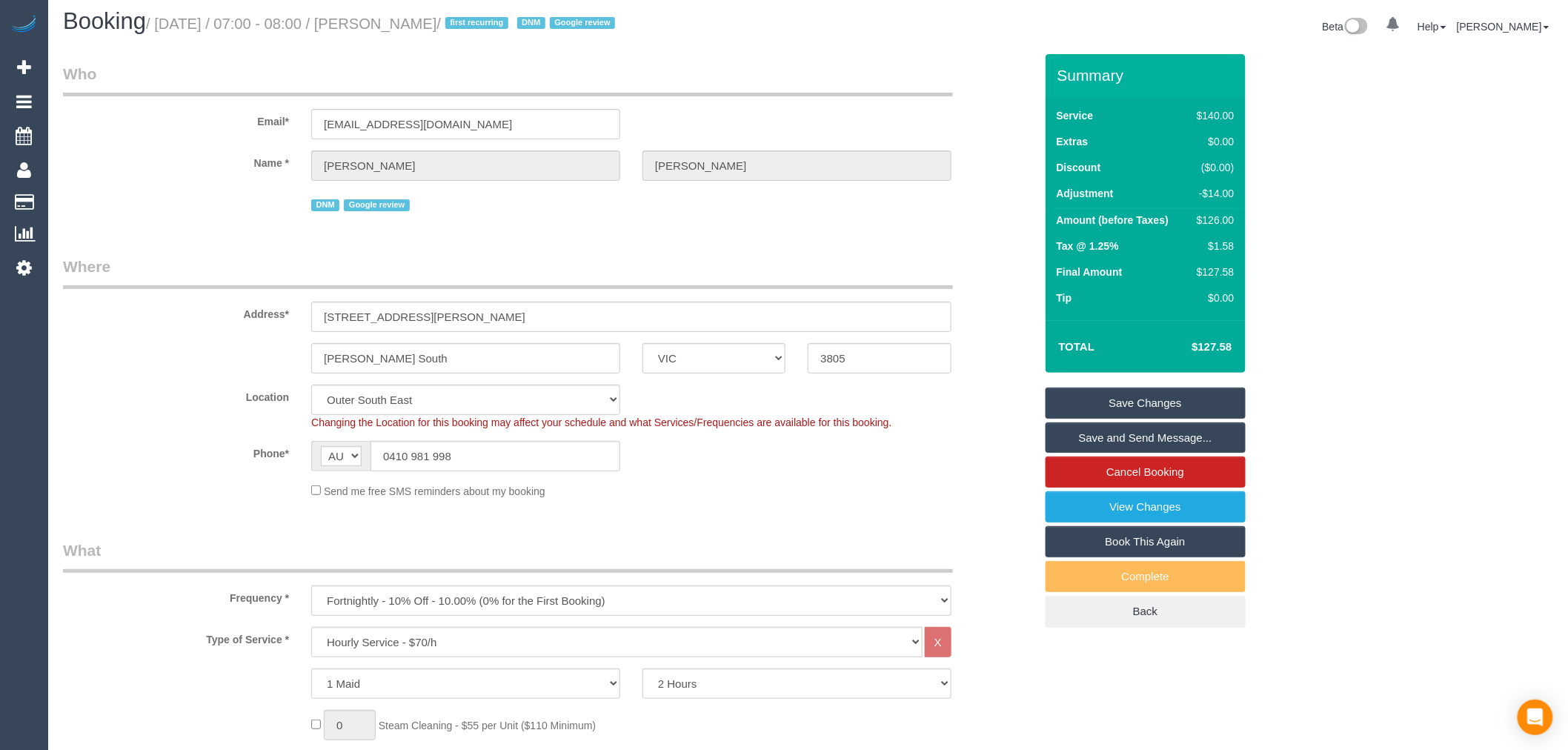
scroll to position [0, 0]
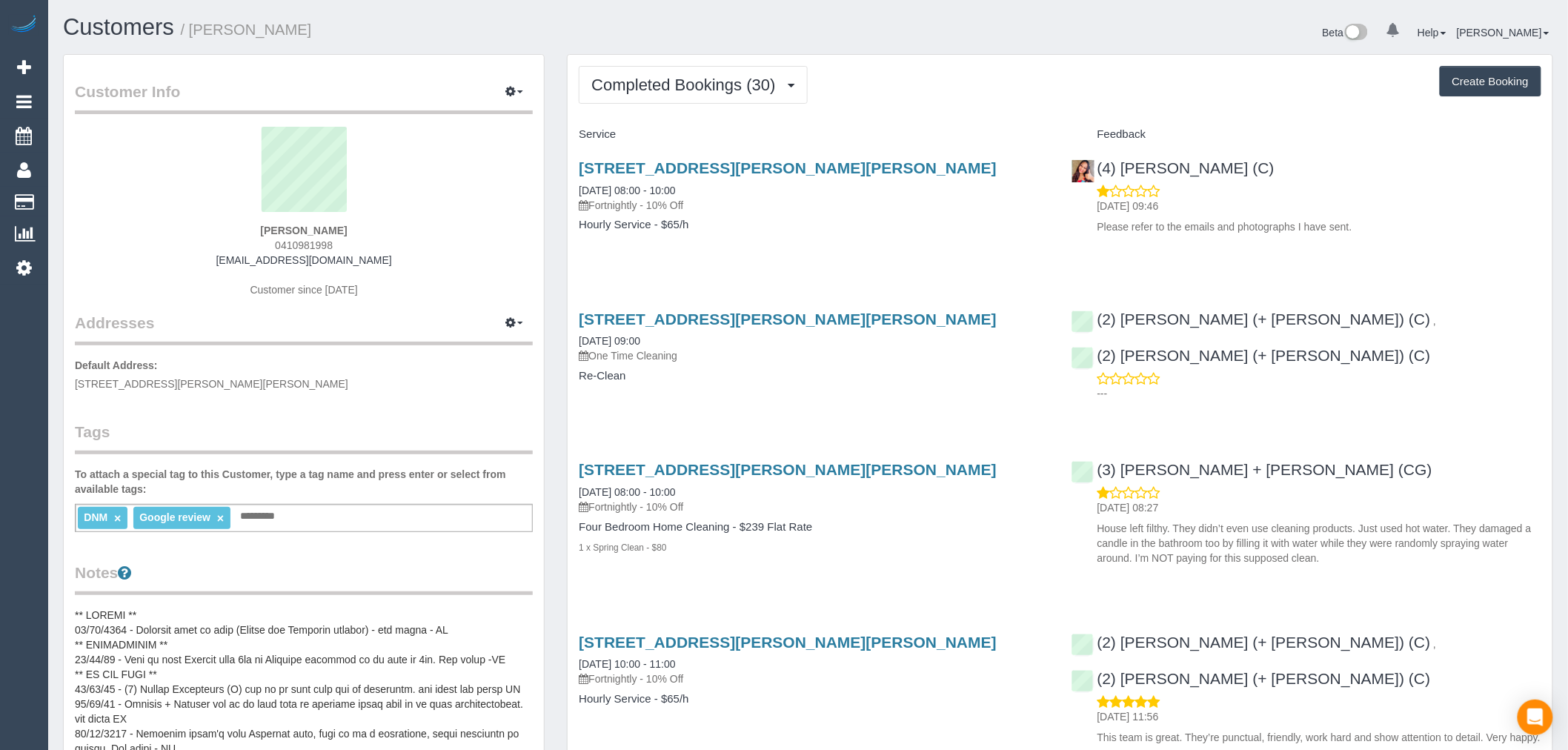
click at [331, 524] on div "DNM × Google review × Add a tag" at bounding box center [304, 518] width 458 height 28
click at [744, 99] on button "Completed Bookings (30)" at bounding box center [692, 85] width 228 height 38
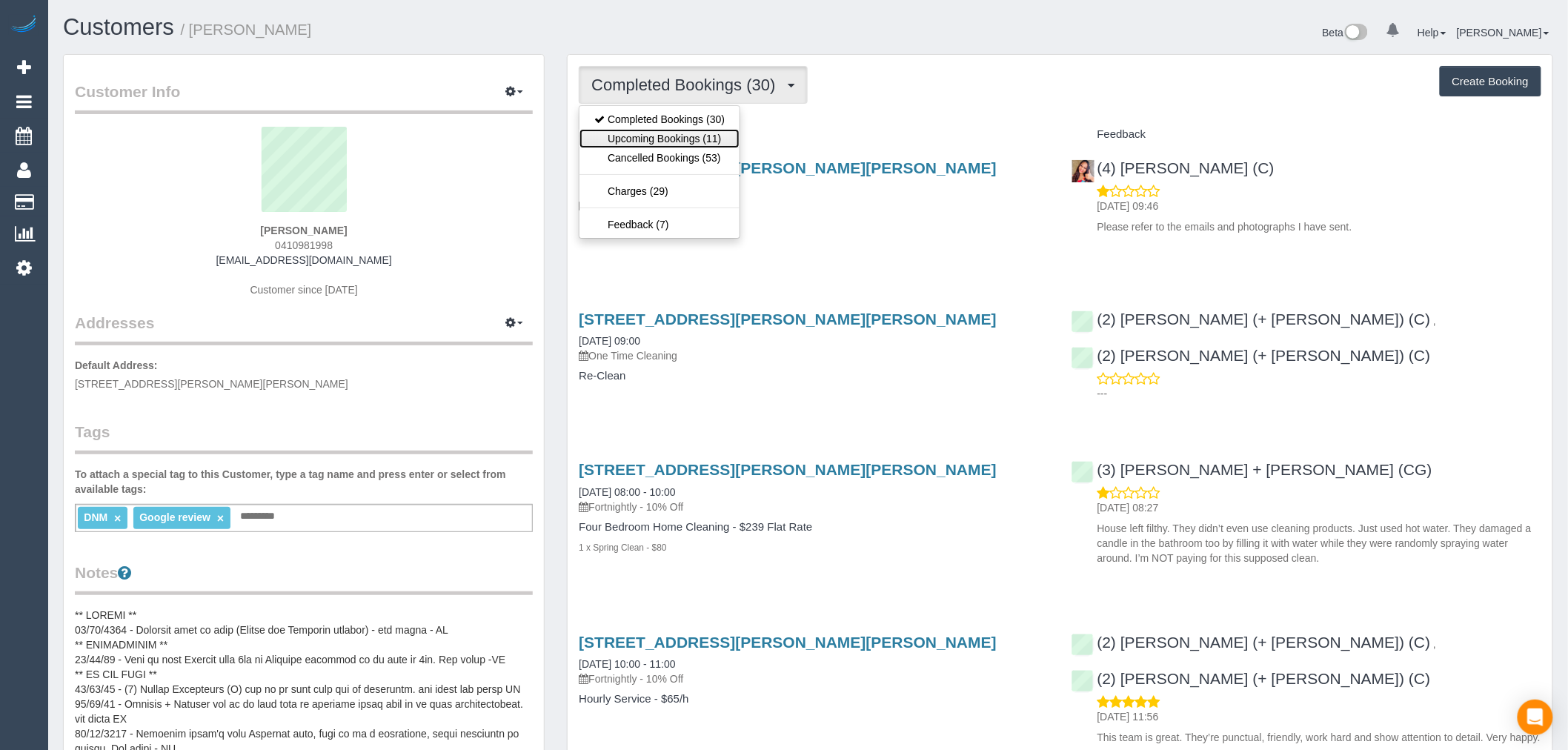
click at [719, 137] on link "Upcoming Bookings (11)" at bounding box center [659, 139] width 160 height 19
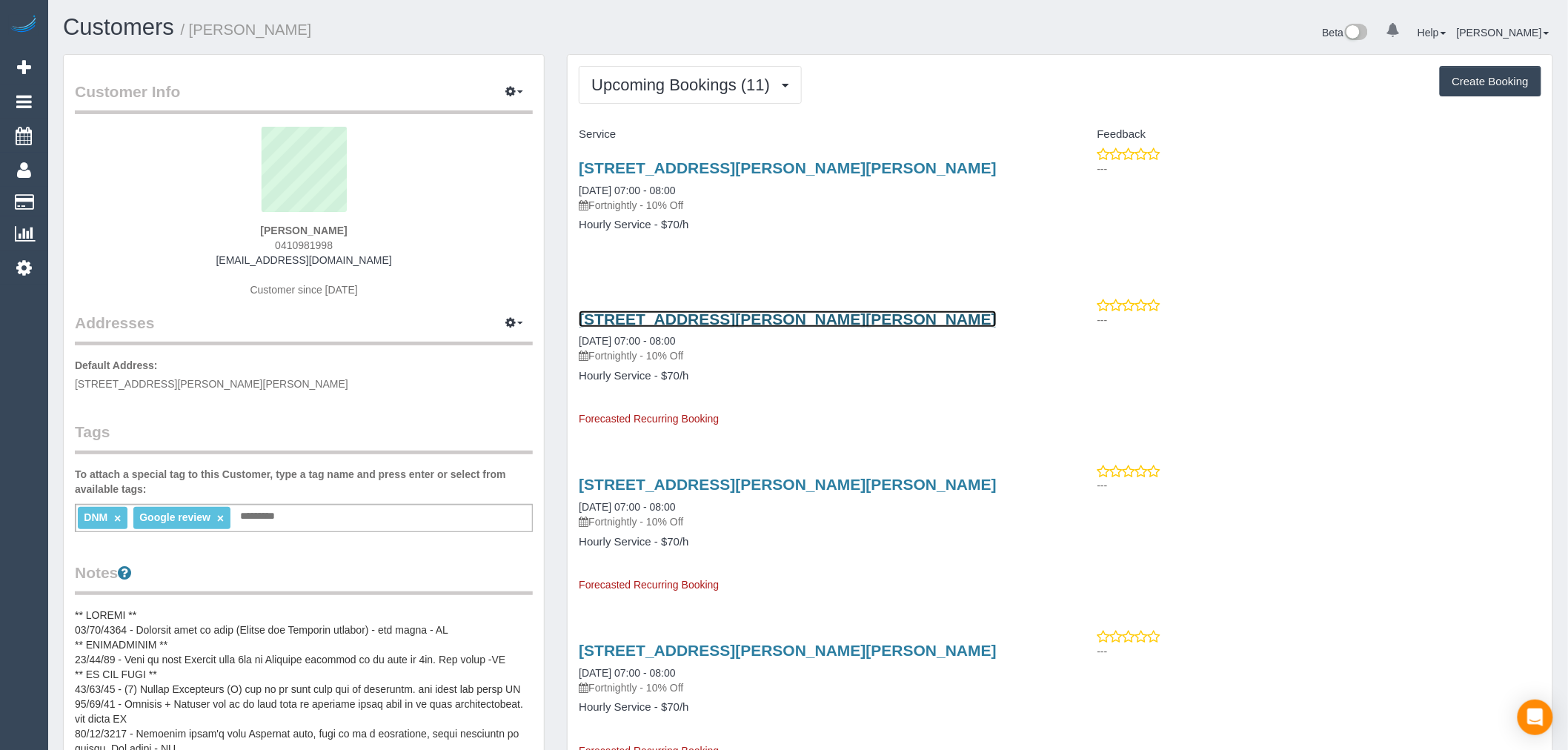
click at [825, 327] on link "112 Harold Keys Dr, Narre Warren South, VIC 3805" at bounding box center [787, 319] width 418 height 17
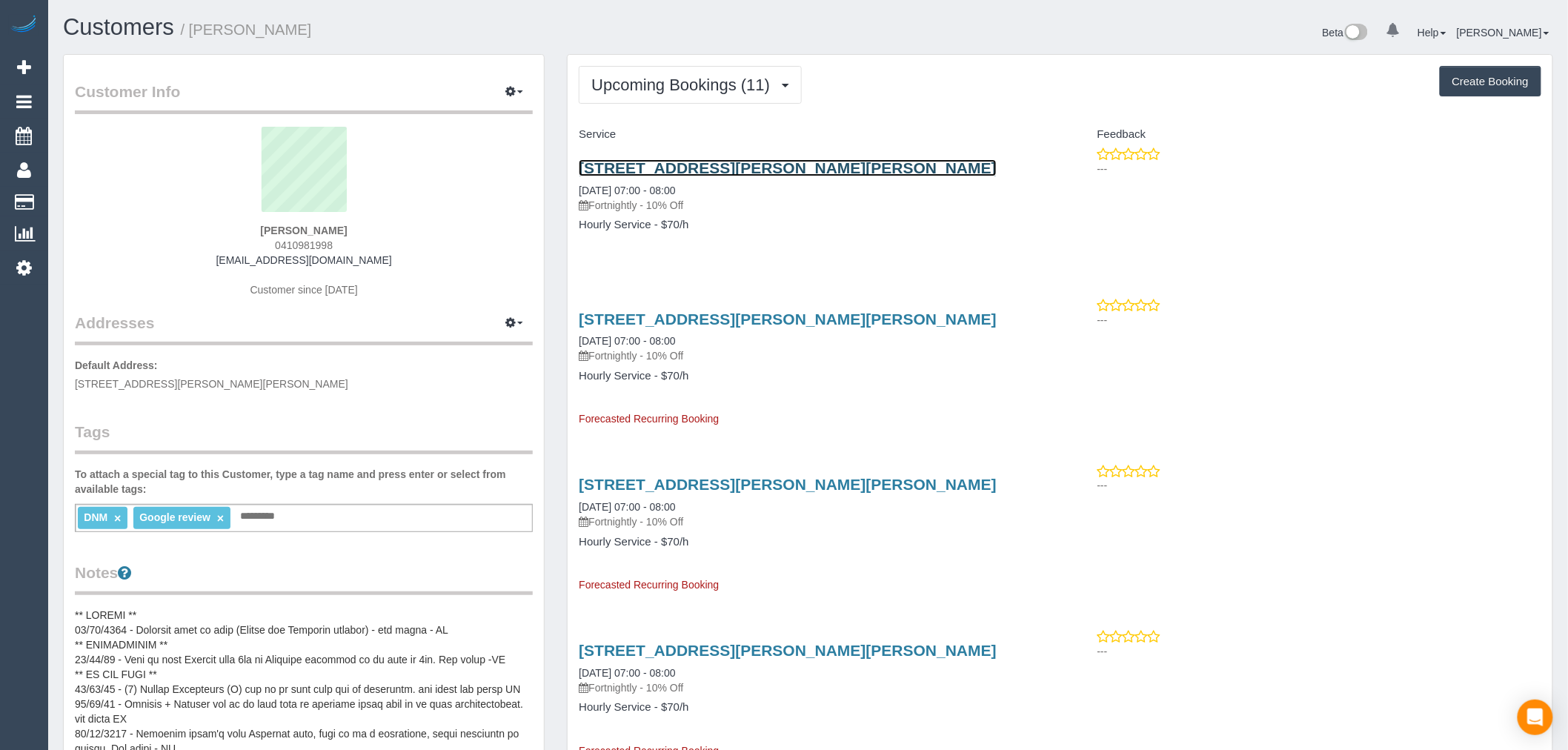
click at [873, 173] on link "112 Harold Keys Dr, Narre Warren South, VIC 3805" at bounding box center [787, 167] width 418 height 17
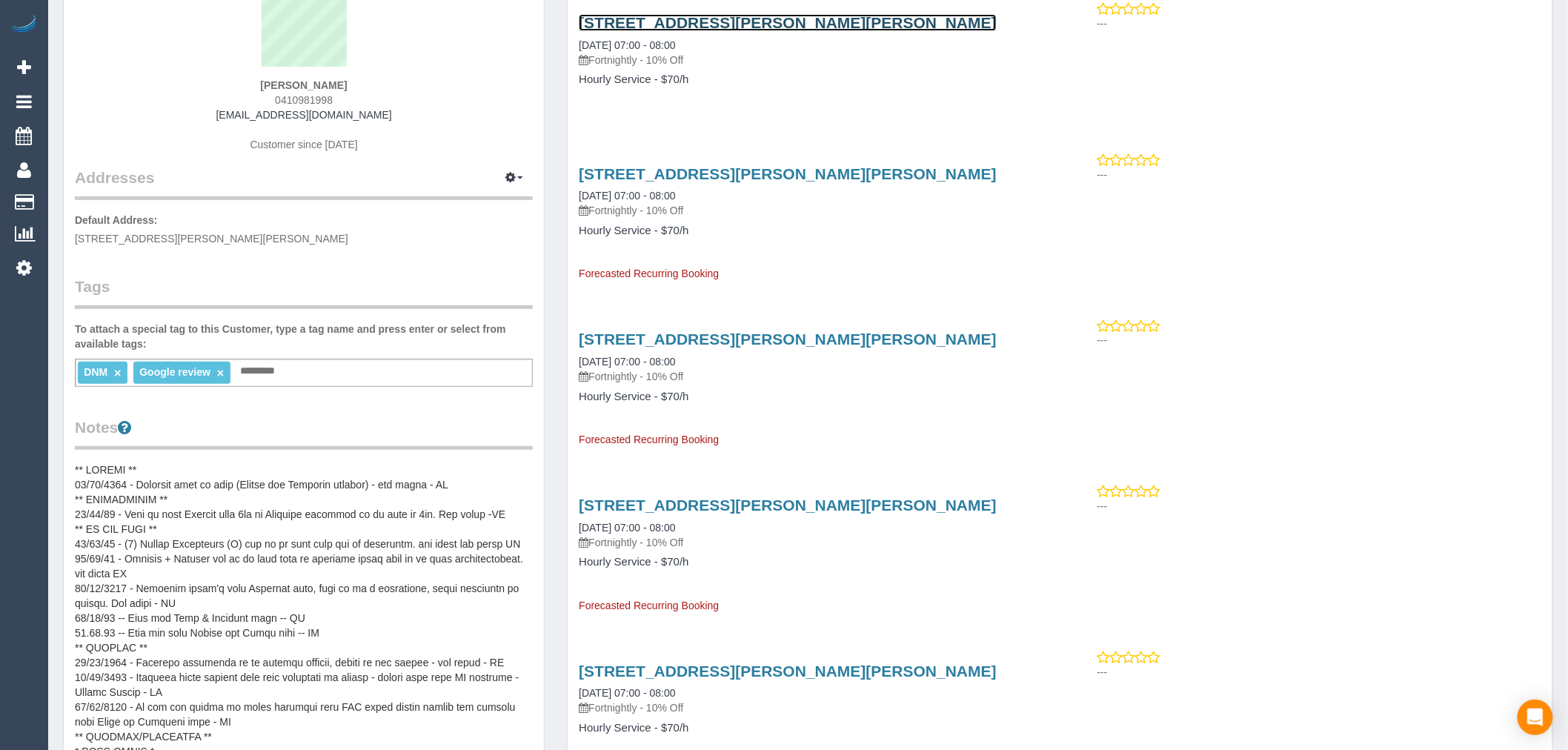
scroll to position [164, 0]
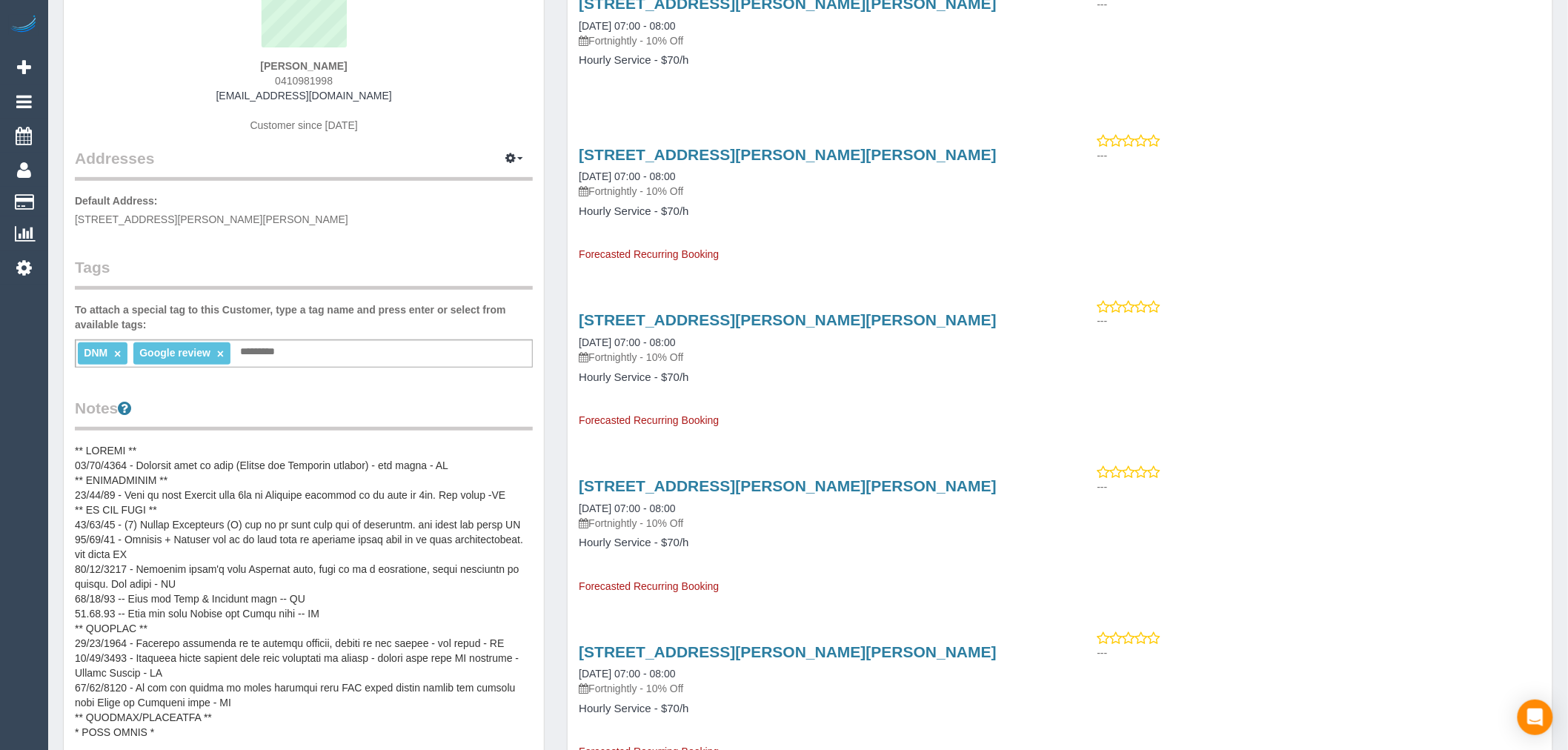
click at [277, 353] on input "text" at bounding box center [261, 352] width 51 height 19
type input "**********"
click at [1188, 250] on div "112 Harold Keys Dr, Narre Warren South, VIC 3805 08/09/2025 07:00 - 08:00 Fortn…" at bounding box center [1060, 198] width 985 height 129
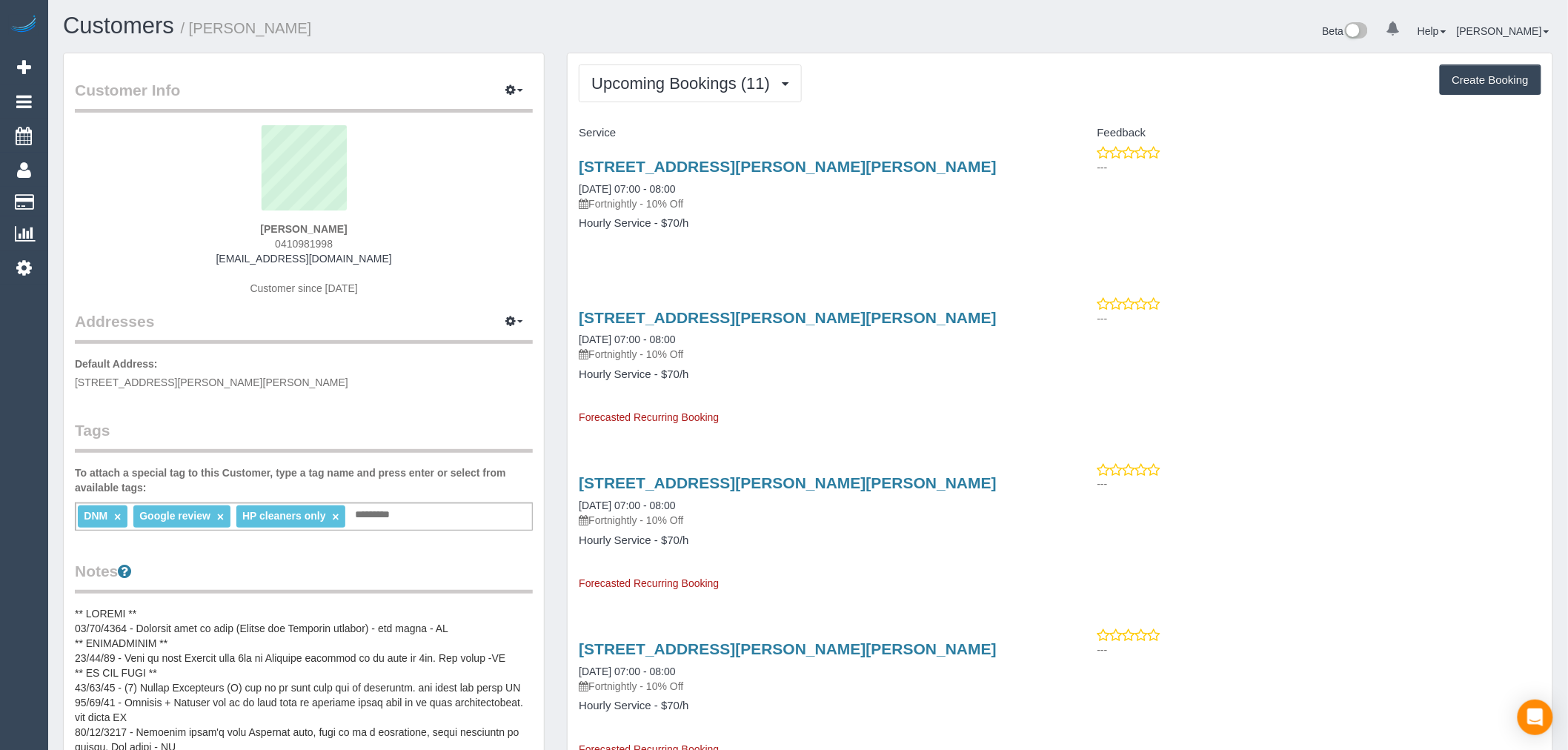
scroll to position [0, 0]
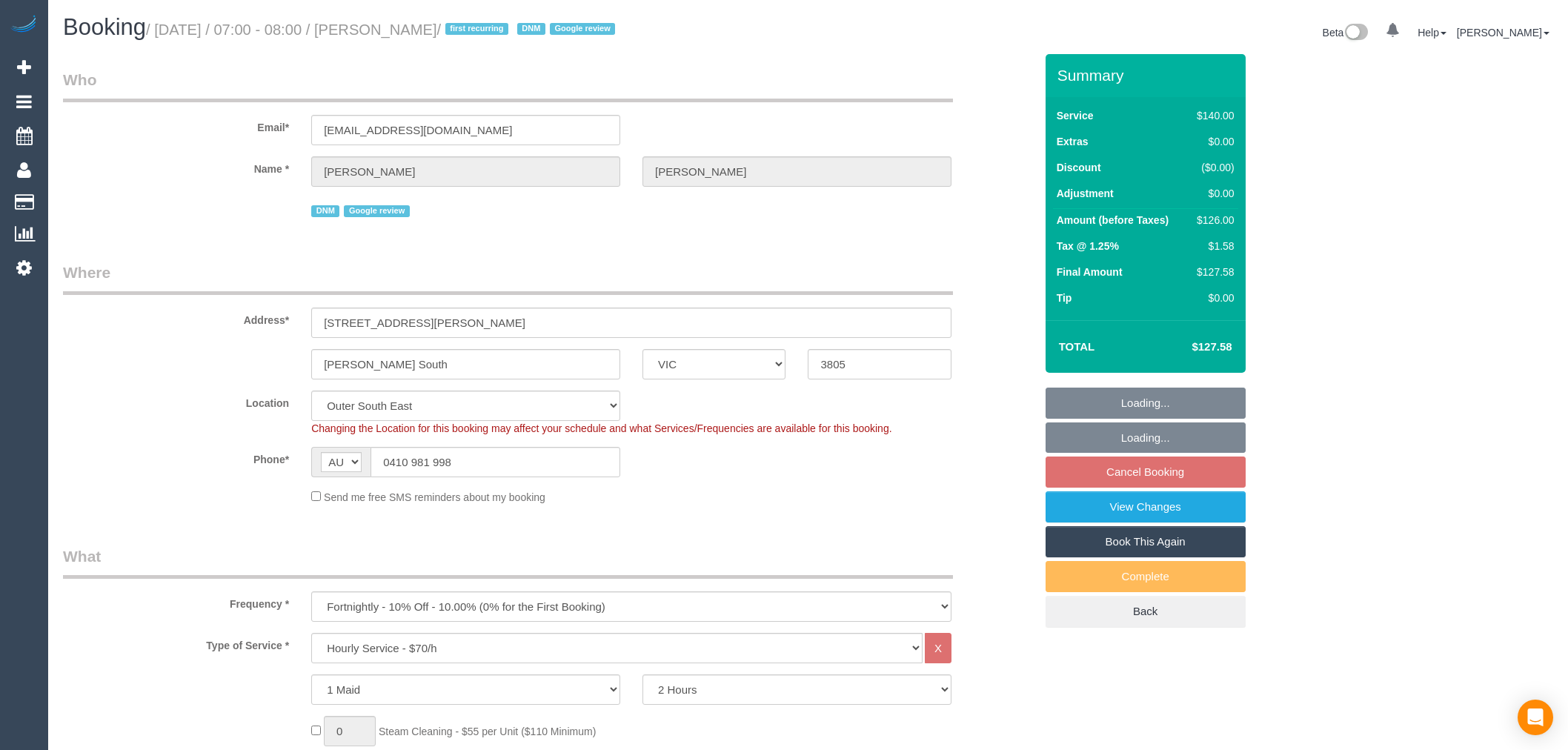
select select "VIC"
select select "string:stripe-pm_1RvAtc2GScqysDRV5Gp1WbMI"
select select "number:27"
select select "number:14"
select select "number:19"
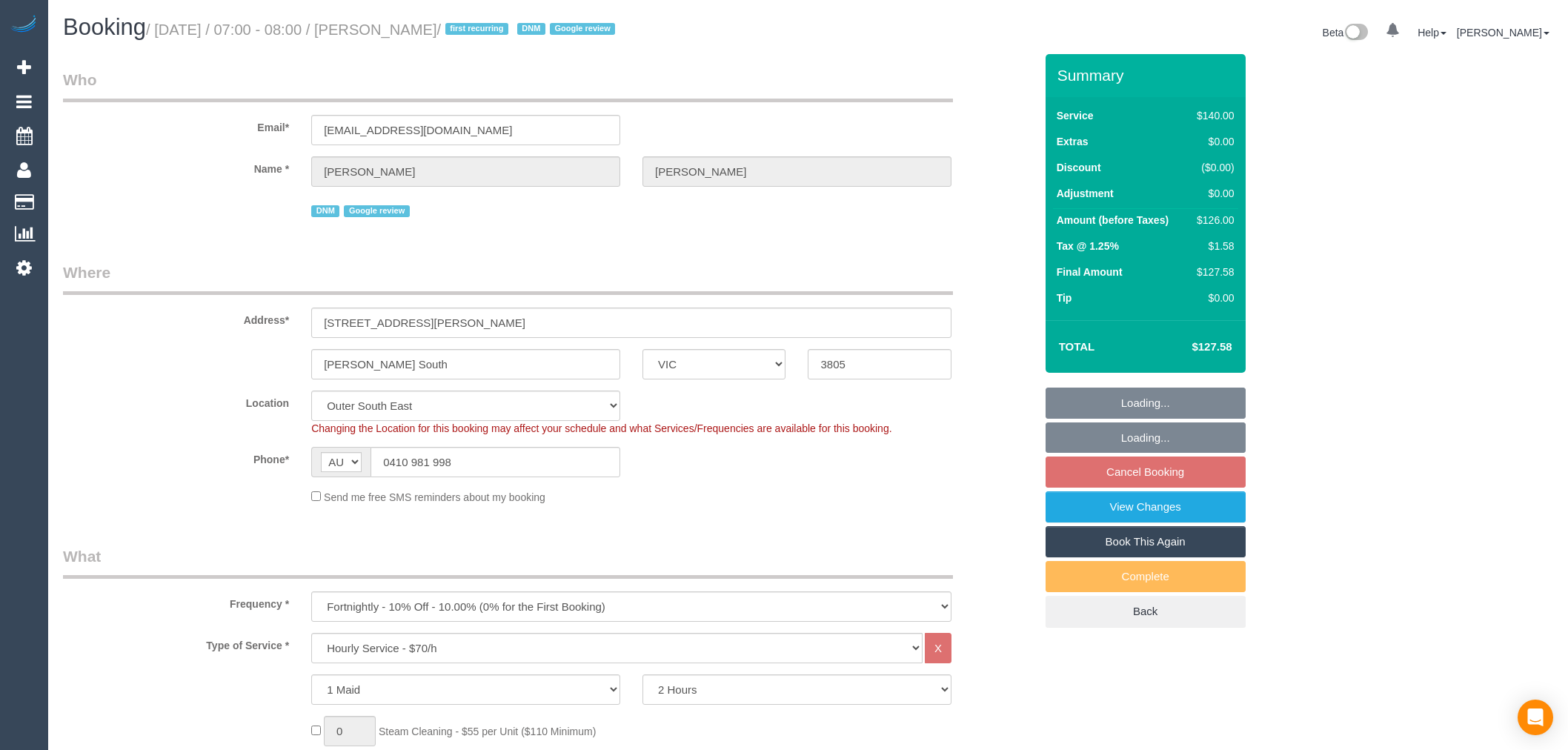
select select "number:24"
select select "number:35"
select select "number:12"
select select "spot1"
select select "VIC"
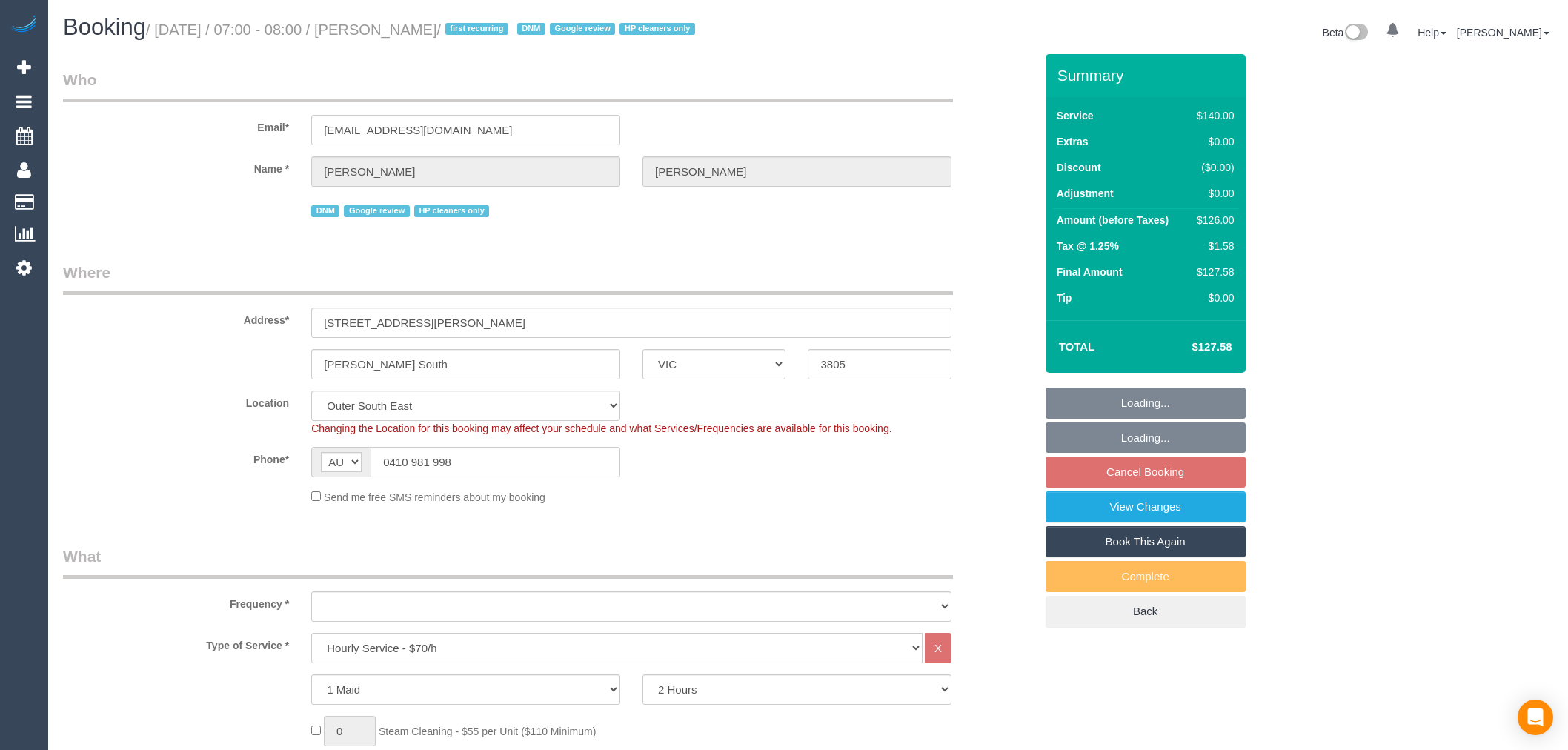
select select "string:stripe-pm_1RvAtc2GScqysDRV5Gp1WbMI"
select select "number:27"
select select "number:14"
select select "number:19"
select select "number:24"
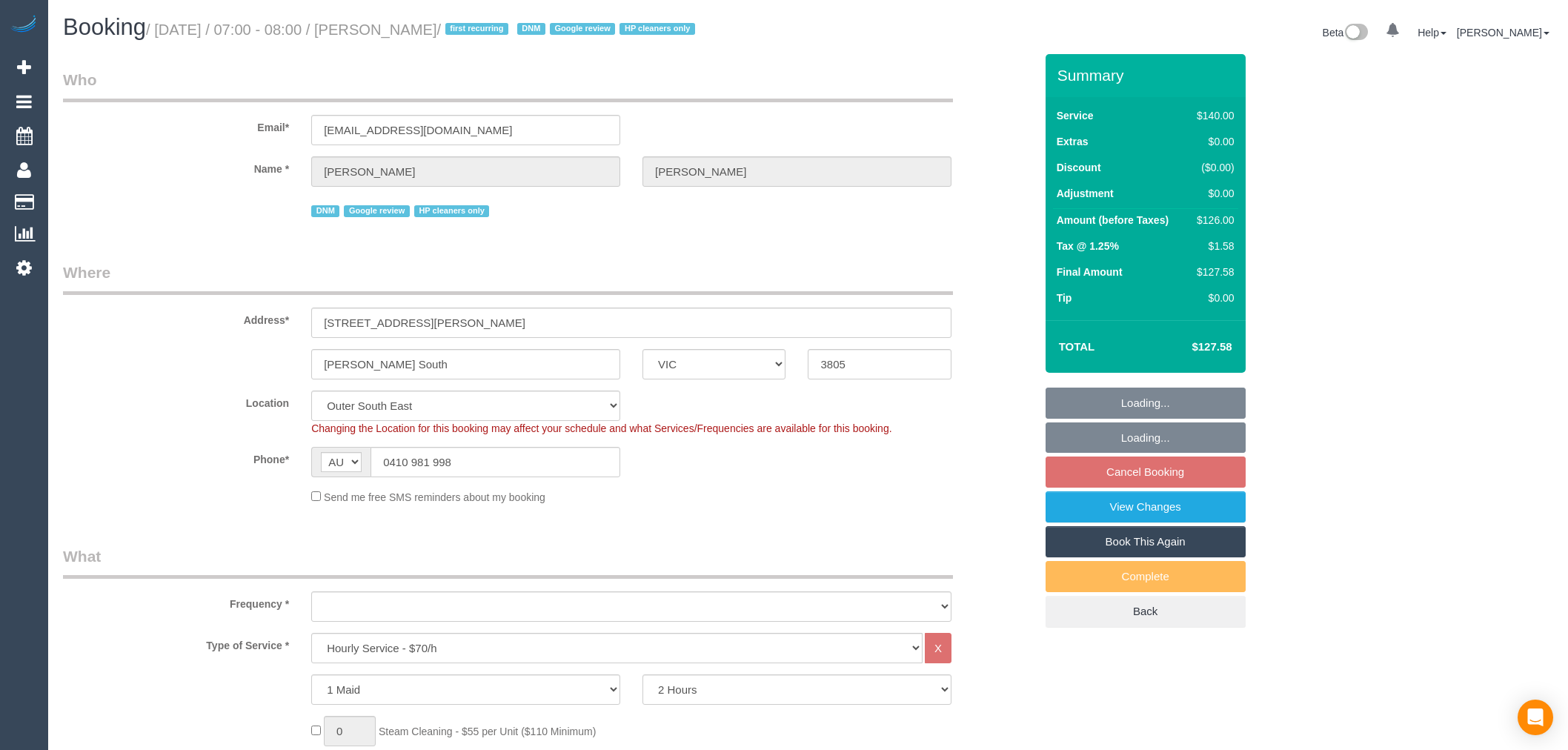
select select "number:35"
select select "number:12"
select select "object:1185"
select select "spot1"
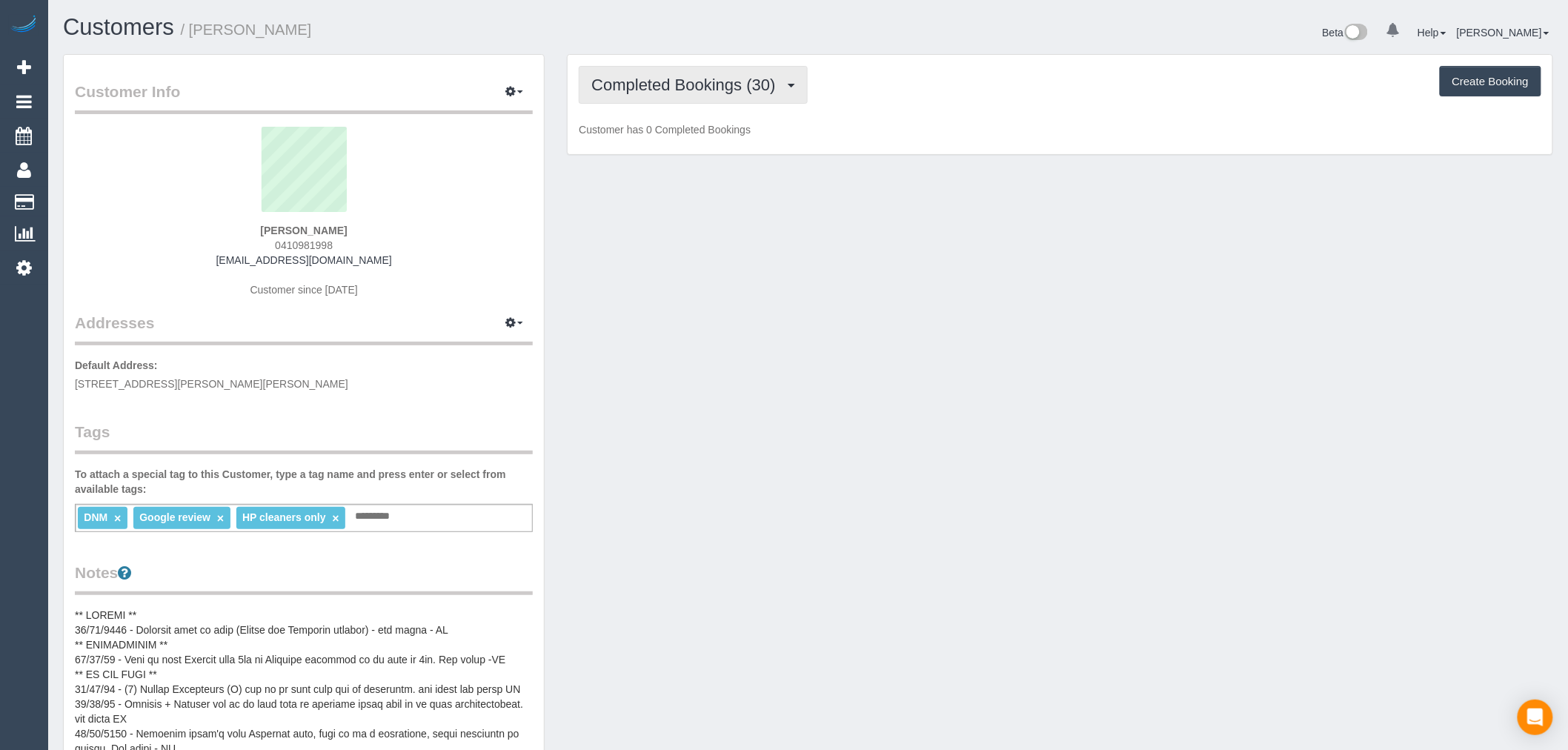
click at [775, 83] on span "Completed Bookings (30)" at bounding box center [686, 85] width 191 height 19
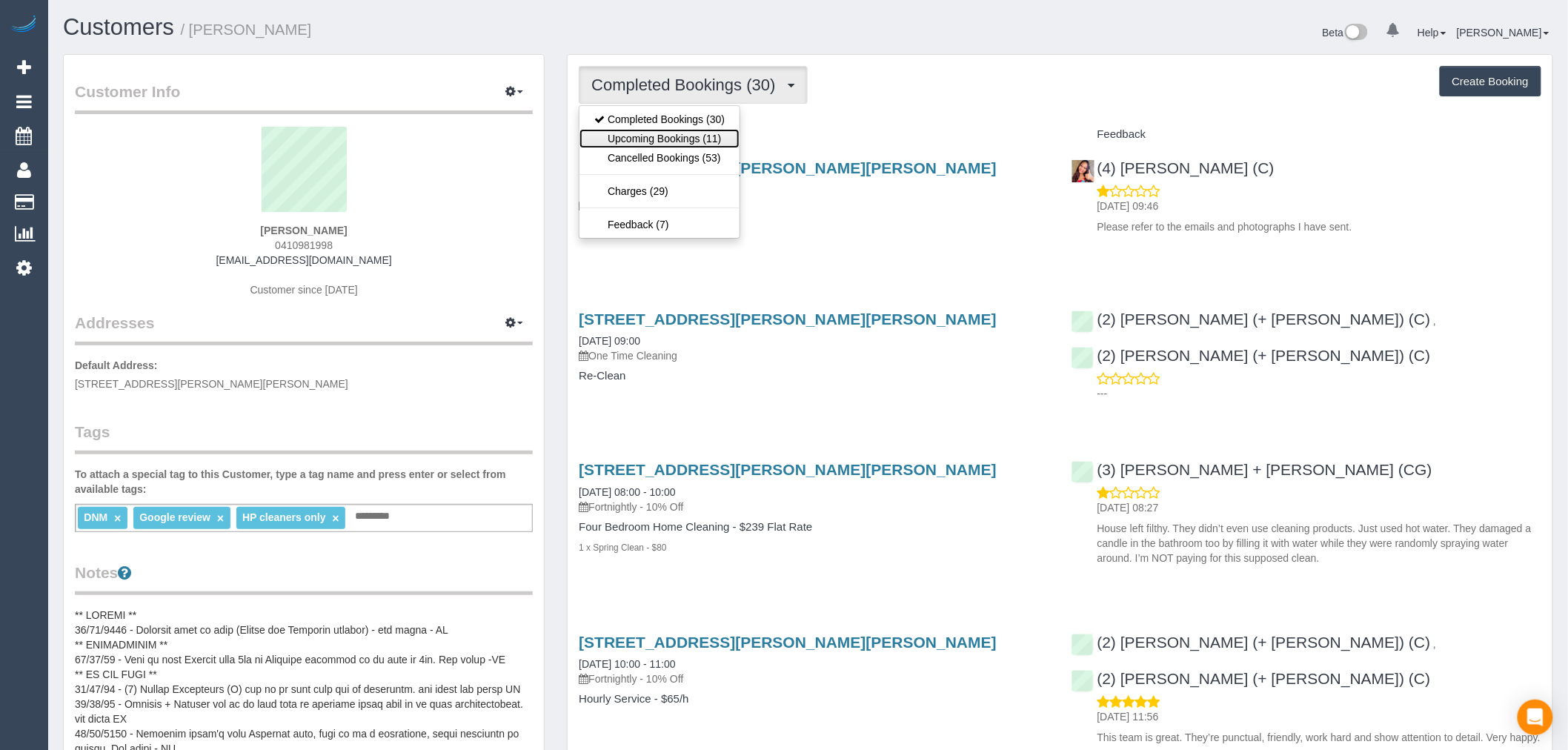
click at [731, 145] on link "Upcoming Bookings (11)" at bounding box center [659, 139] width 160 height 19
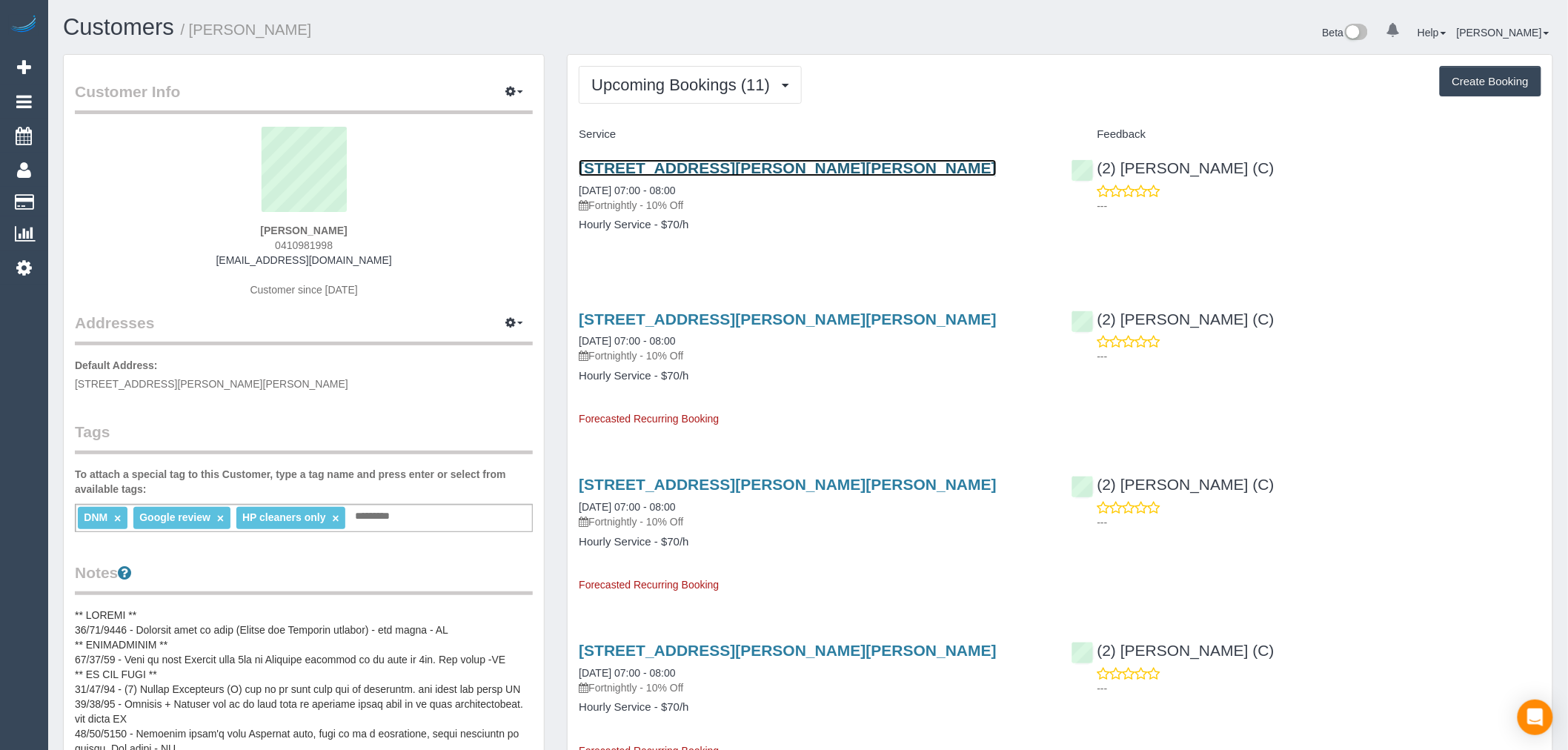
click at [848, 172] on link "112 Harold Keys Dr, Narre Warren South, VIC 3805" at bounding box center [787, 167] width 418 height 17
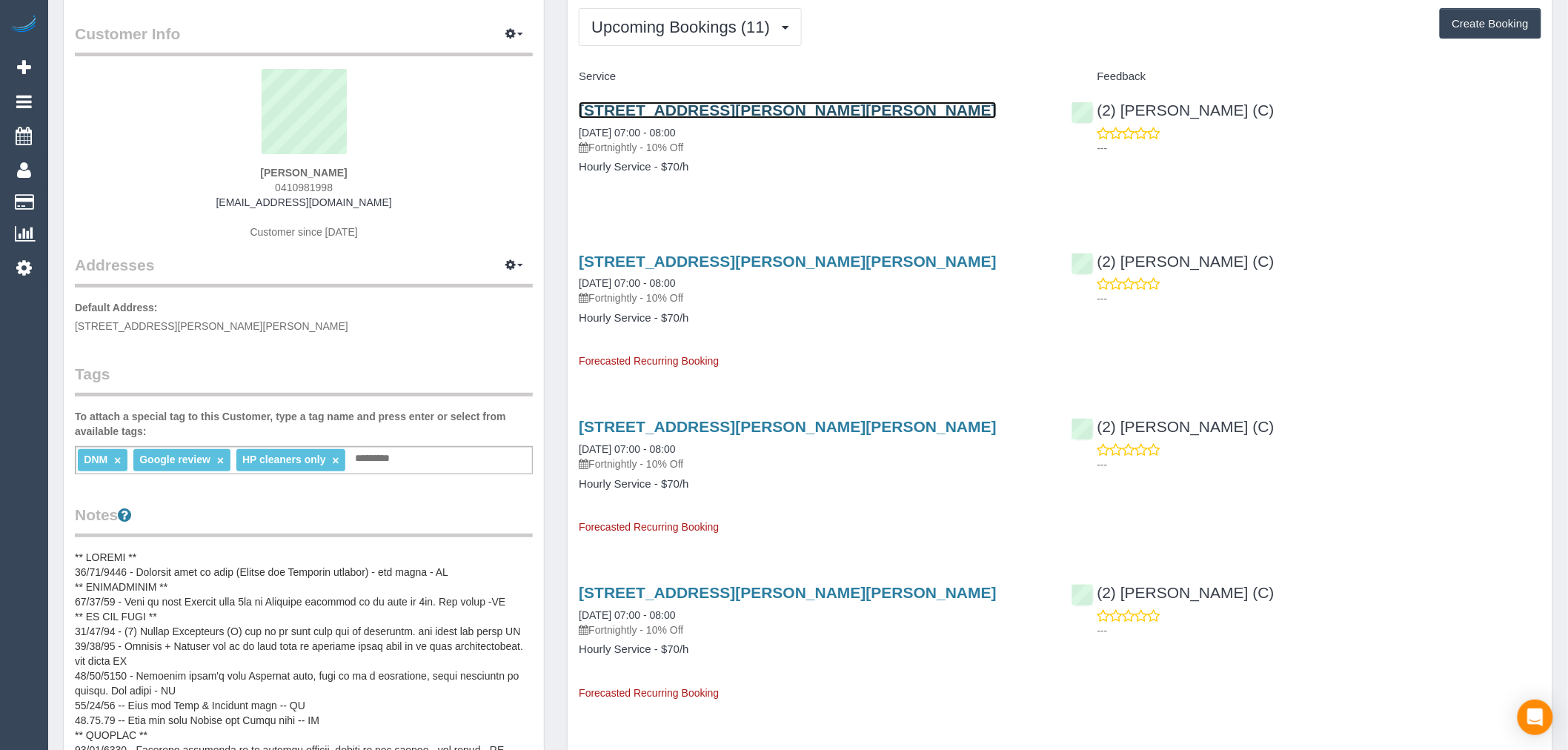
scroll to position [164, 0]
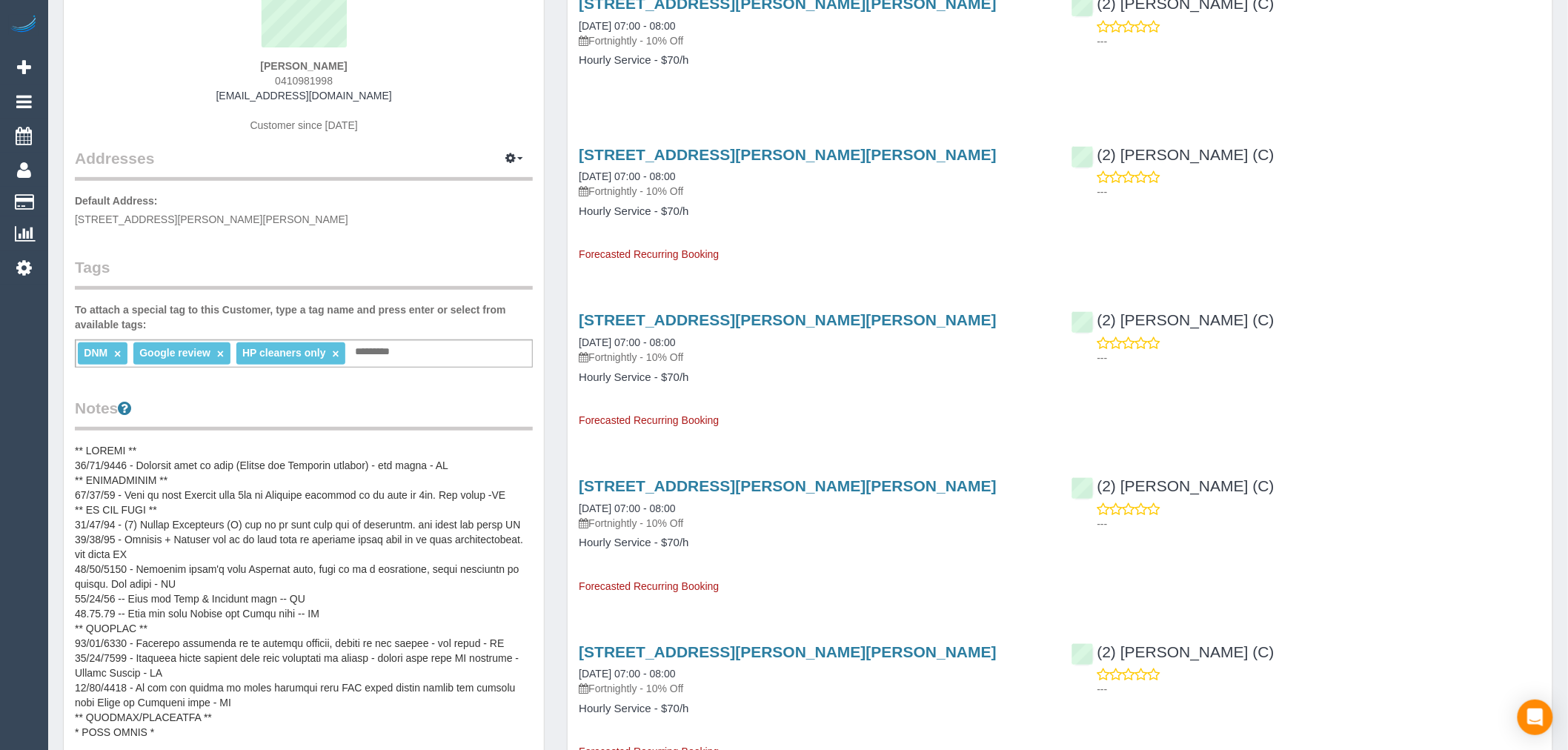
click at [185, 660] on pre at bounding box center [304, 591] width 458 height 296
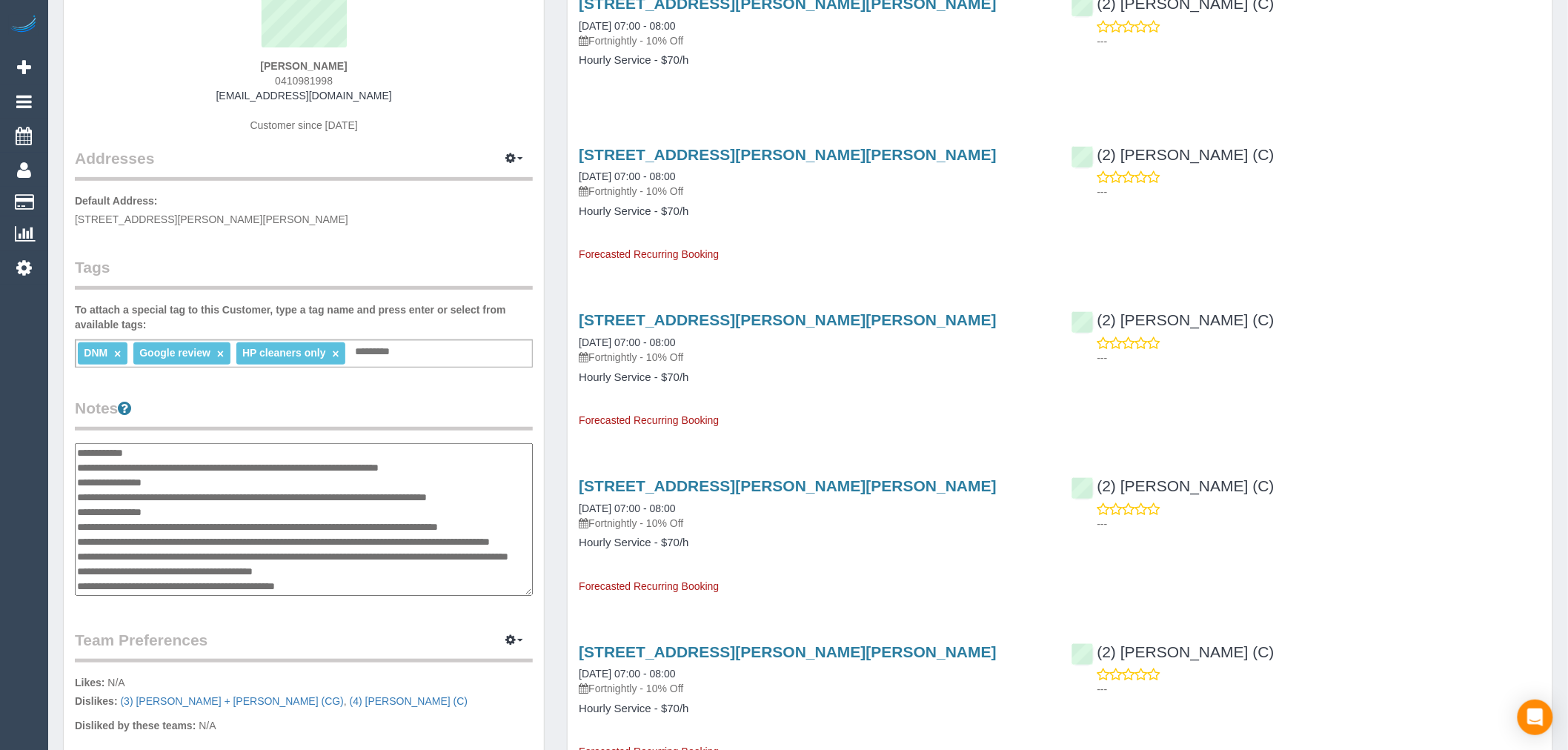
scroll to position [267, 0]
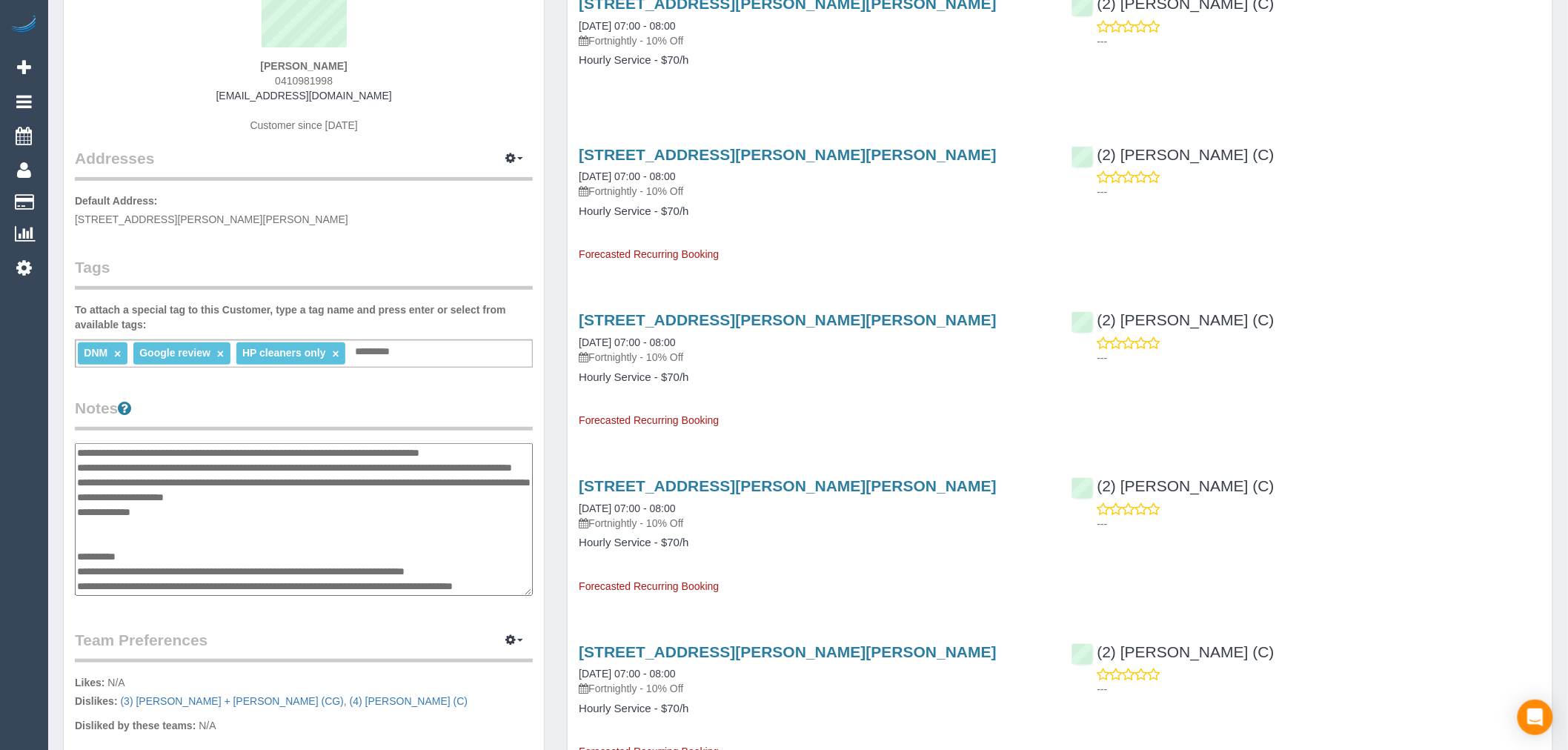
click at [182, 657] on legend "Team Preferences Manage Preferences" at bounding box center [304, 645] width 458 height 33
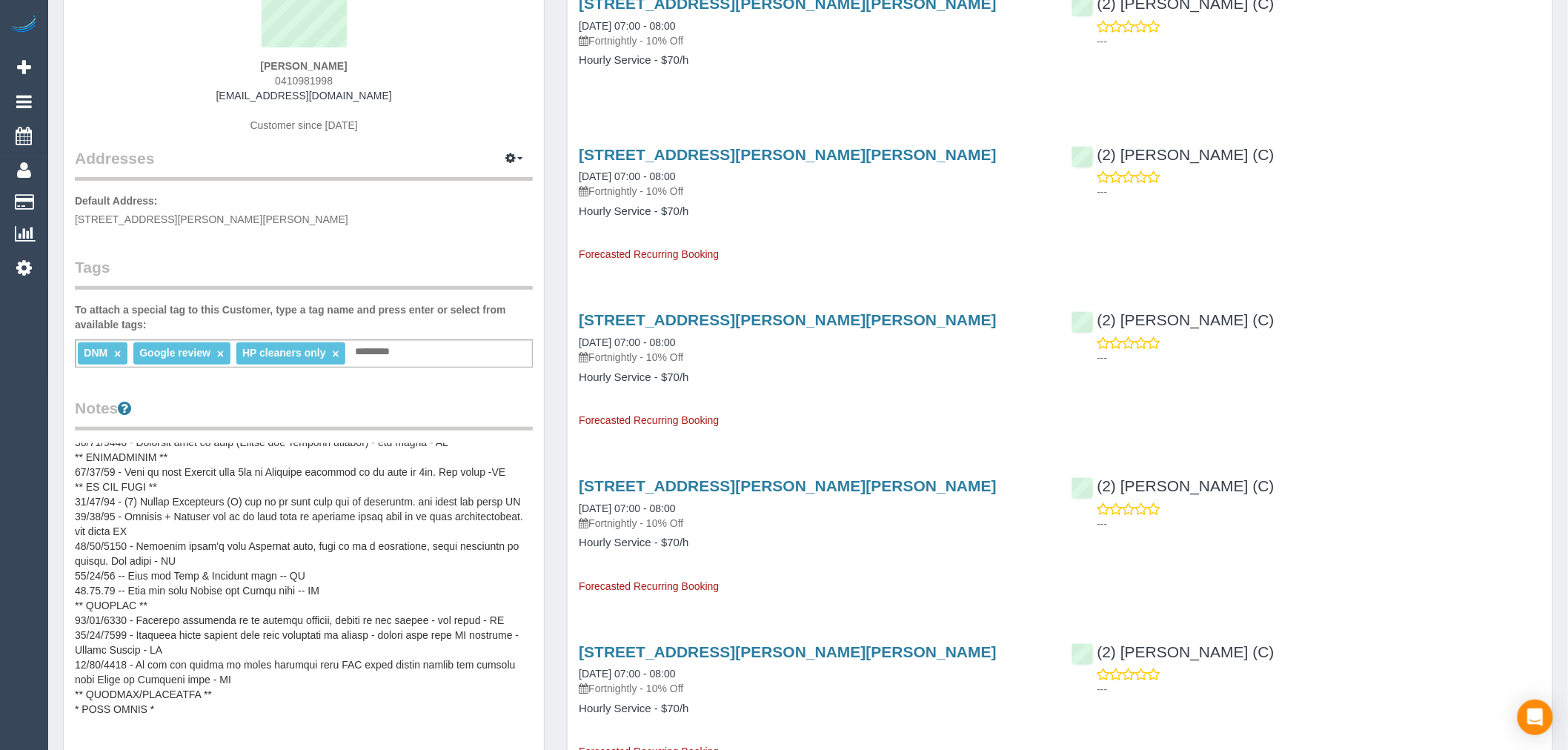
scroll to position [82, 0]
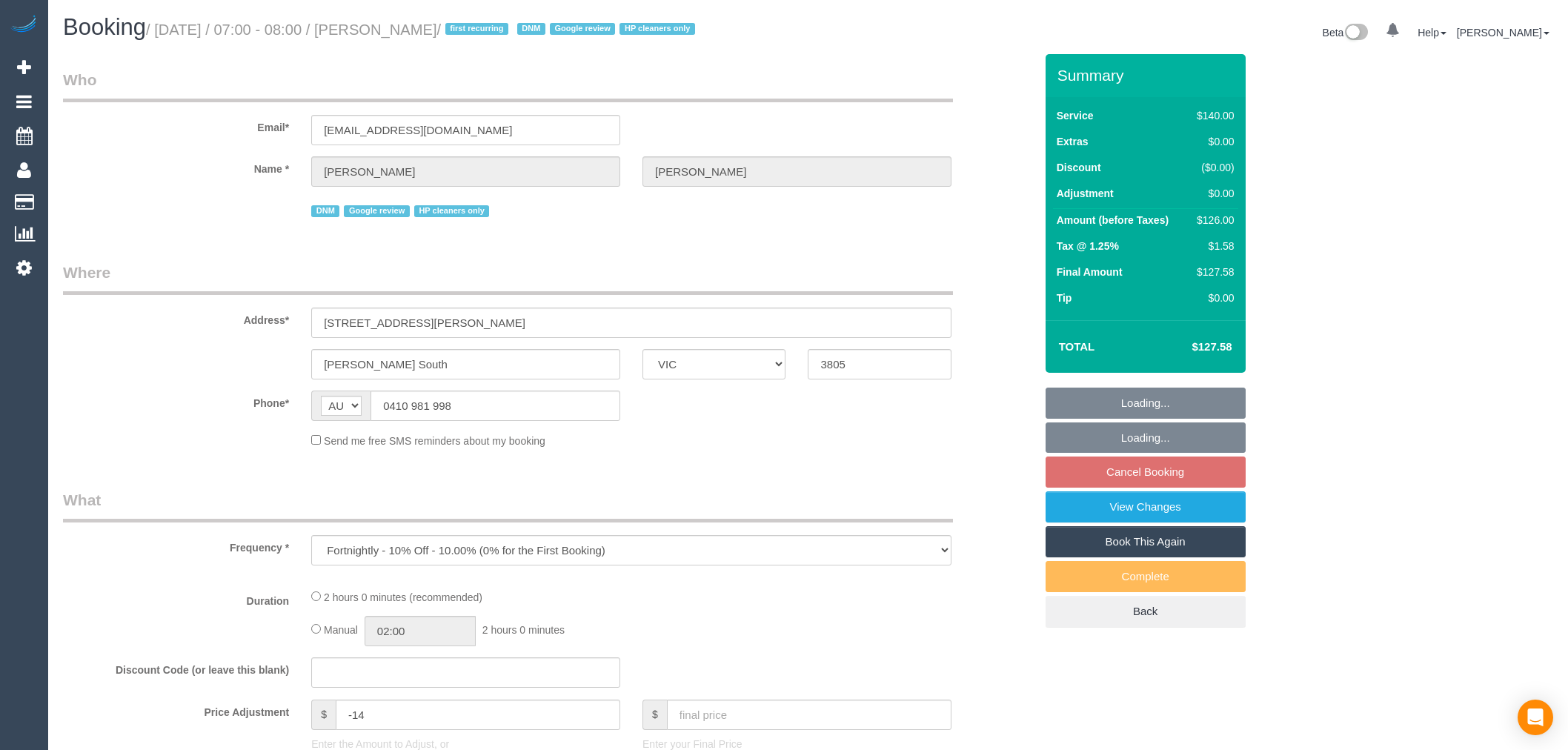
select select "VIC"
select select "string:stripe-pm_1RvAtc2GScqysDRV5Gp1WbMI"
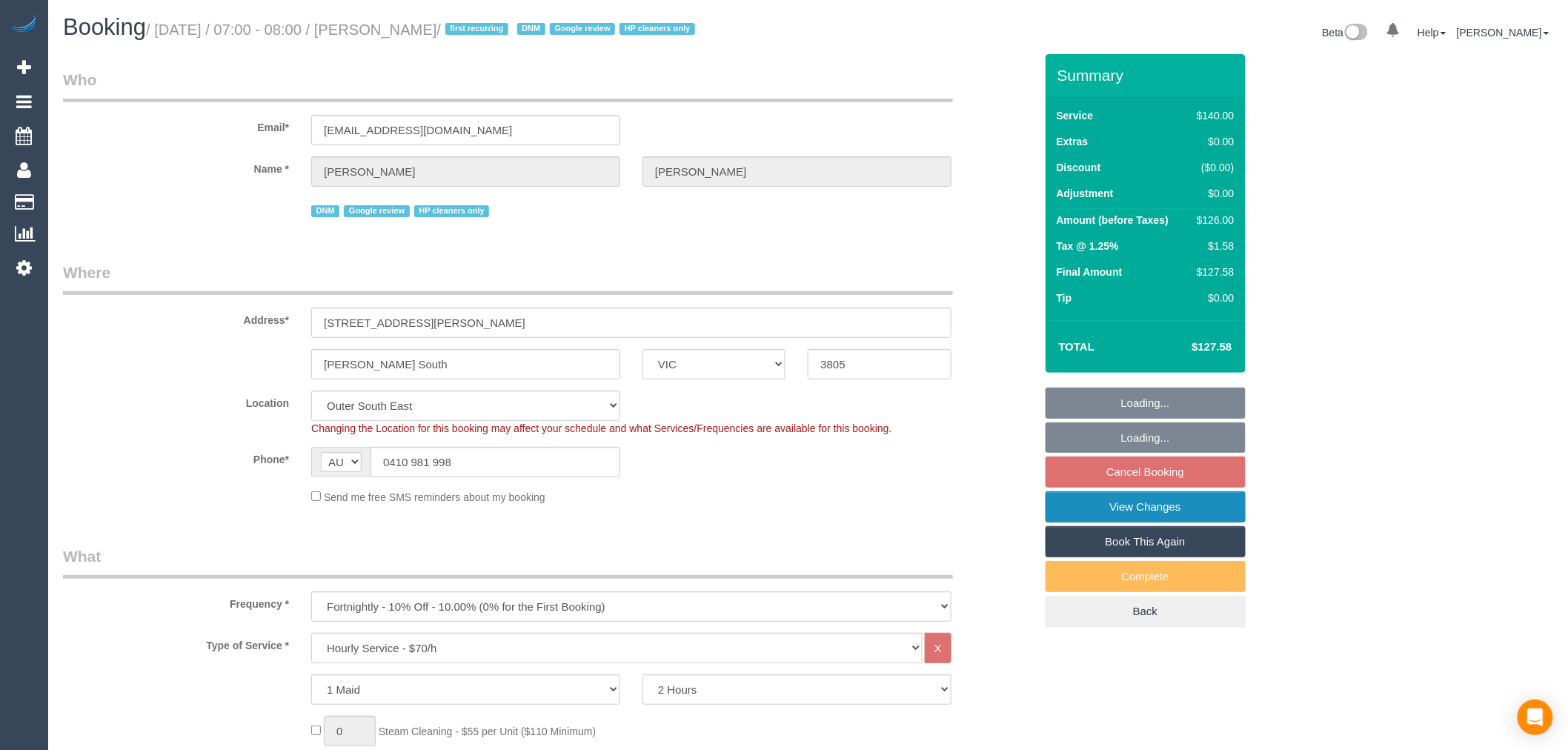
select select "object:885"
select select "number:27"
select select "number:14"
select select "number:19"
select select "number:24"
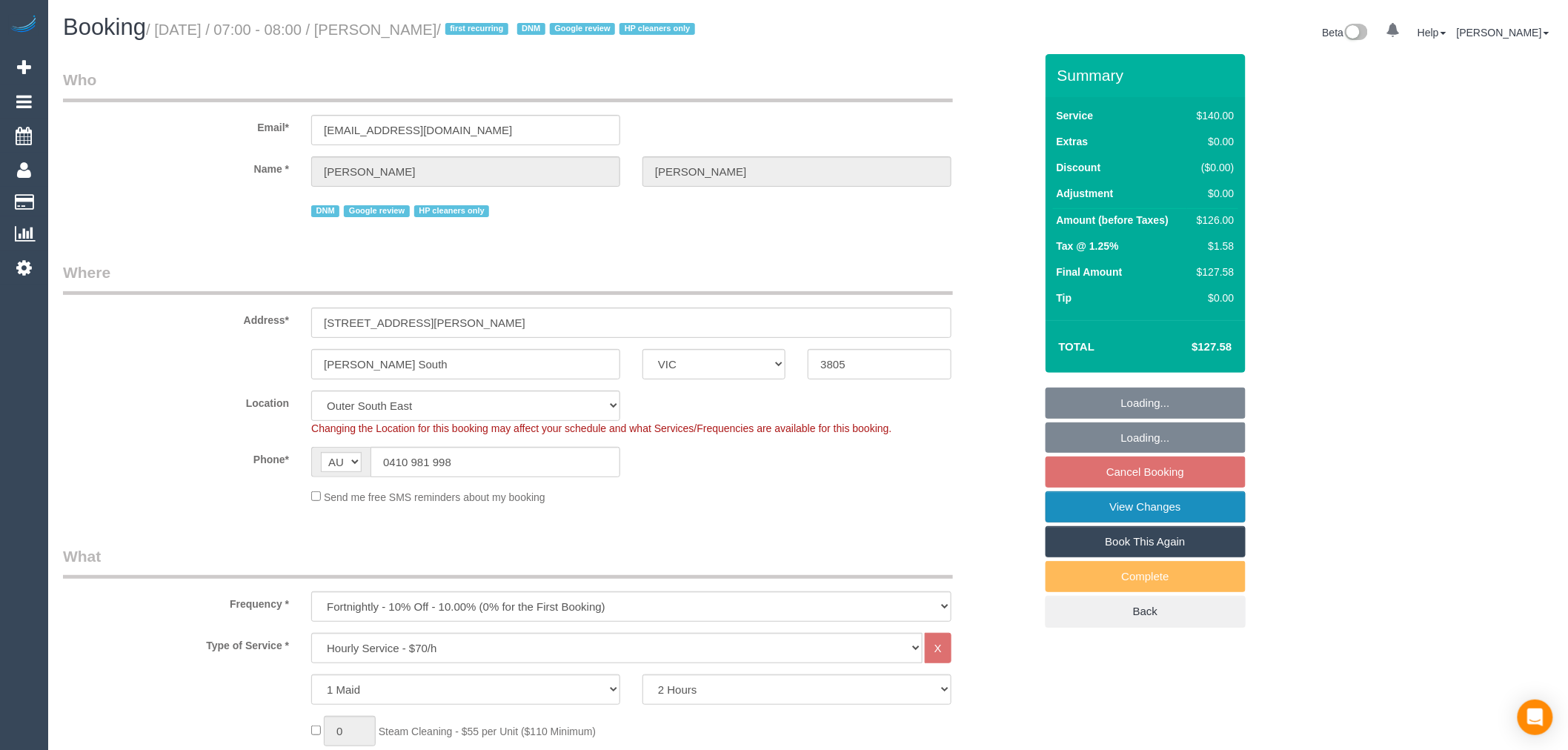
select select "number:35"
select select "number:12"
select select "spot1"
click at [1188, 516] on link "View Changes" at bounding box center [1145, 506] width 200 height 31
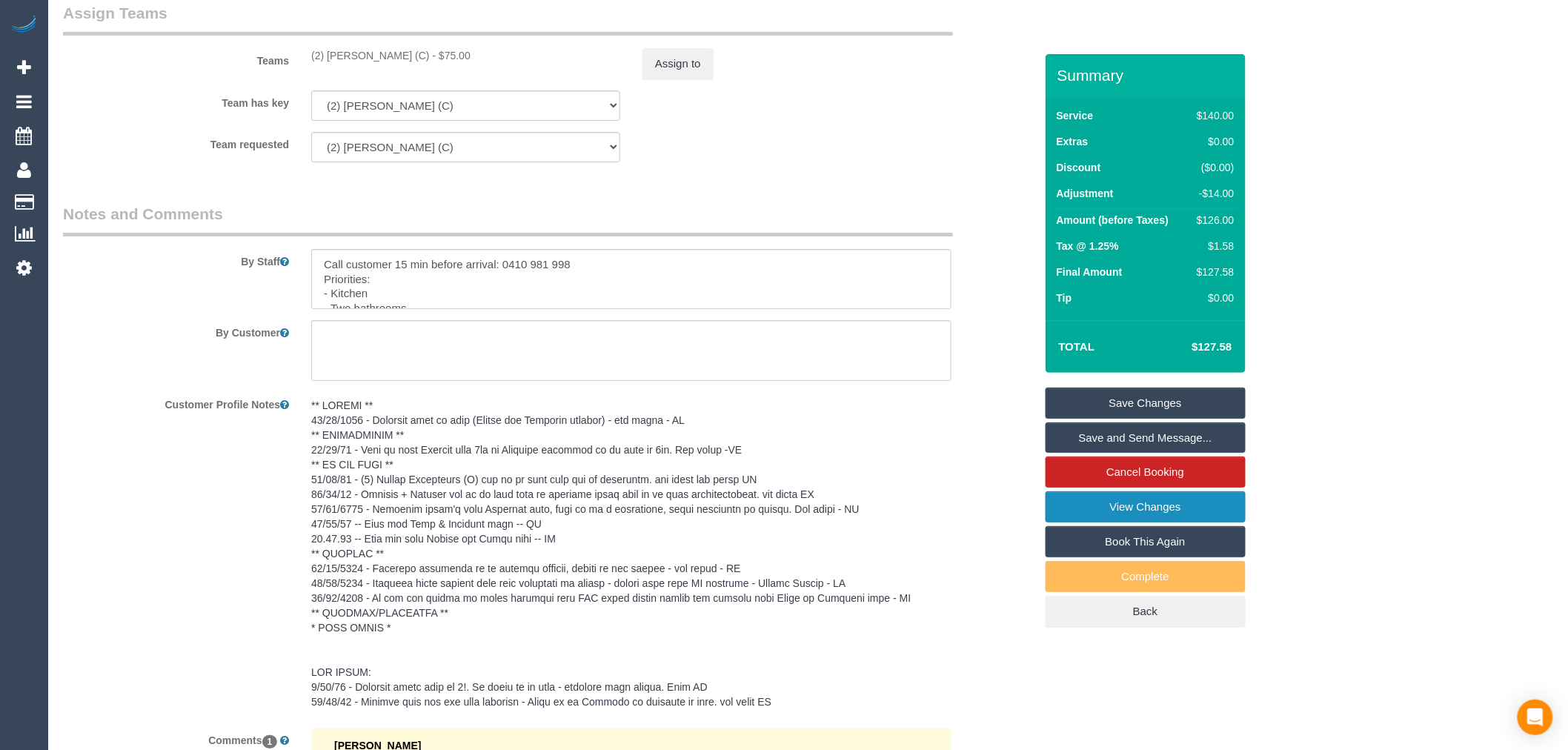
scroll to position [1977, 0]
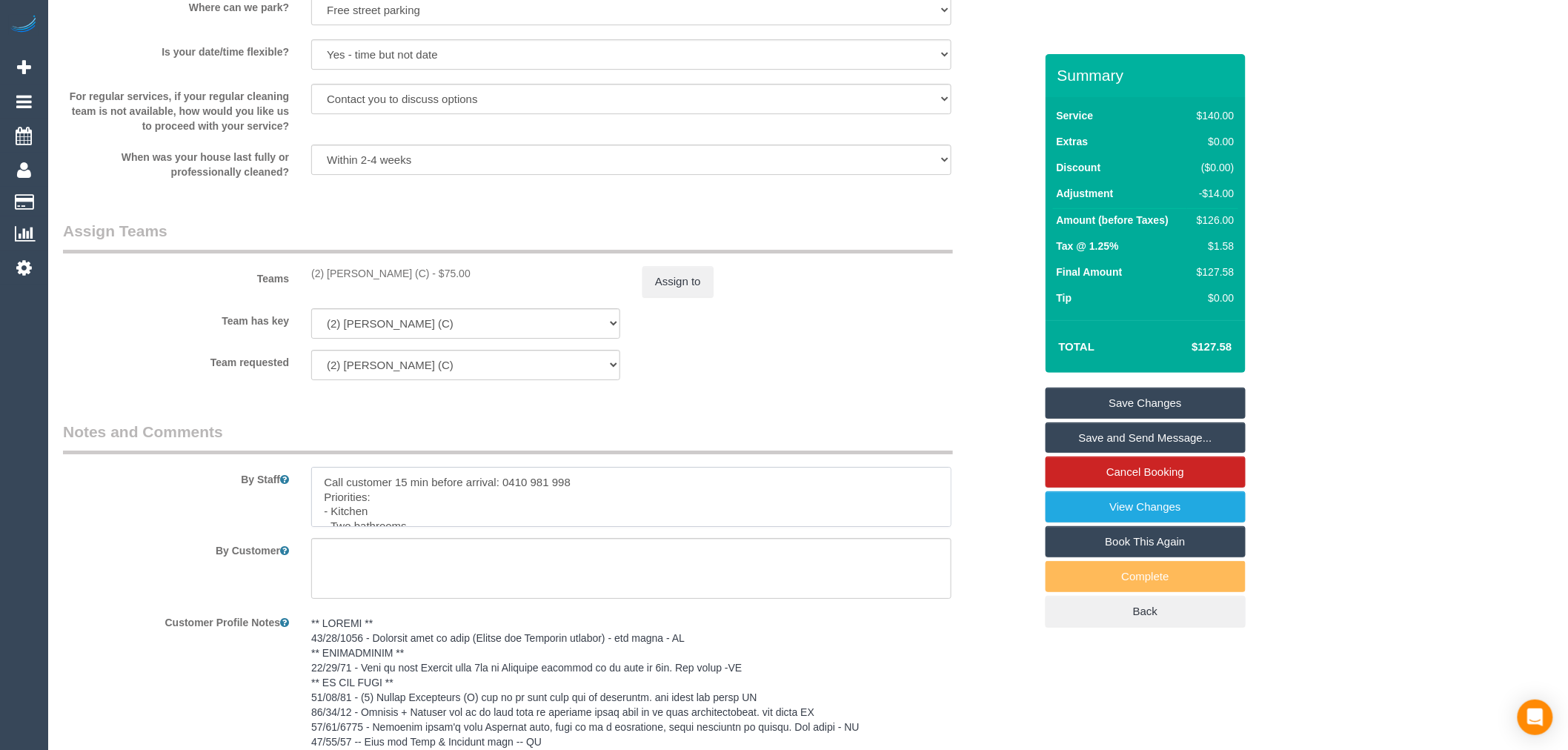
click at [559, 486] on textarea at bounding box center [631, 498] width 640 height 61
click at [628, 495] on textarea at bounding box center [631, 498] width 640 height 61
click at [848, 495] on textarea at bounding box center [631, 498] width 640 height 61
type textarea "Call customer 15 min before arrival: 0410 981 998. Customer will provide chemic…"
click at [1151, 395] on link "Save Changes" at bounding box center [1145, 403] width 200 height 31
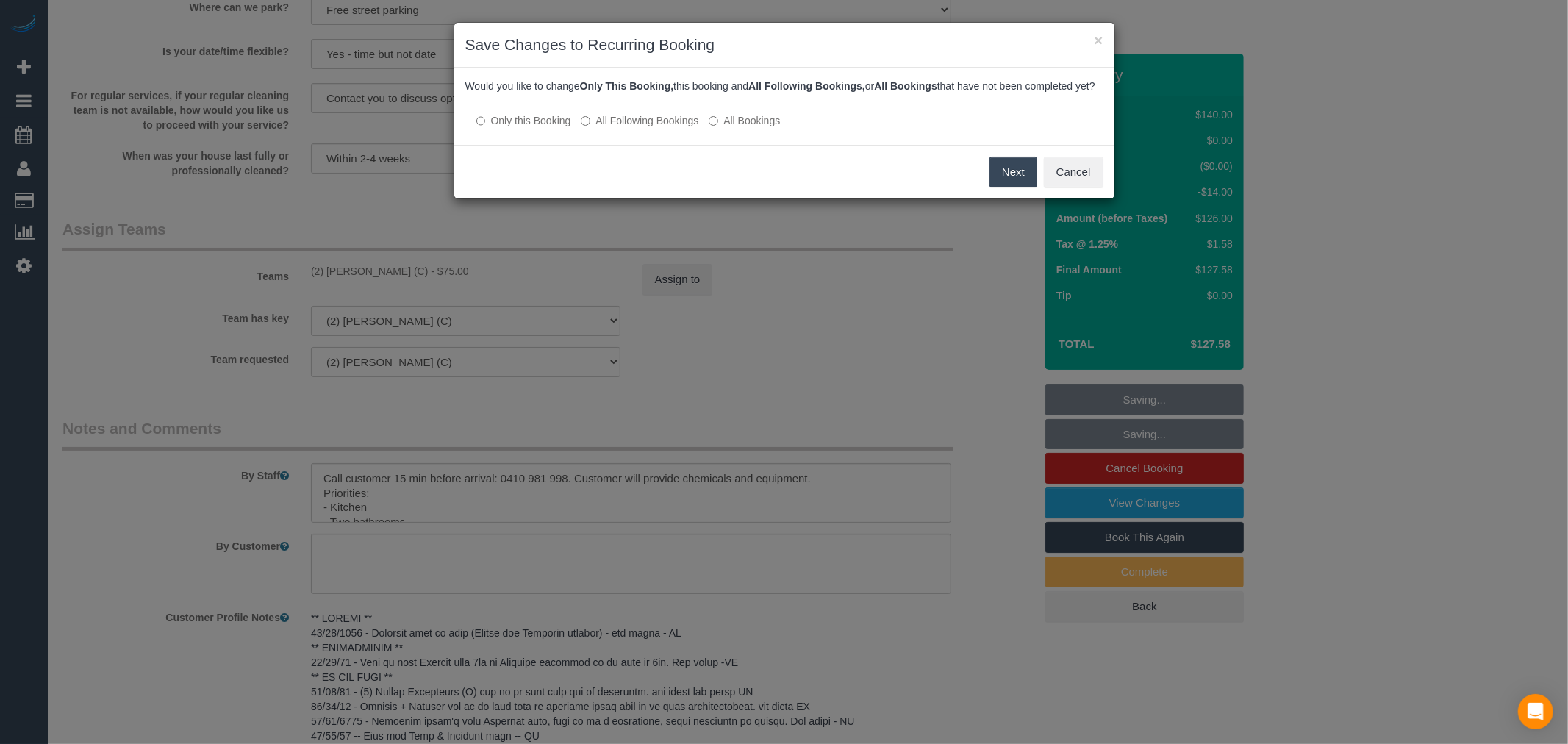
click at [621, 128] on label "All Following Bookings" at bounding box center [640, 121] width 118 height 15
click at [1008, 177] on button "Save" at bounding box center [1012, 172] width 50 height 31
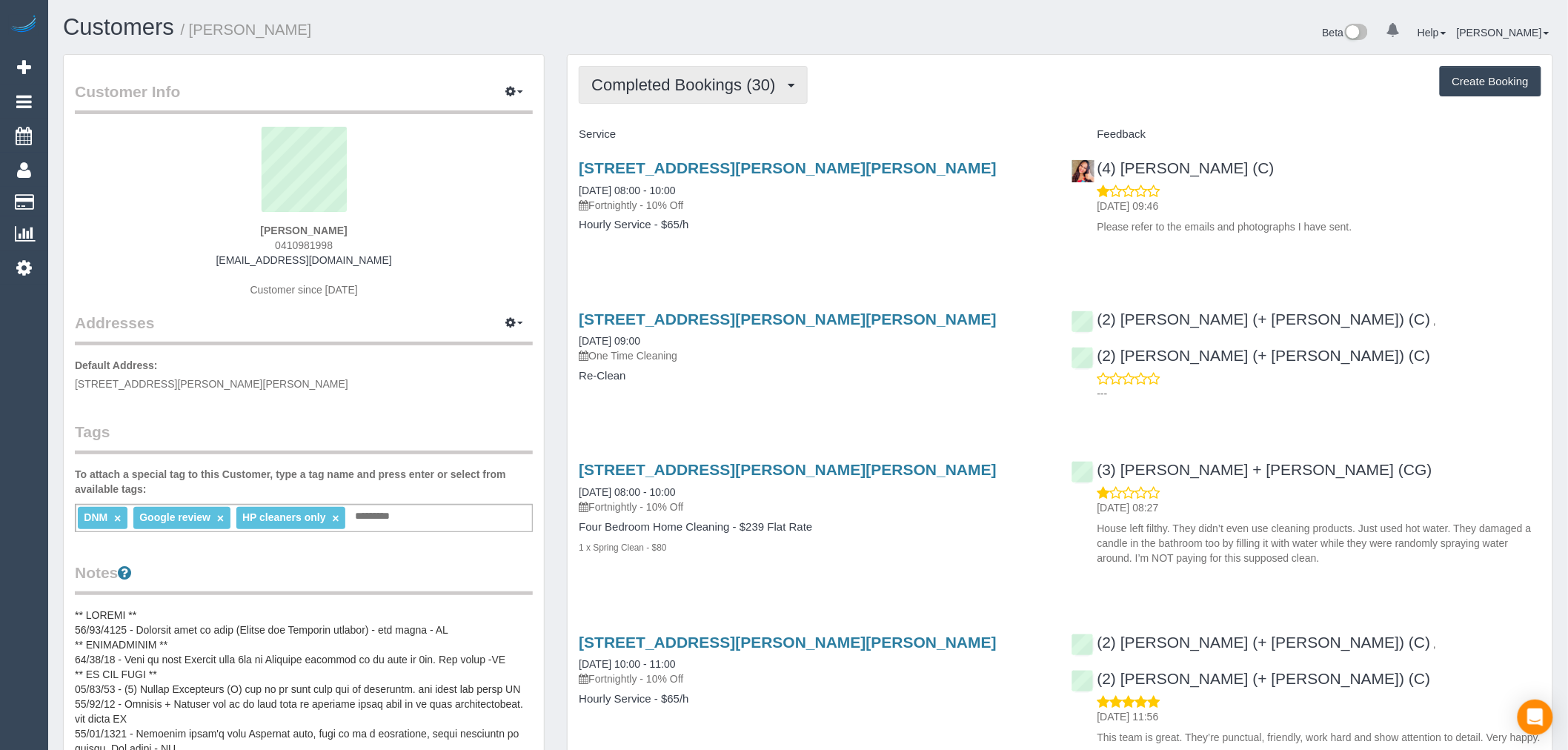
click at [671, 82] on span "Completed Bookings (30)" at bounding box center [686, 85] width 191 height 19
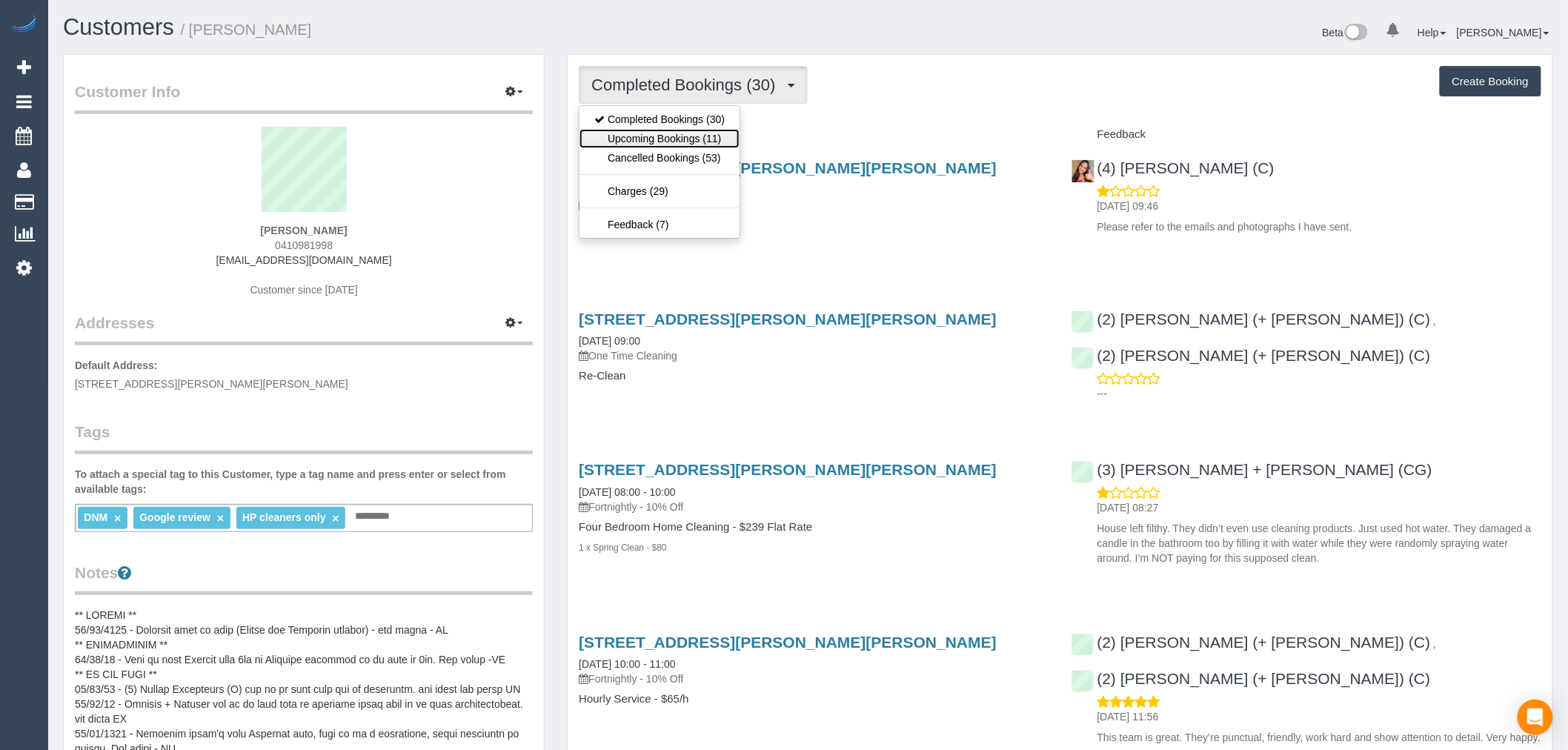
click at [692, 134] on link "Upcoming Bookings (11)" at bounding box center [659, 139] width 160 height 19
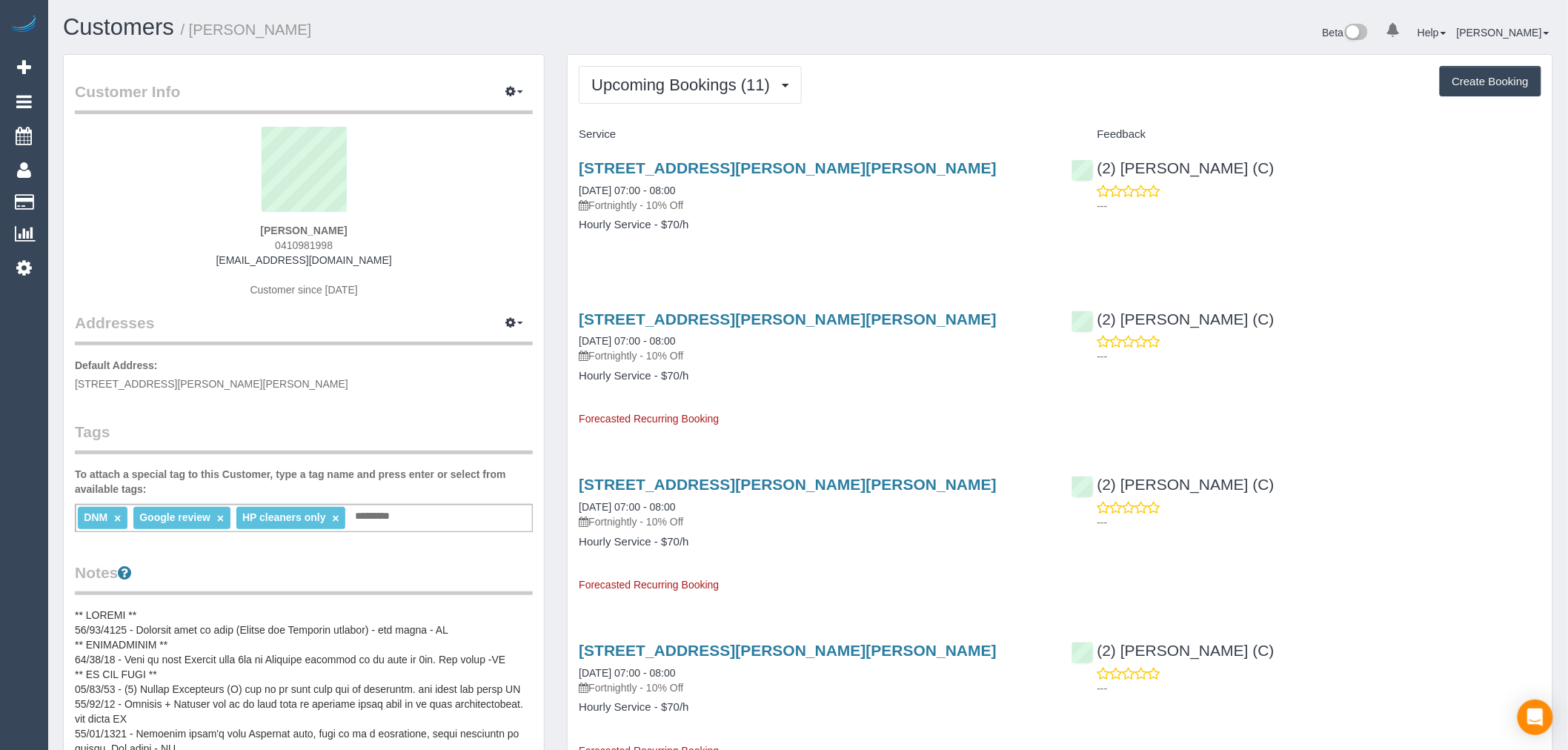
drag, startPoint x: 691, startPoint y: 37, endPoint x: 702, endPoint y: 69, distance: 33.8
click at [695, 37] on h1 "Customers / Claire Phillips" at bounding box center [430, 27] width 735 height 25
click at [705, 72] on button "Upcoming Bookings (11)" at bounding box center [690, 85] width 223 height 38
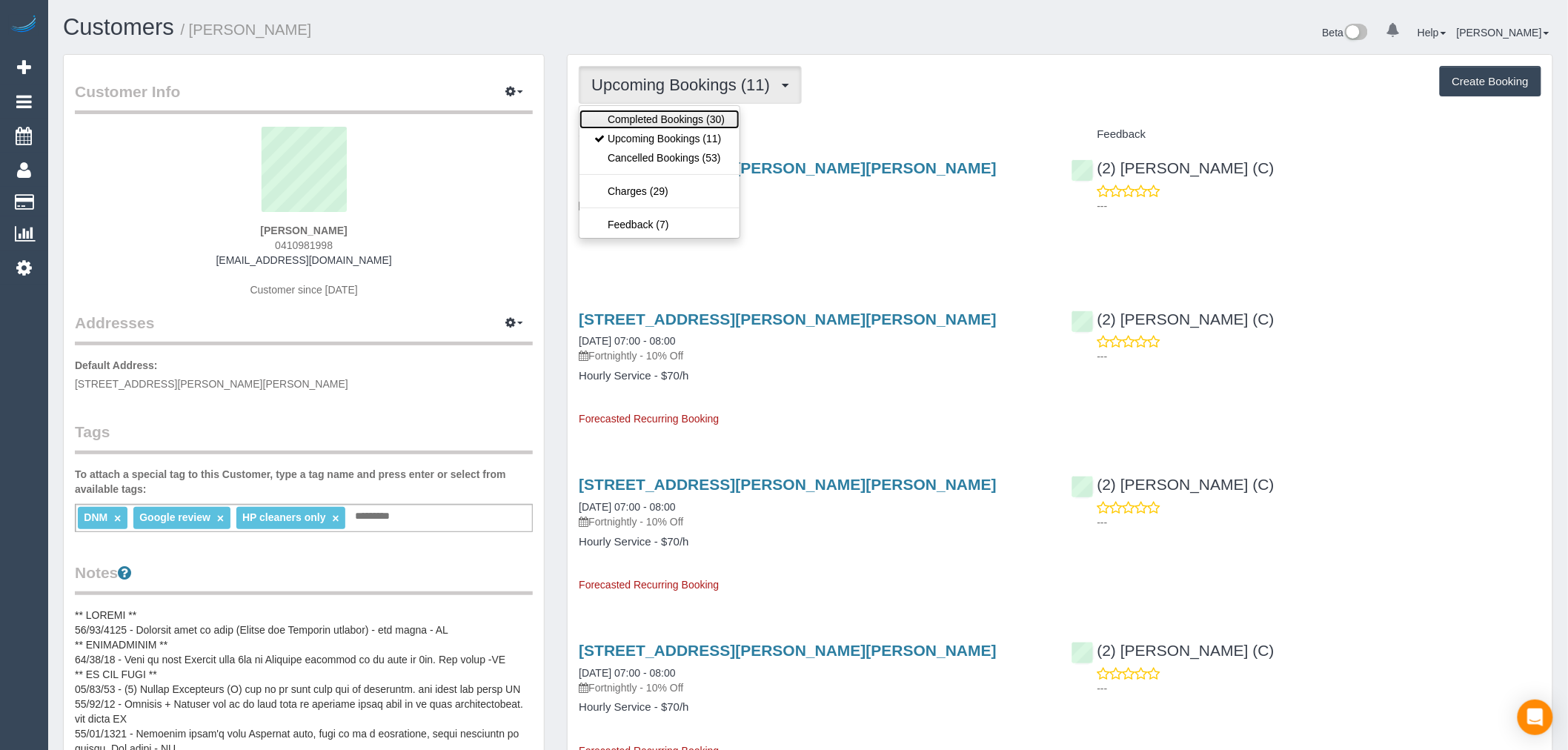
click at [709, 120] on link "Completed Bookings (30)" at bounding box center [659, 120] width 160 height 19
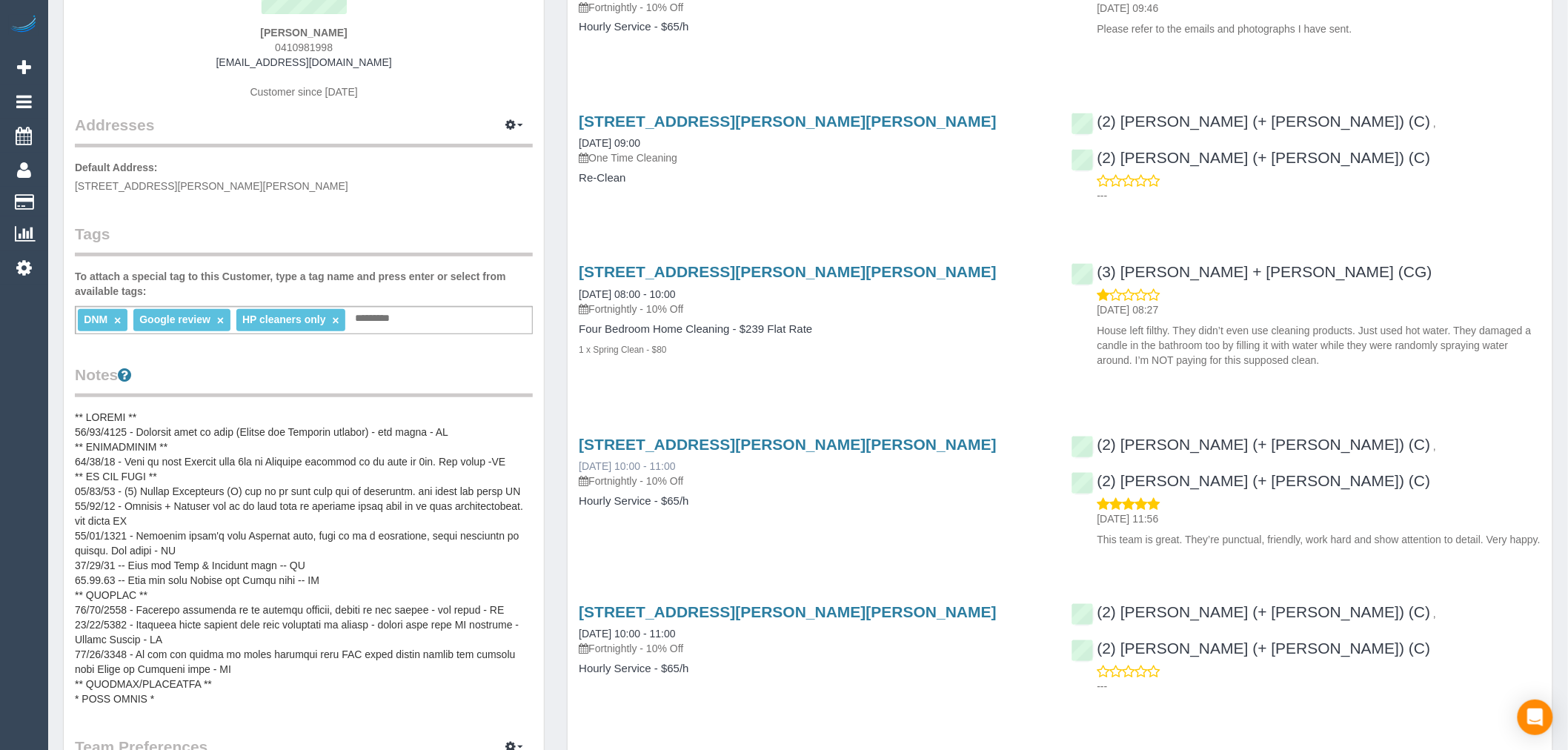
scroll to position [247, 0]
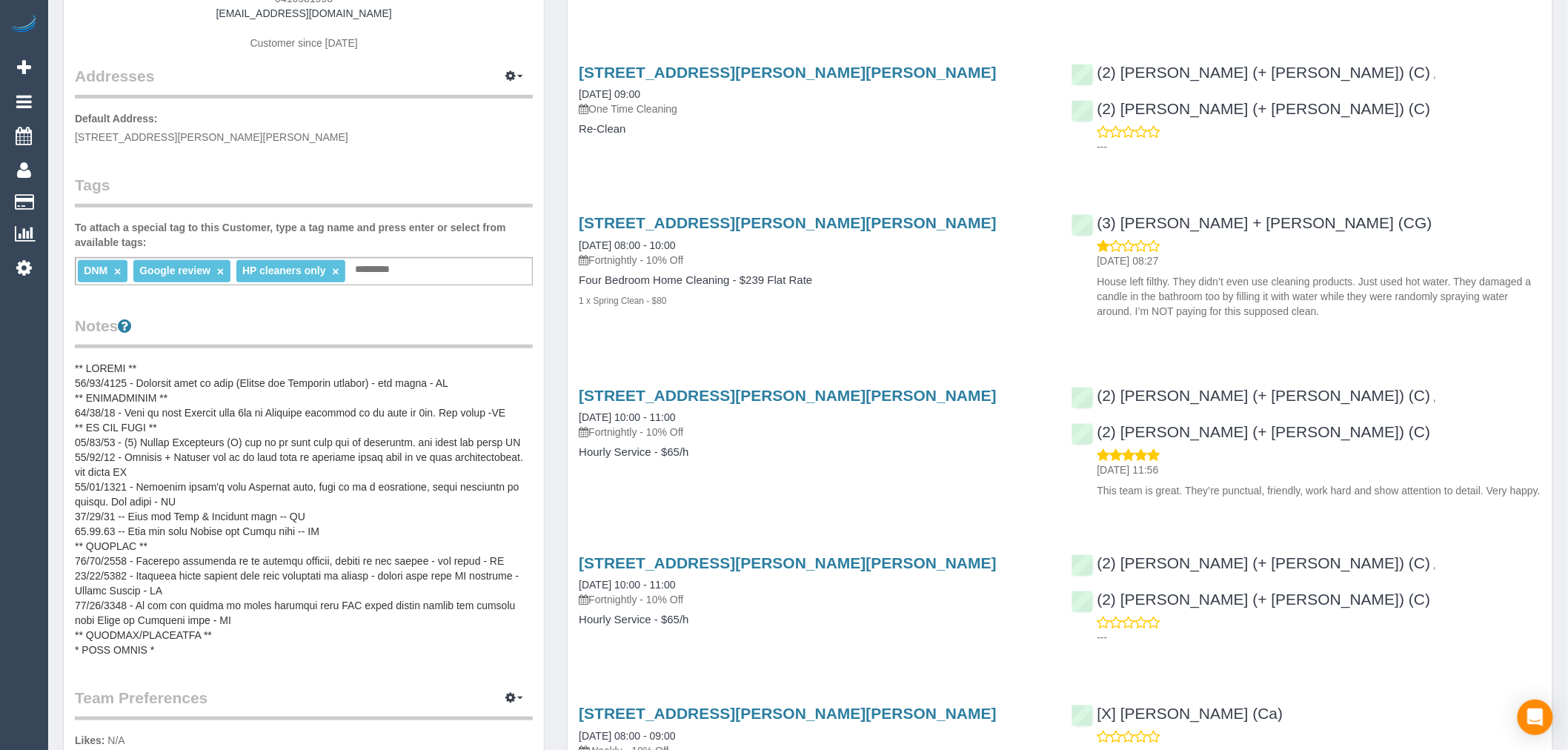
click at [285, 381] on pre at bounding box center [304, 509] width 458 height 296
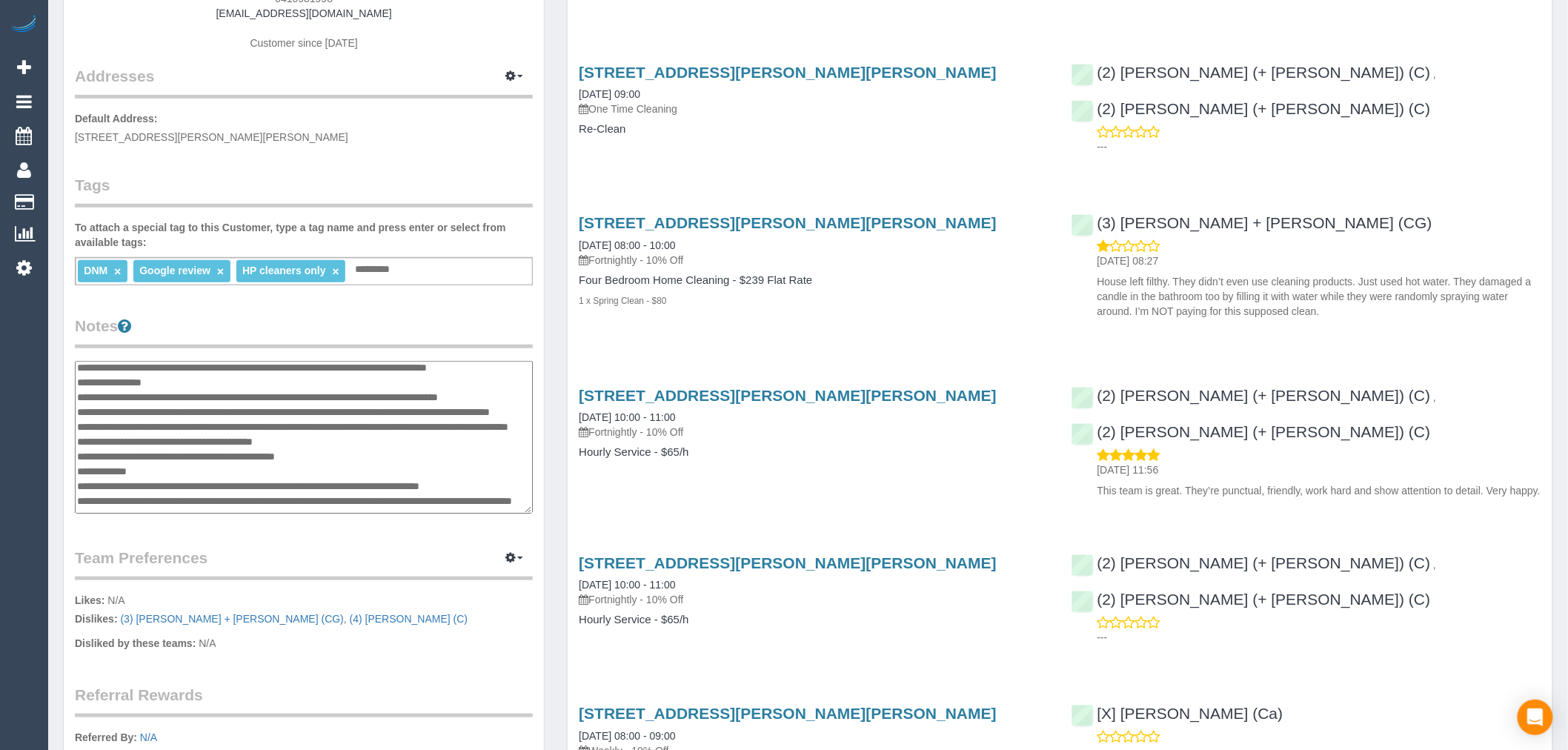
scroll to position [0, 0]
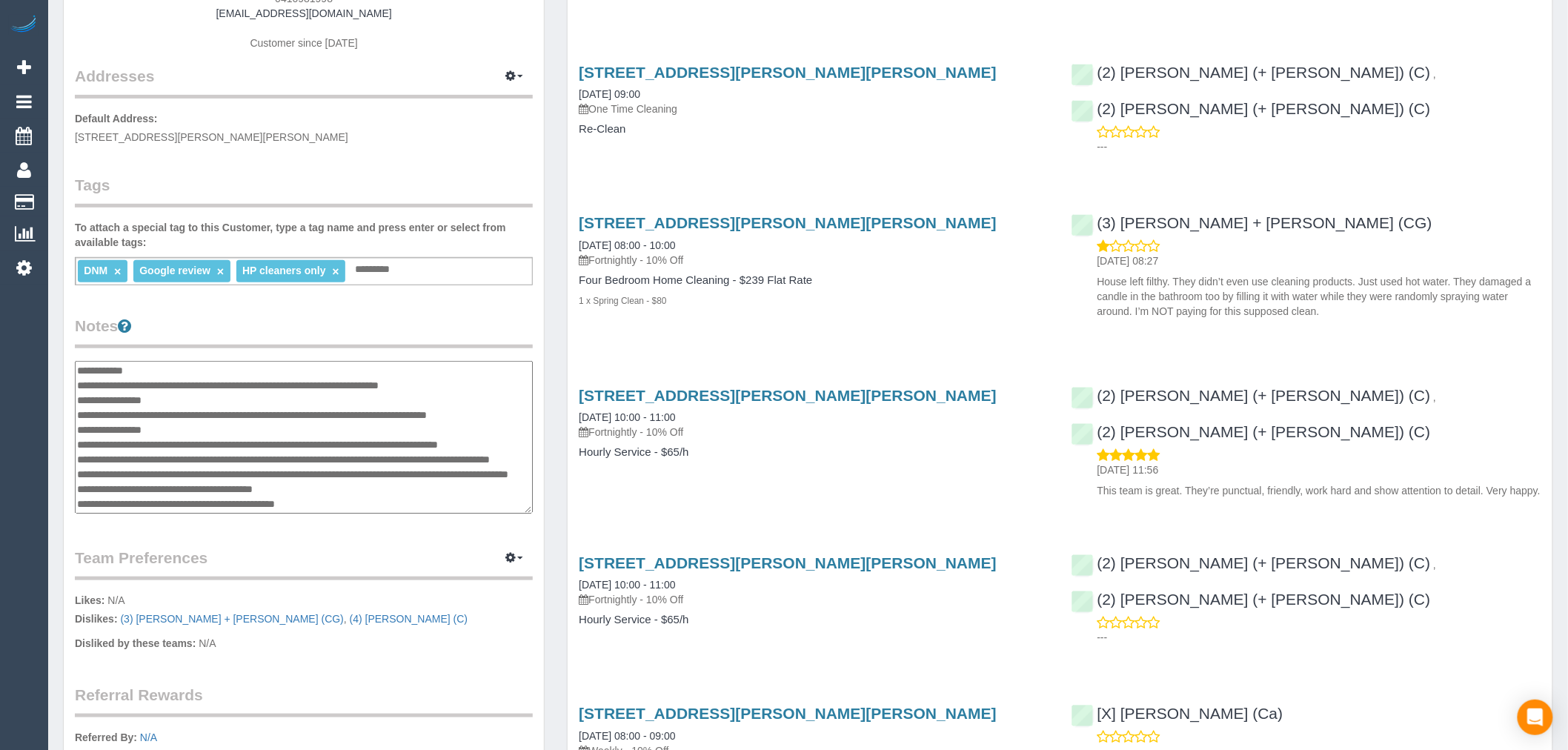
click at [291, 382] on textarea at bounding box center [304, 437] width 458 height 153
type textarea "**********"
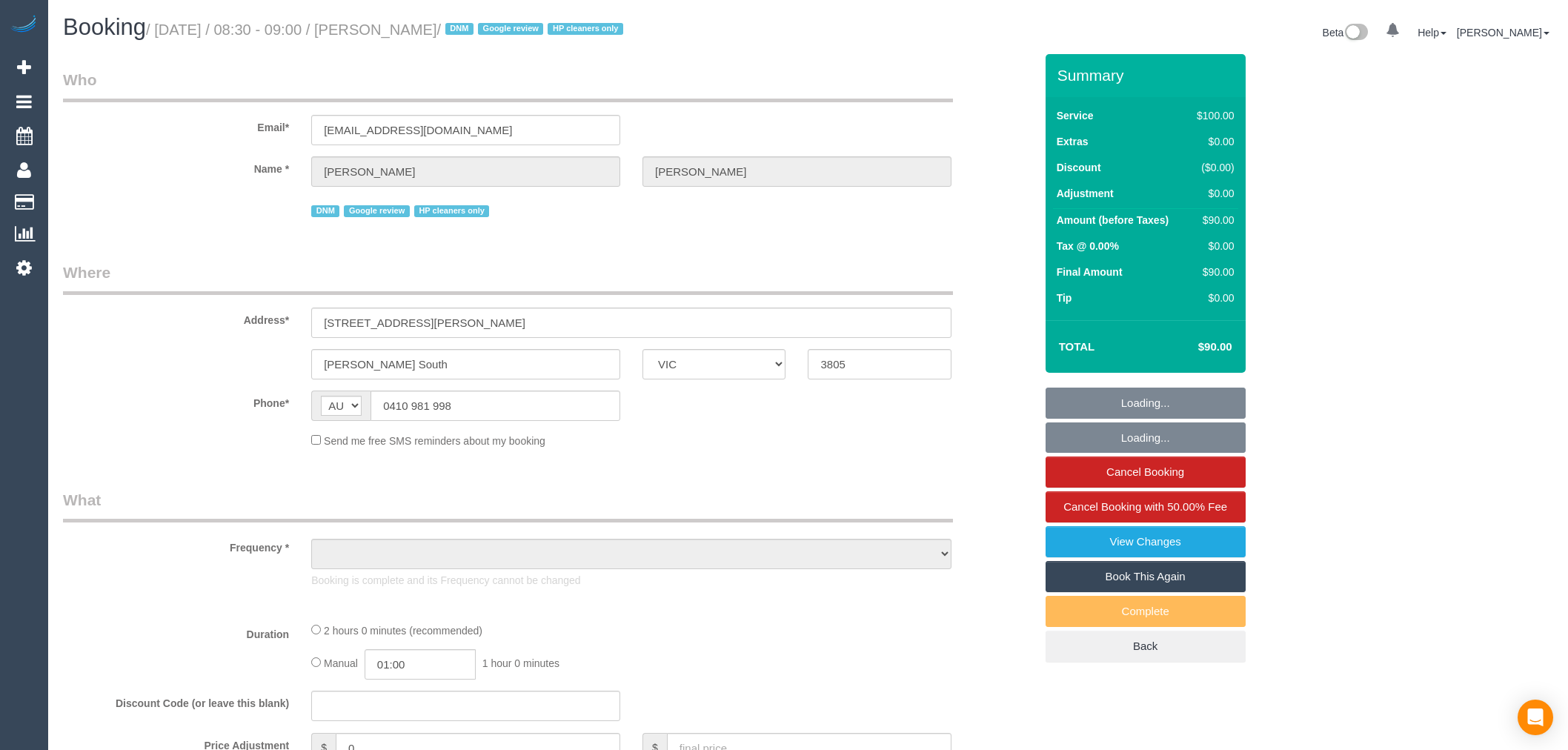
select select "VIC"
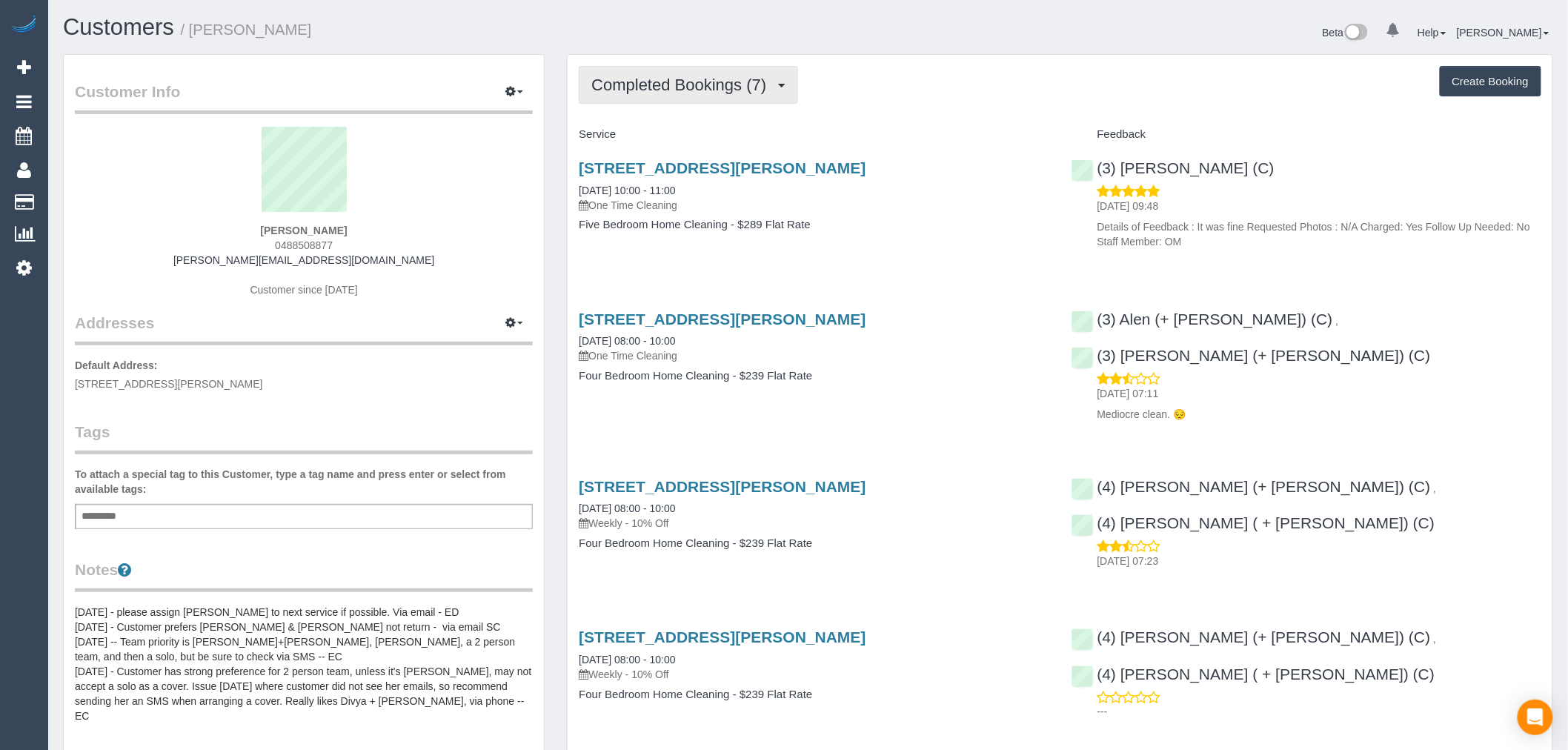
click at [765, 92] on span "Completed Bookings (7)" at bounding box center [682, 85] width 182 height 19
click at [922, 102] on div "Completed Bookings (7) Completed Bookings (7) Upcoming Bookings (0) Cancelled B…" at bounding box center [1060, 85] width 963 height 38
